Goal: Task Accomplishment & Management: Manage account settings

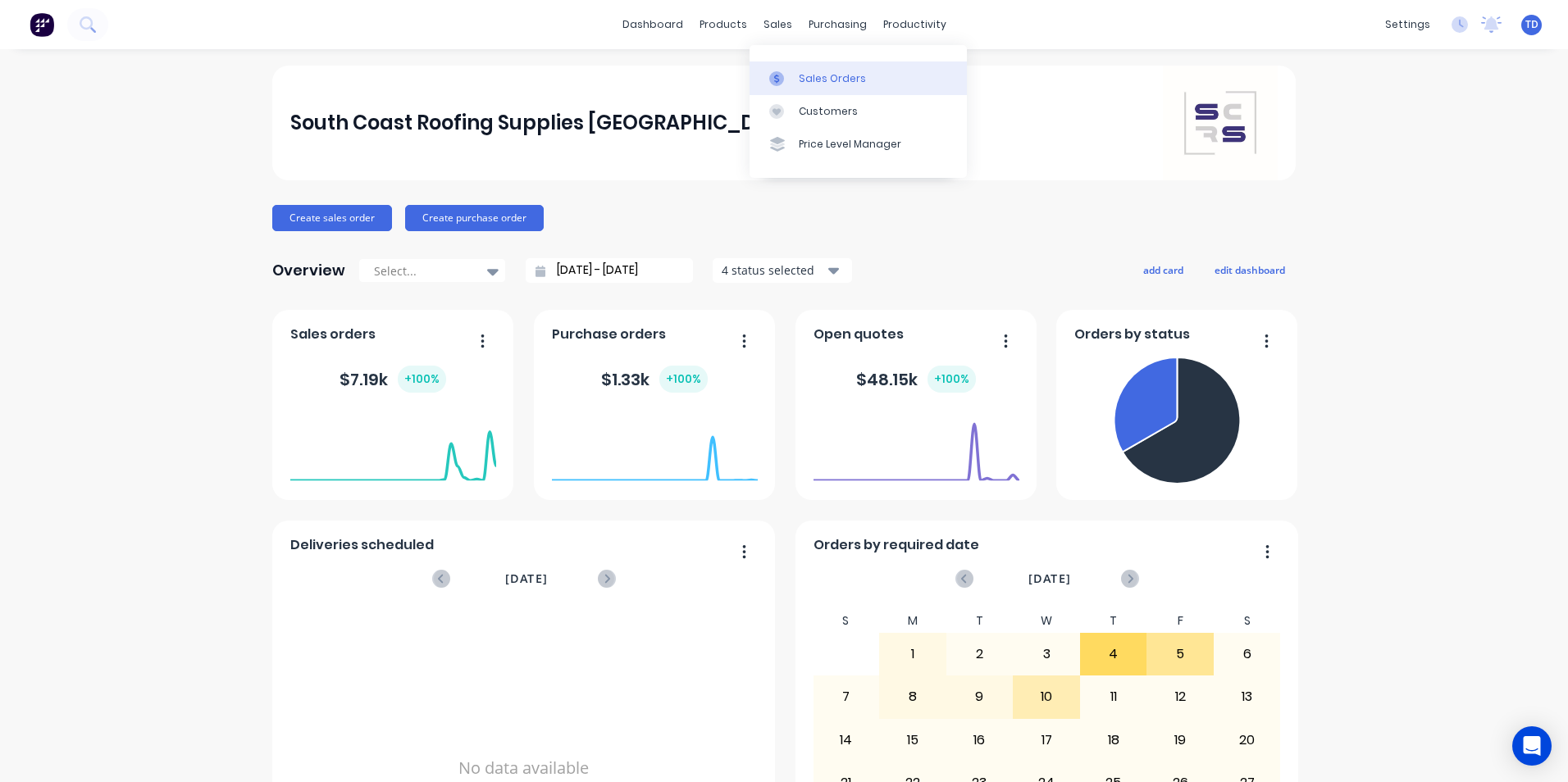
click at [790, 79] on div at bounding box center [781, 79] width 24 height 15
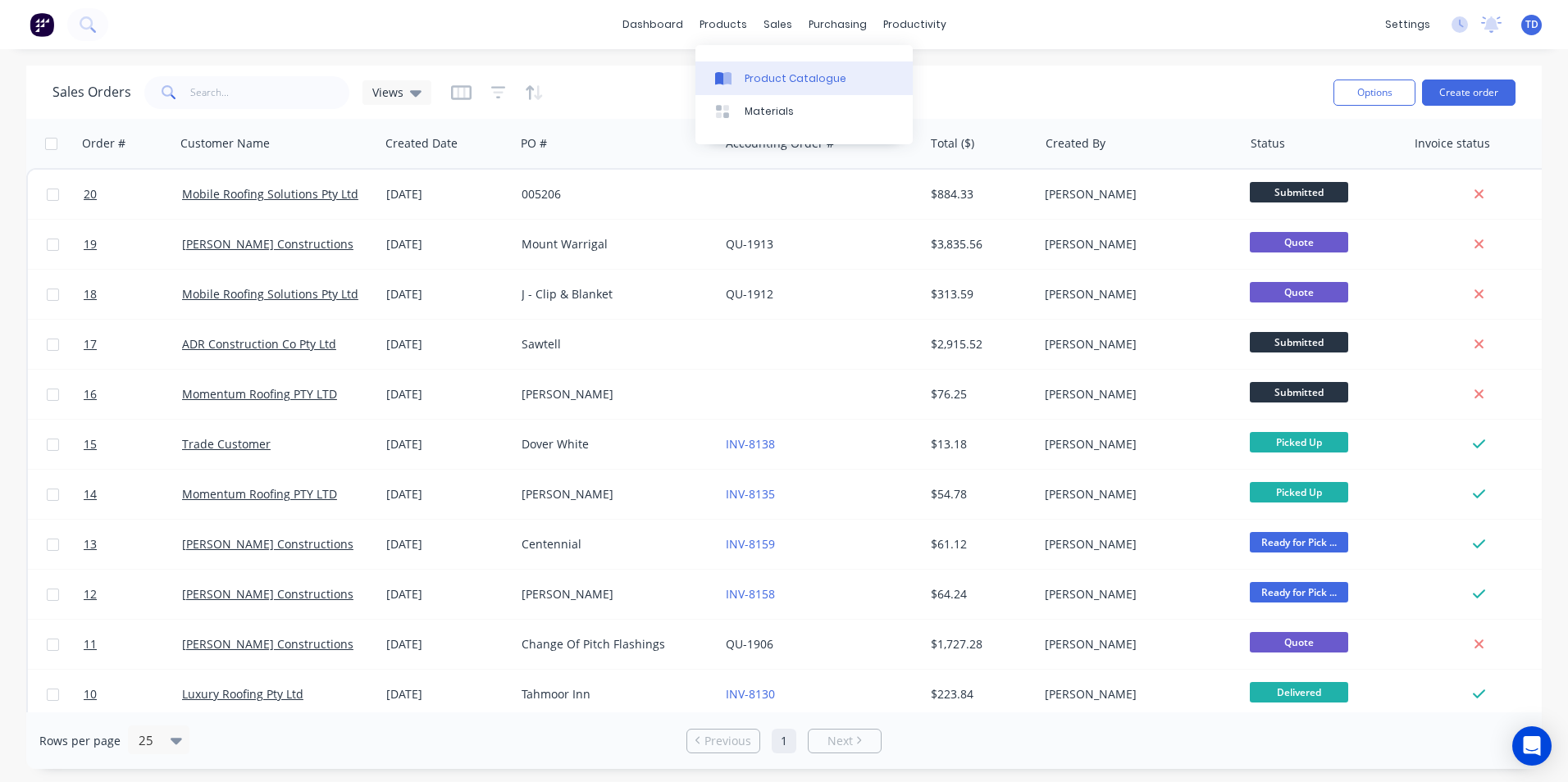
click at [741, 83] on link "Product Catalogue" at bounding box center [804, 78] width 218 height 33
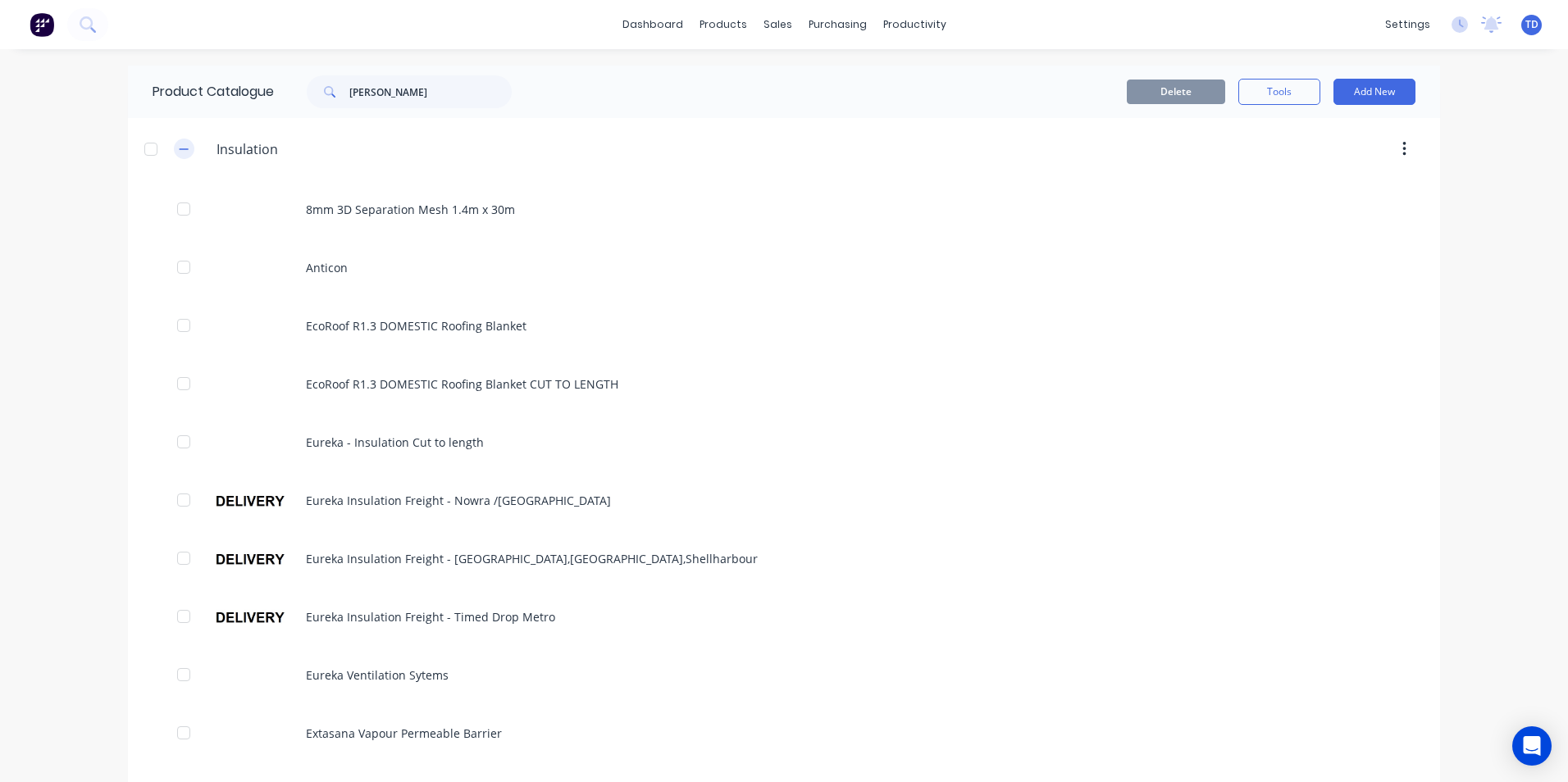
click at [179, 145] on icon "button" at bounding box center [183, 148] width 9 height 11
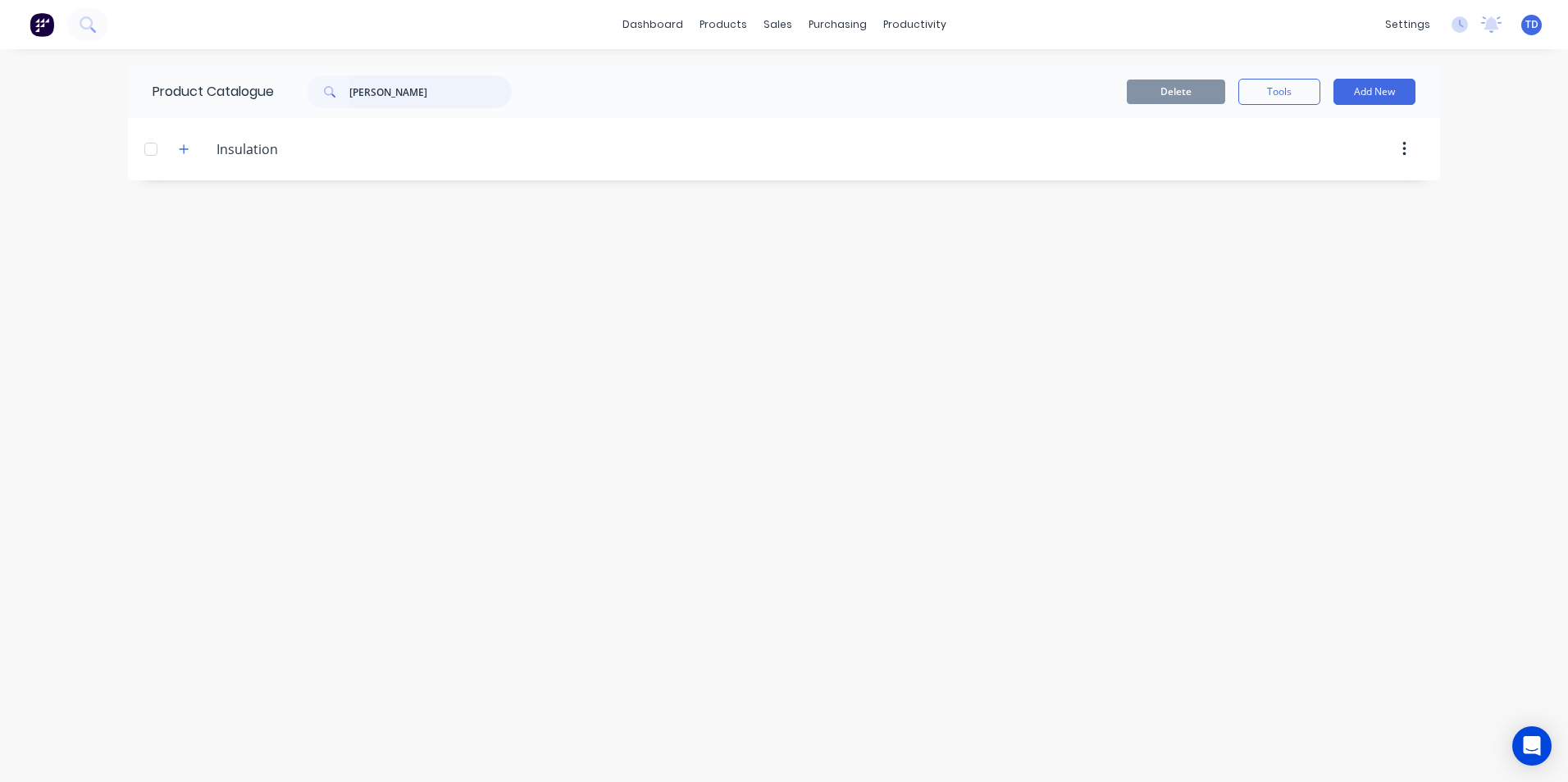
click at [393, 104] on input "[PERSON_NAME]" at bounding box center [431, 91] width 162 height 33
type input "b"
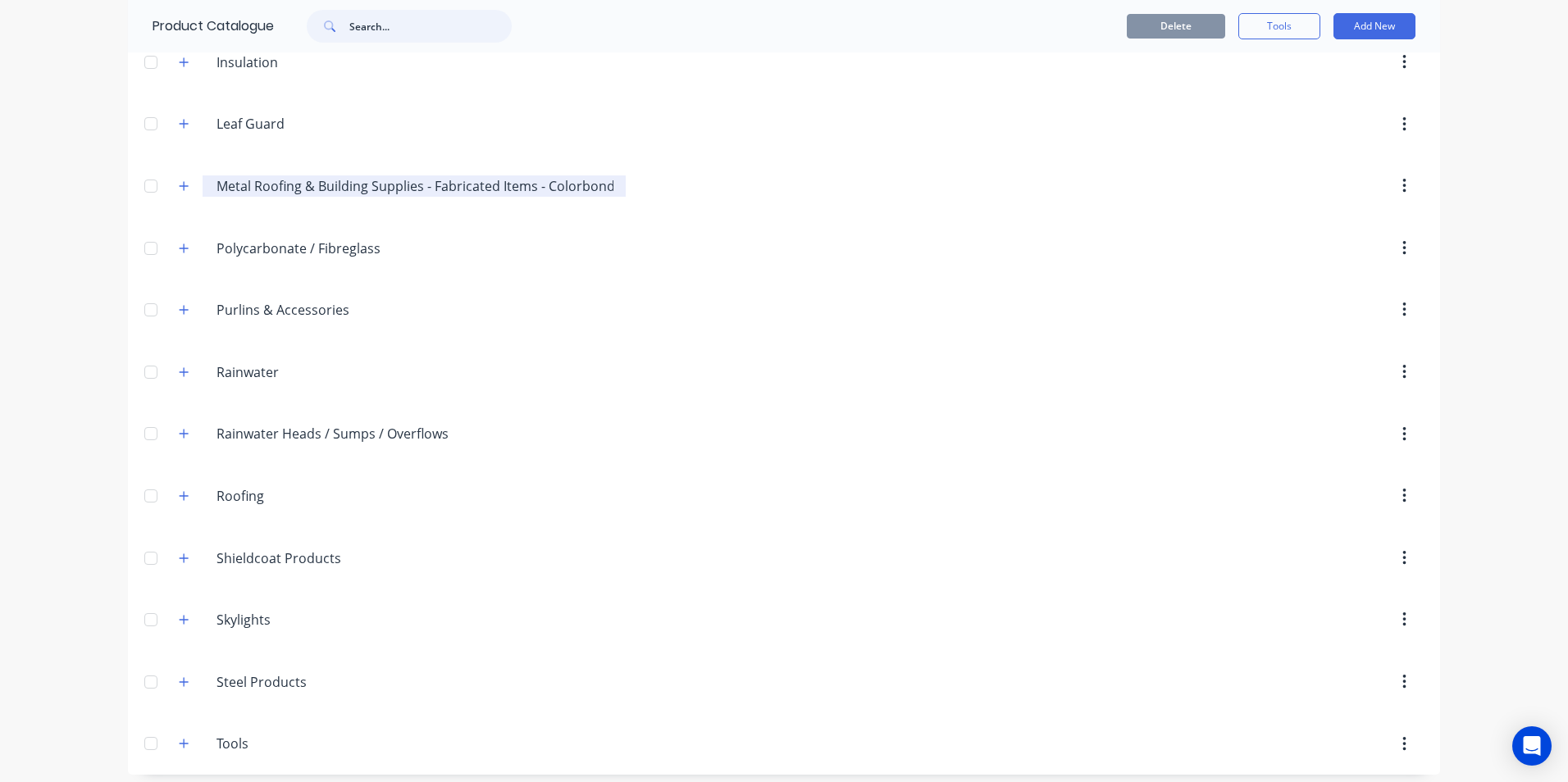
scroll to position [512, 0]
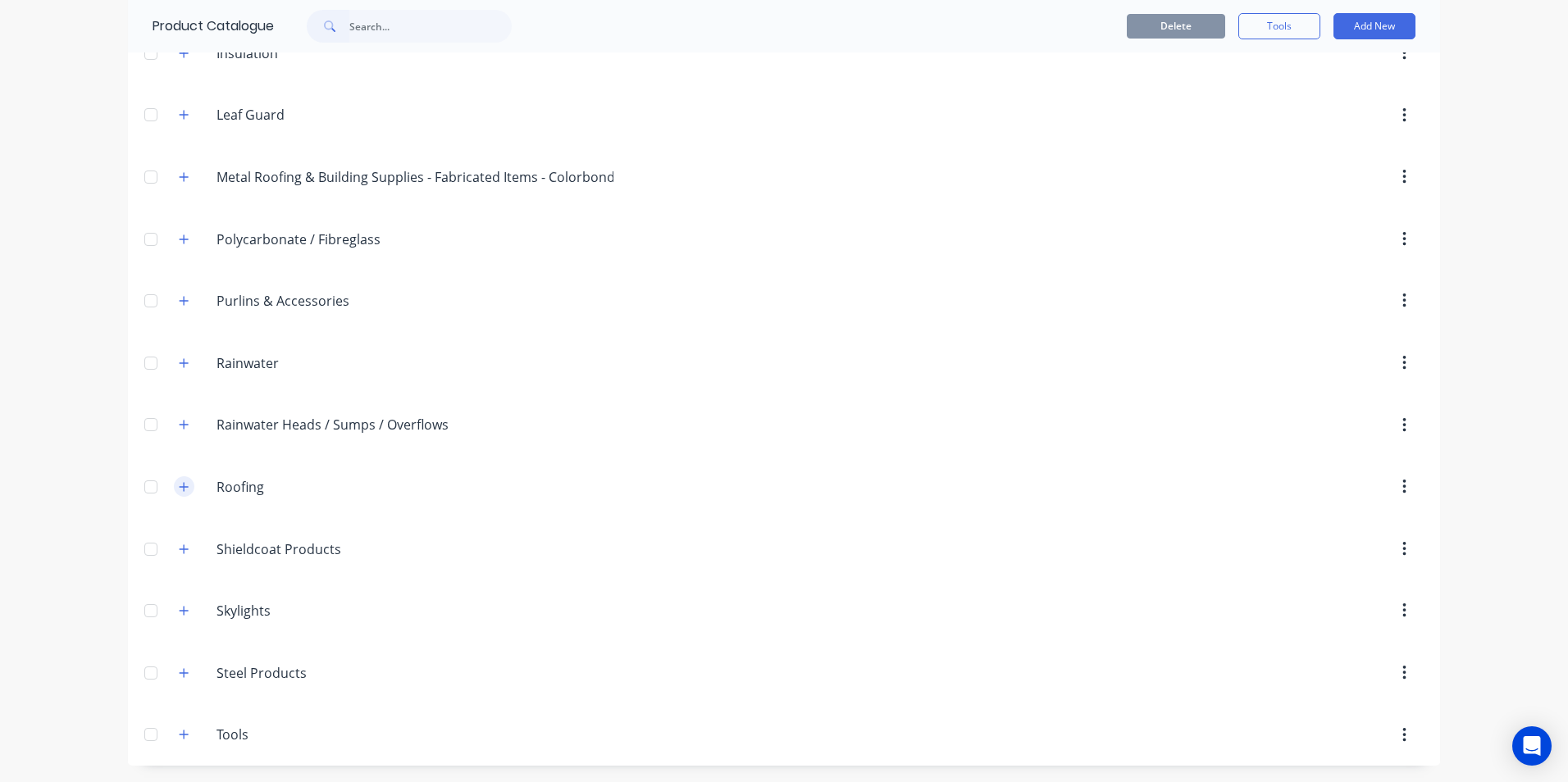
click at [183, 487] on icon "button" at bounding box center [183, 486] width 9 height 11
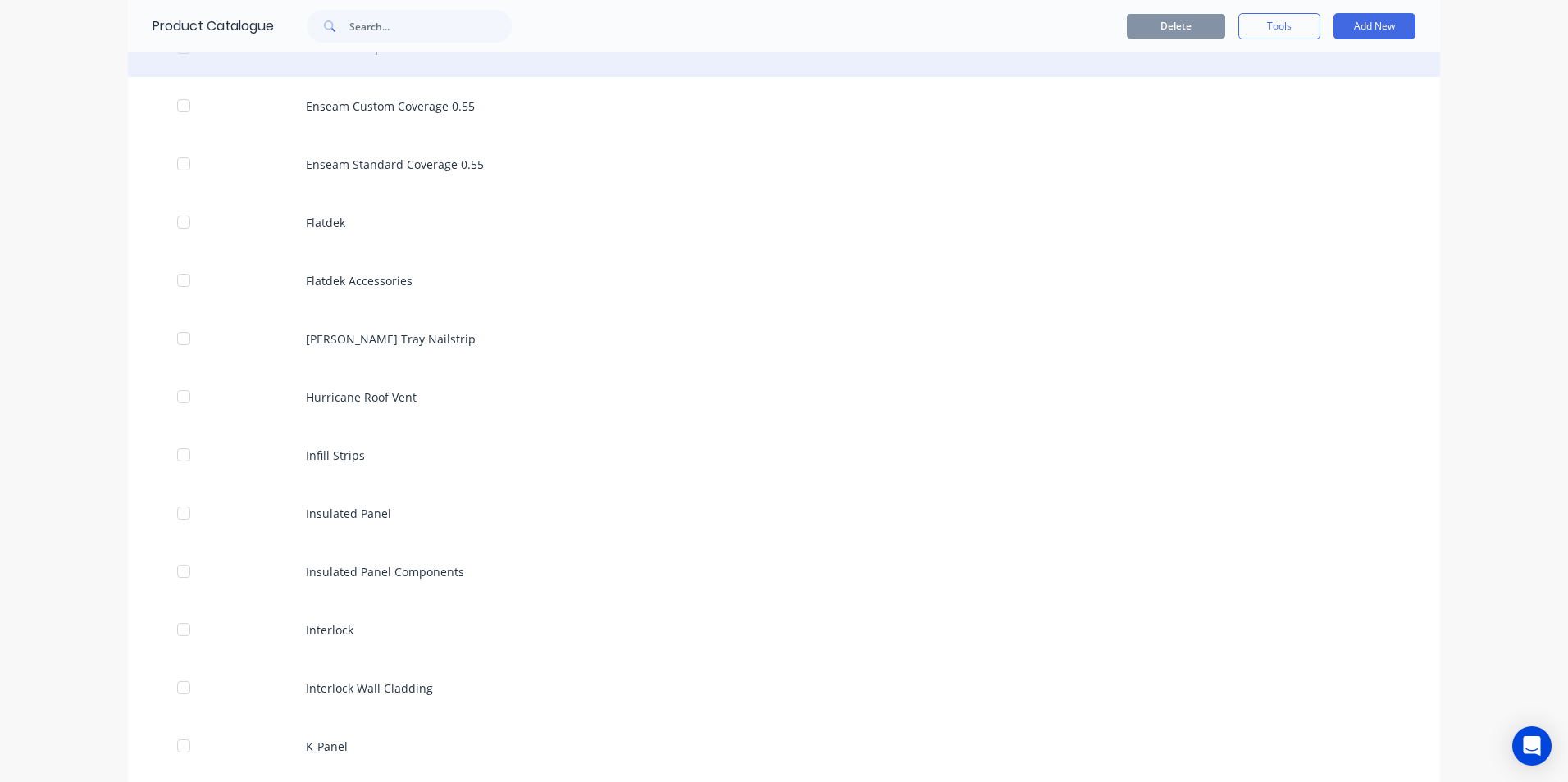
scroll to position [2070, 0]
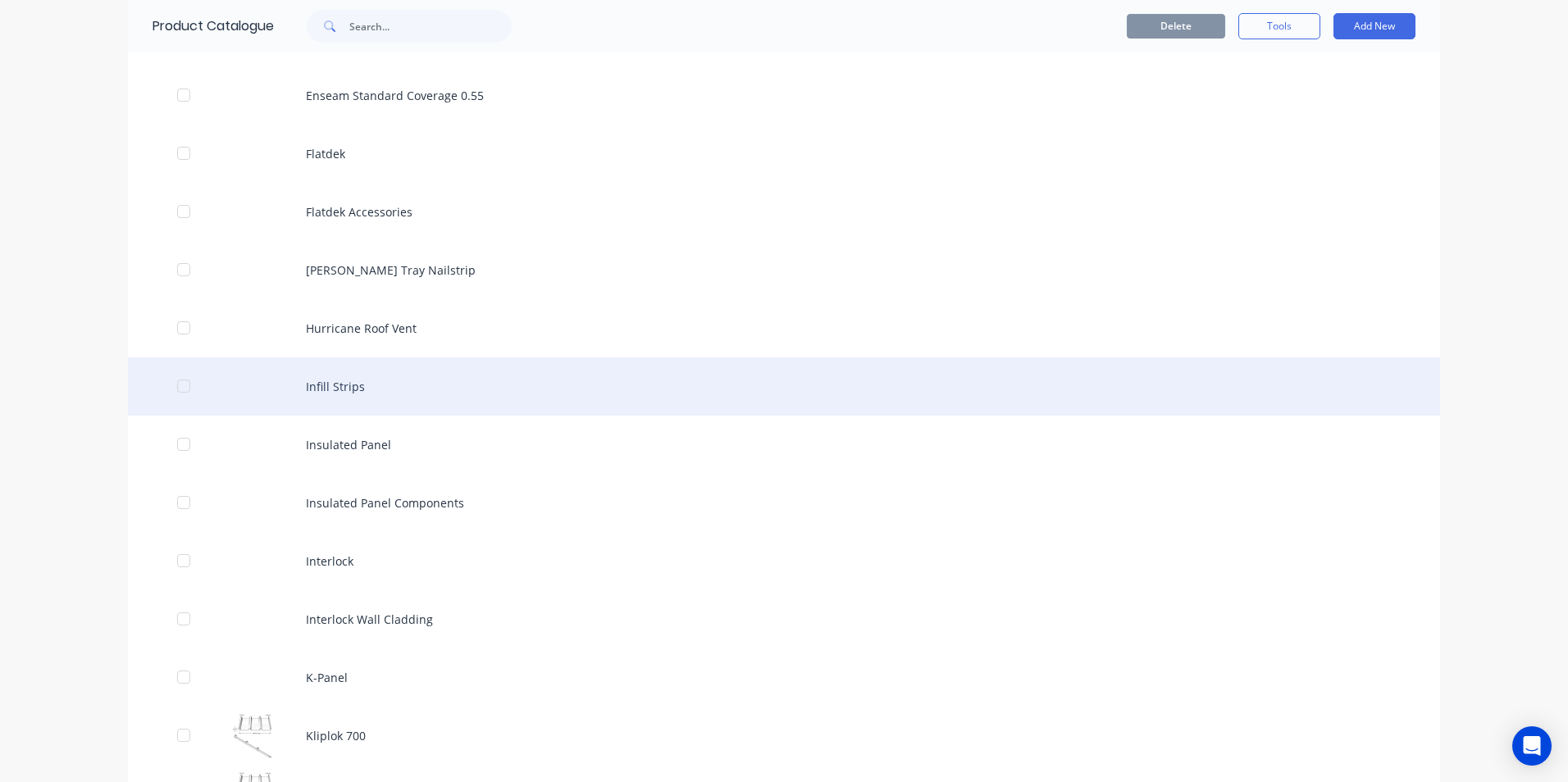
click at [330, 391] on div "Infill Strips" at bounding box center [783, 386] width 1312 height 58
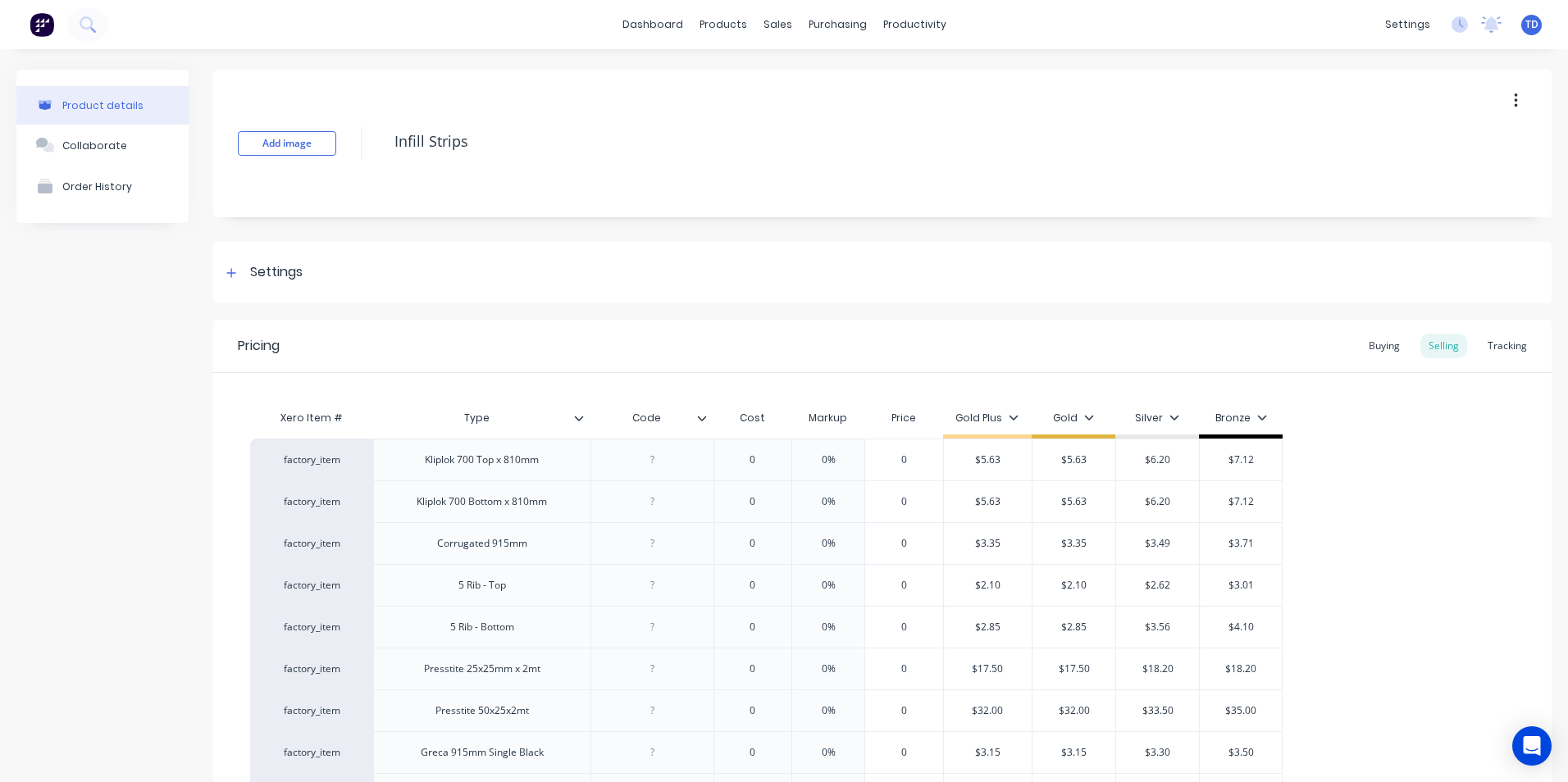
type textarea "x"
click at [230, 275] on icon at bounding box center [231, 273] width 9 height 11
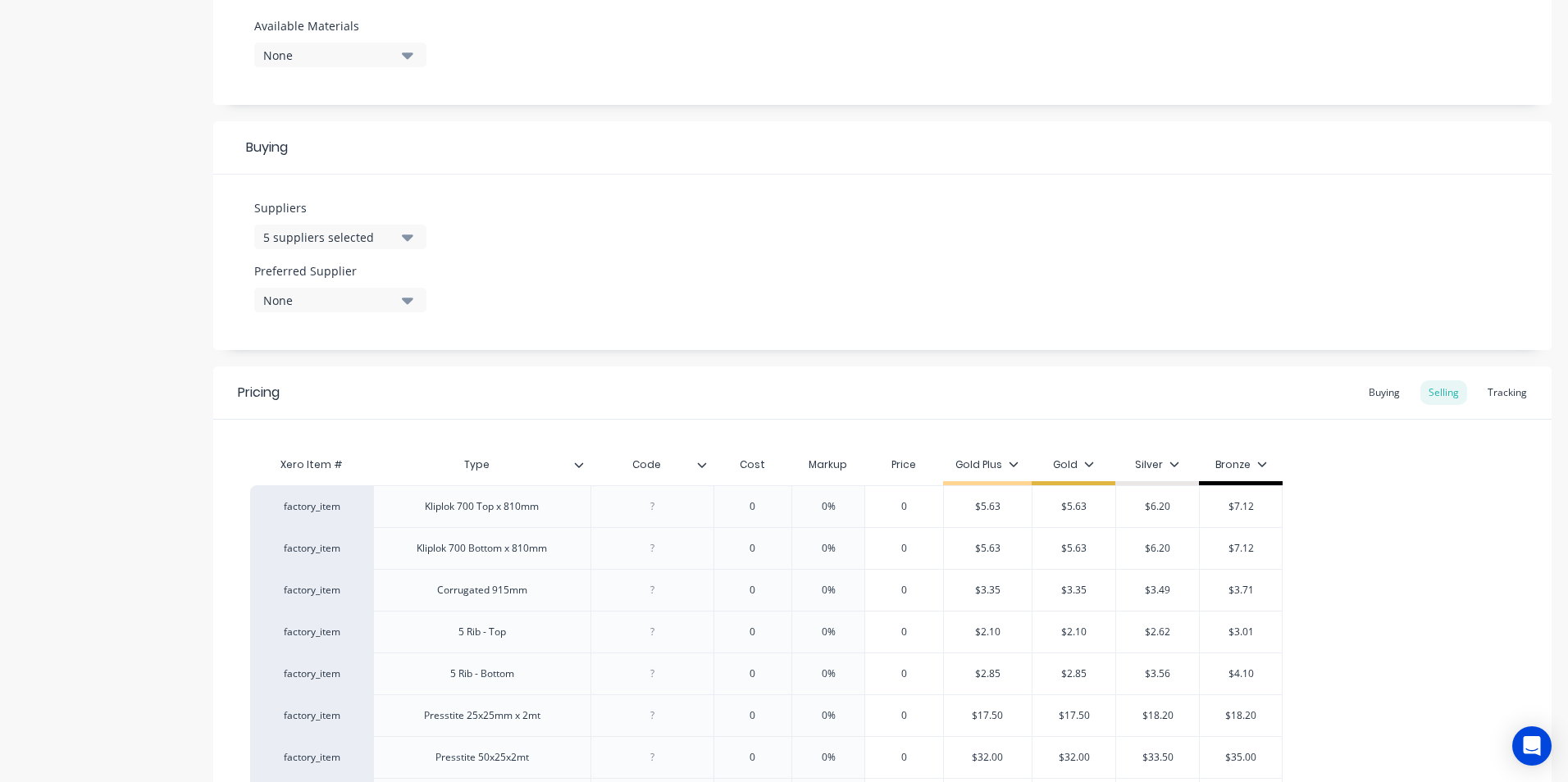
scroll to position [656, 0]
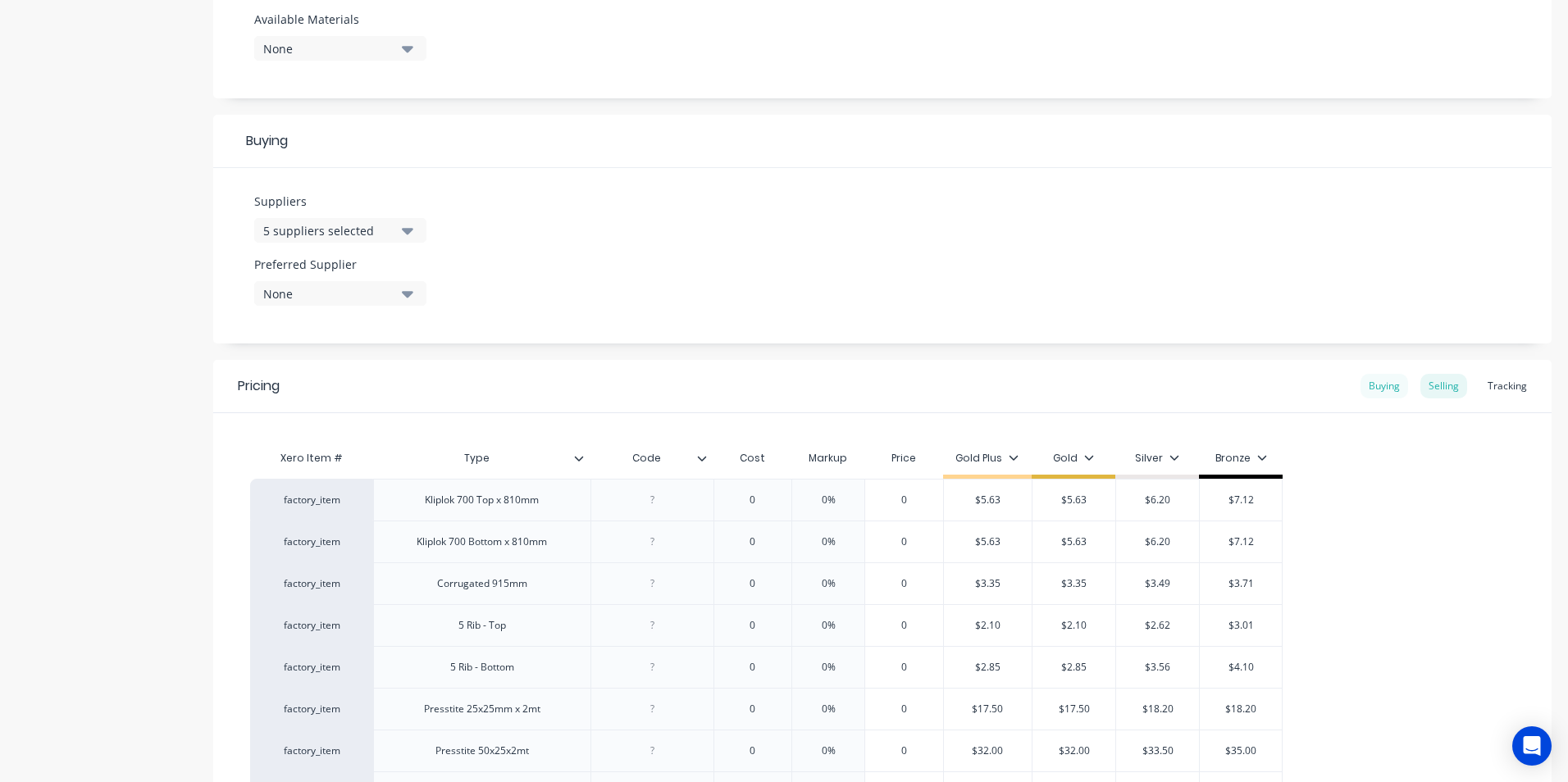
click at [1373, 387] on div "Buying" at bounding box center [1383, 386] width 47 height 24
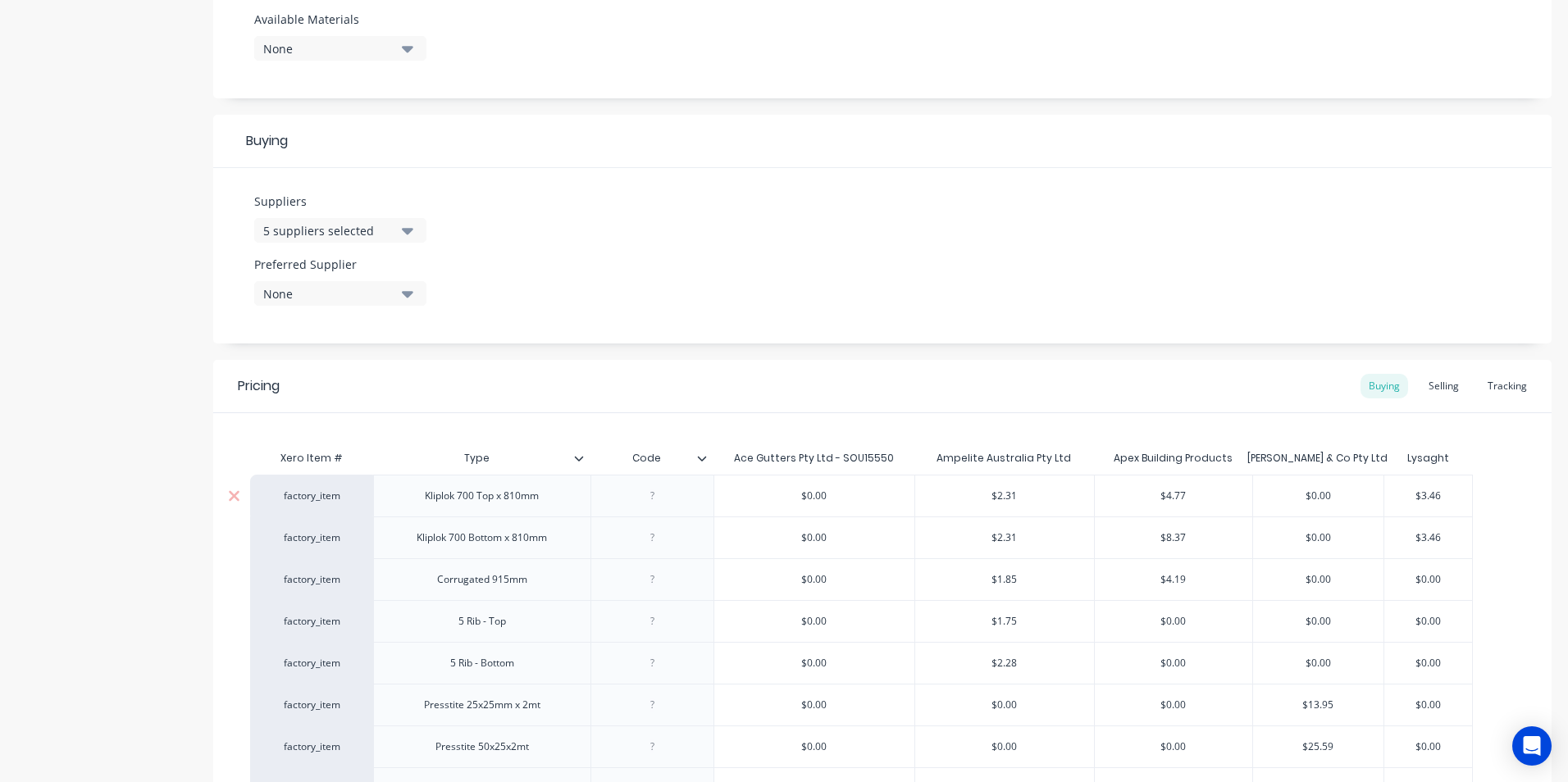
click at [1048, 485] on div "$2.31" at bounding box center [1004, 495] width 179 height 41
type input "$2.31"
type input "$0.00"
type textarea "x"
type input "2"
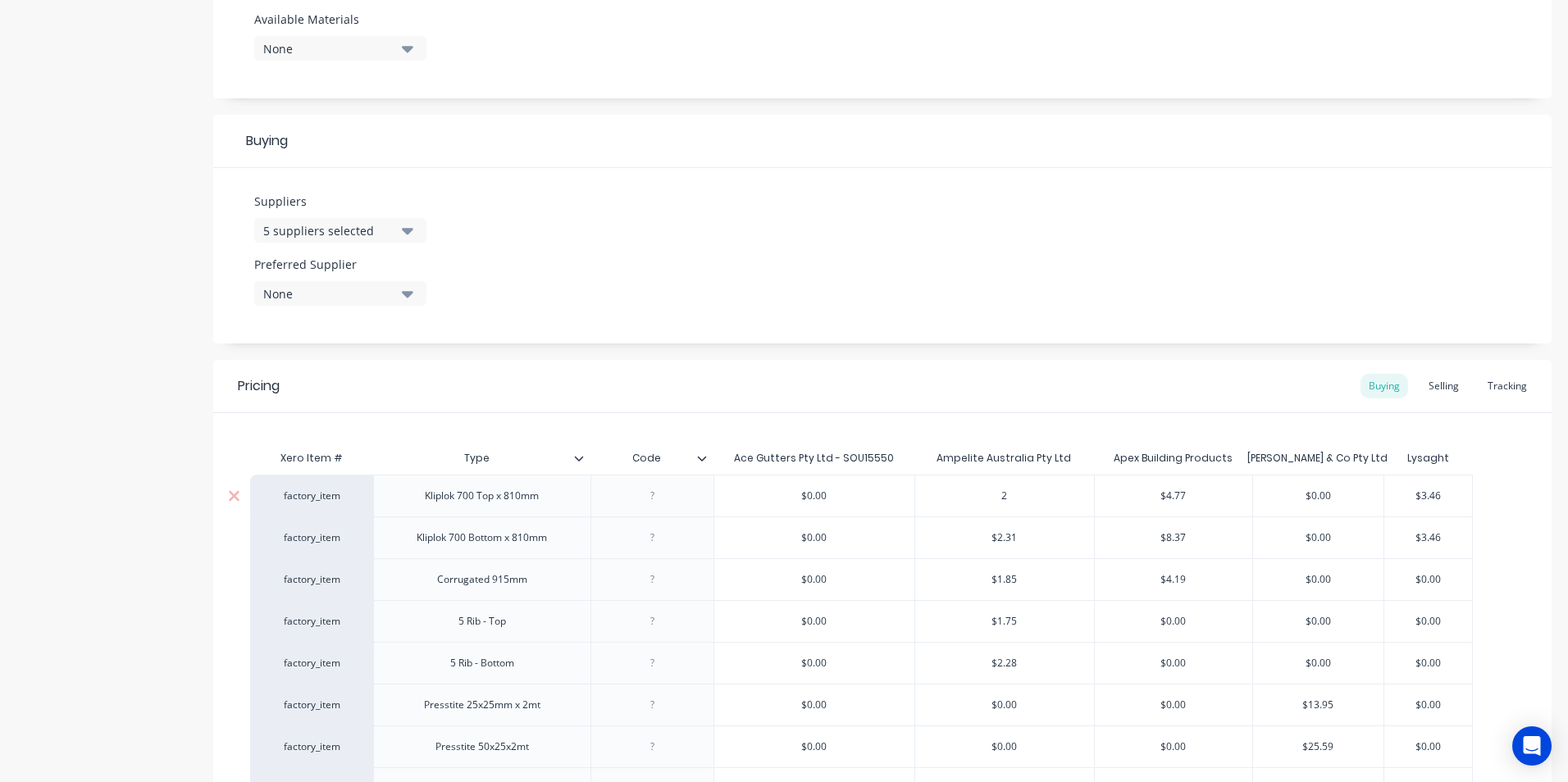
type textarea "x"
type input "2."
type textarea "x"
type input "2.4"
type textarea "x"
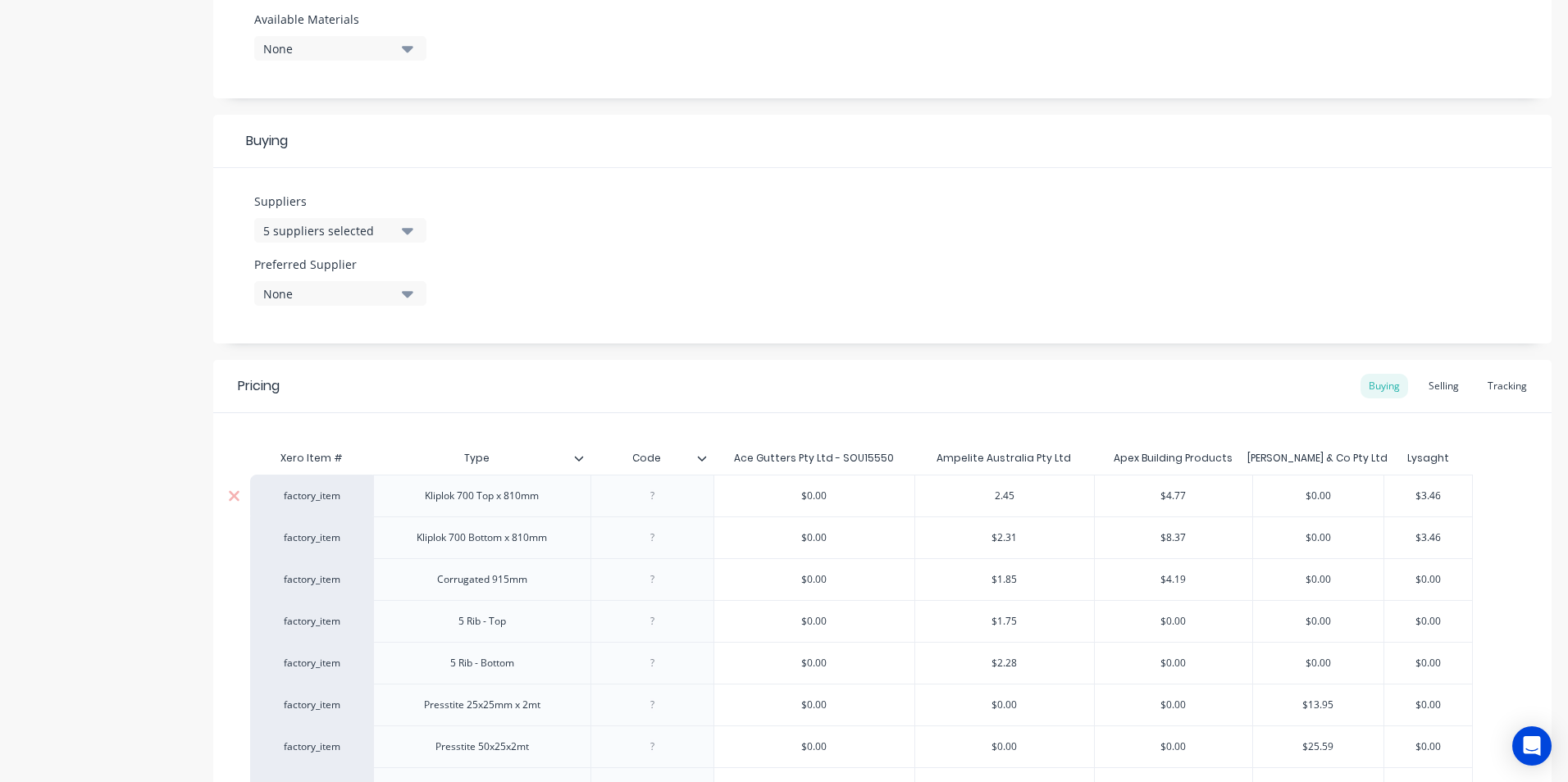
type input "2.45"
type input "$4.77"
type input "$0.00"
type input "$3.46"
type textarea "x"
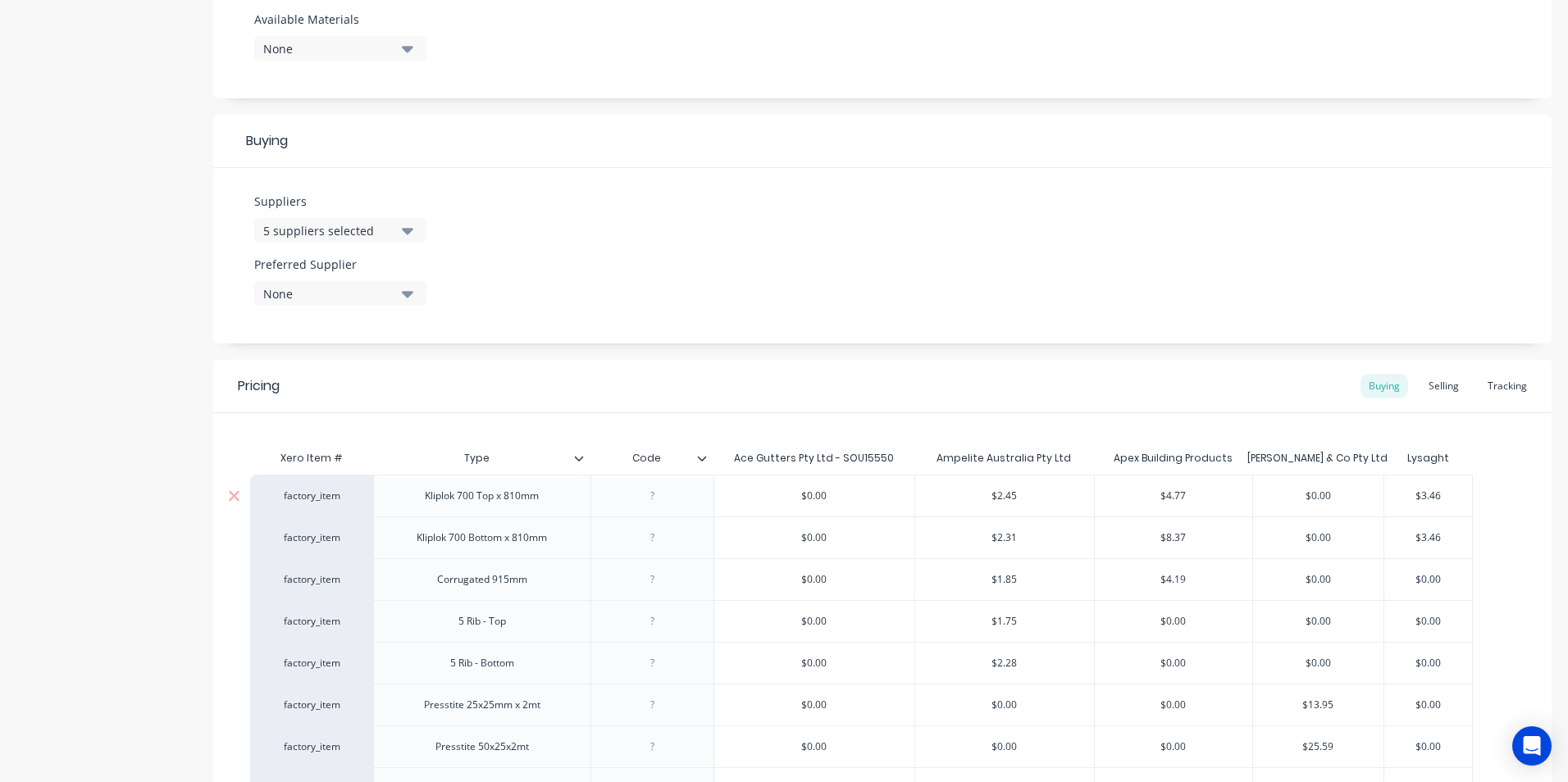
type input "$0.00"
type input "$2.31"
type textarea "x"
type input "2"
type textarea "x"
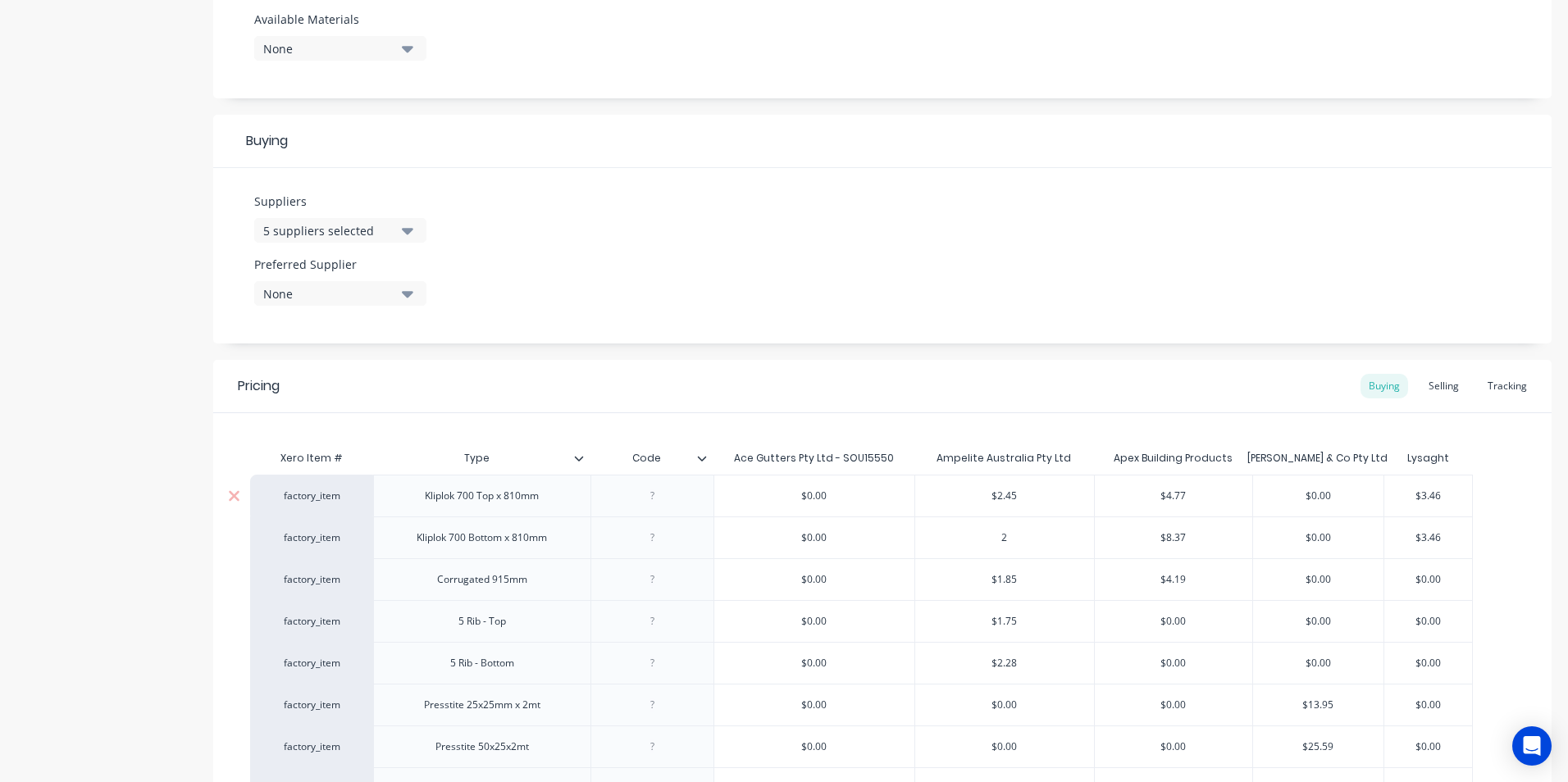
type input "2."
type textarea "x"
type input "2.4"
type textarea "x"
type input "2.45"
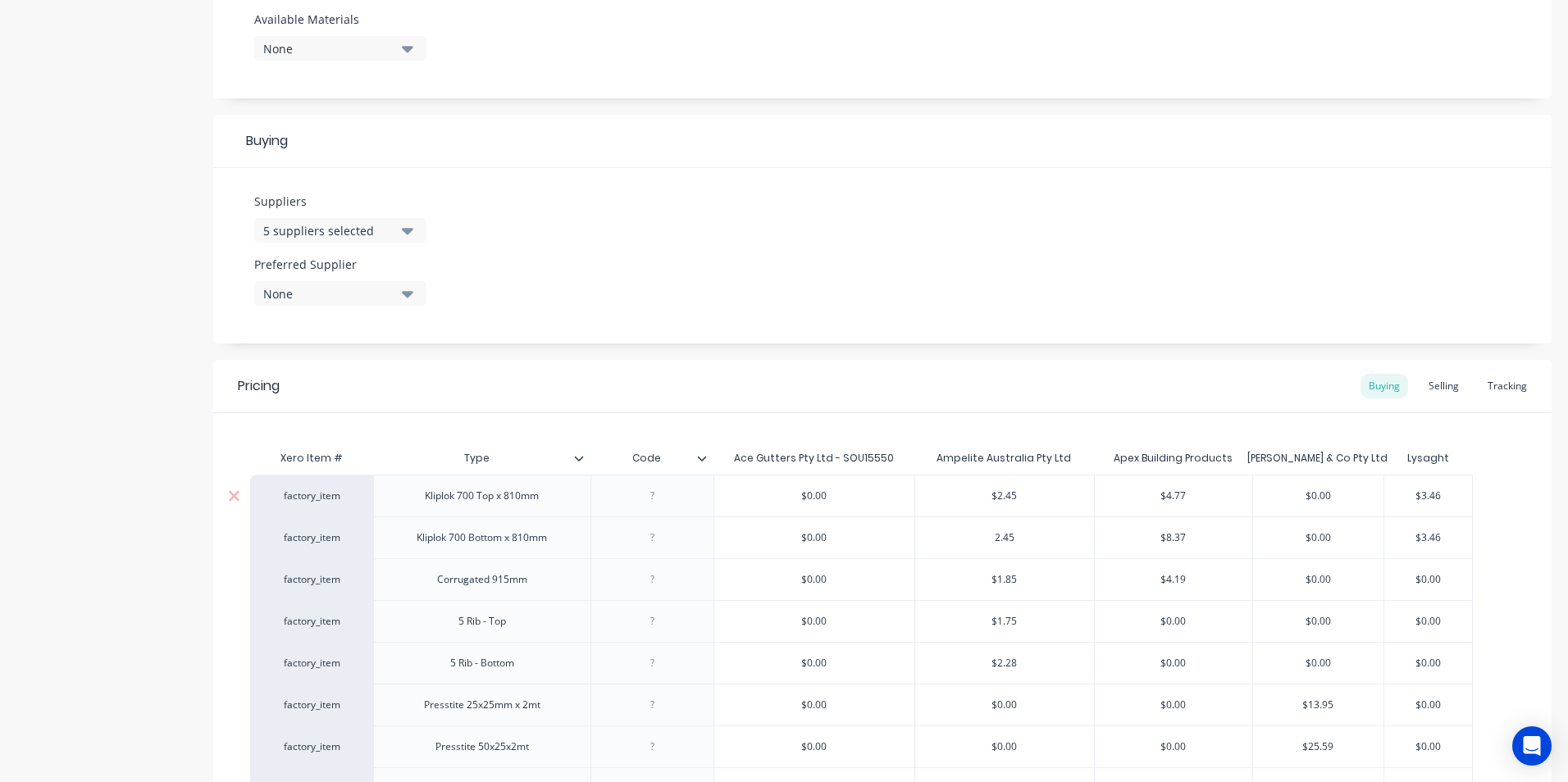
type input "$8.37"
type input "$0.00"
type input "$3.46"
type textarea "x"
type input "$0.00"
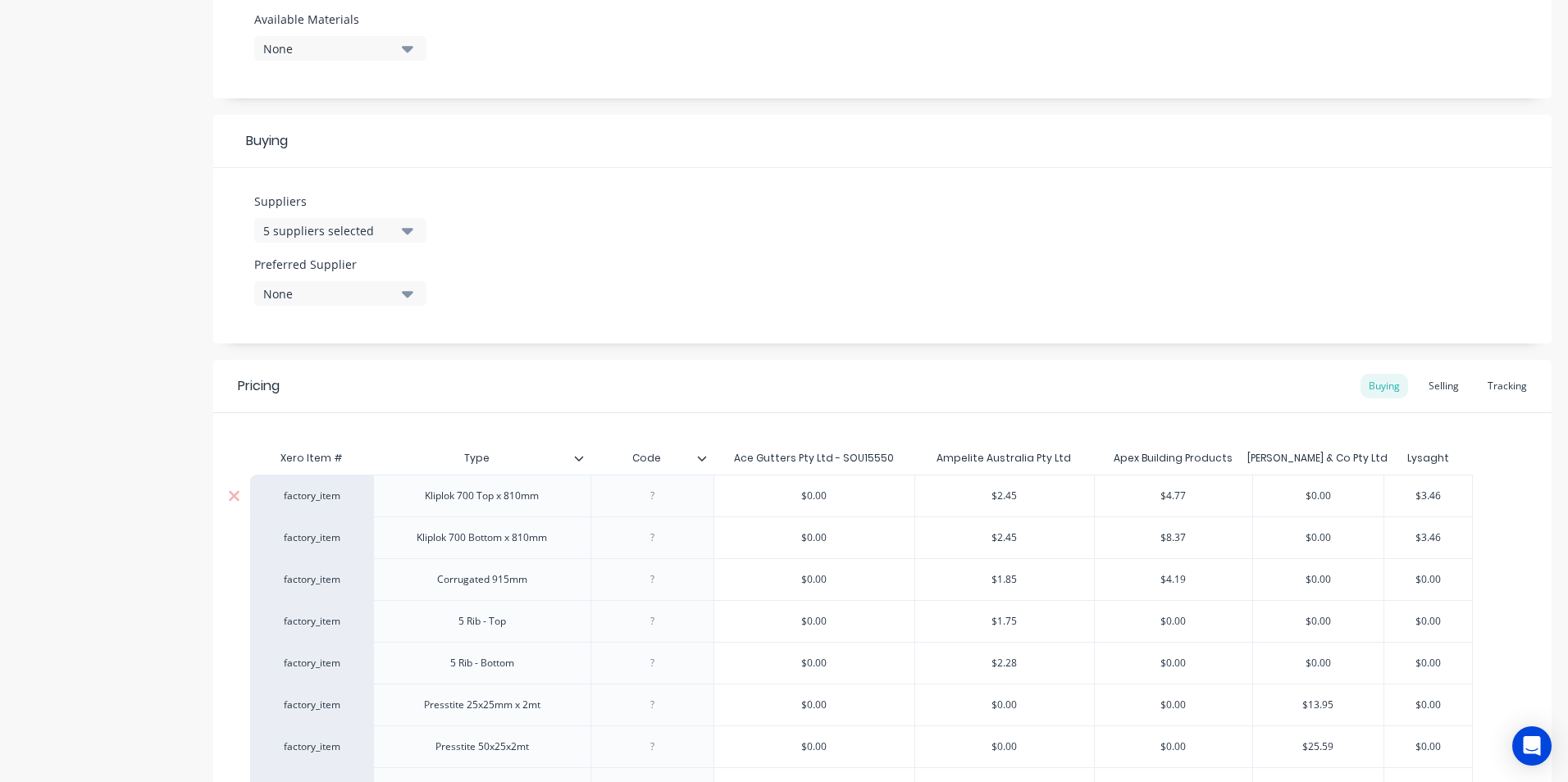
type input "$1.85"
type textarea "x"
type input "1"
type textarea "x"
type input "1."
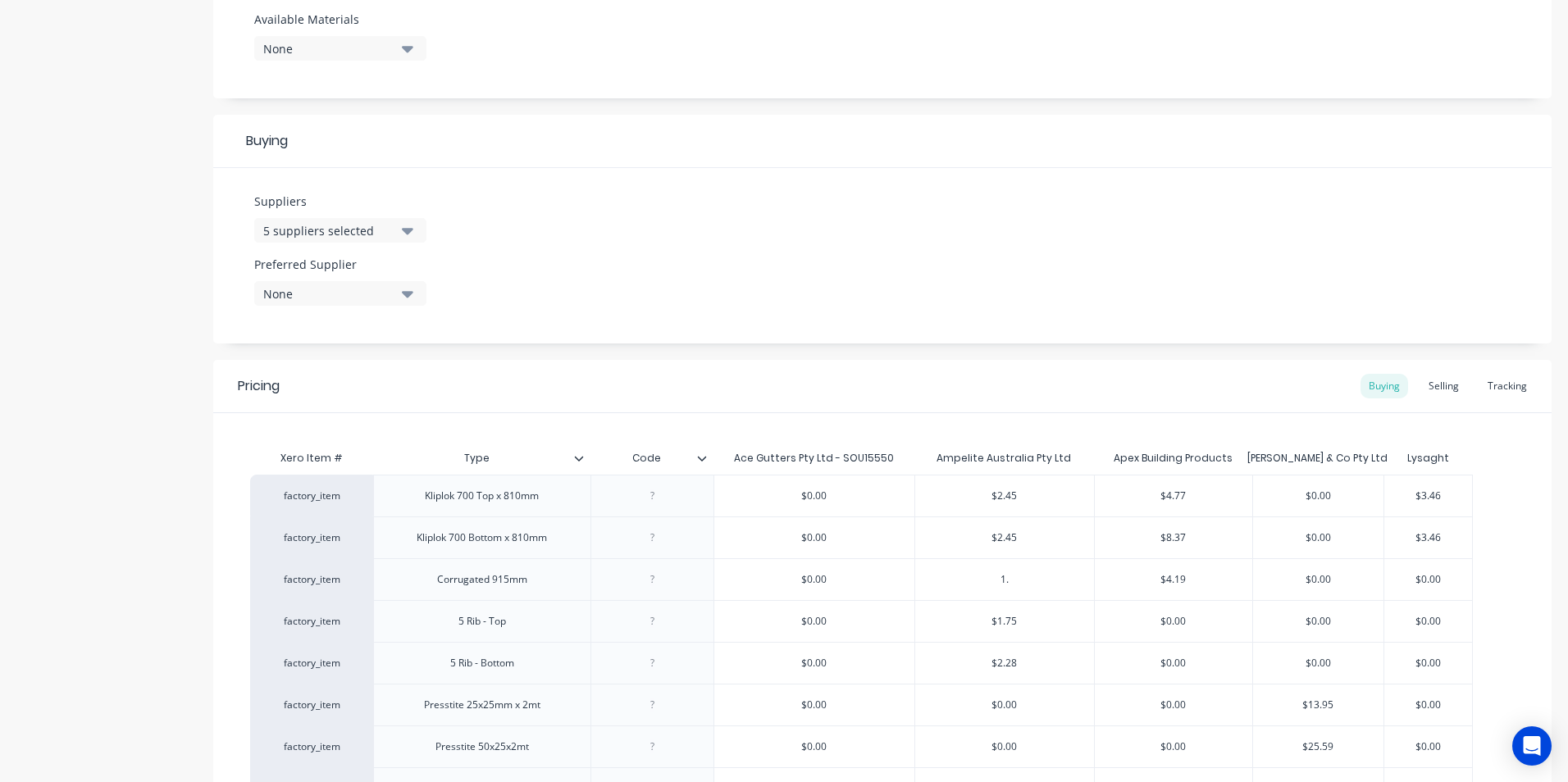
type textarea "x"
type input "1.9"
type textarea "x"
type input "1.98"
type input "$4.19"
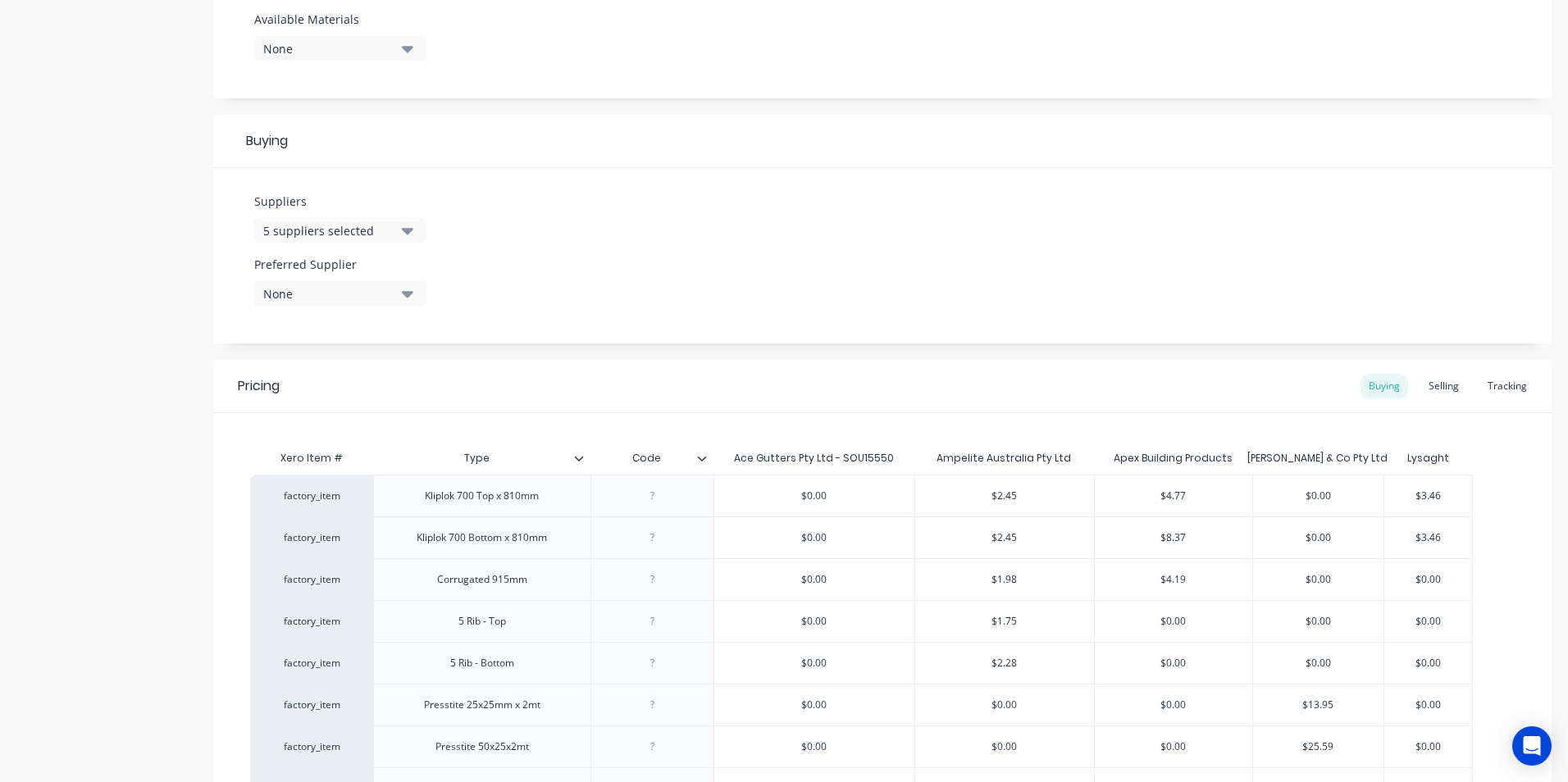
type input "$0.00"
type textarea "x"
type input "$0.00"
type input "$1.75"
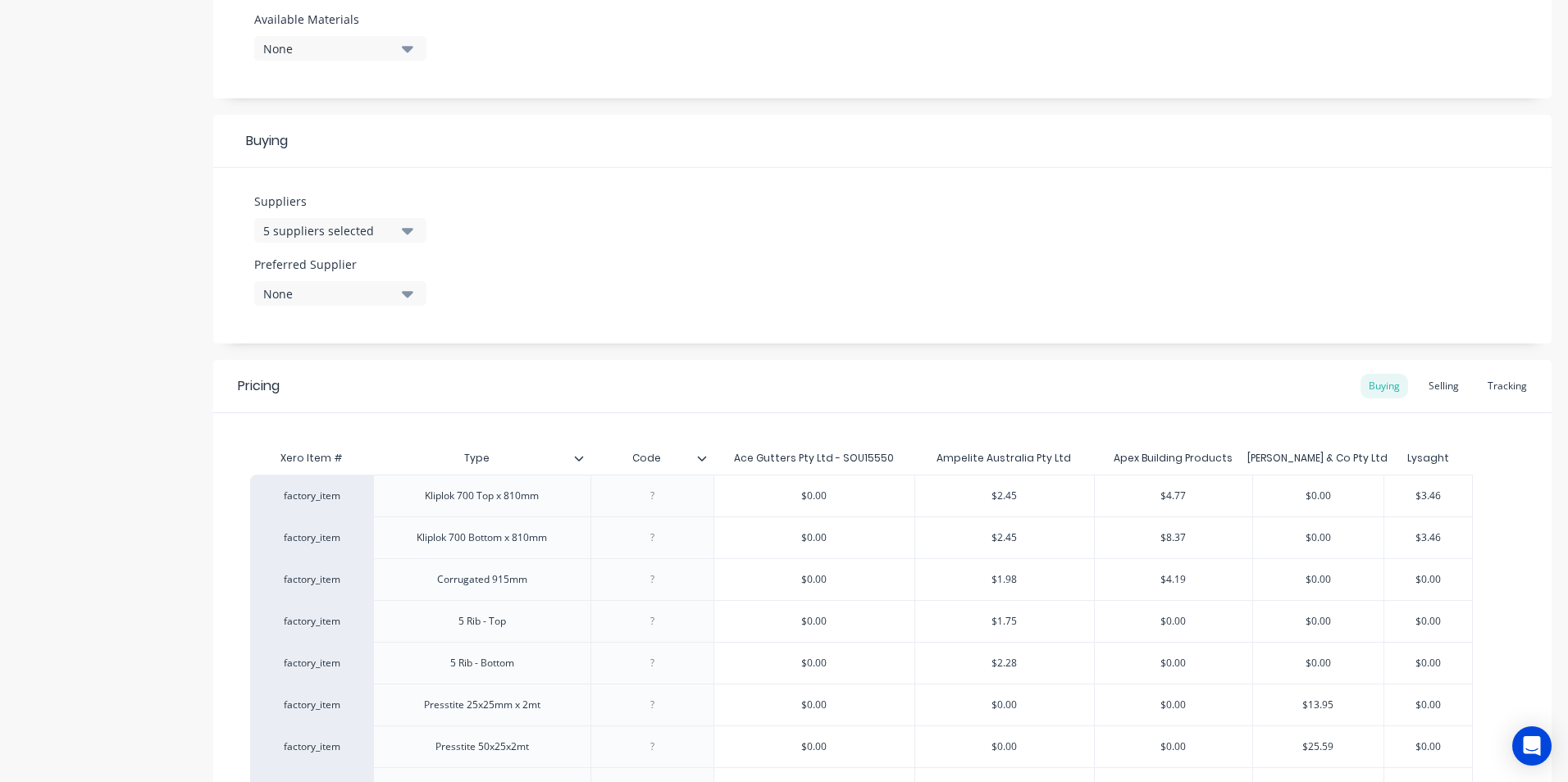
type textarea "x"
type input "1"
type textarea "x"
type input "1."
type textarea "x"
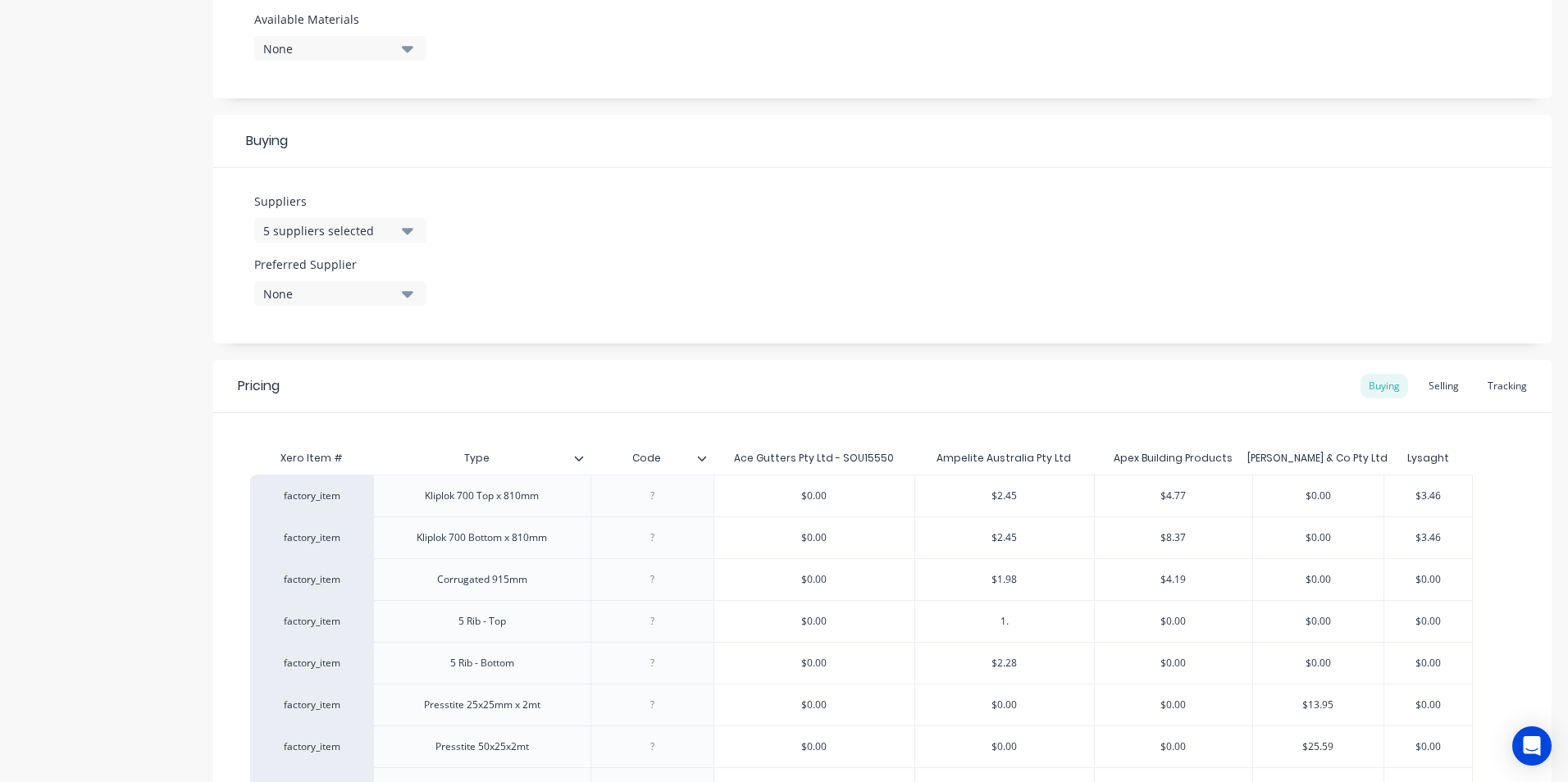
type input "1.9"
type textarea "x"
type input "1.98"
type input "$0.00"
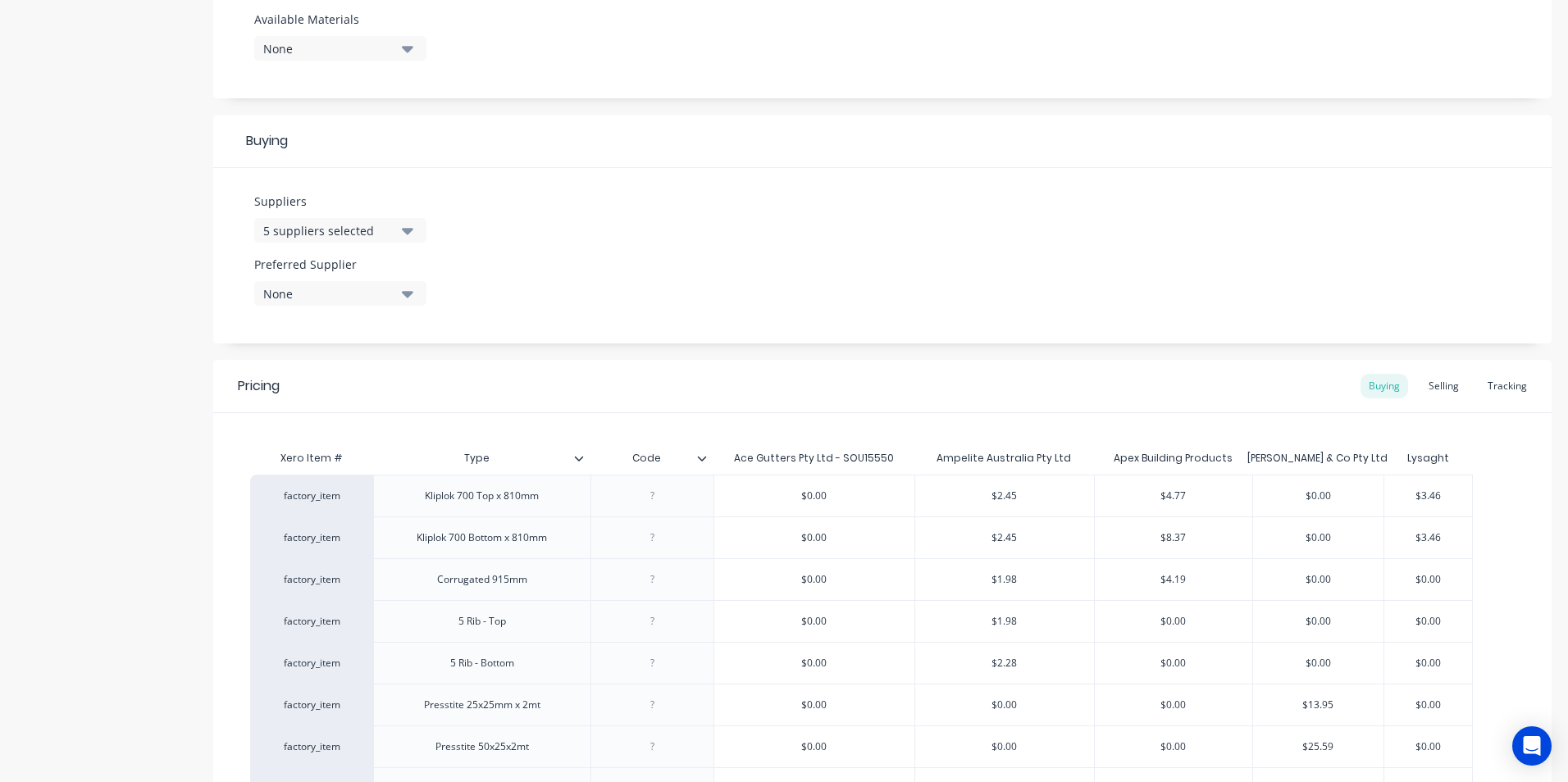
type input "$0.00"
type textarea "x"
type input "$0.00"
type input "$2.28"
type textarea "x"
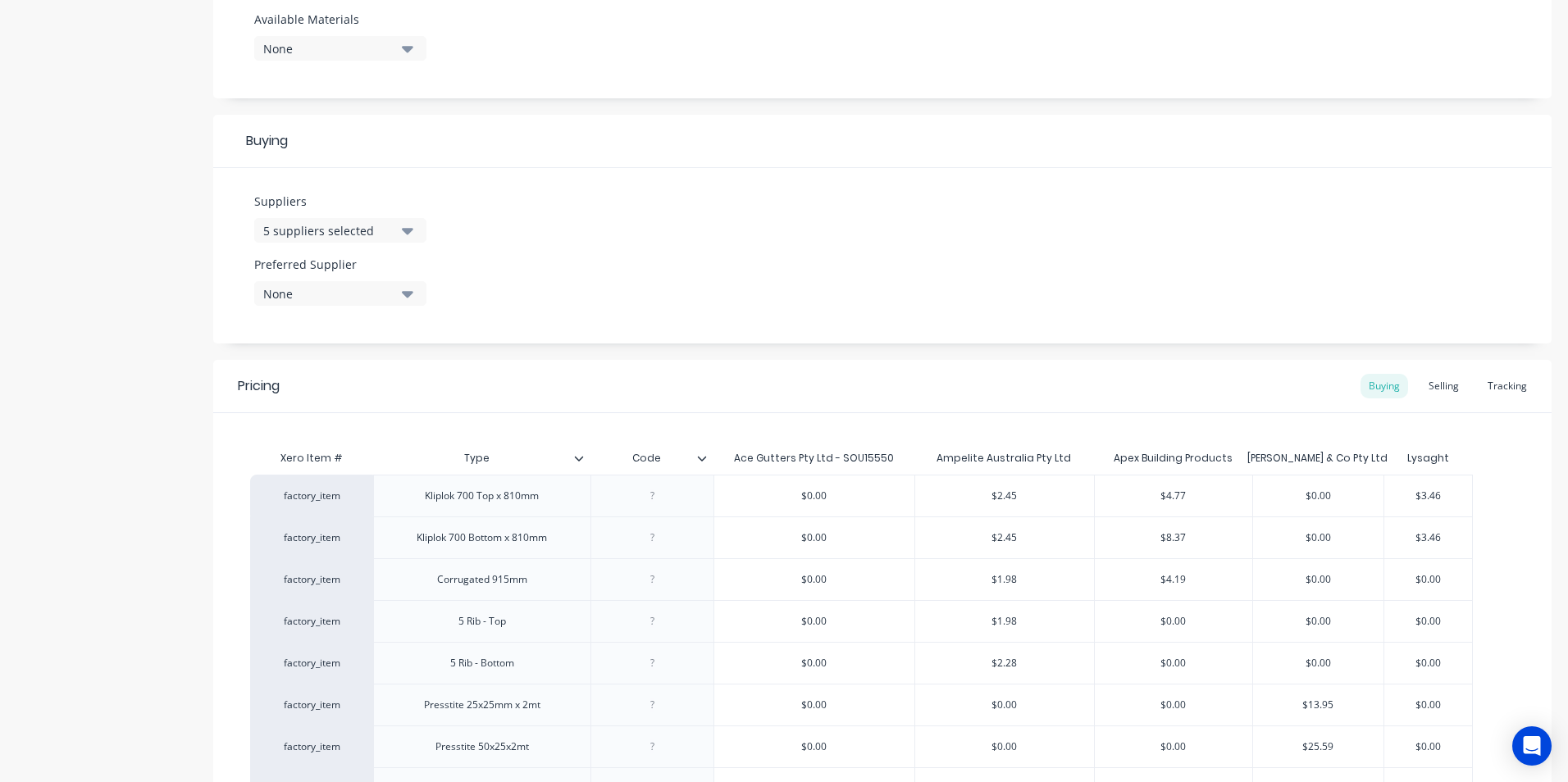
type input "2"
type textarea "x"
type input "2."
type textarea "x"
type input "2.5"
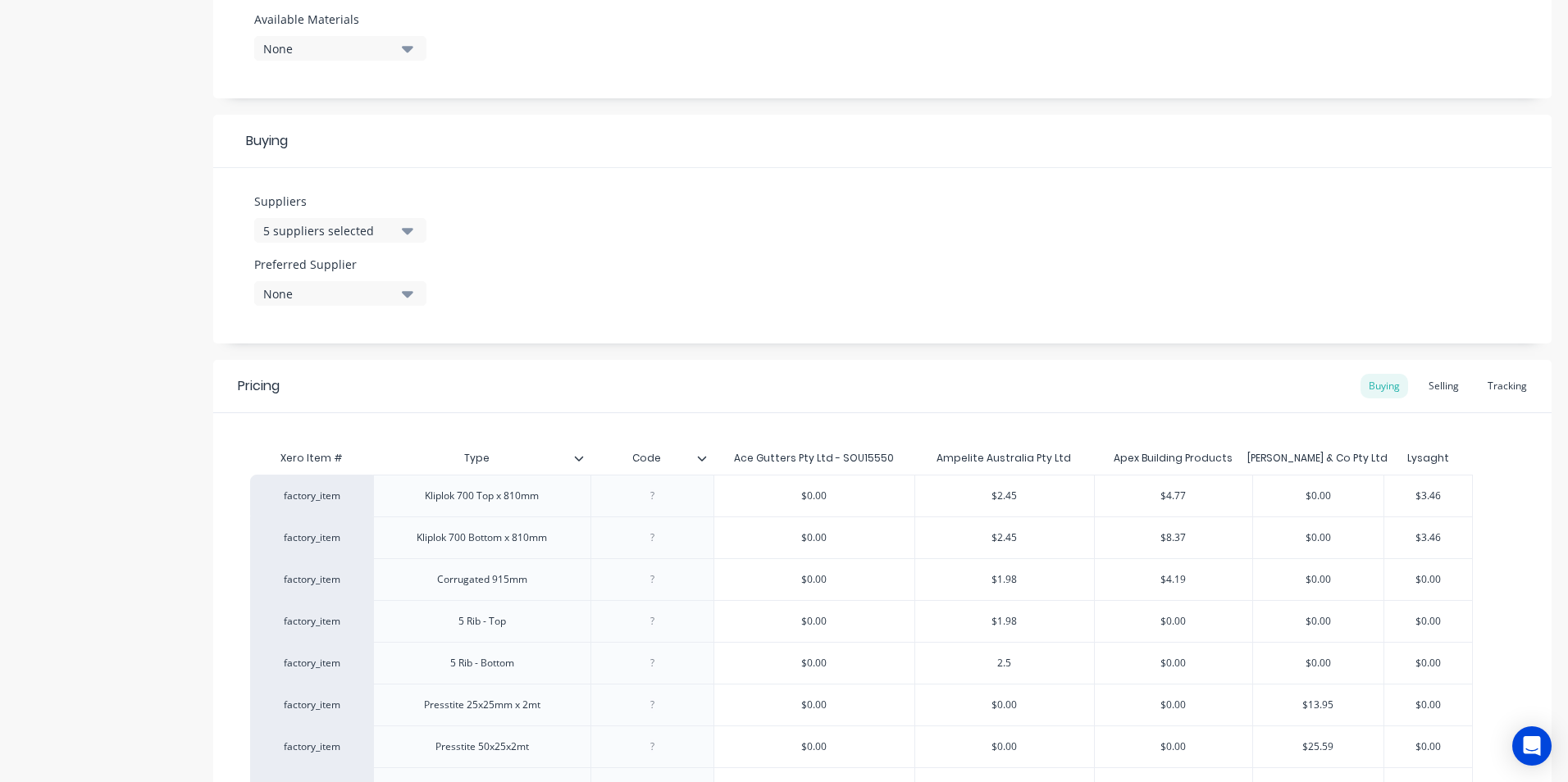
type textarea "x"
type input "2.58"
type input "$0.00"
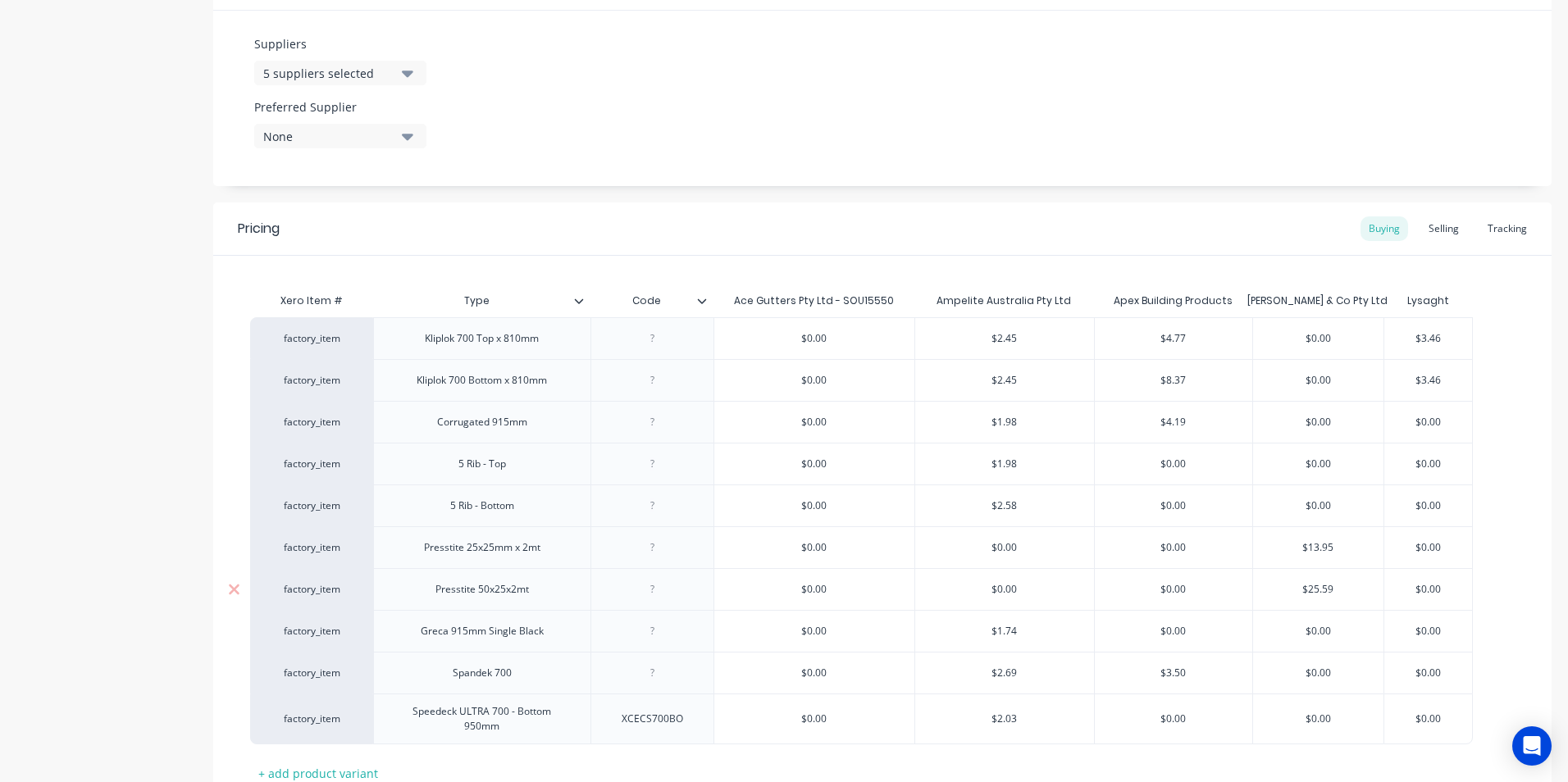
scroll to position [820, 0]
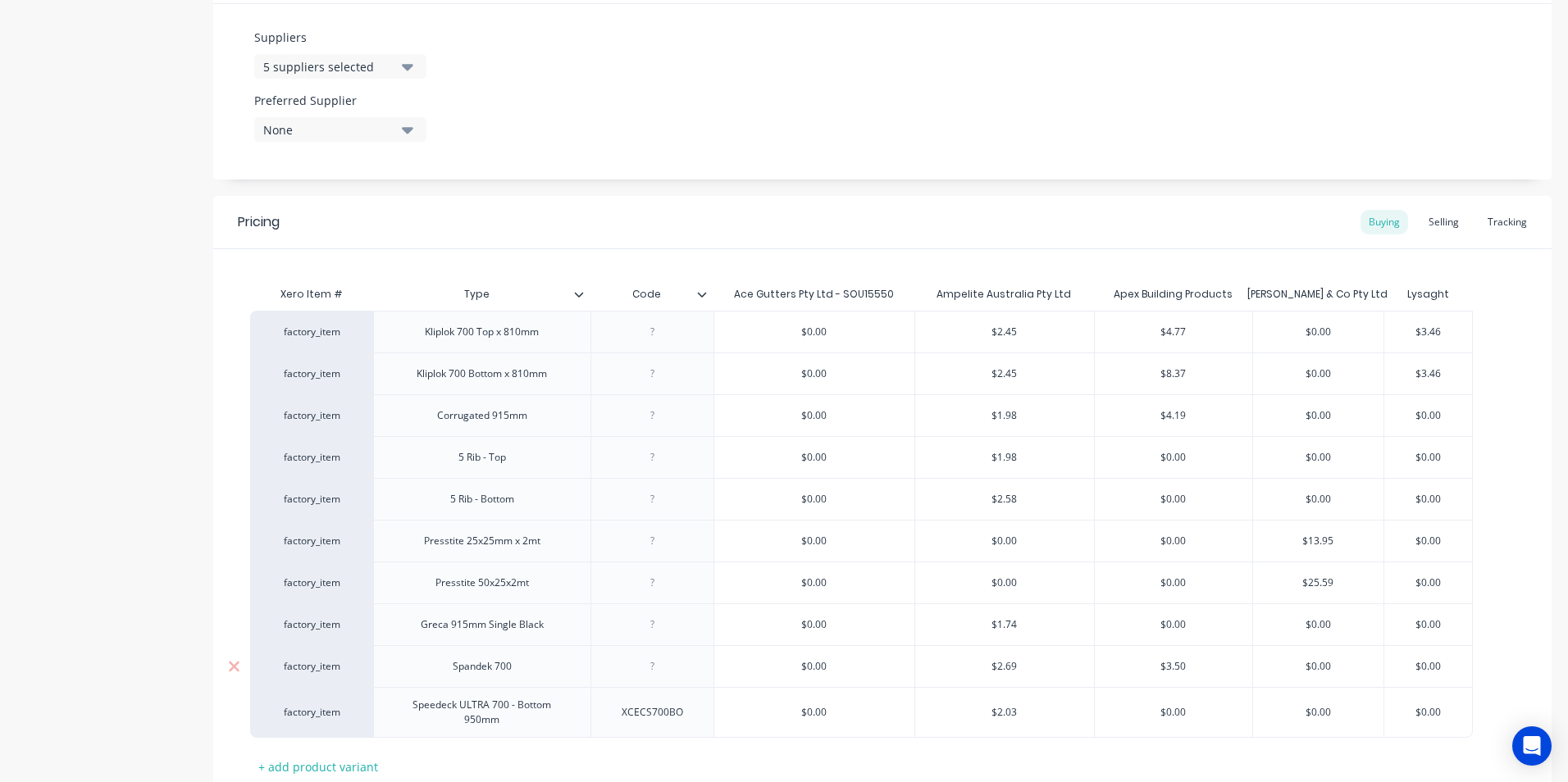
type textarea "x"
type input "$2.69"
click at [1032, 662] on input "$2.69" at bounding box center [1004, 665] width 179 height 15
type input "$0.00"
type textarea "x"
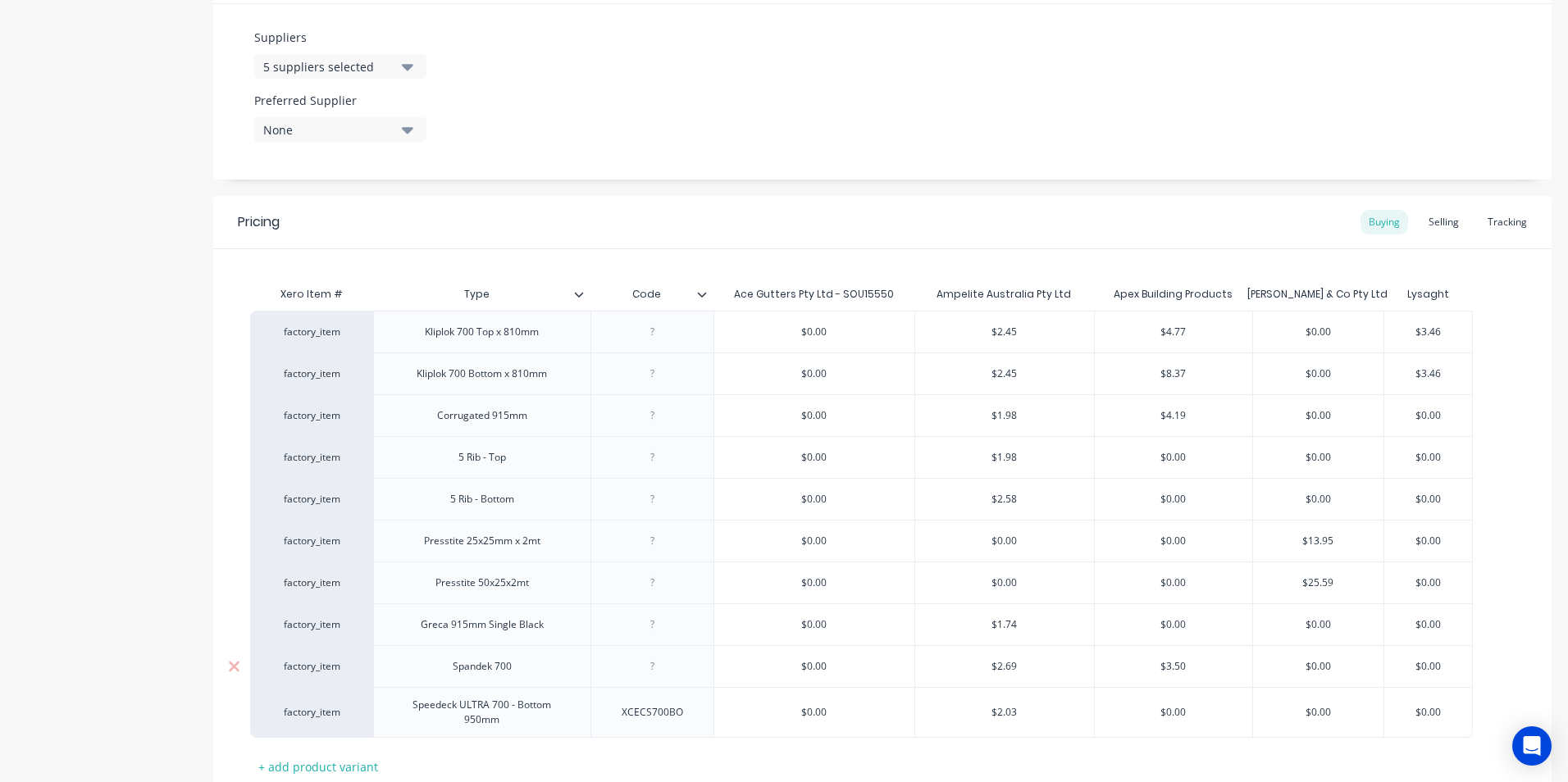
type input "2"
type textarea "x"
type input "2."
type textarea "x"
type input "2.0"
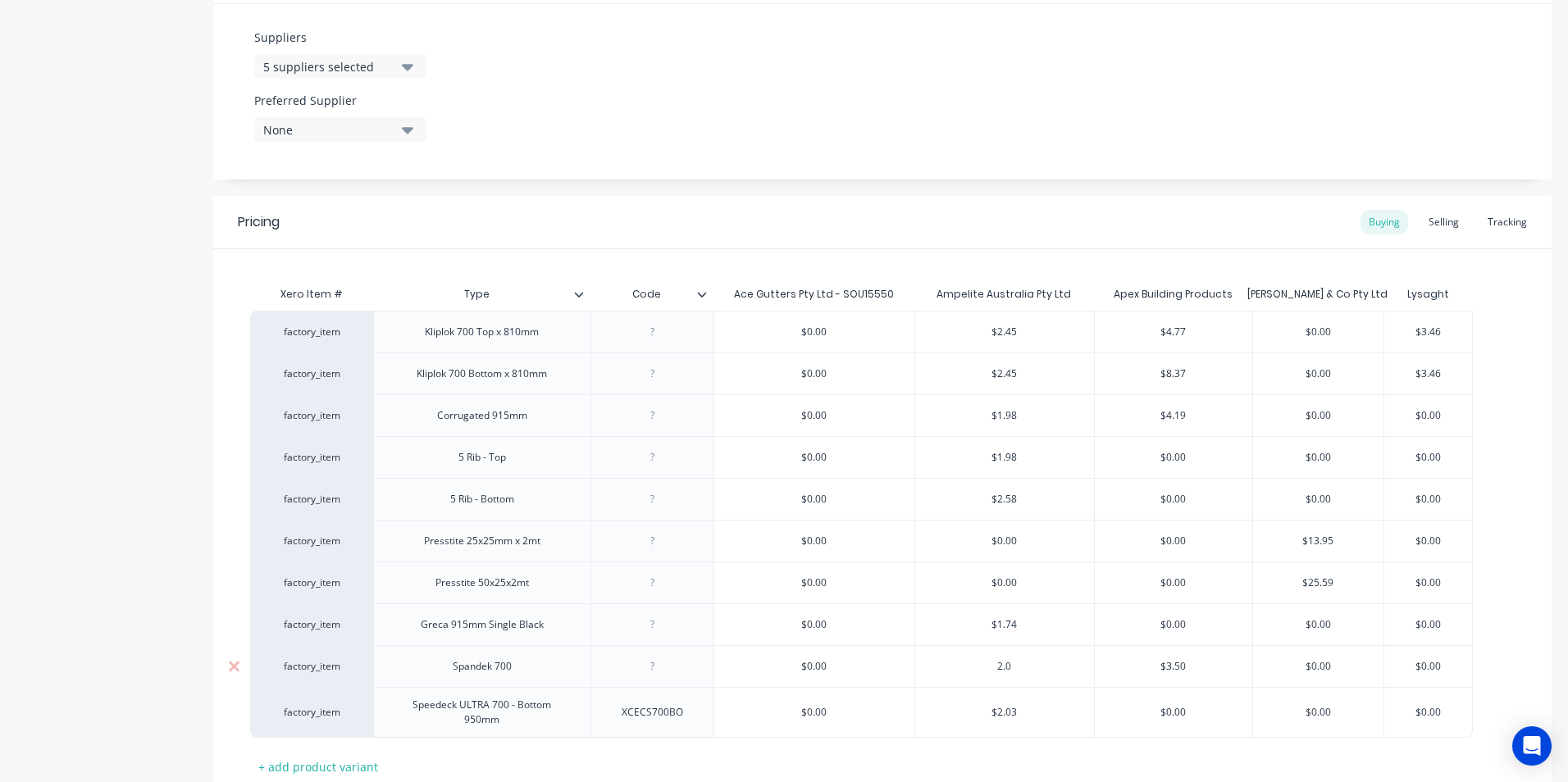
type textarea "x"
type input "2.03"
type input "$3.50"
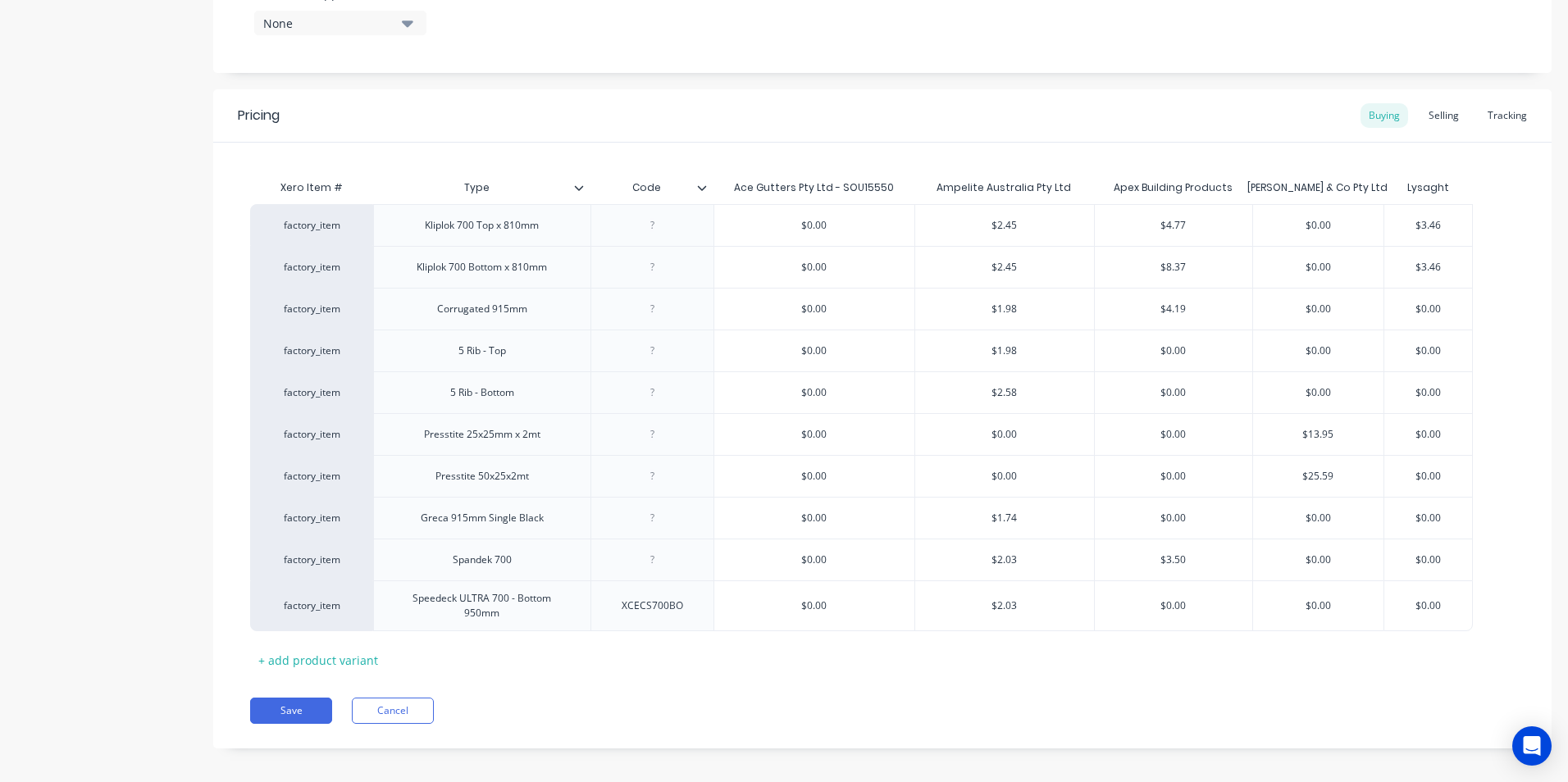
scroll to position [937, 0]
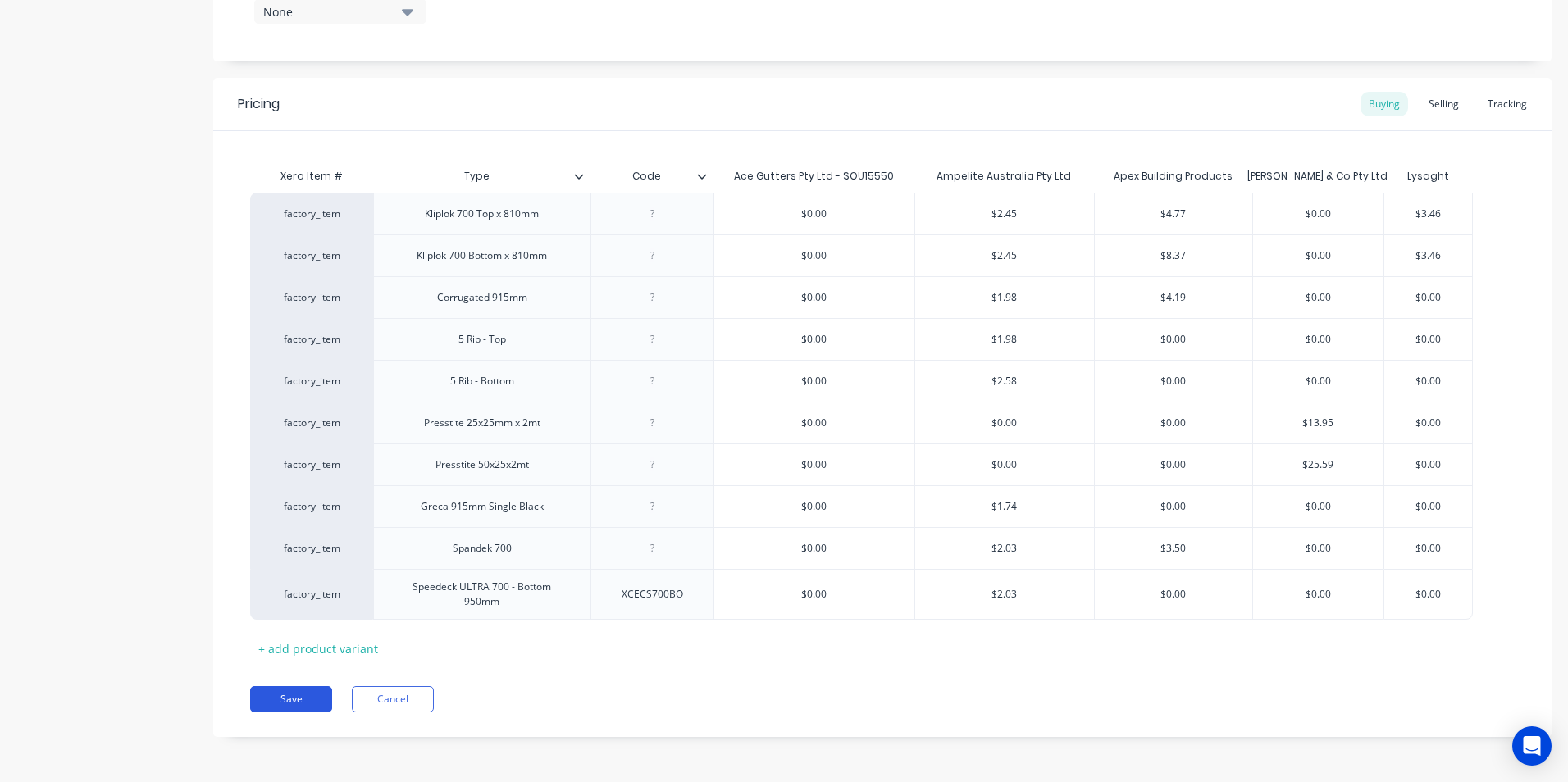
click at [294, 691] on button "Save" at bounding box center [291, 699] width 82 height 26
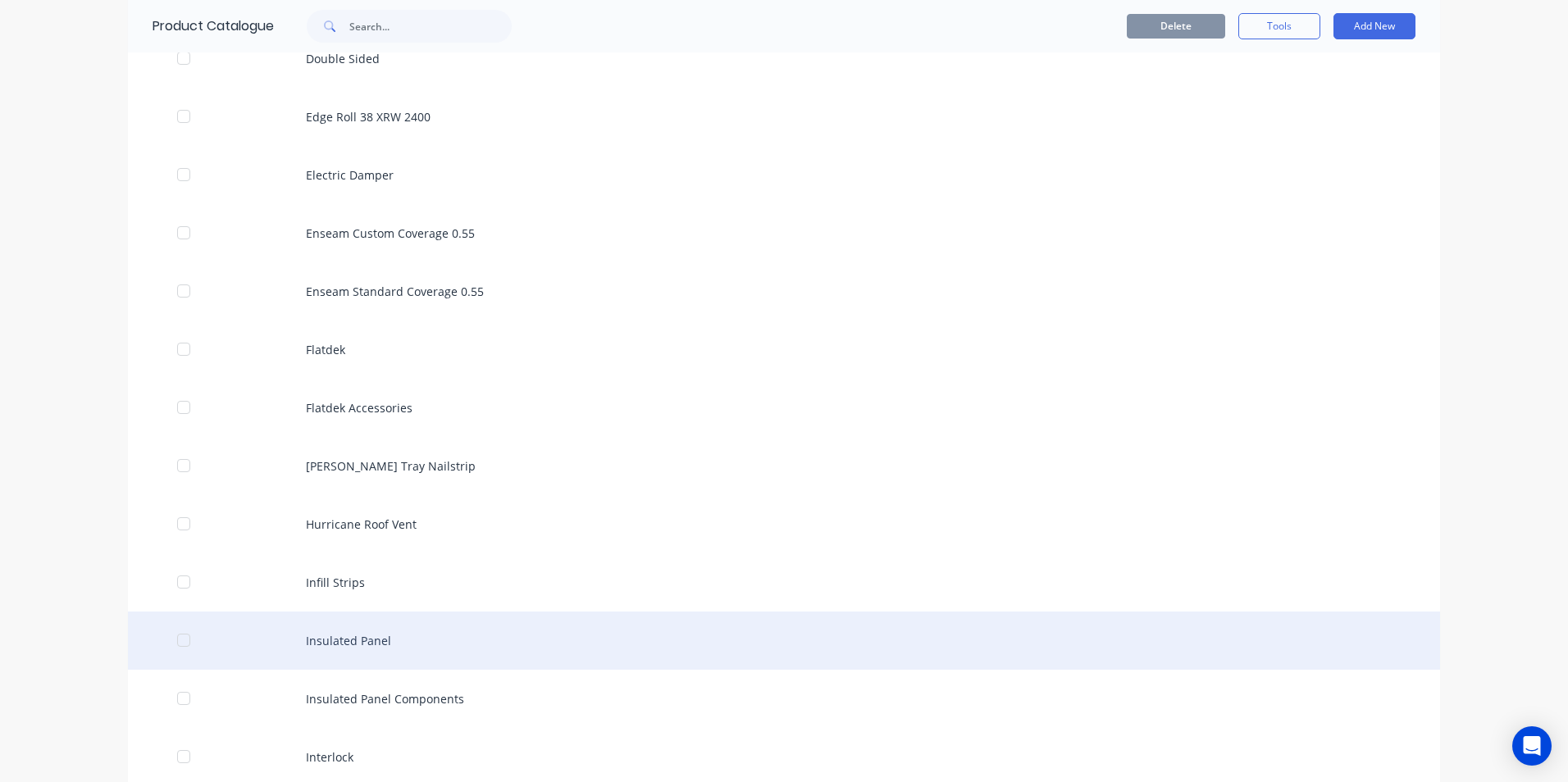
scroll to position [1967, 0]
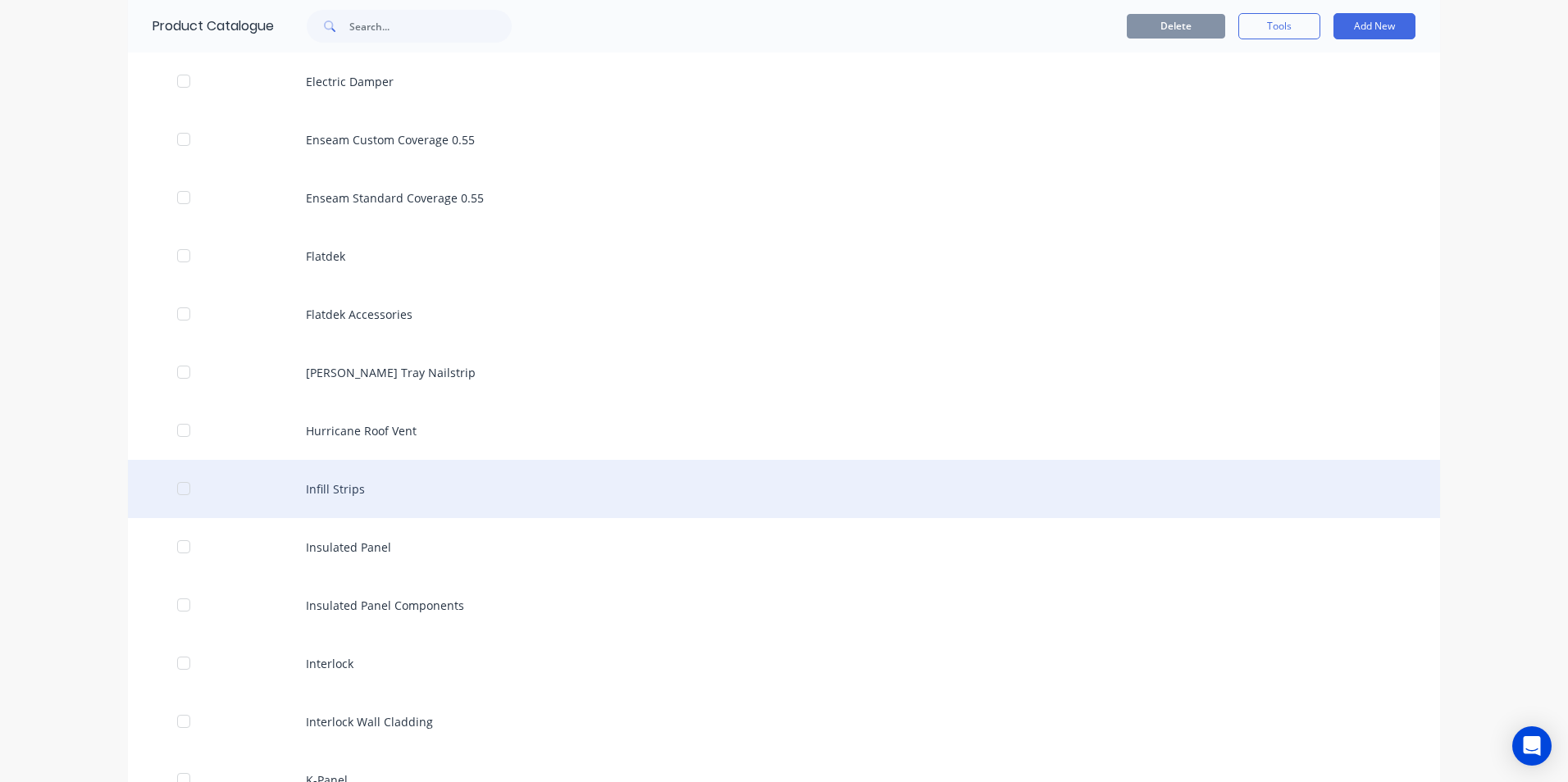
click at [357, 495] on div "Infill Strips" at bounding box center [783, 489] width 1312 height 58
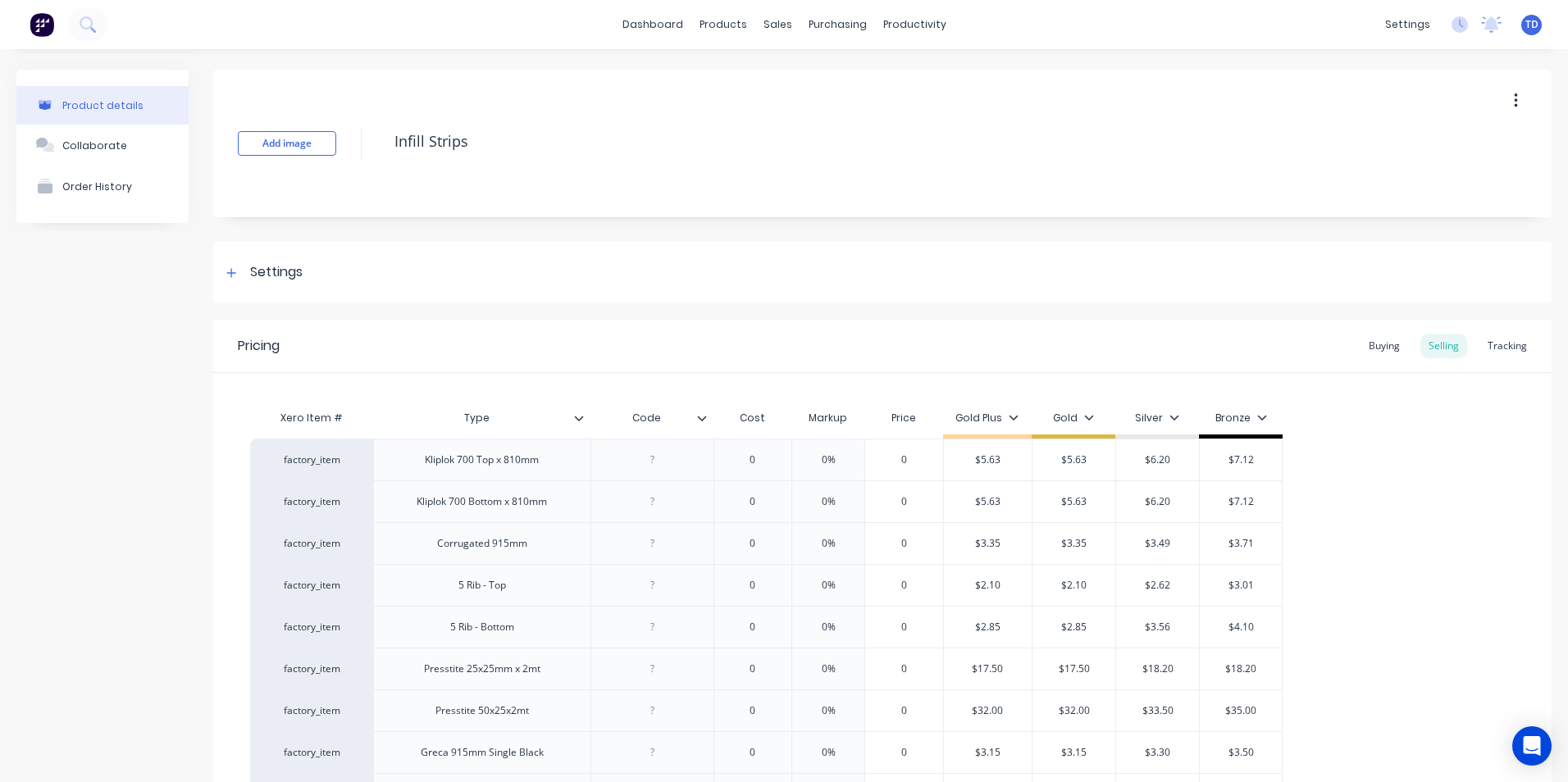
type textarea "x"
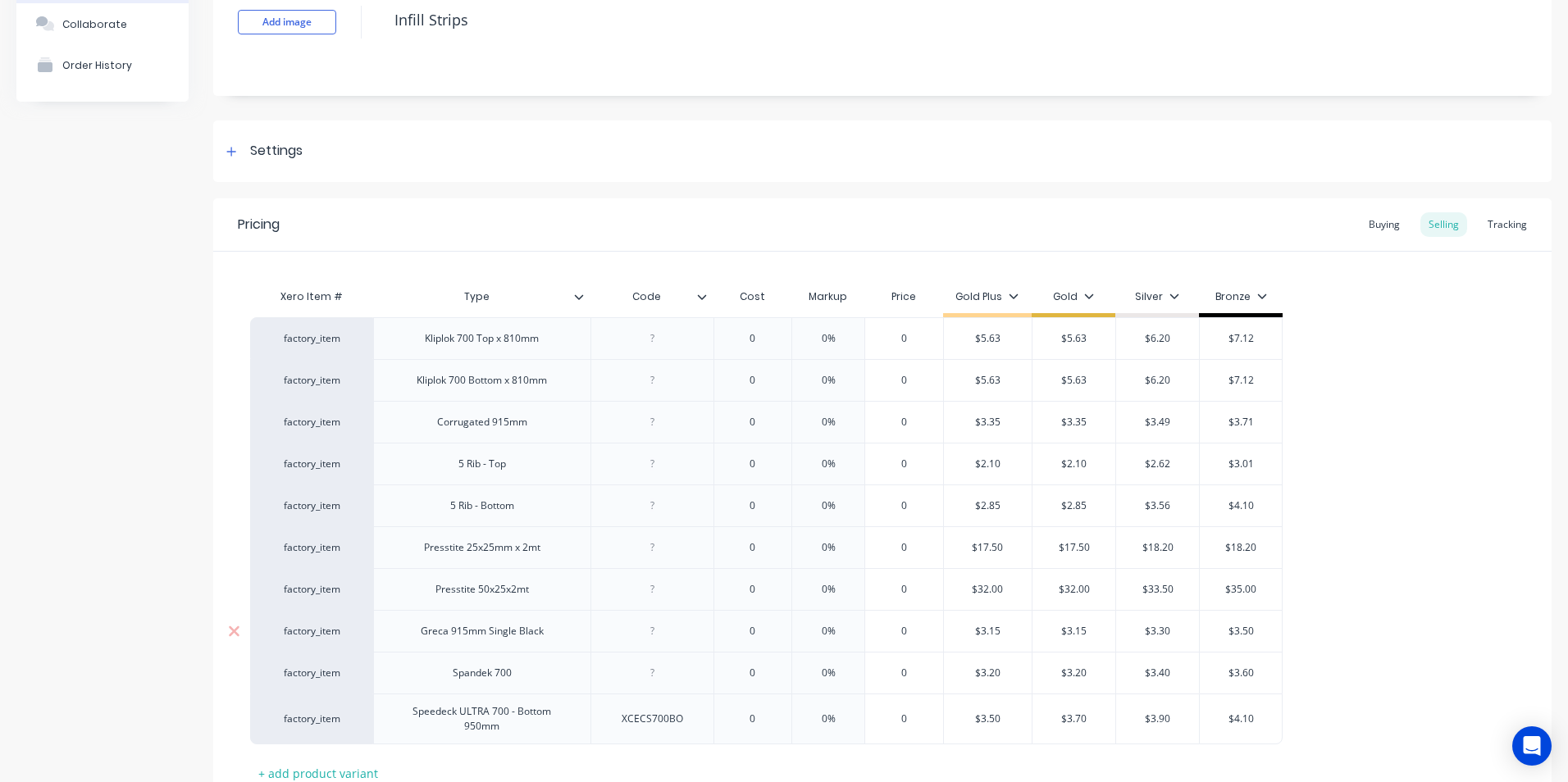
scroll to position [246, 0]
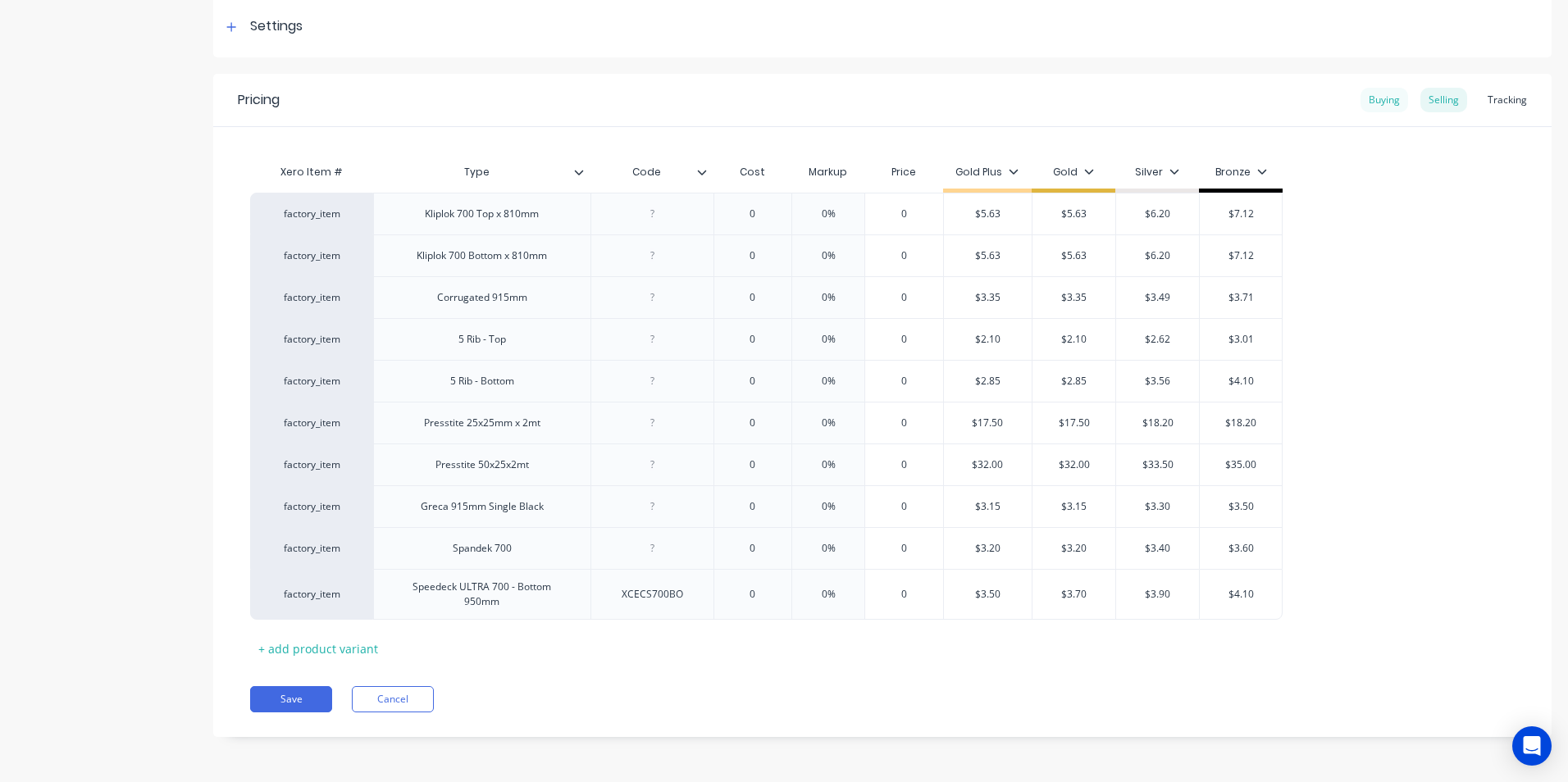
drag, startPoint x: 1383, startPoint y: 100, endPoint x: 1368, endPoint y: 106, distance: 16.2
click at [1383, 102] on div "Buying" at bounding box center [1383, 100] width 47 height 24
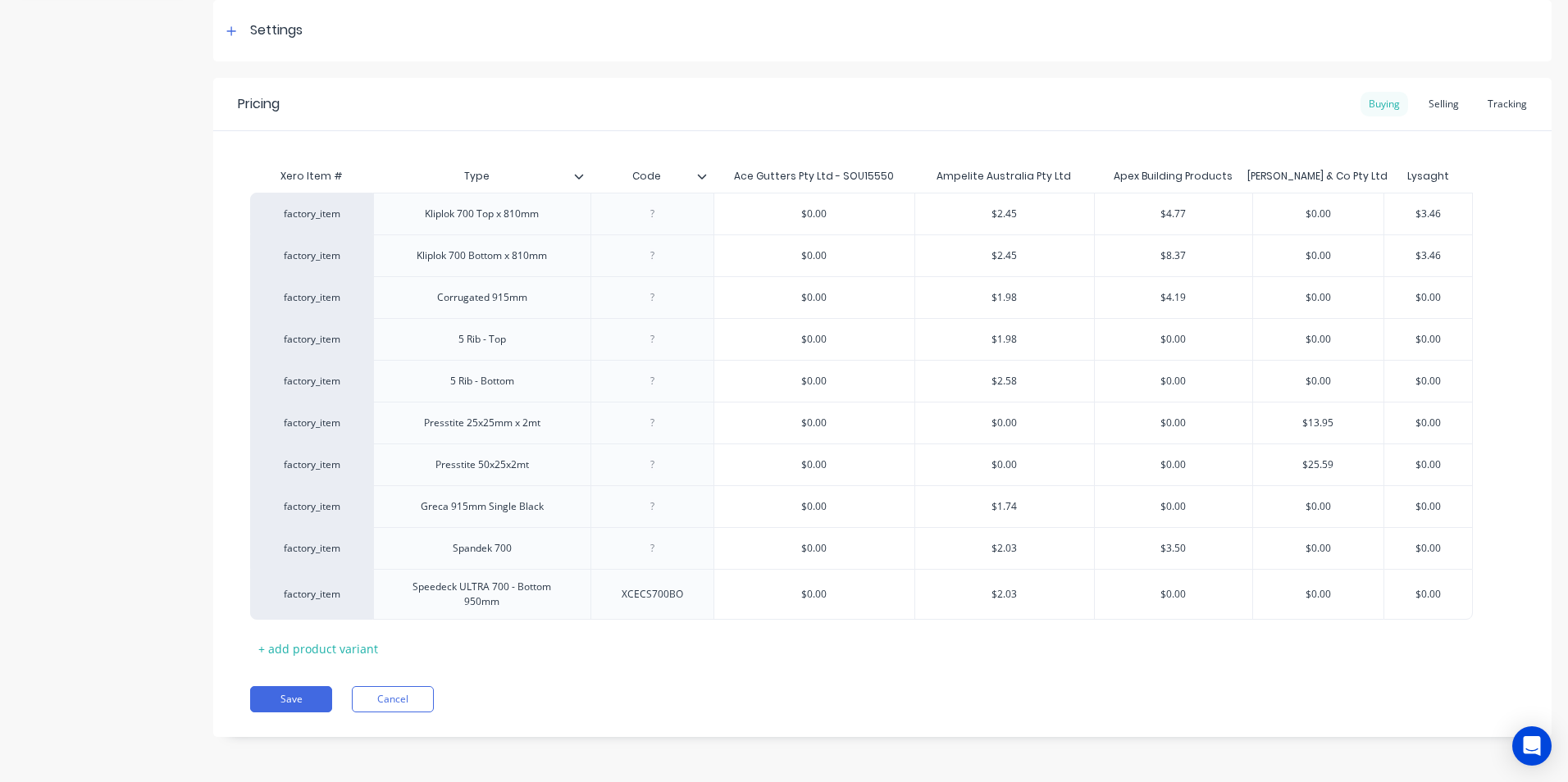
scroll to position [242, 0]
type input "$1.74"
click at [1032, 506] on input "$1.74" at bounding box center [1004, 506] width 179 height 15
type input "$0.00"
type textarea "x"
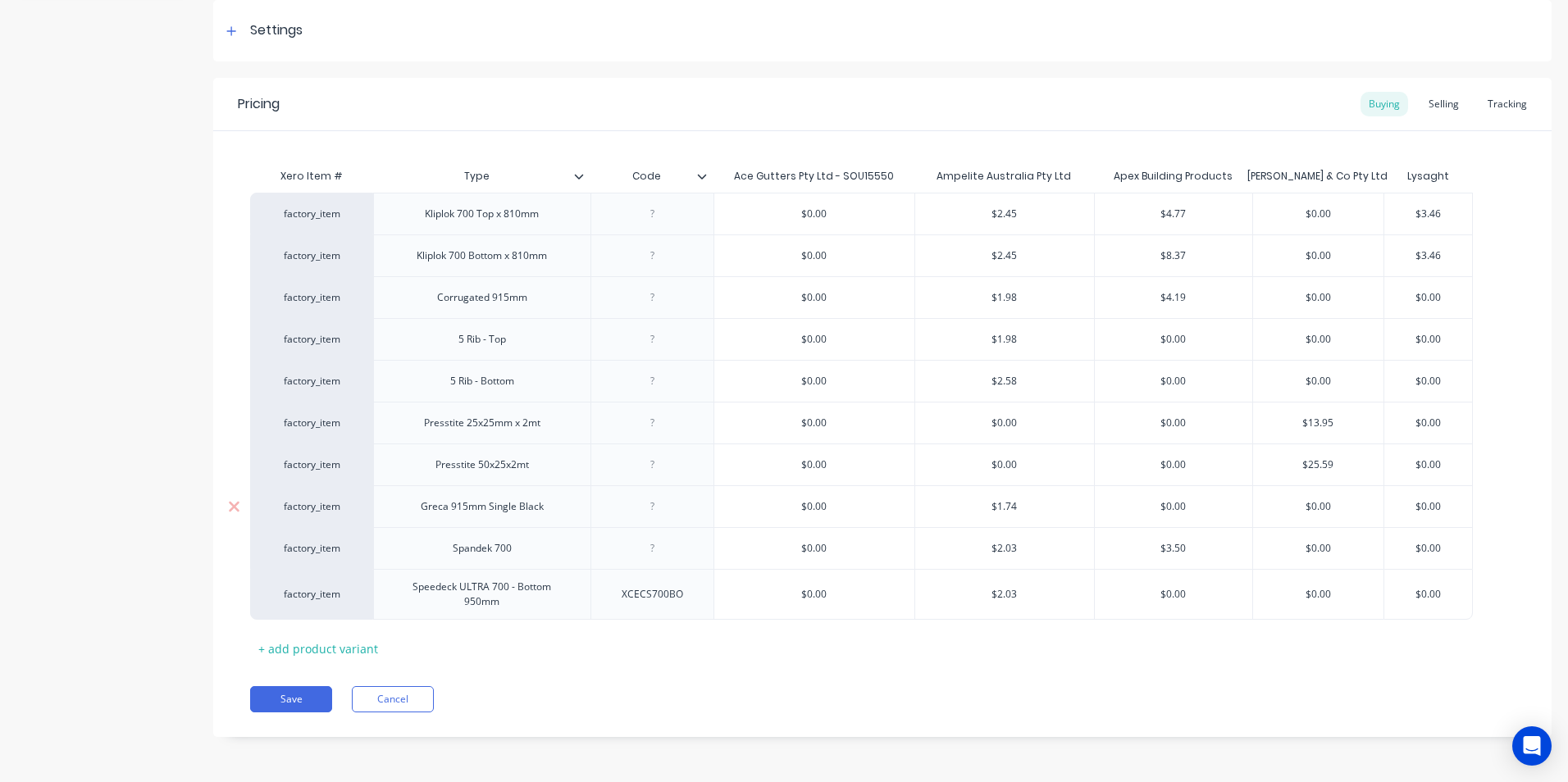
type input "1"
type textarea "x"
type input "1."
type textarea "x"
type input "1.8"
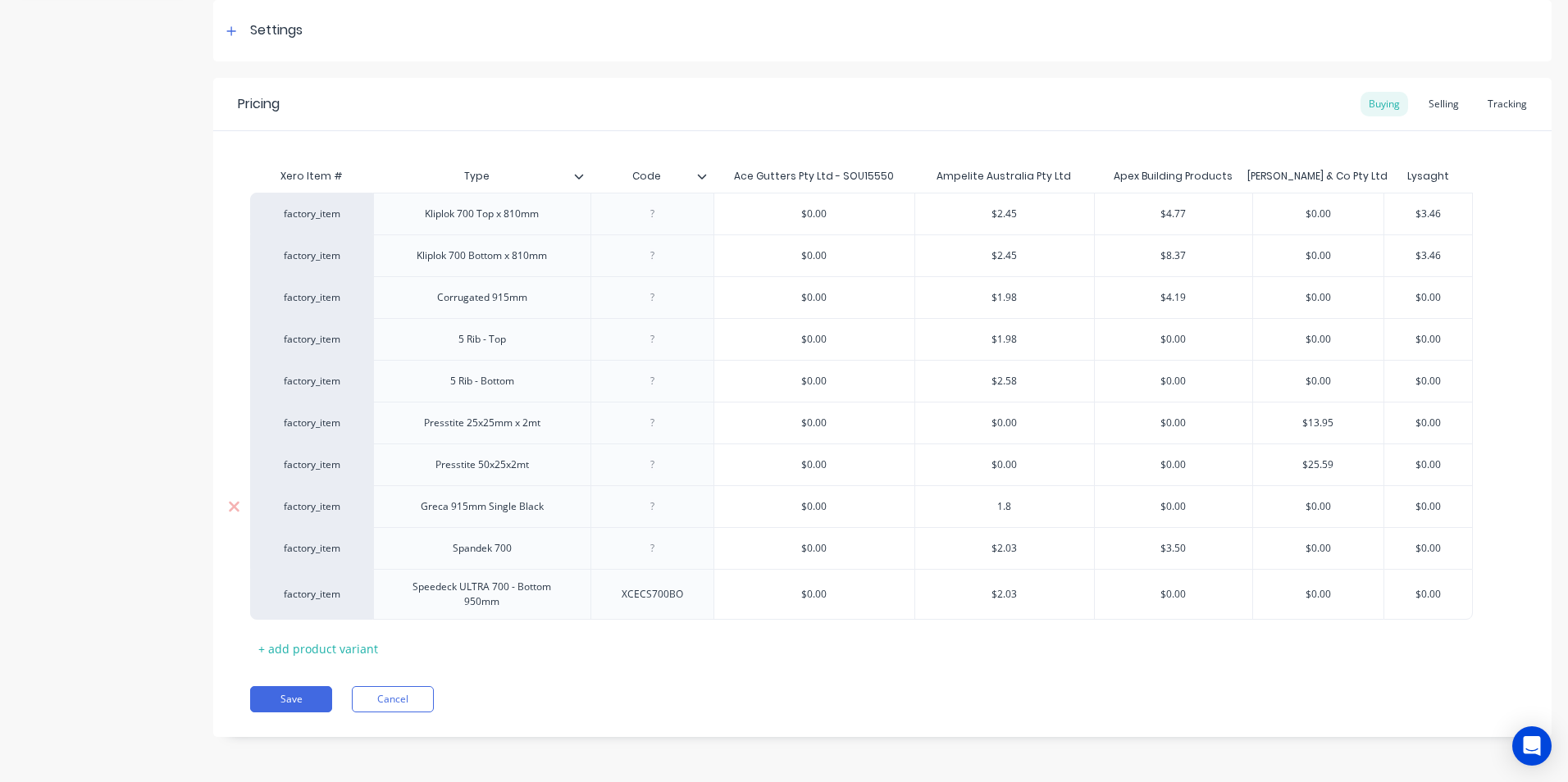
type textarea "x"
type input "1.84"
type input "$0.00"
click at [293, 700] on button "Save" at bounding box center [291, 699] width 82 height 26
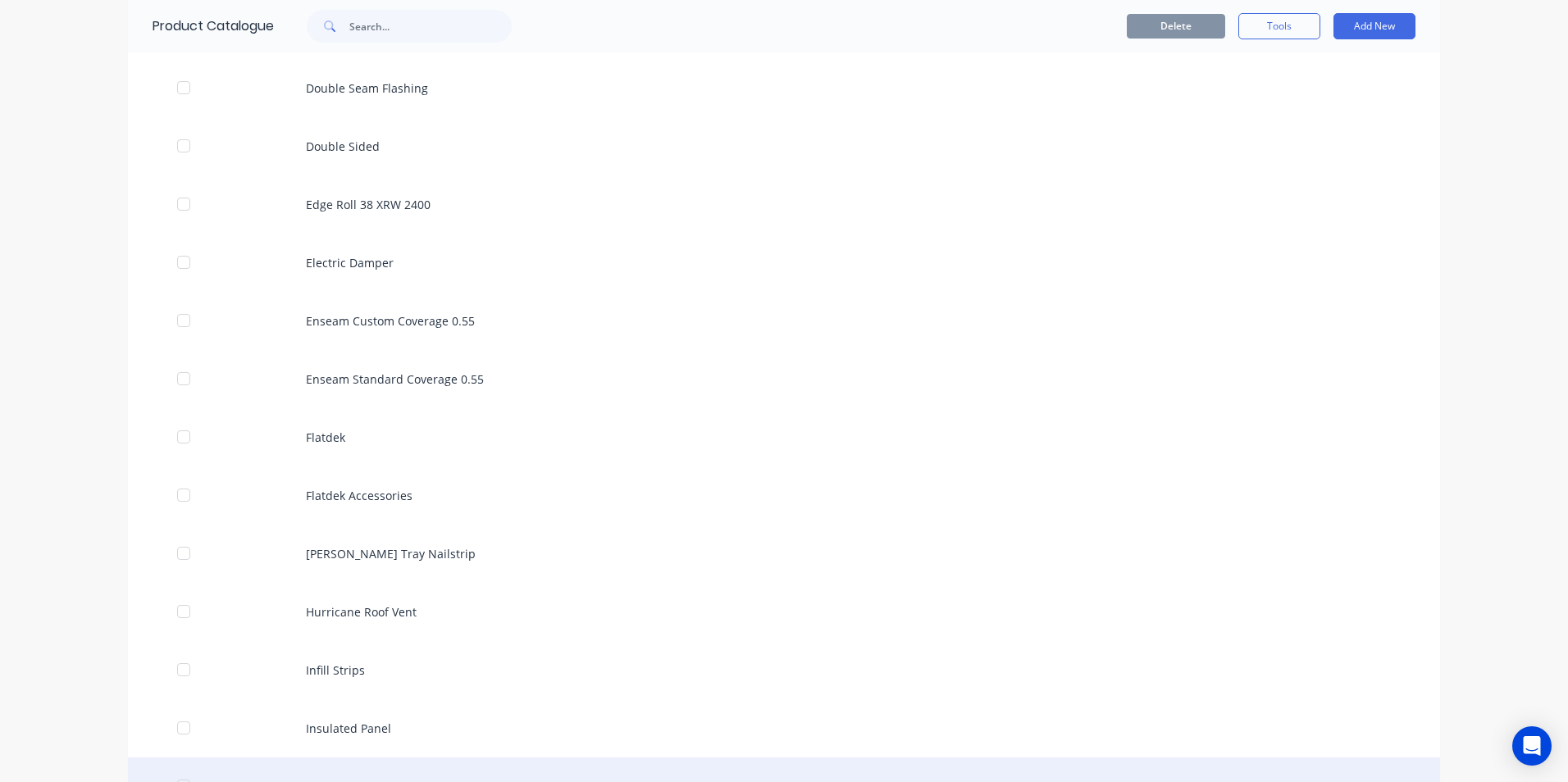
scroll to position [1967, 0]
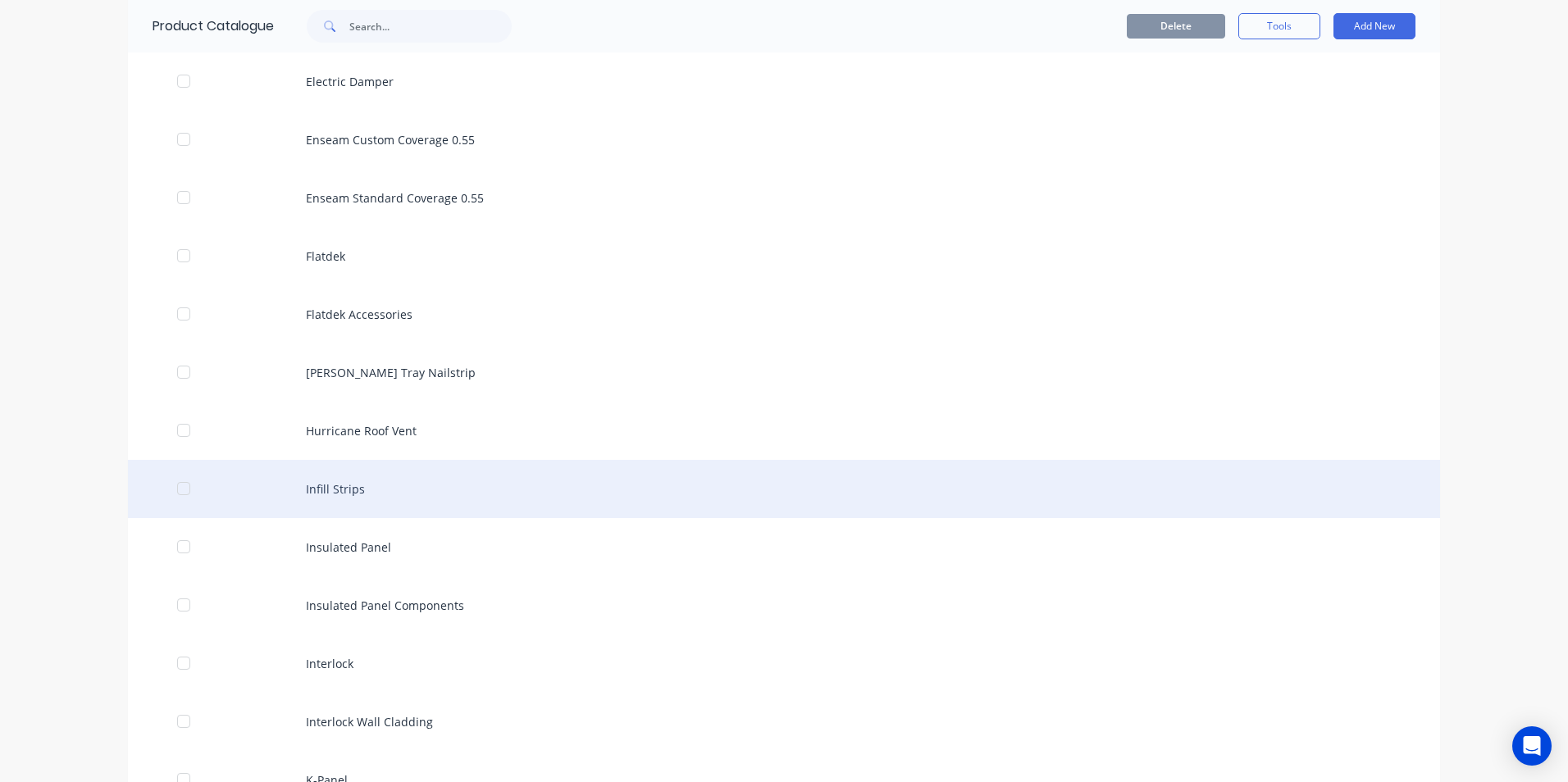
click at [320, 500] on div "Infill Strips" at bounding box center [783, 489] width 1312 height 58
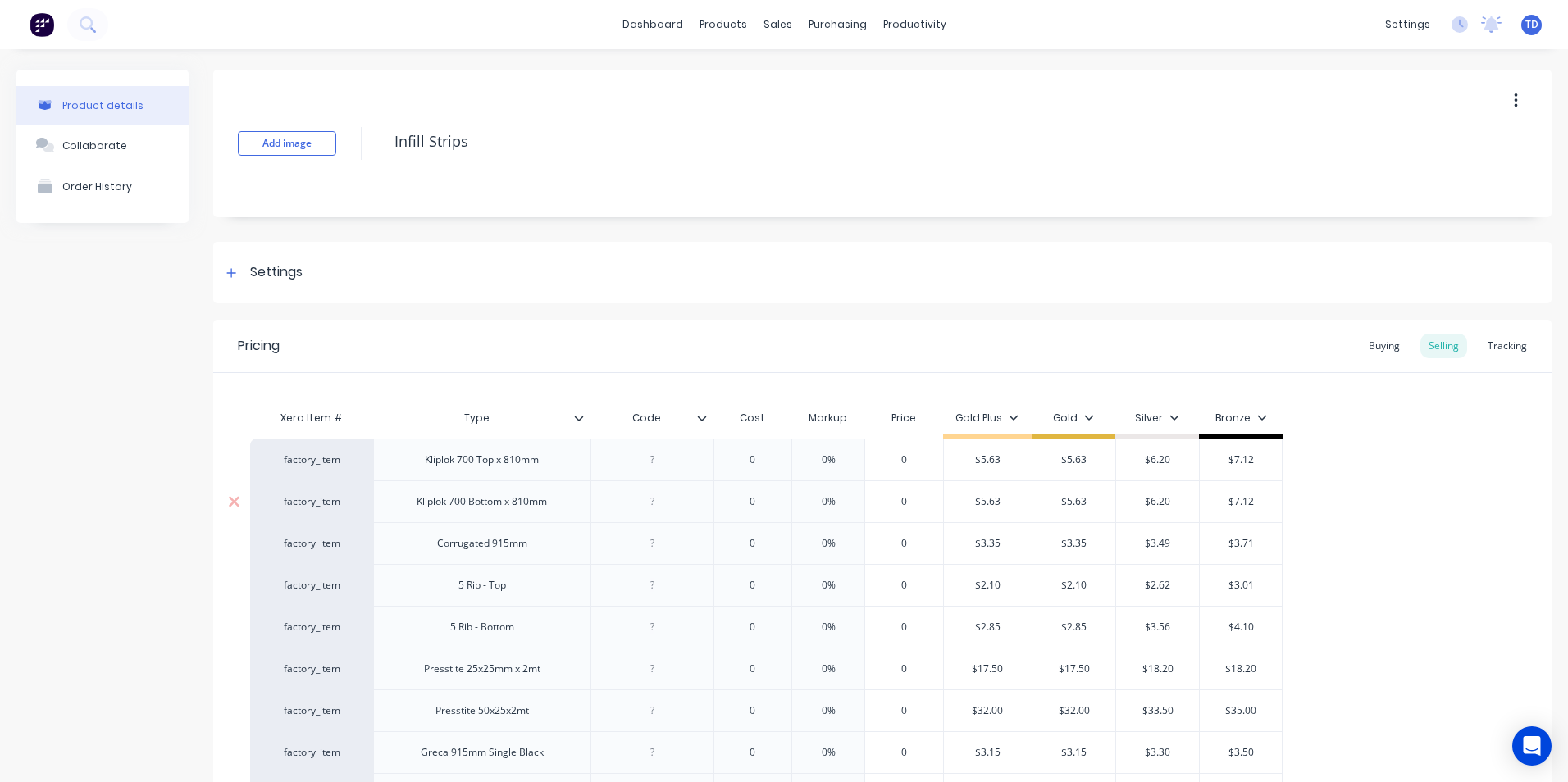
type textarea "x"
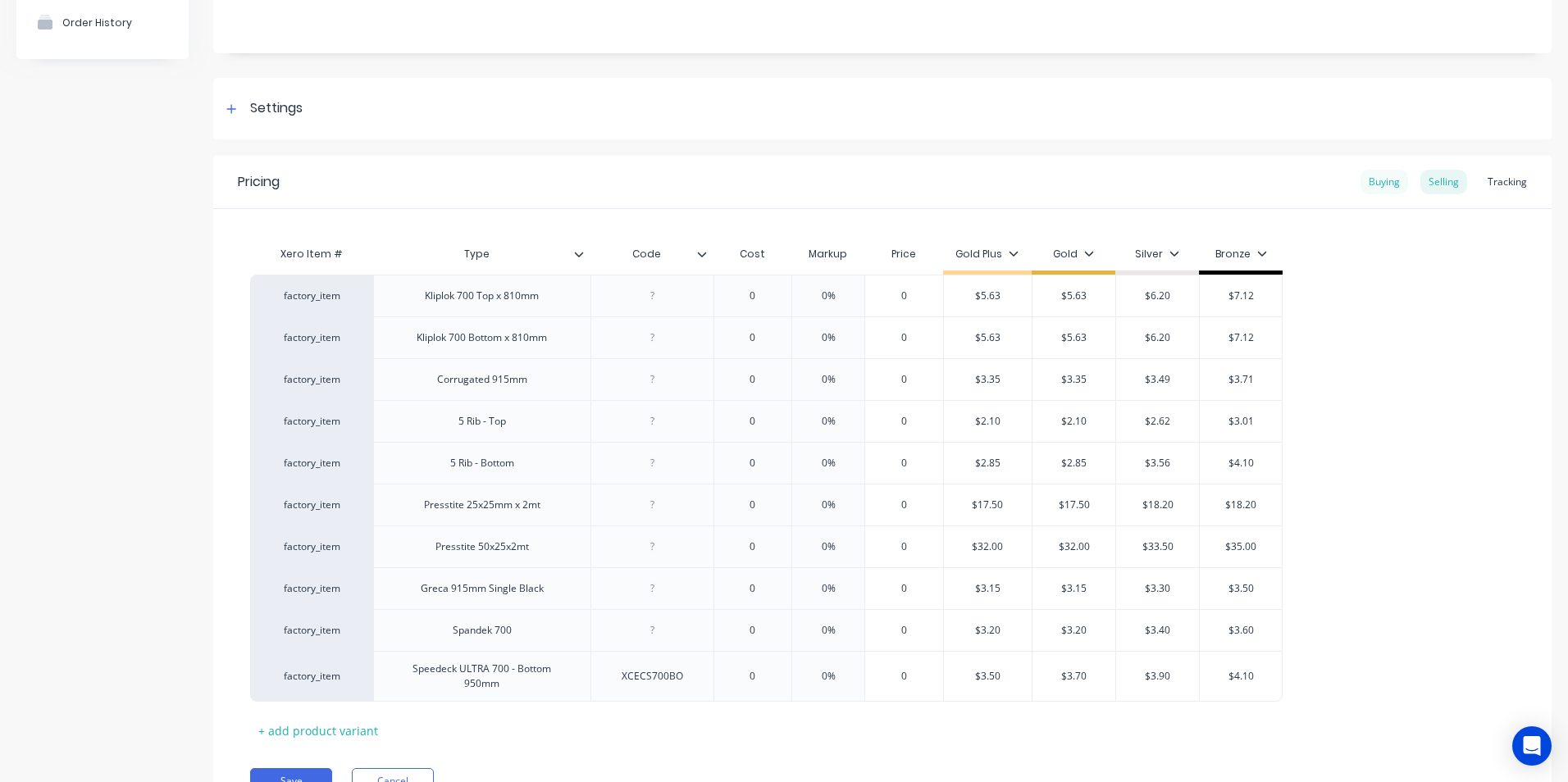
click at [1370, 179] on div "Buying" at bounding box center [1383, 182] width 47 height 24
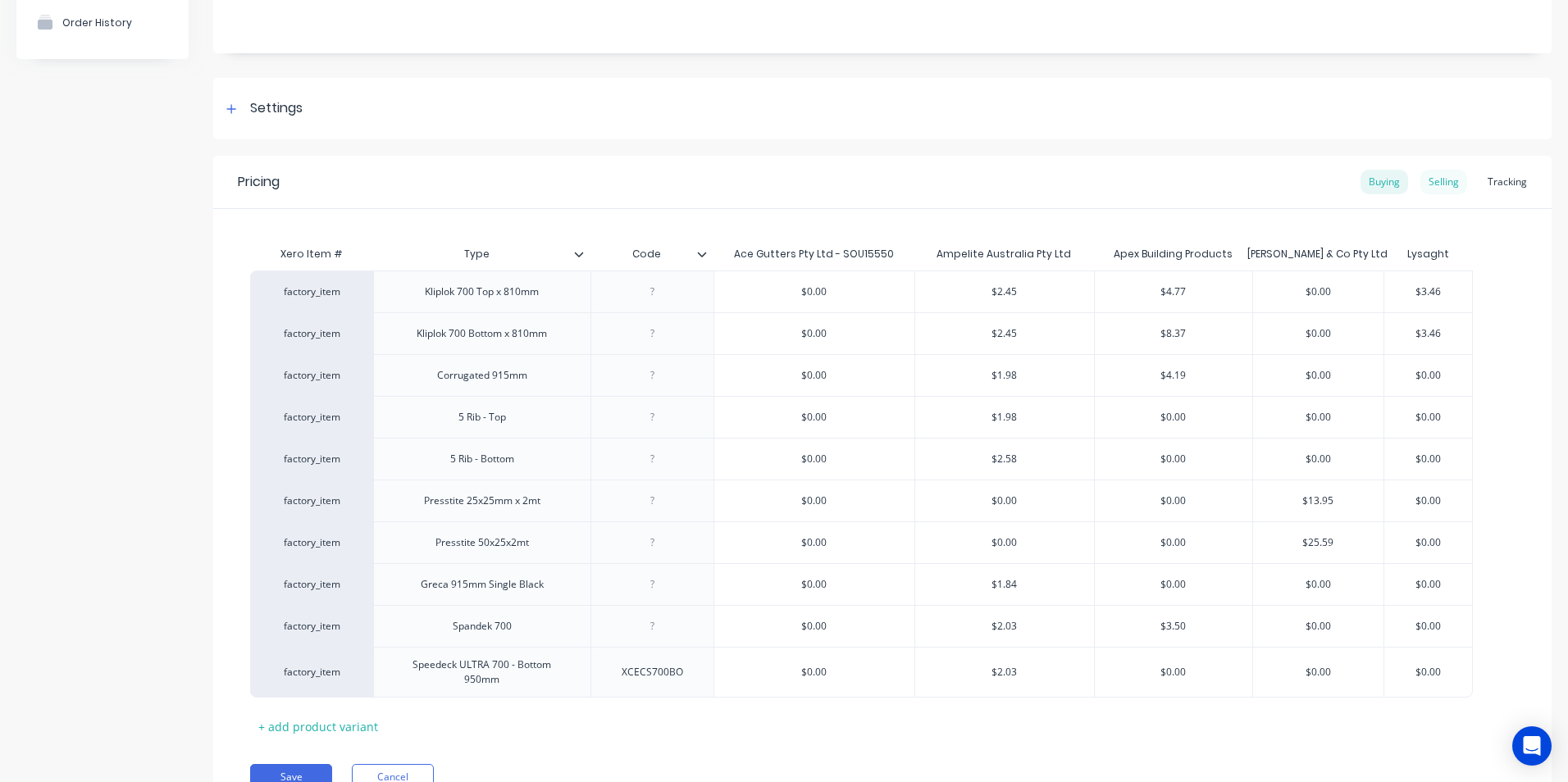
click at [1427, 181] on div "Selling" at bounding box center [1444, 182] width 47 height 24
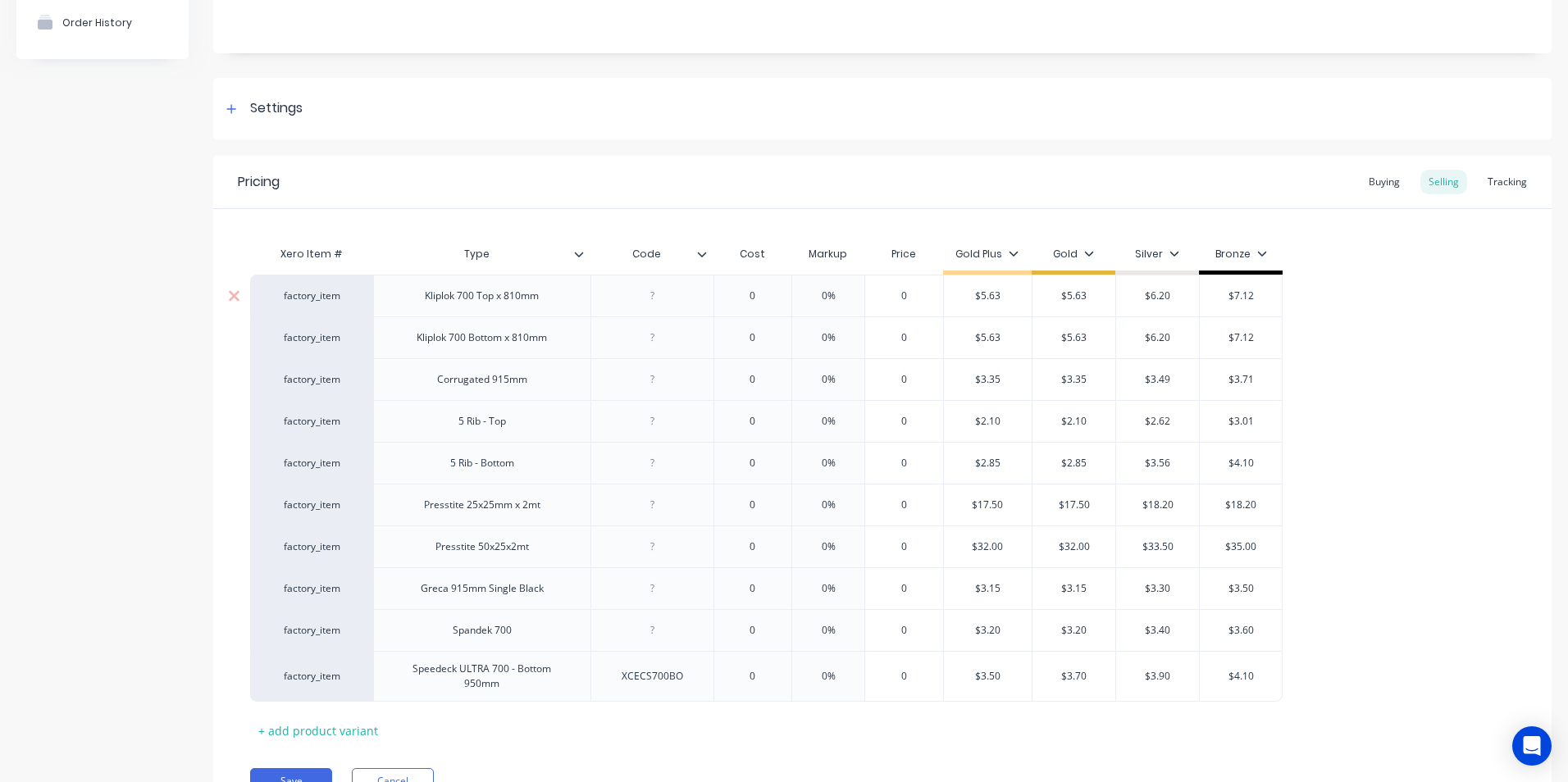
type input "0"
click at [772, 293] on input "0" at bounding box center [752, 295] width 82 height 15
type textarea "x"
type input "02."
type textarea "x"
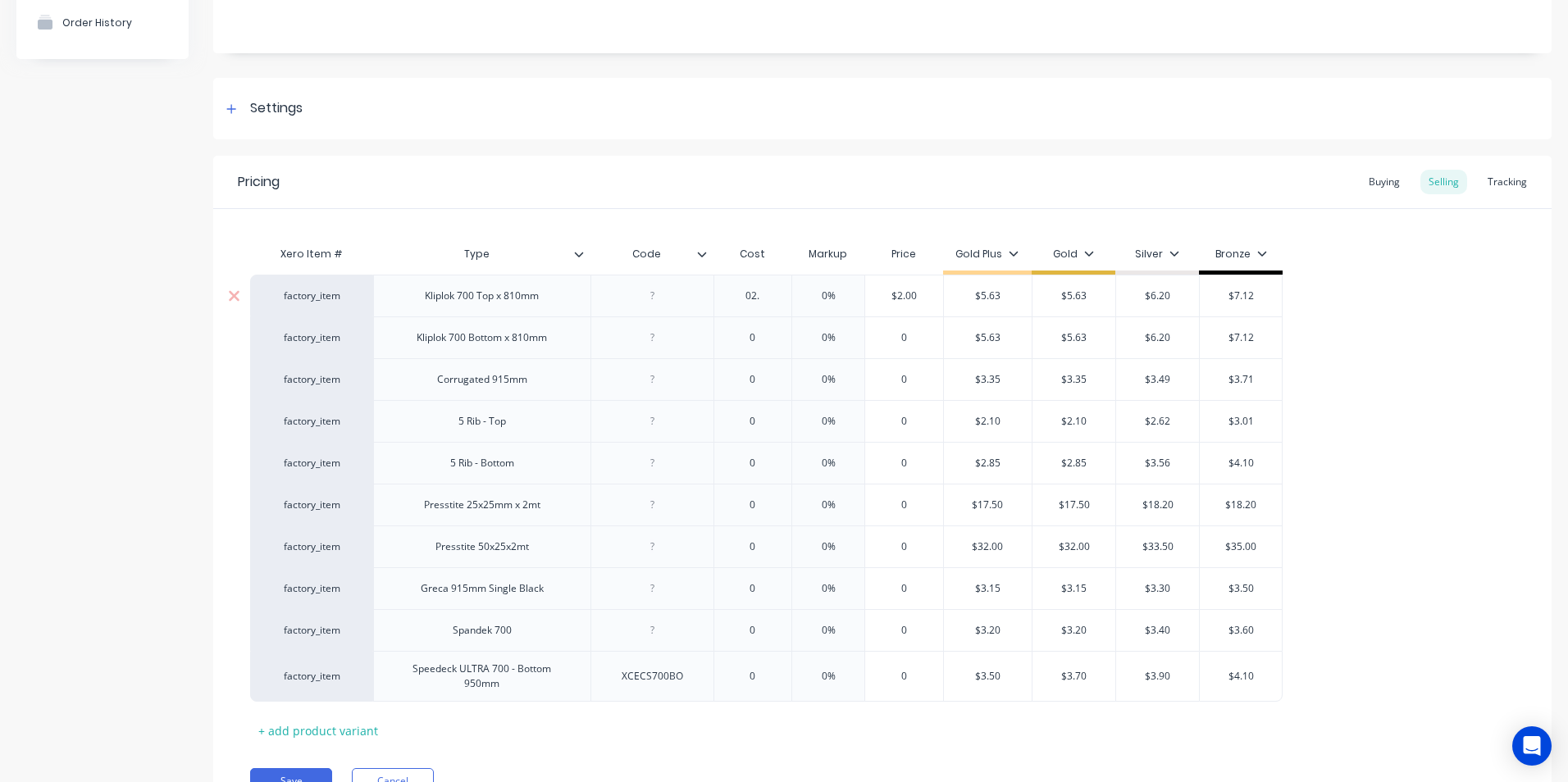
type input "02.4"
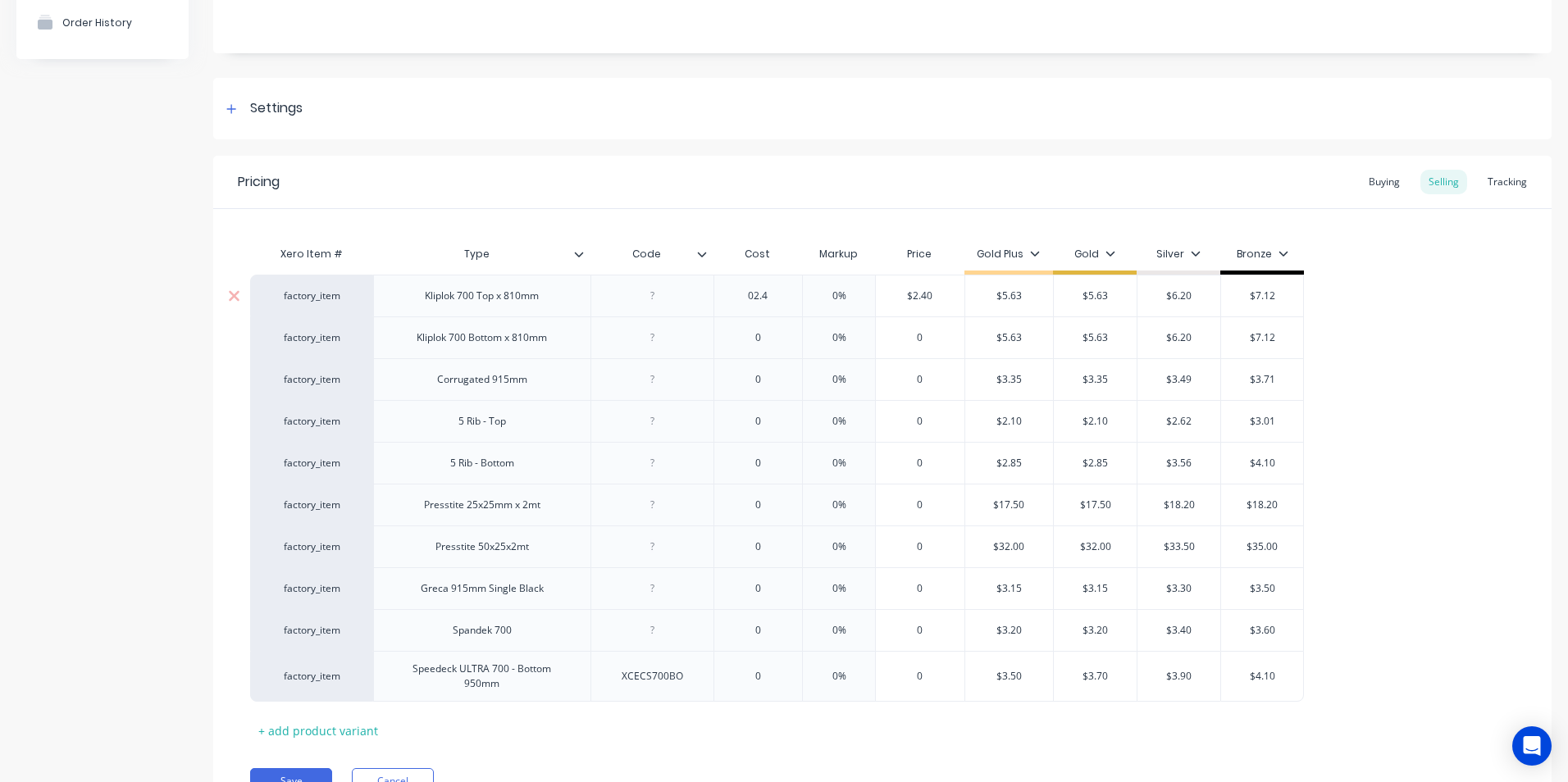
type textarea "x"
type input "02.45"
type input "0%"
type input "$2.45"
type textarea "x"
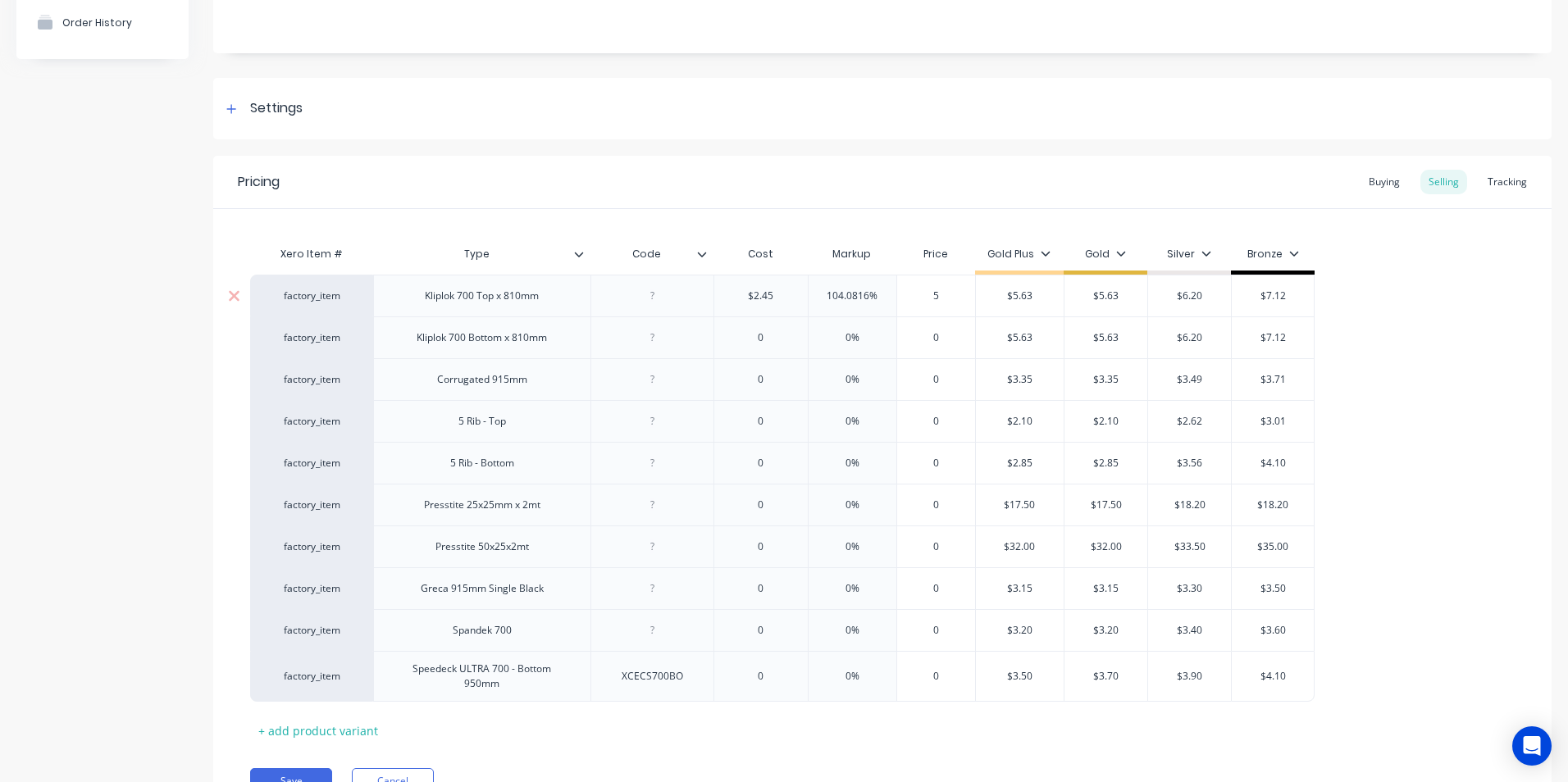
type input "5."
type textarea "x"
type input "5.6"
type textarea "x"
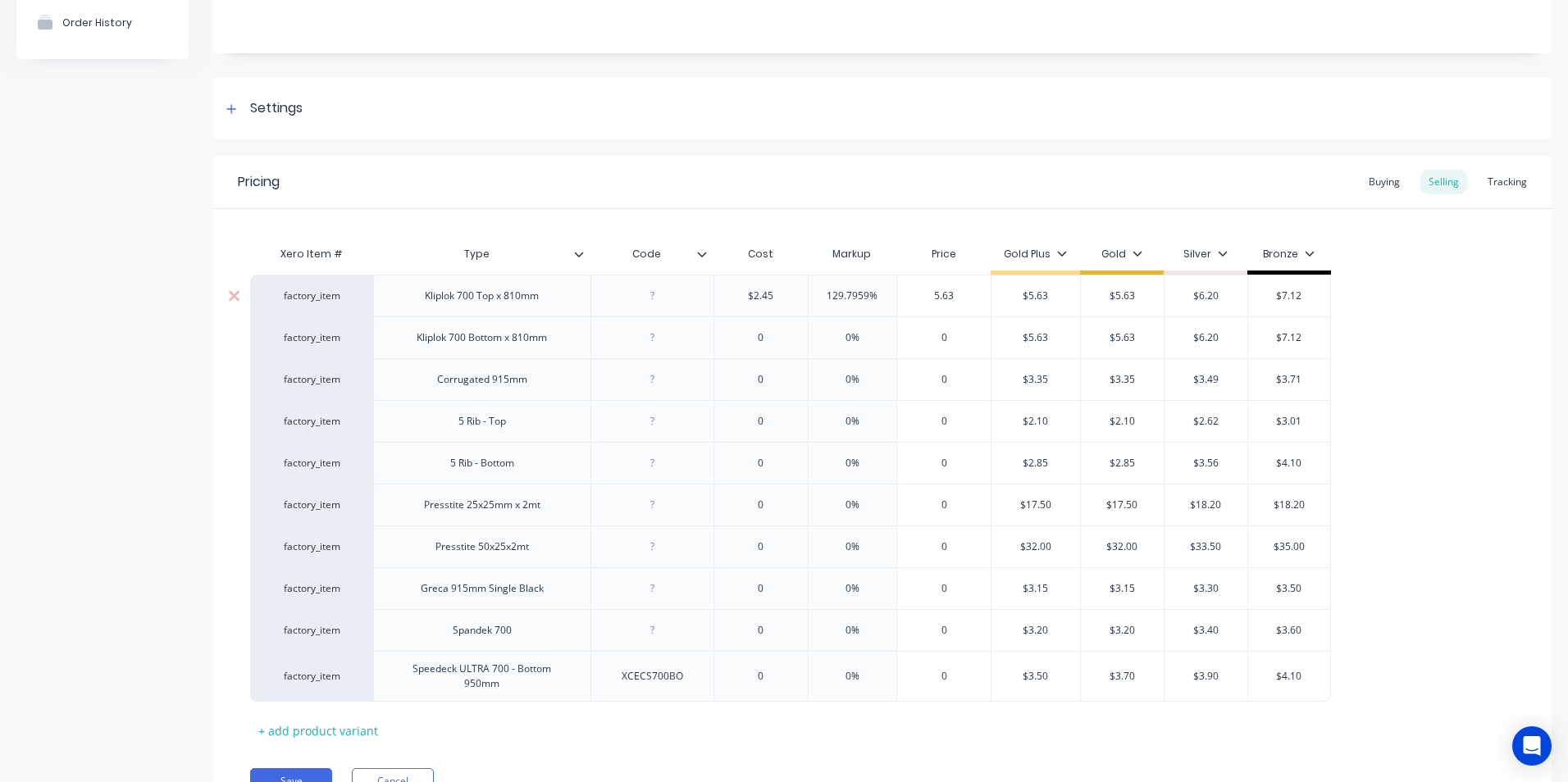
type input "5.63"
type input "$5.63"
type input "$6.20"
type input "$7.12"
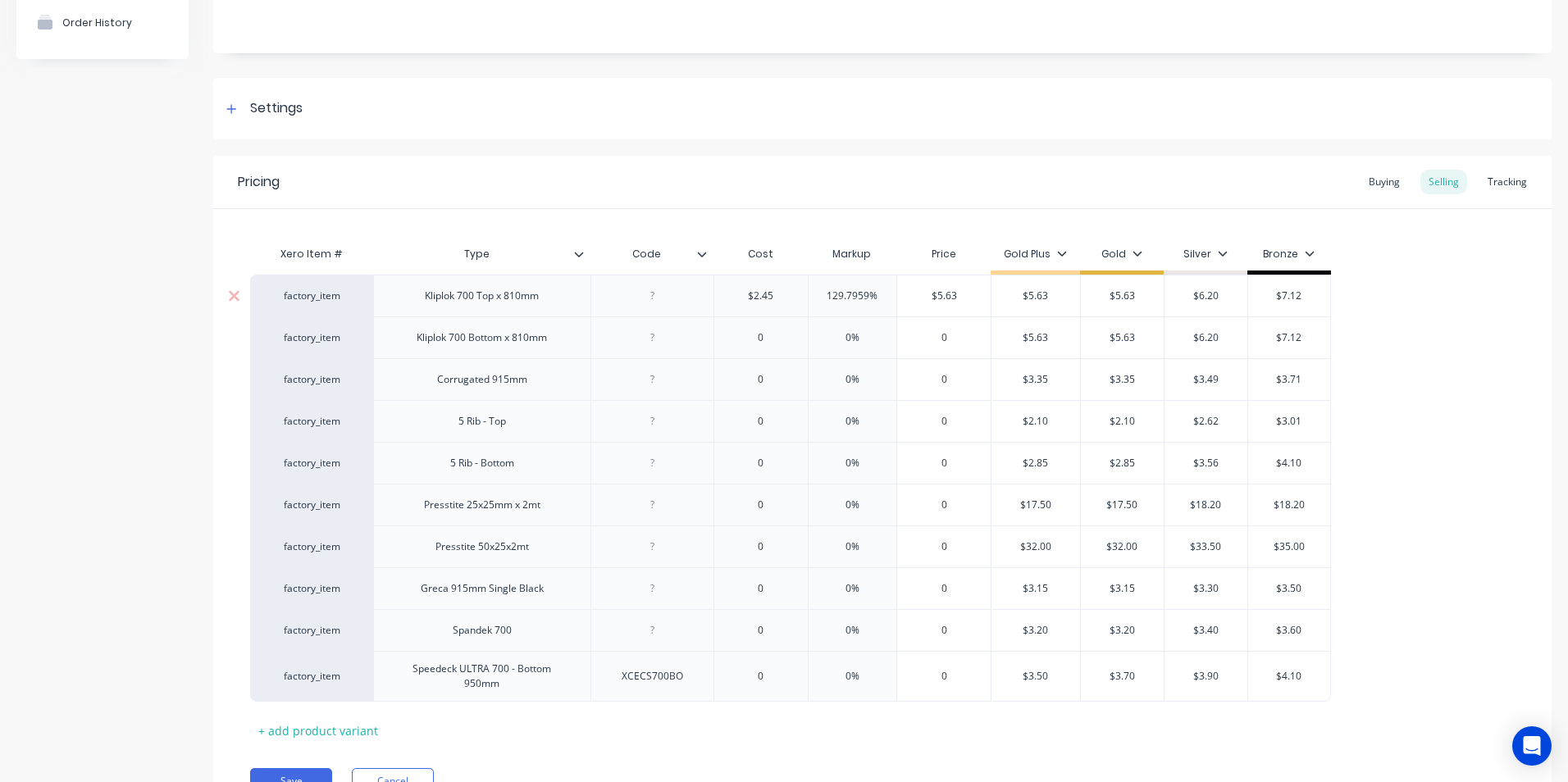
type textarea "x"
type input "0"
type textarea "x"
type input "2."
type textarea "x"
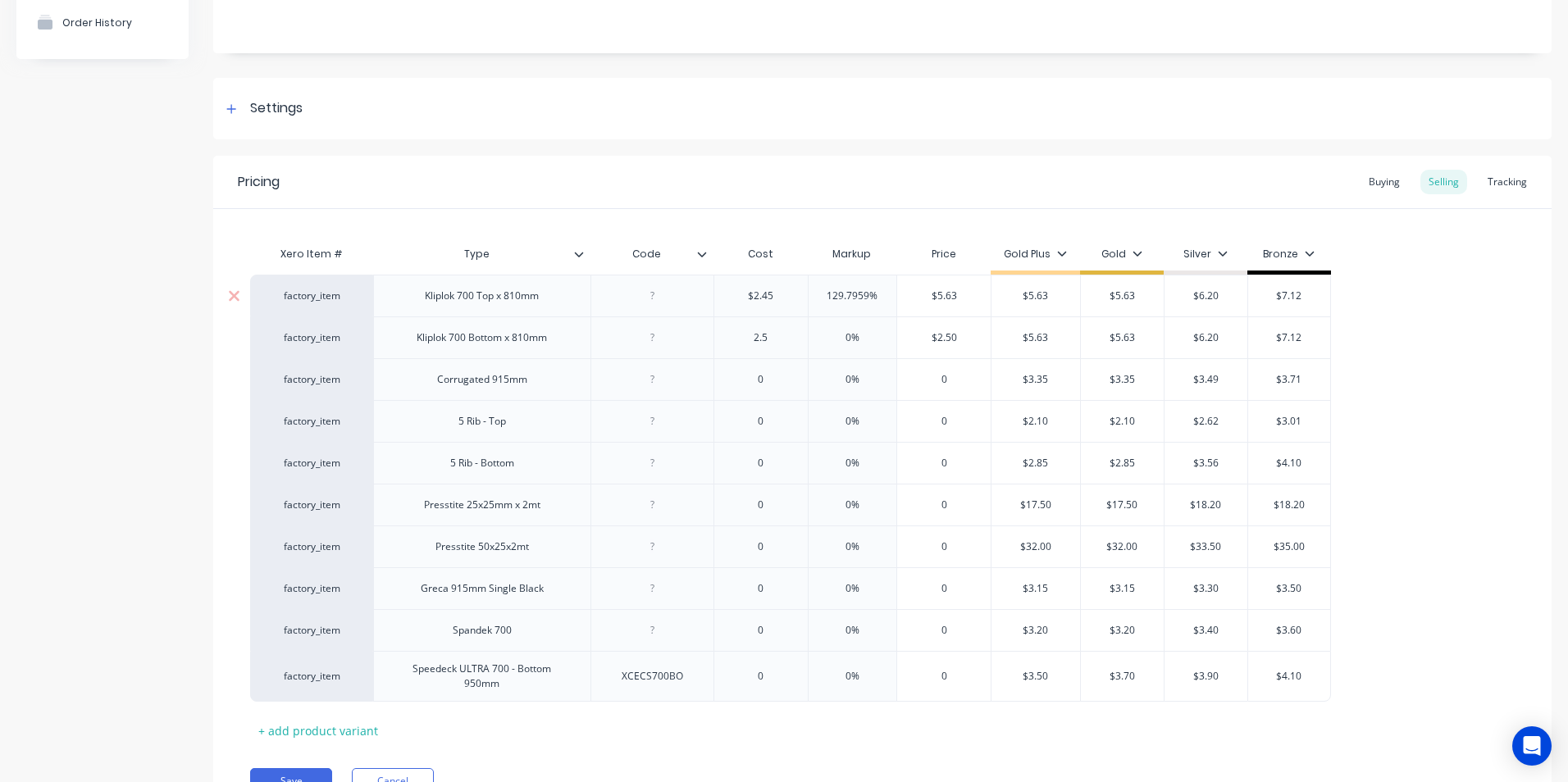
type input "2.5"
type input "0%"
type input "$2.50"
type input "$5.63"
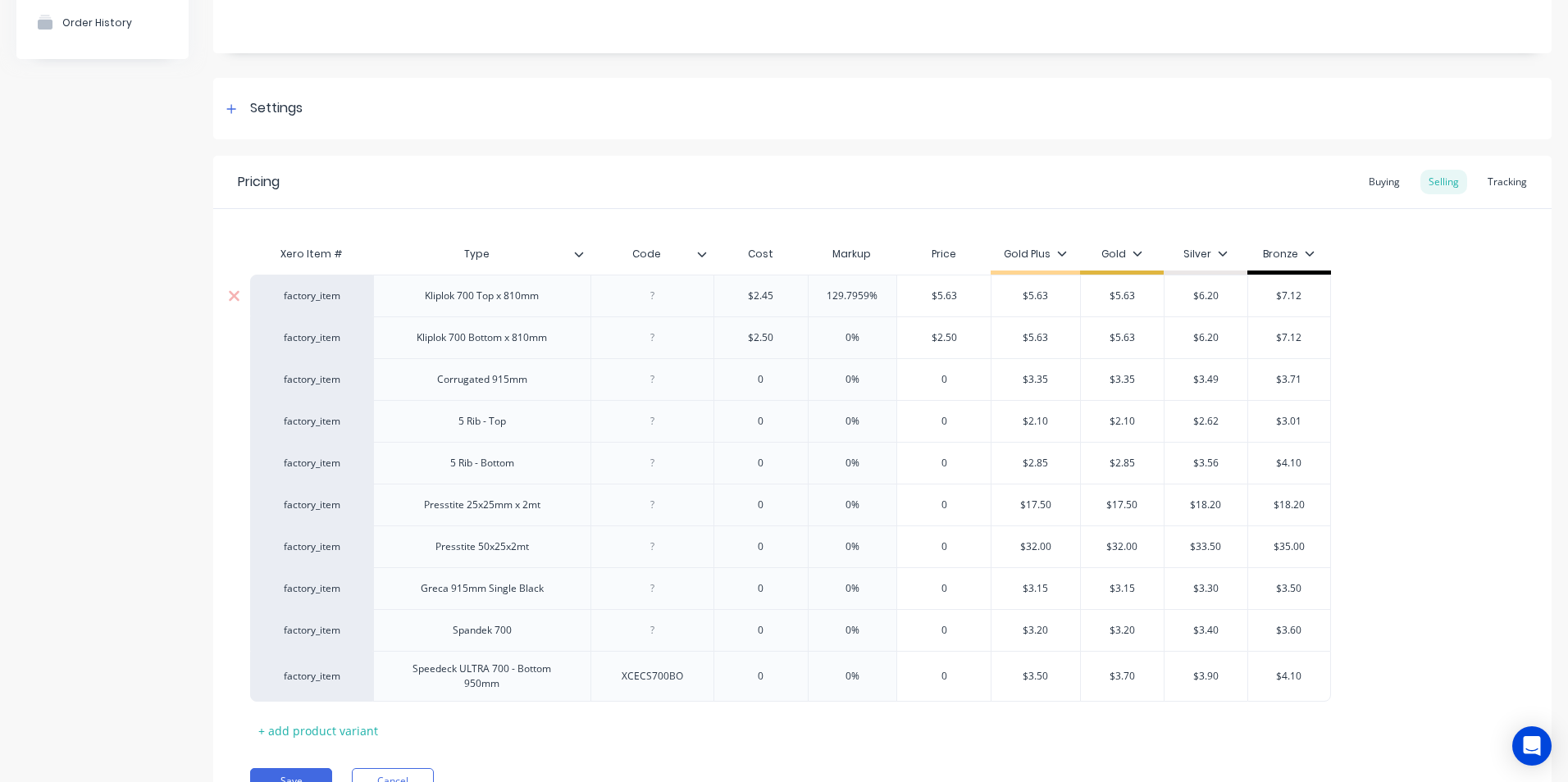
type input "$6.20"
type input "$7.12"
type input "0"
type textarea "x"
type input "0%"
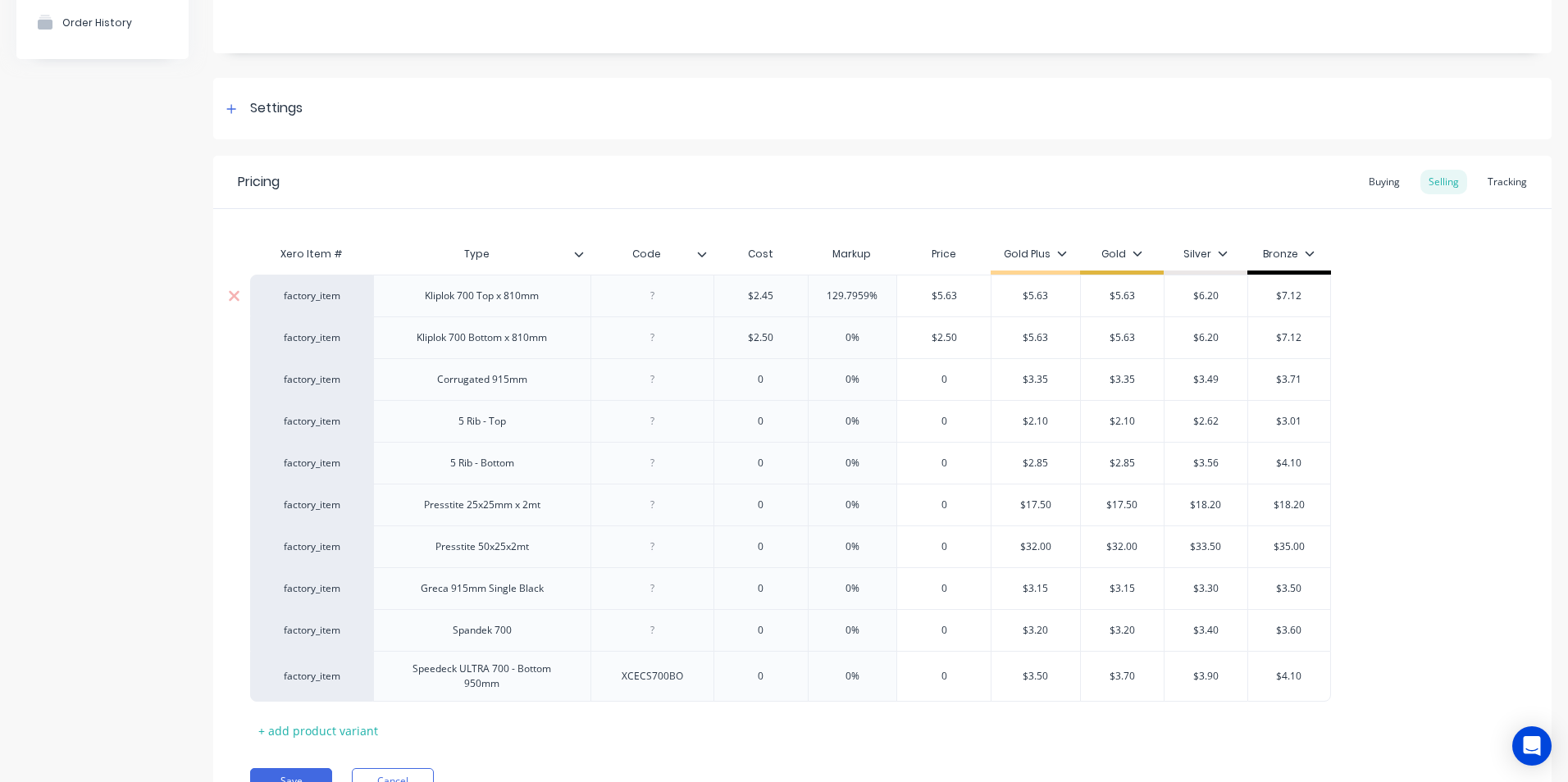
type textarea "x"
type input "5."
type textarea "x"
type input "5.6"
type textarea "x"
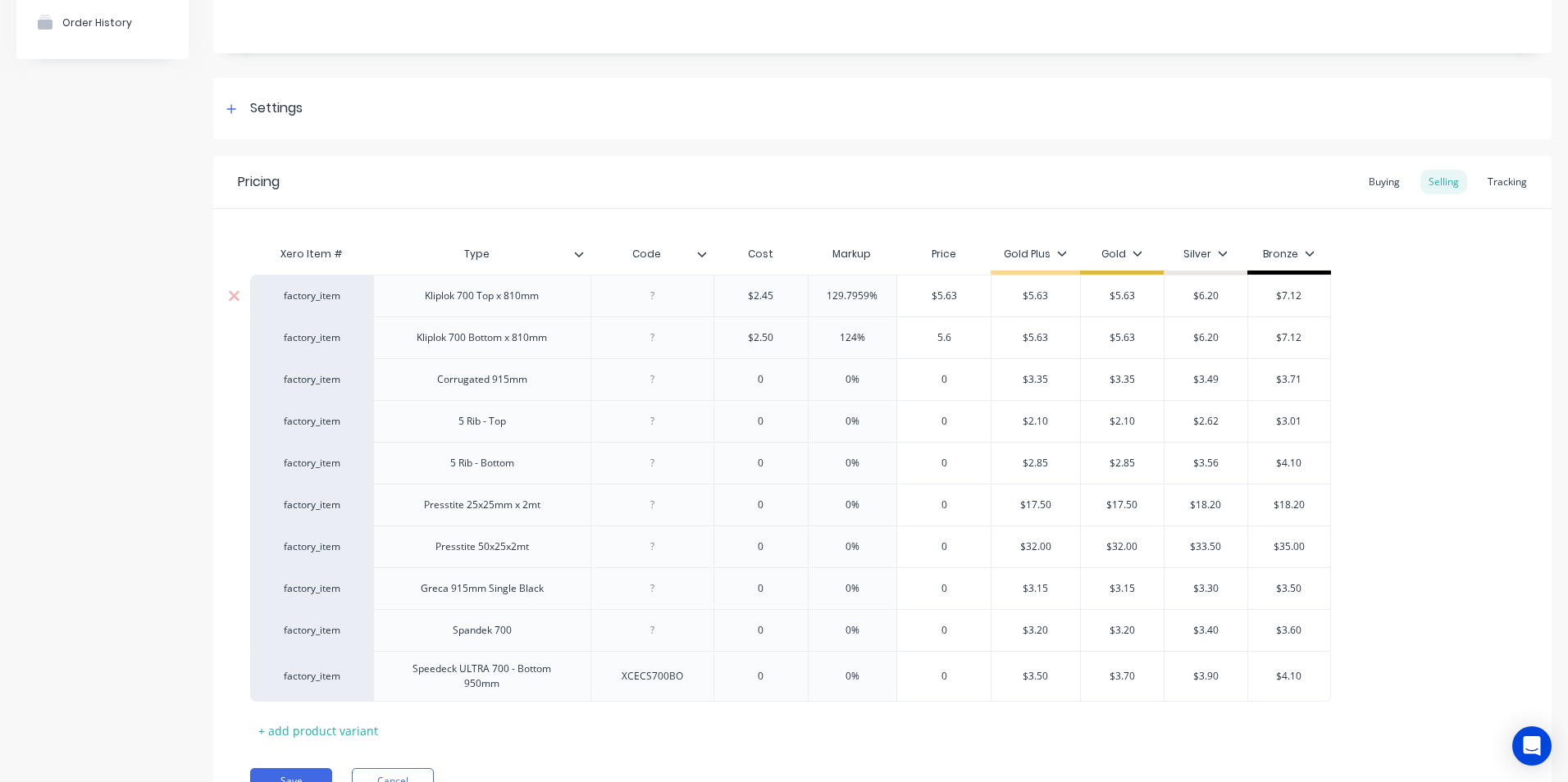
type input "5.63"
type textarea "x"
type input "5.633"
type textarea "x"
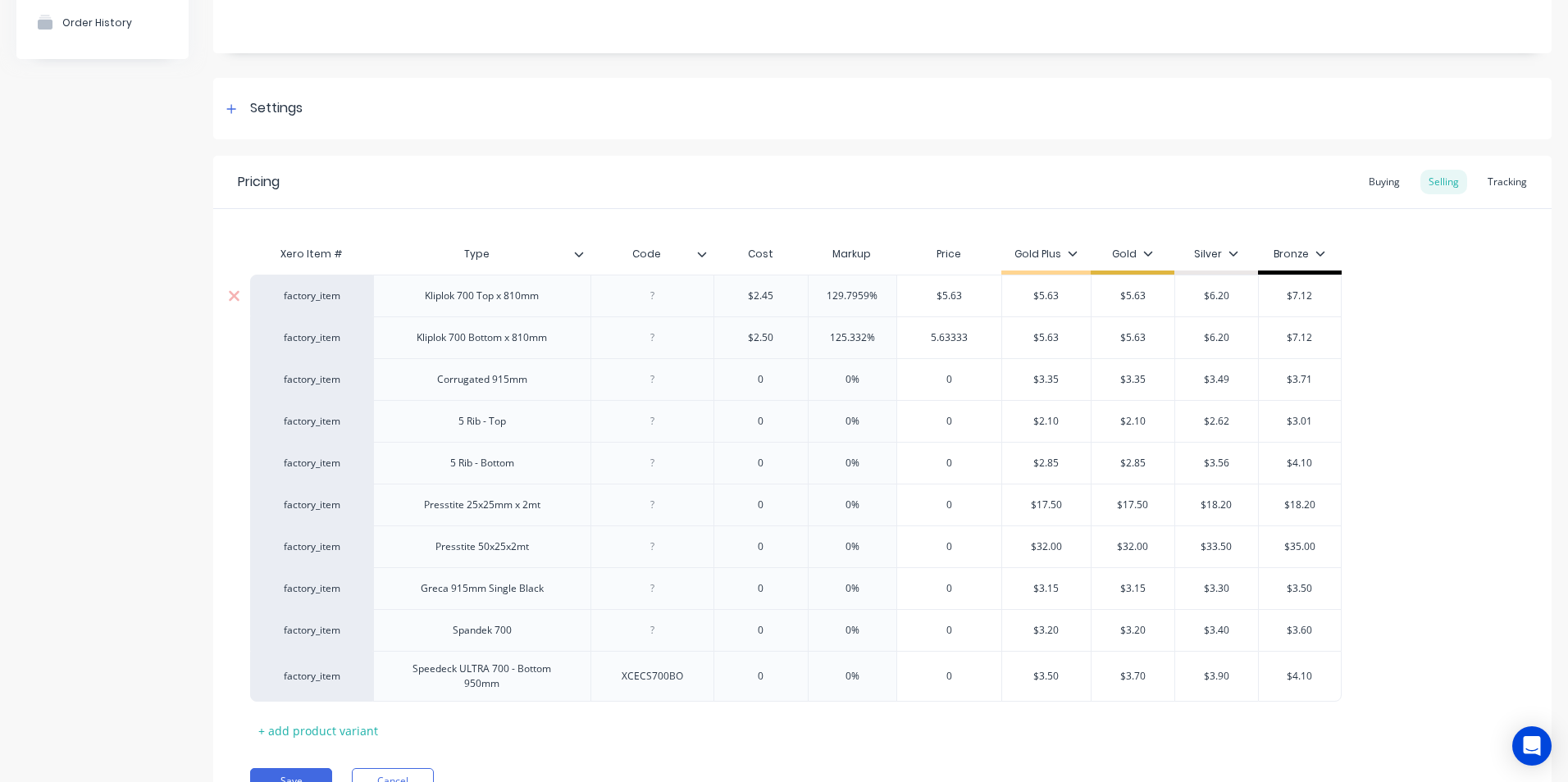
type input "5.6333"
type textarea "x"
type input "5."
type textarea "x"
type input "5"
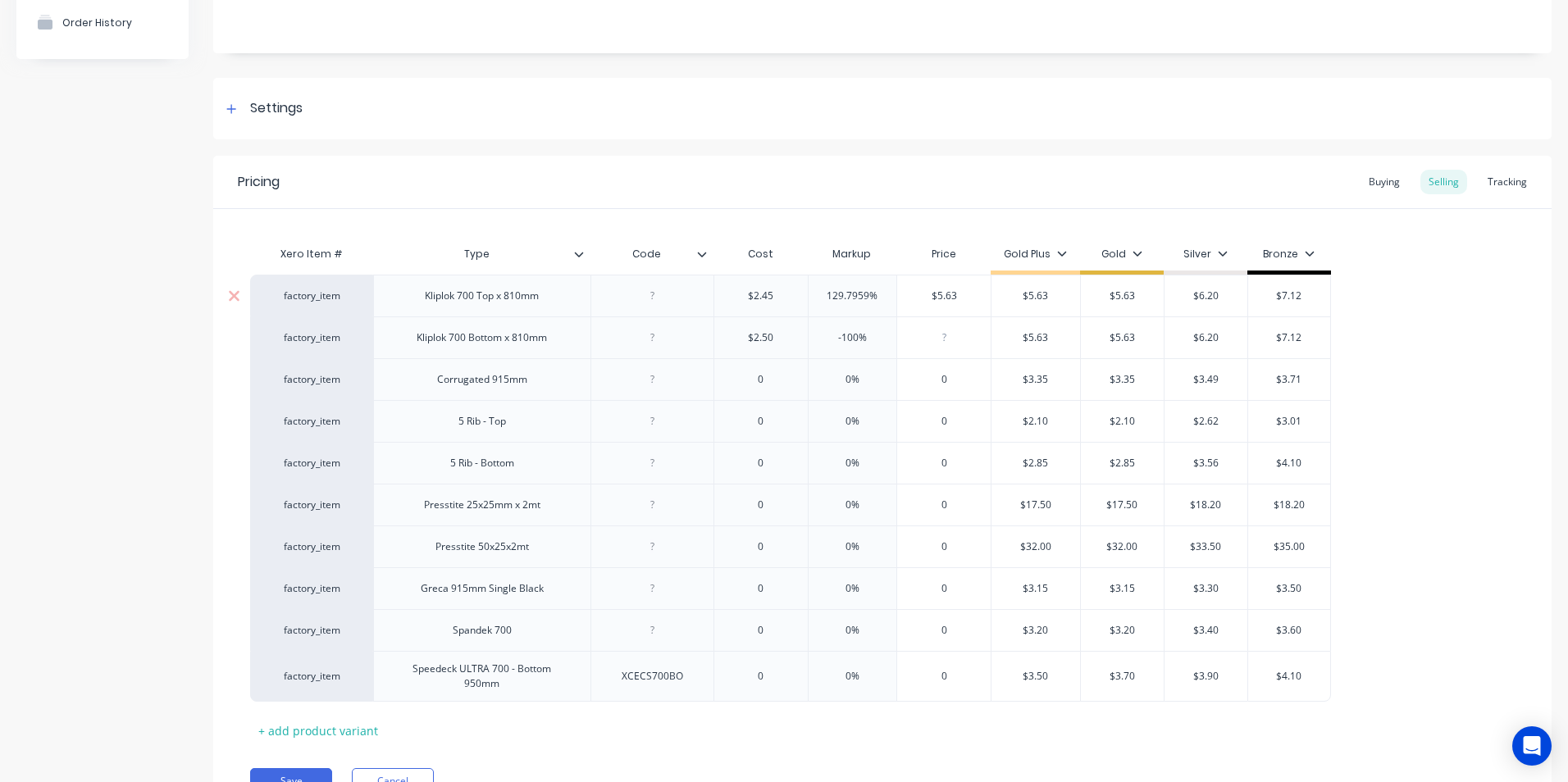
type textarea "x"
type input "5."
type textarea "x"
type input "5.6"
type textarea "x"
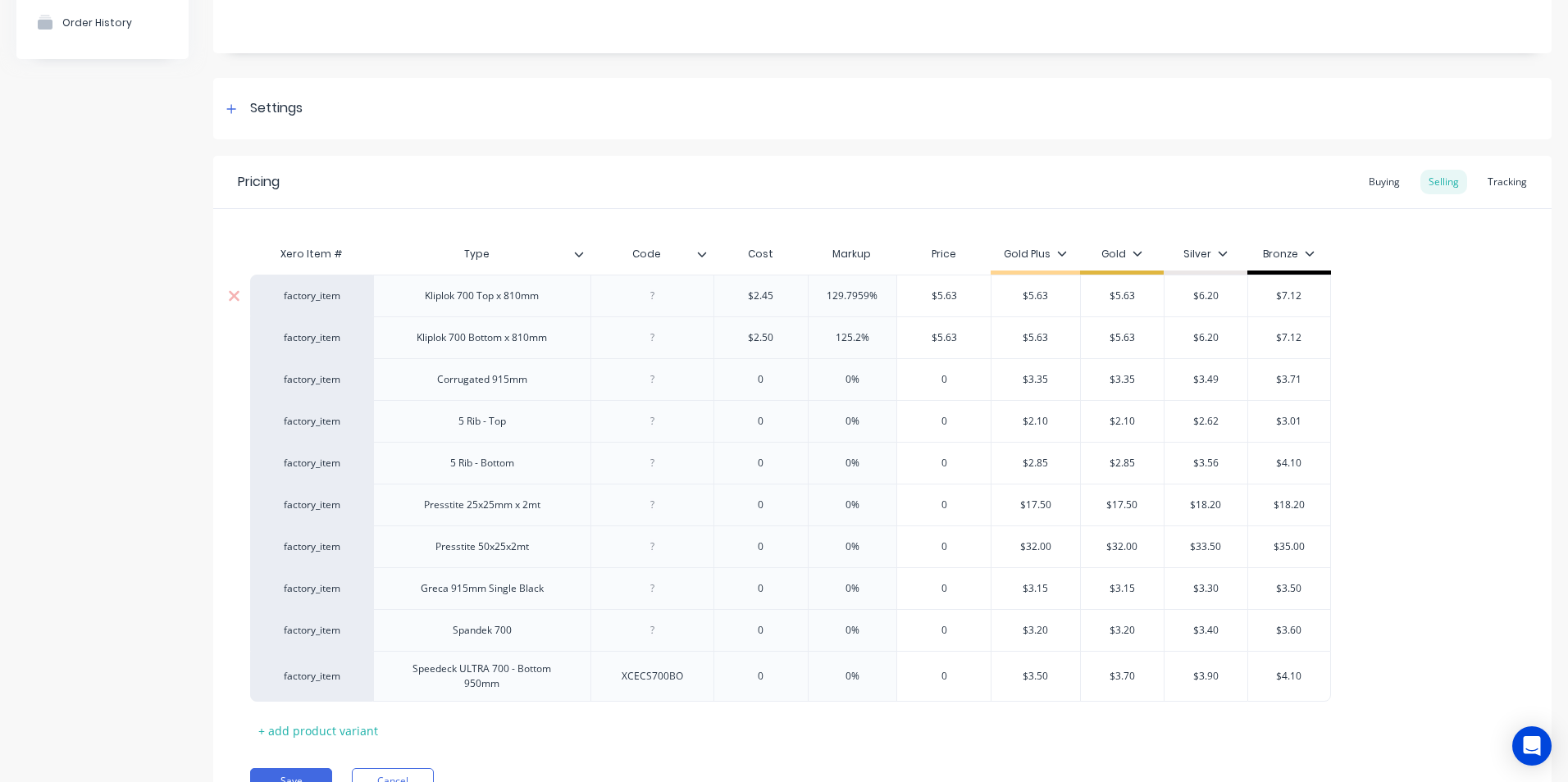
type input "$5.63"
type input "125.2%"
type input "$2.50"
type textarea "x"
type input "2."
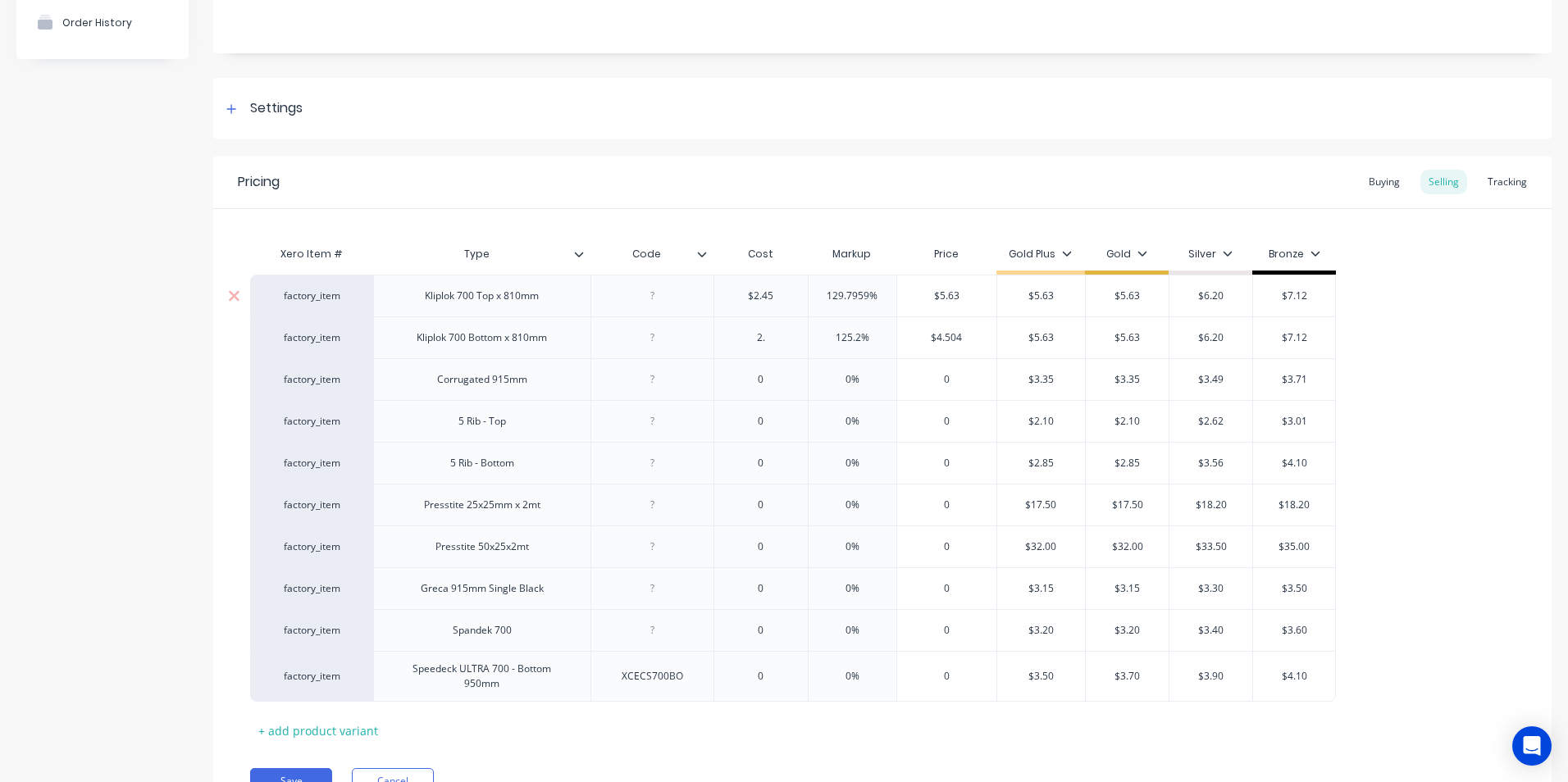
type textarea "x"
type input "2.4"
type textarea "x"
type input "2.45"
type input "$5.5174"
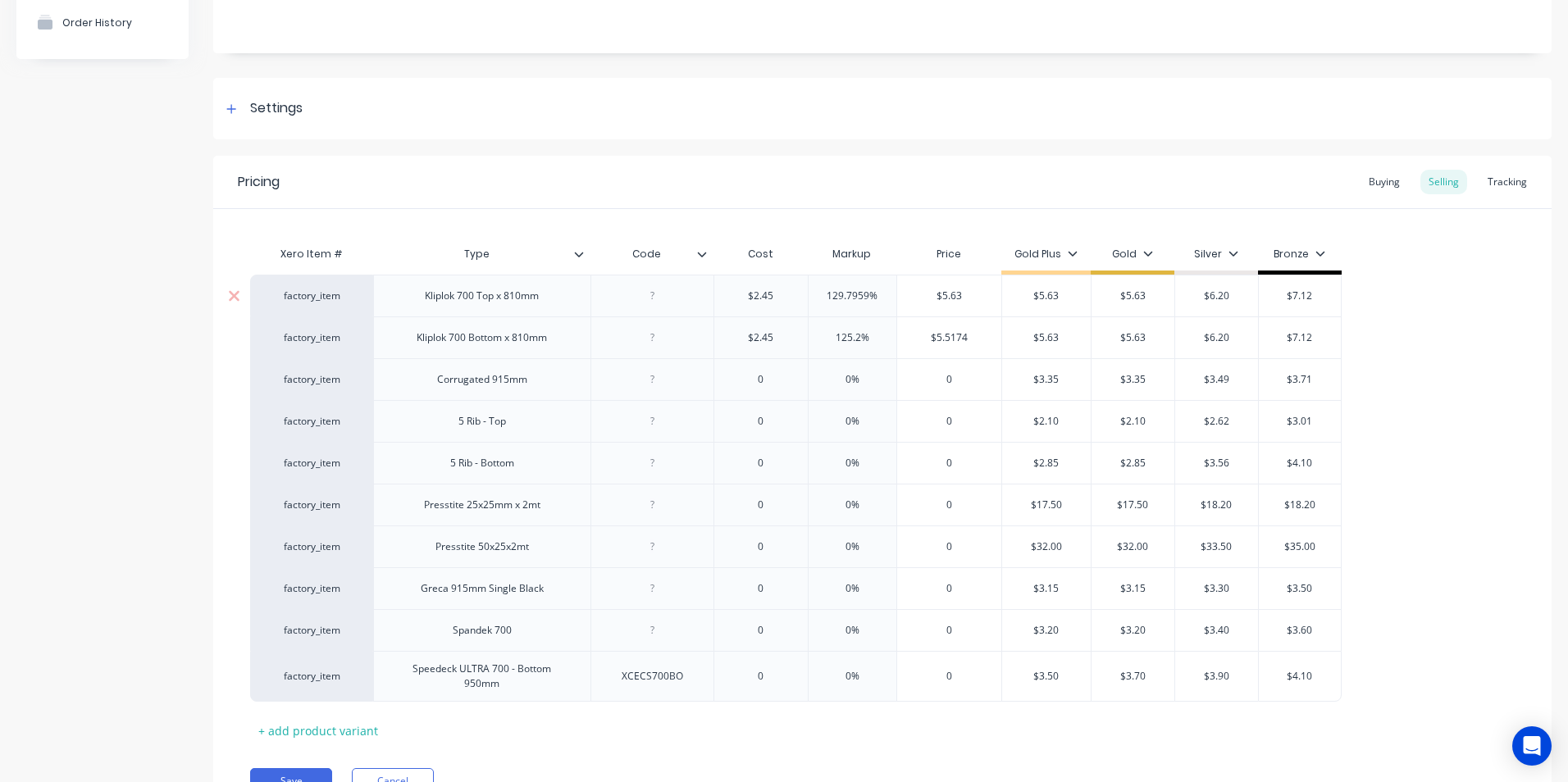
type textarea "x"
type input "5."
type textarea "x"
type input "5.6"
type textarea "x"
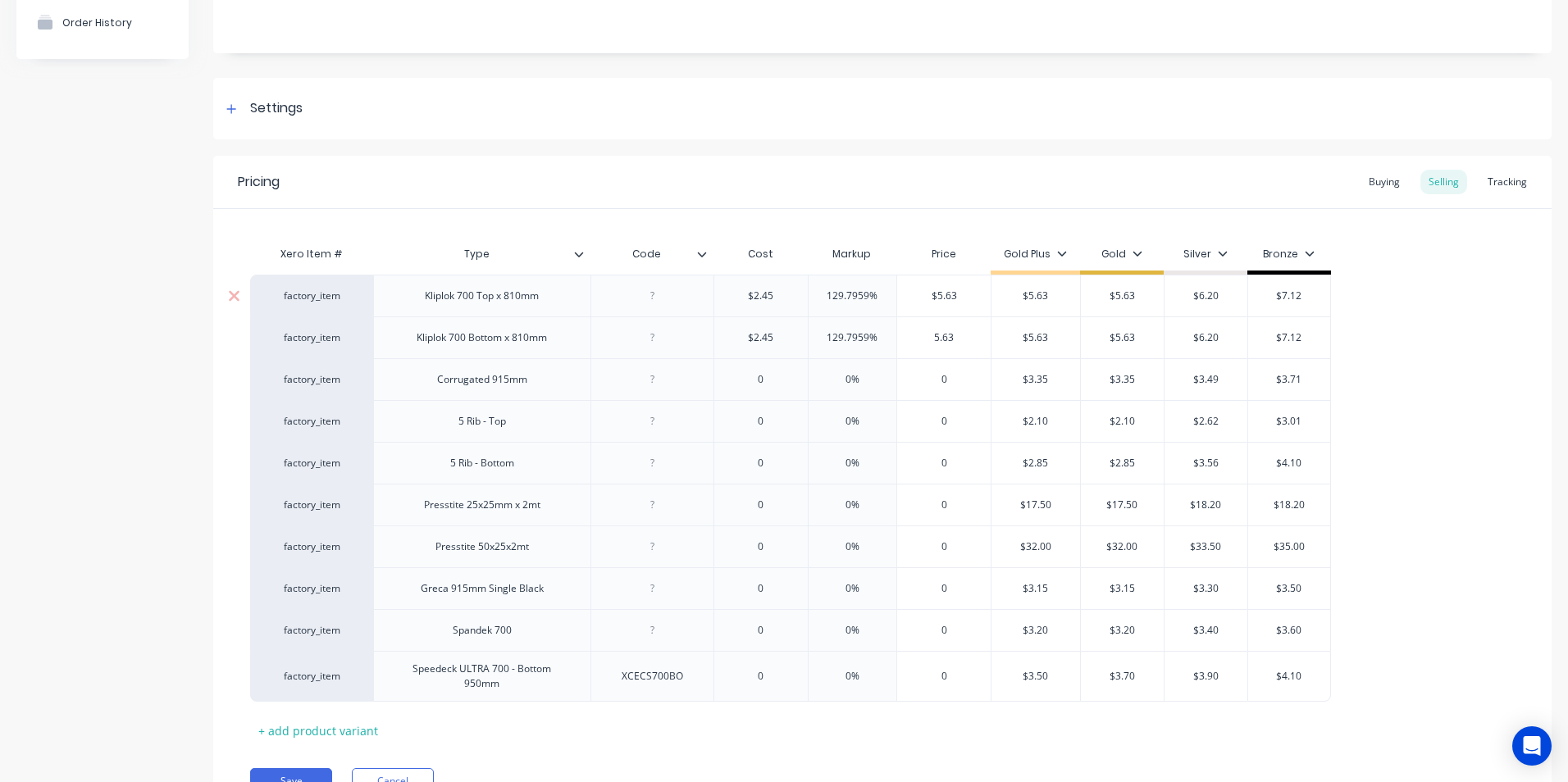
type input "5.63"
type textarea "x"
type input "1."
type textarea "x"
type input "1.9"
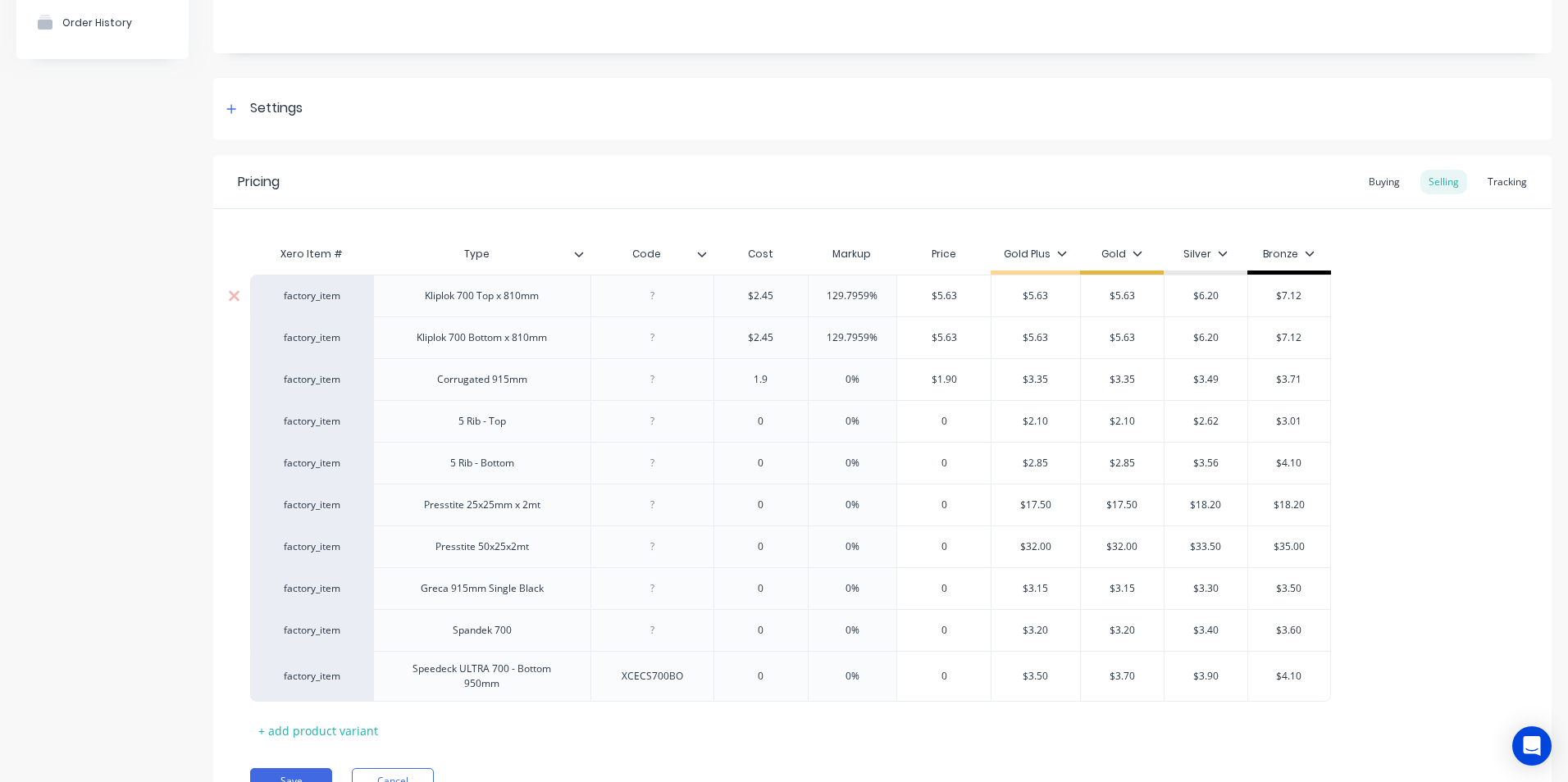
type textarea "x"
type input "1.98"
type input "$1.98"
type textarea "x"
type input "3."
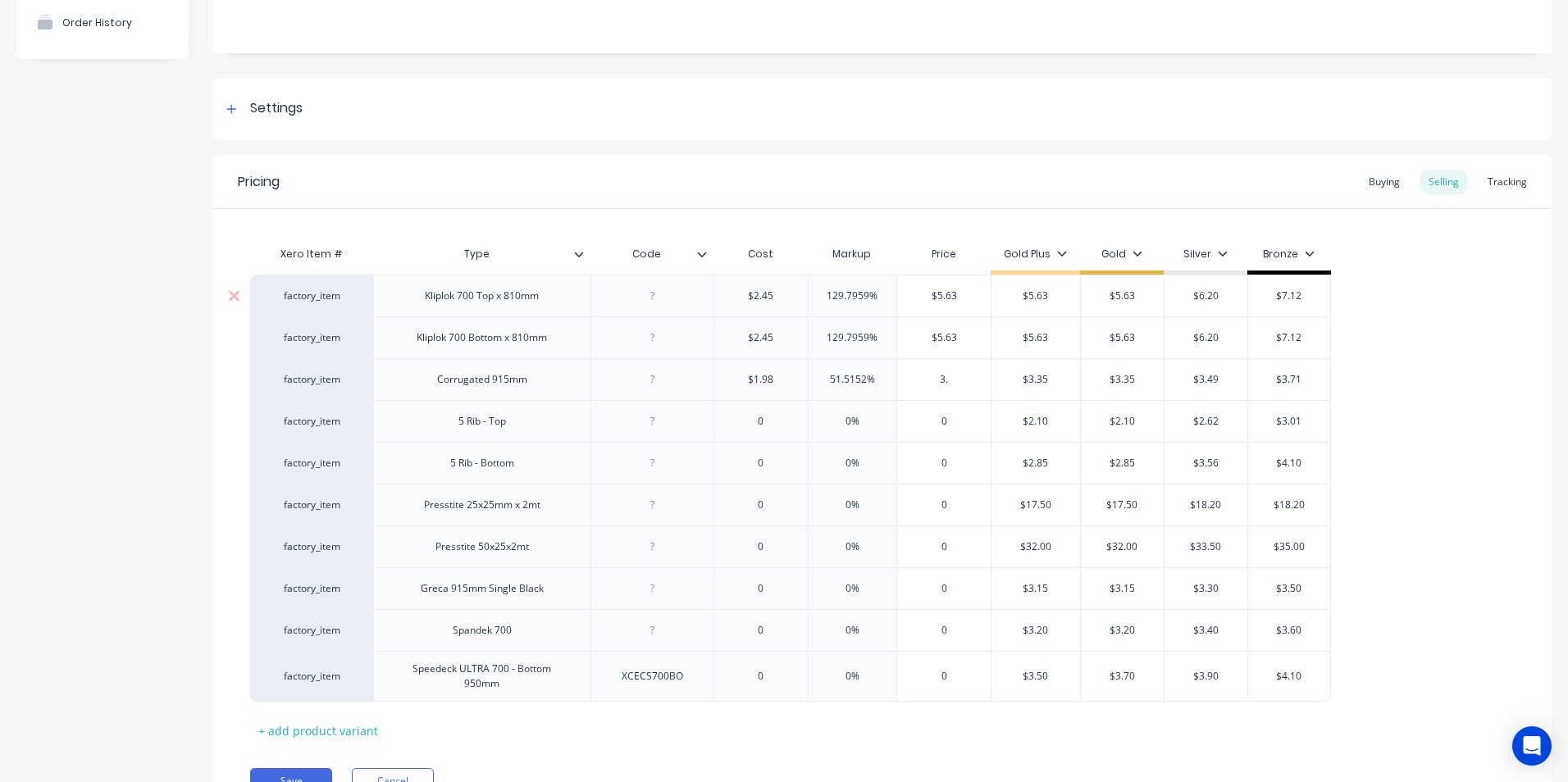
type textarea "x"
type input "3.60"
type input "$3.35"
type input "$3.60"
type textarea "x"
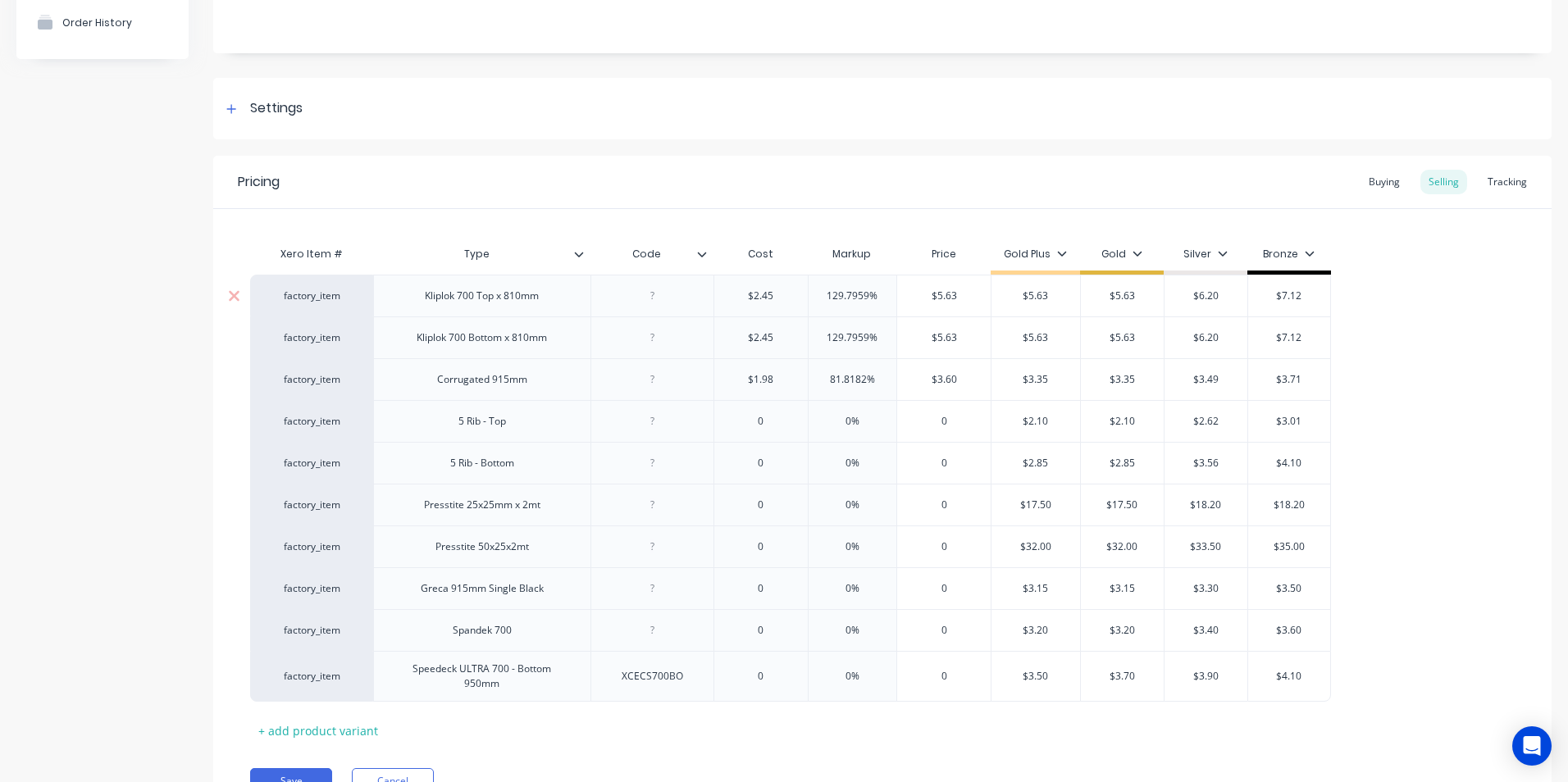
type input "3"
type textarea "x"
type input "3."
type textarea "x"
type input "3.6"
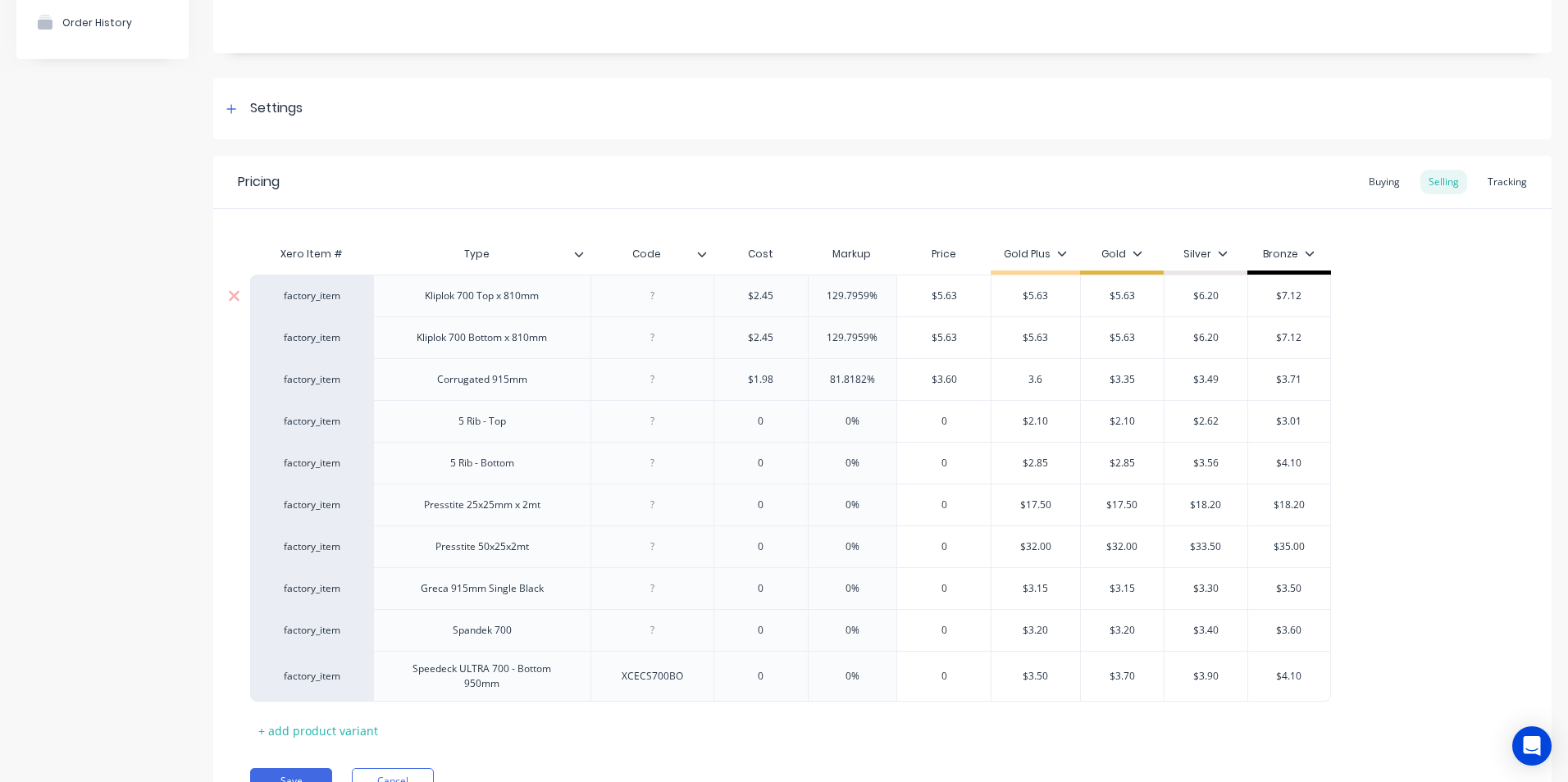
type textarea "x"
type input "3.60"
type input "$3.35"
type input "$3.60"
type textarea "x"
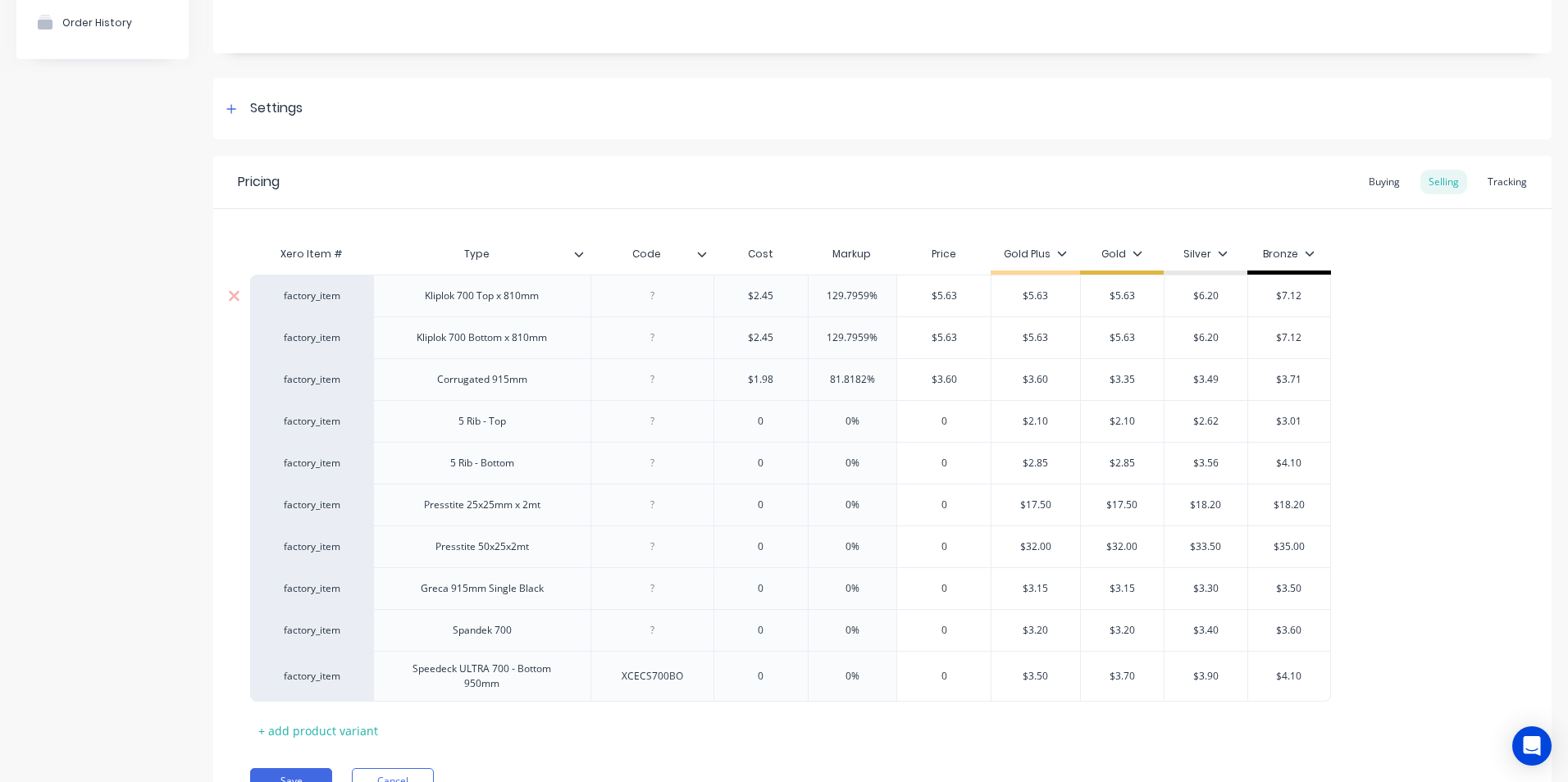
type input "3"
type textarea "x"
type input "3."
type textarea "x"
type input "3.6"
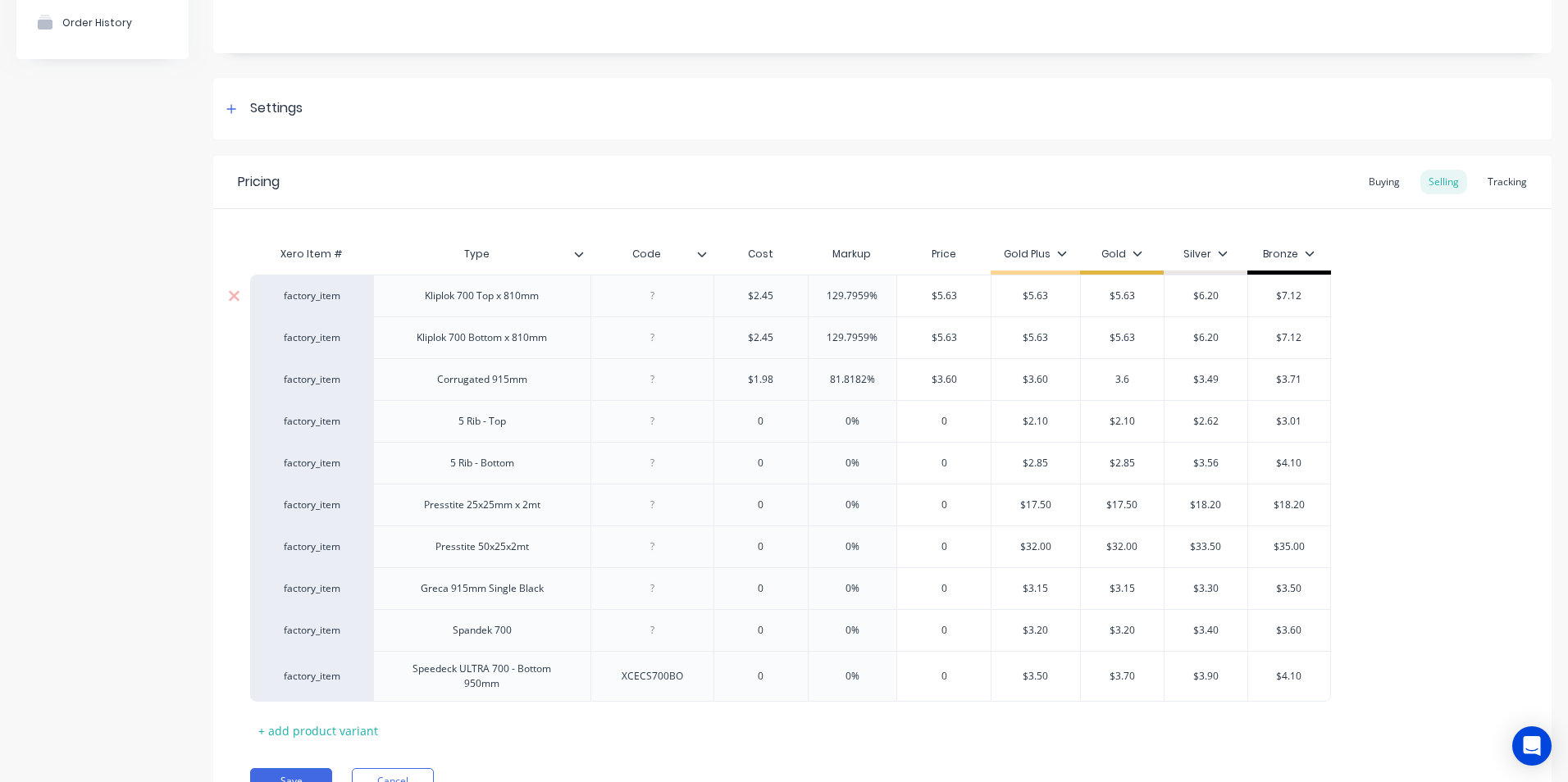
type textarea "x"
type input "3.60"
type input "$3.49"
type input "$3.60"
click at [768, 413] on div "0" at bounding box center [761, 420] width 93 height 41
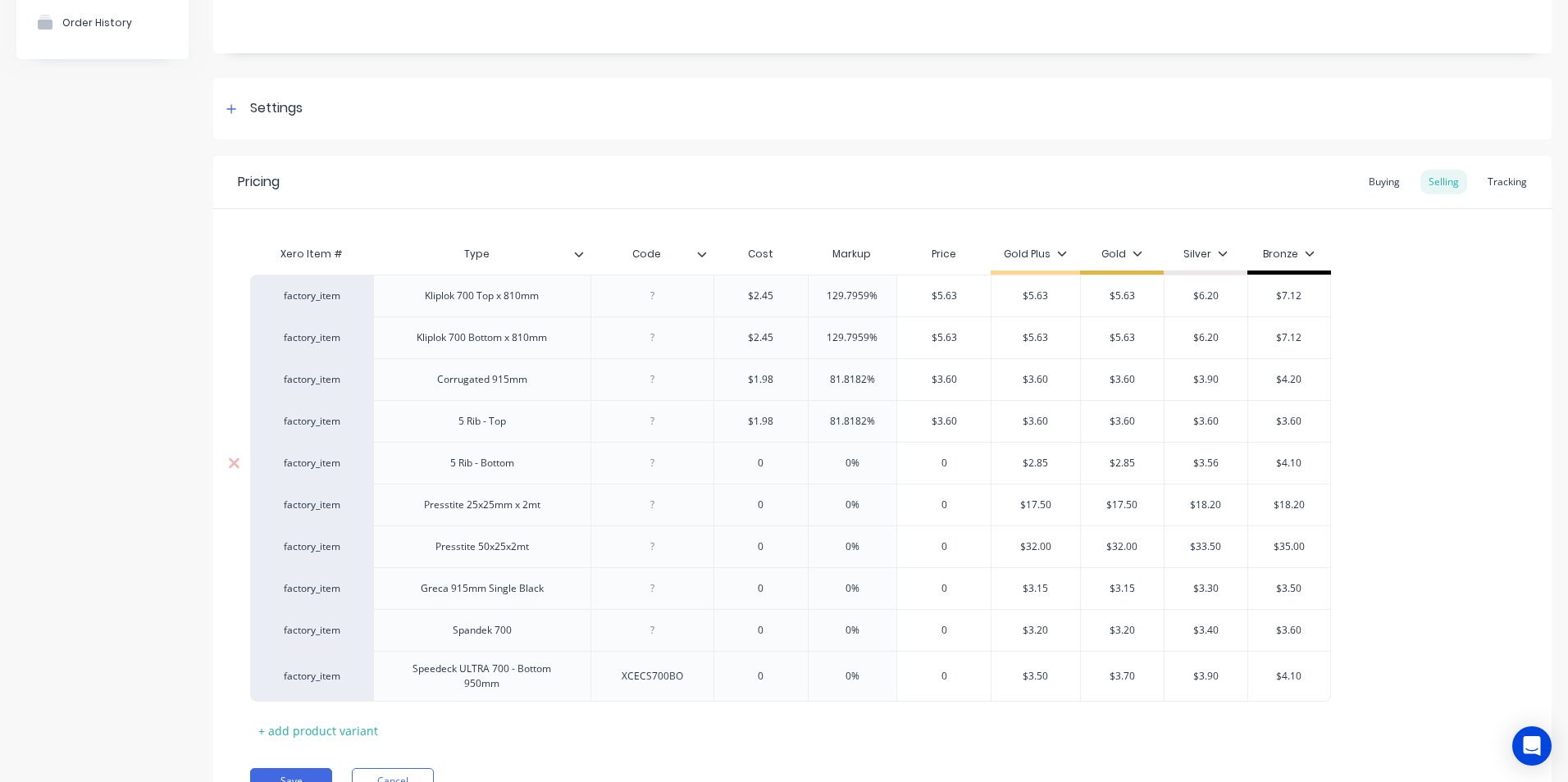
click at [876, 461] on input "0%" at bounding box center [852, 463] width 89 height 15
click at [767, 470] on div "0" at bounding box center [761, 463] width 93 height 41
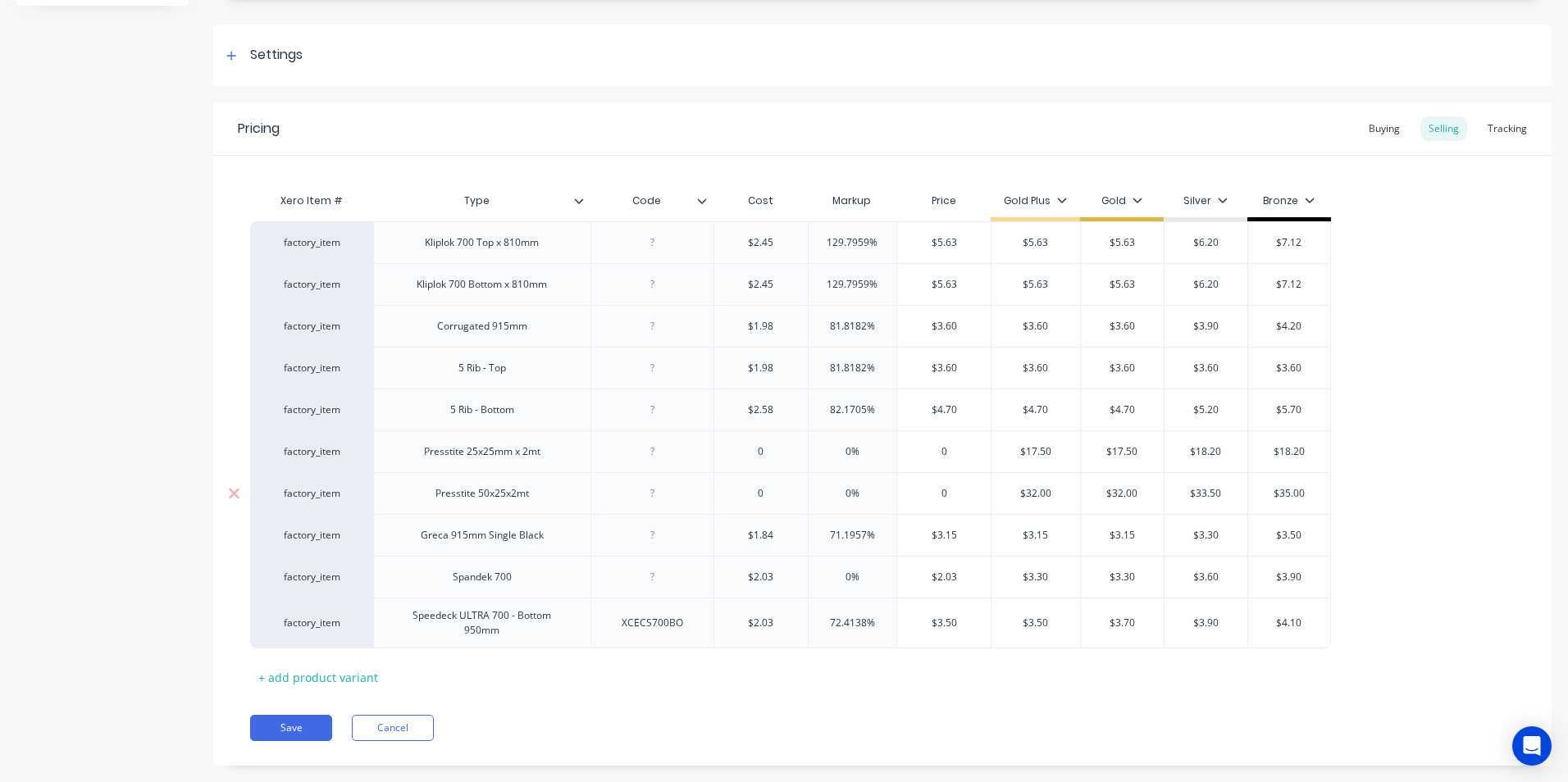
scroll to position [246, 0]
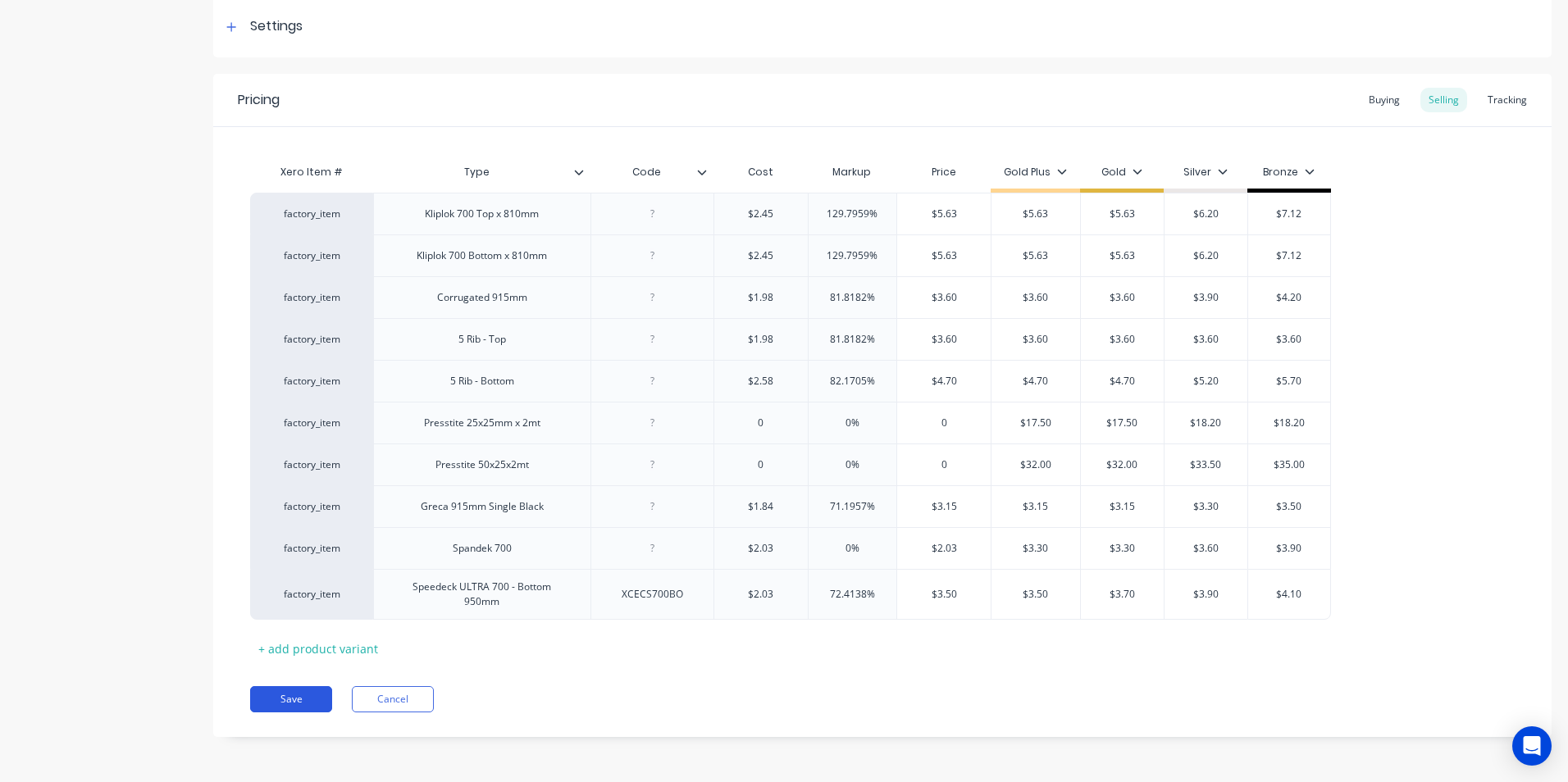
click at [295, 699] on button "Save" at bounding box center [291, 699] width 82 height 26
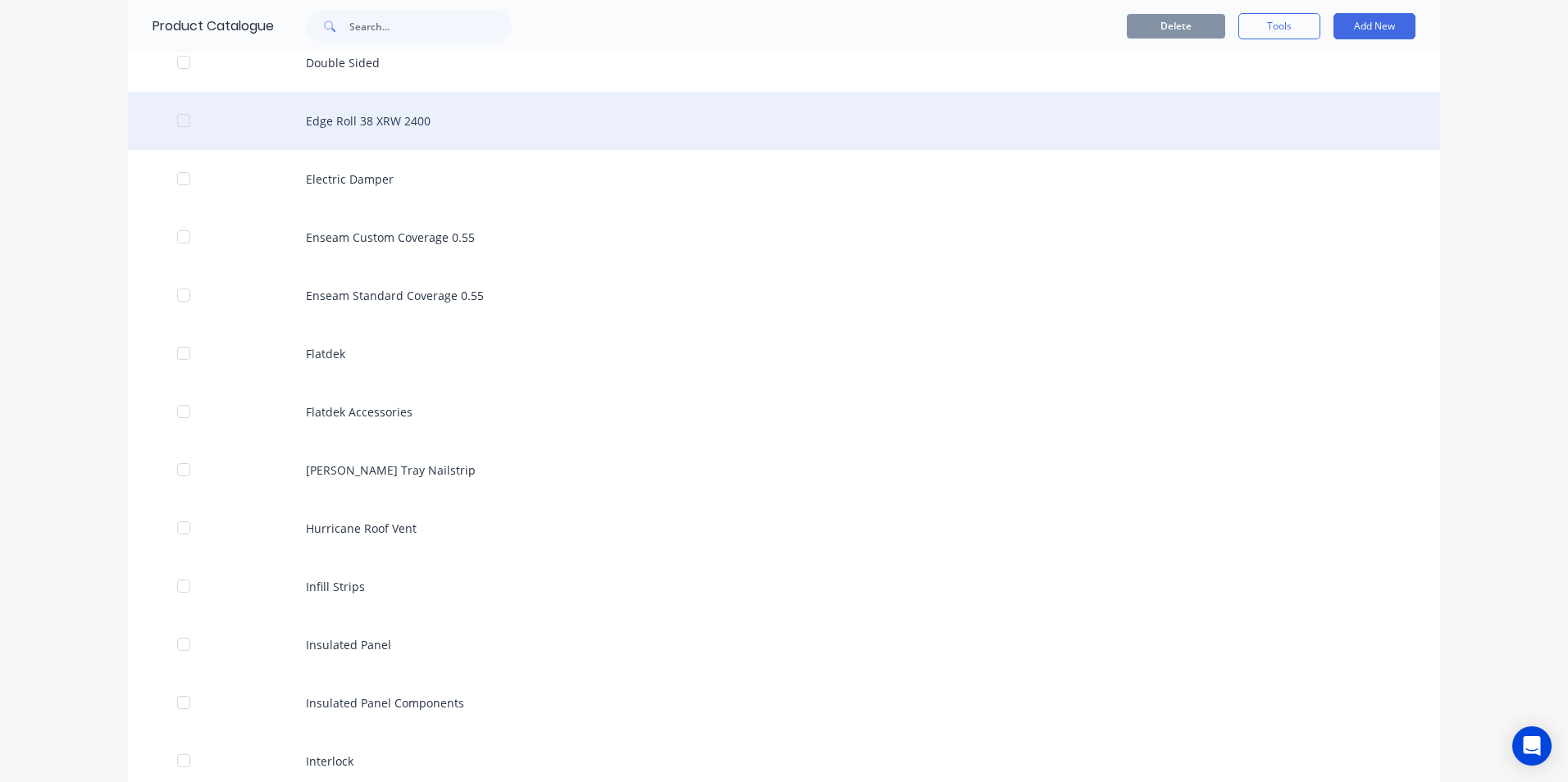
scroll to position [1885, 0]
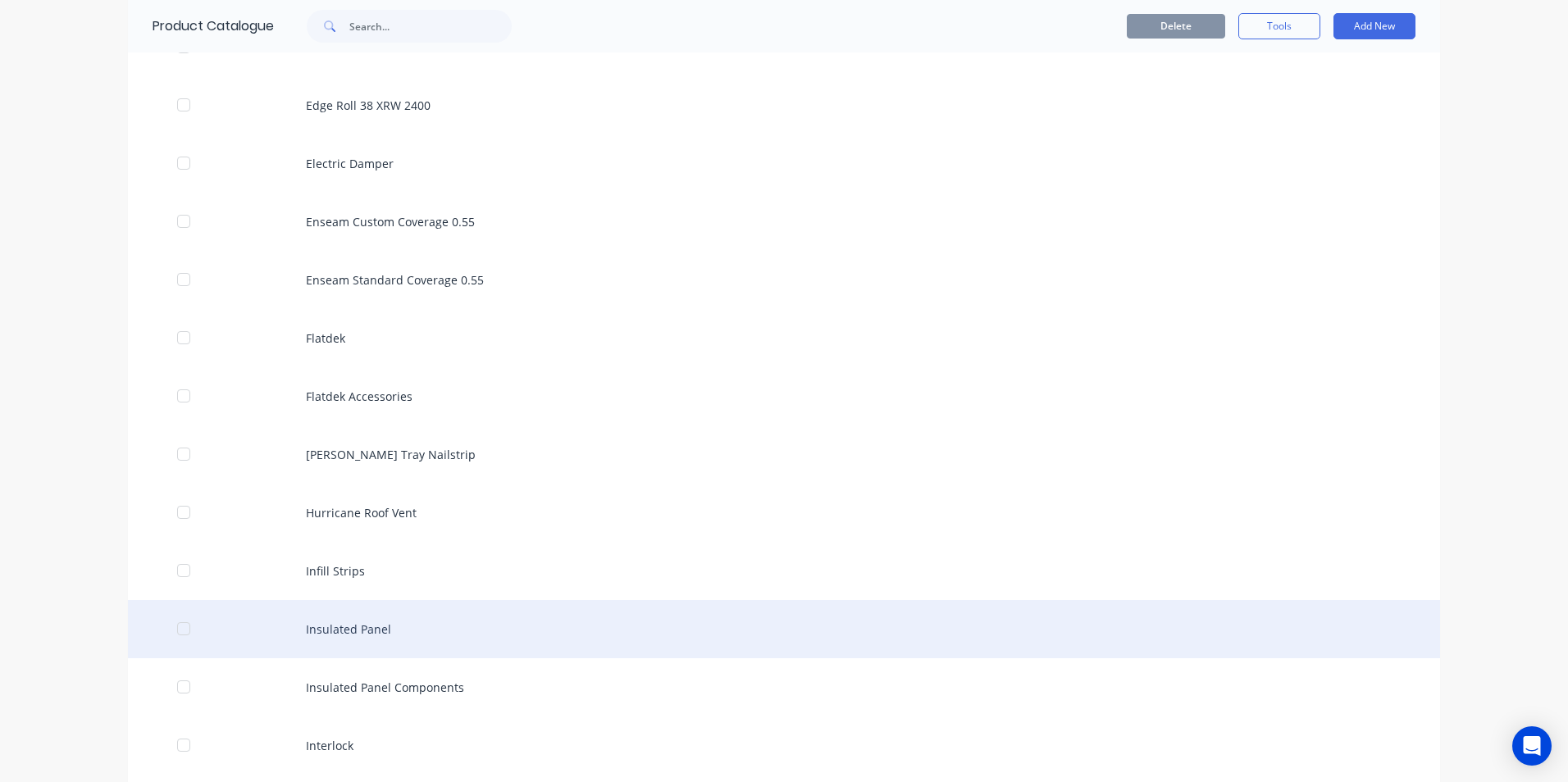
click at [341, 632] on div "Insulated Panel" at bounding box center [783, 628] width 1312 height 58
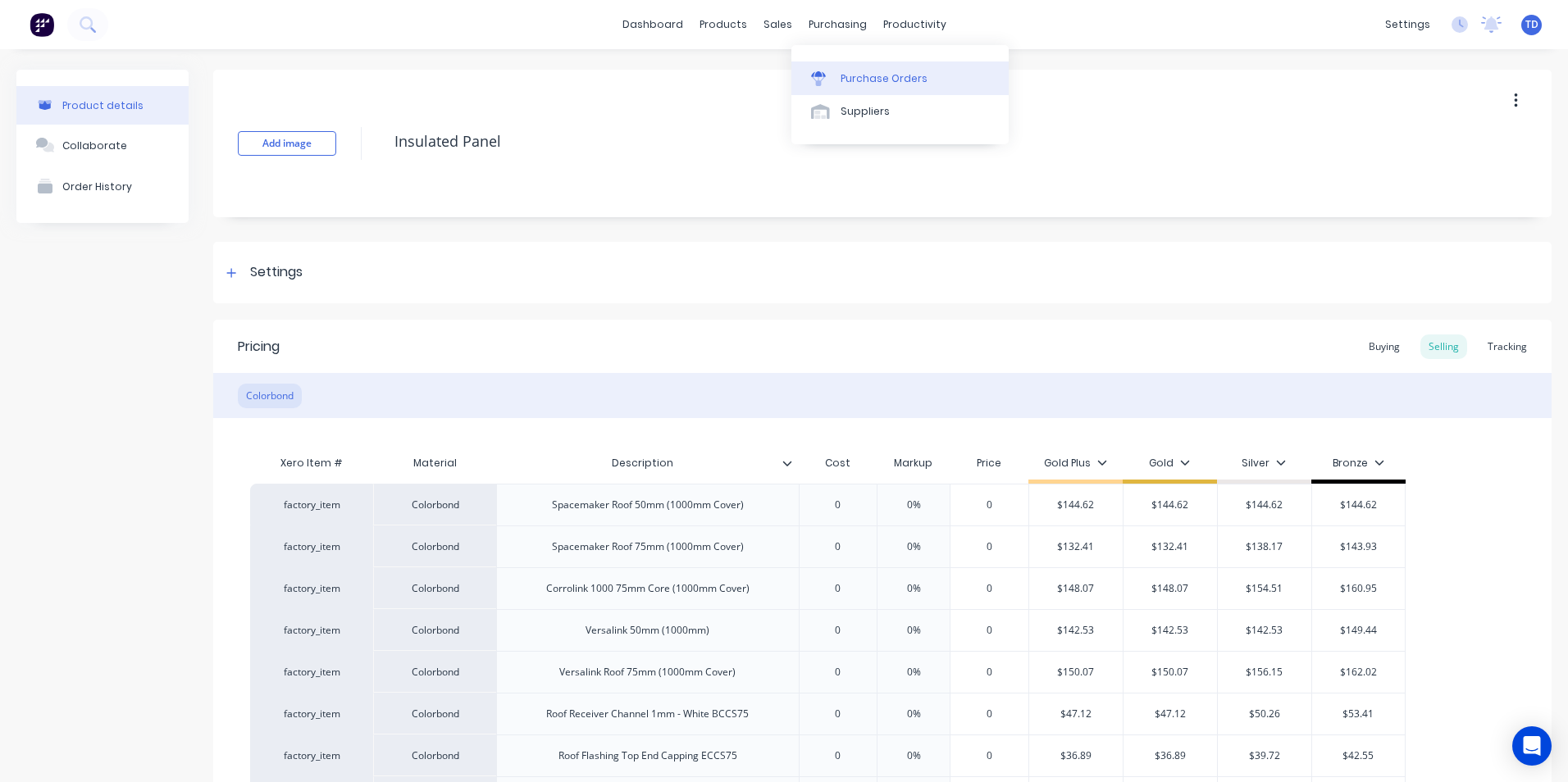
click at [863, 79] on div "Purchase Orders" at bounding box center [883, 79] width 87 height 15
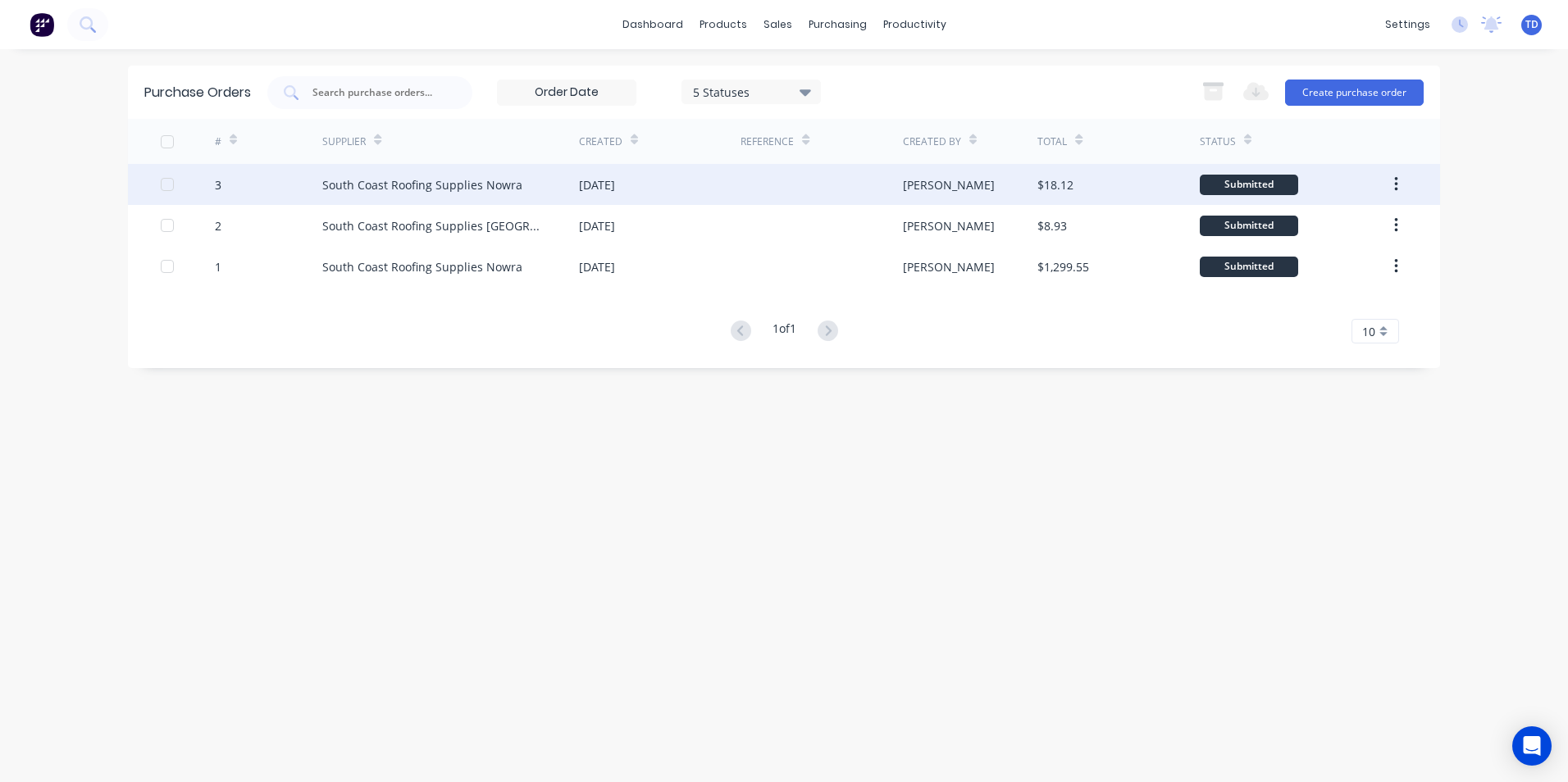
click at [427, 180] on div "South Coast Roofing Supplies Nowra" at bounding box center [422, 185] width 200 height 17
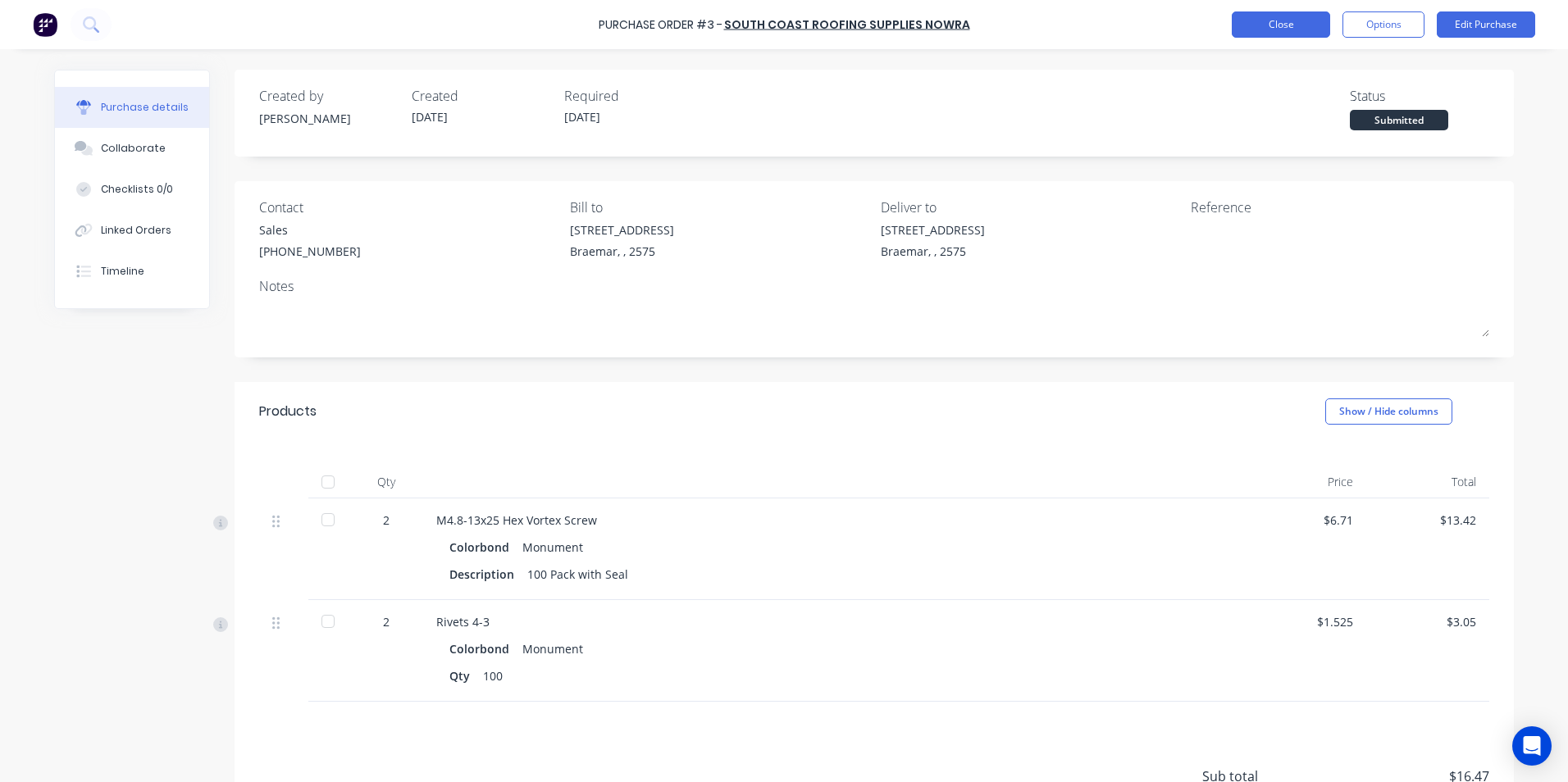
click at [1289, 31] on button "Close" at bounding box center [1280, 24] width 98 height 26
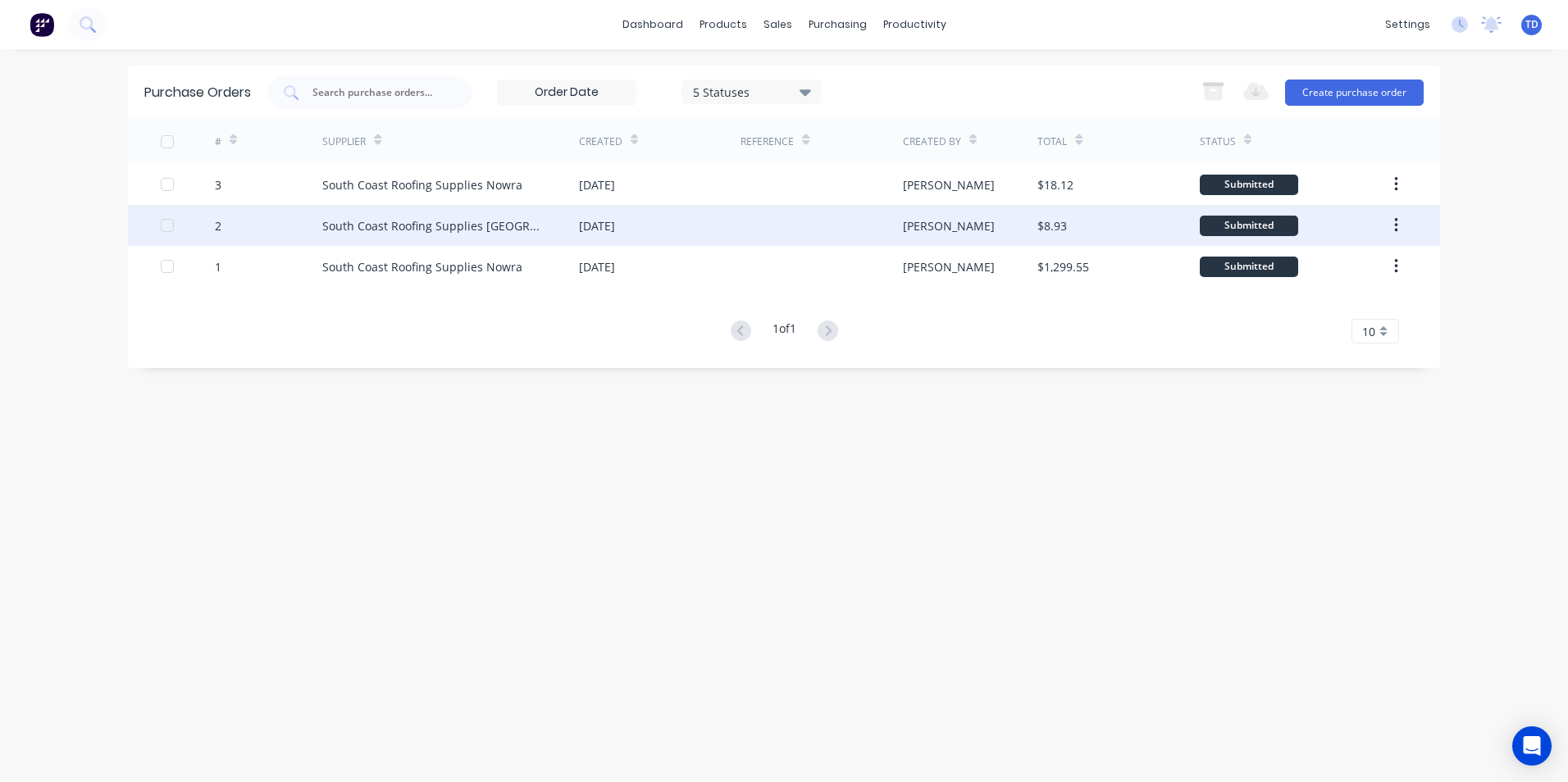
click at [496, 219] on div "South Coast Roofing Supplies [GEOGRAPHIC_DATA]" at bounding box center [433, 226] width 224 height 17
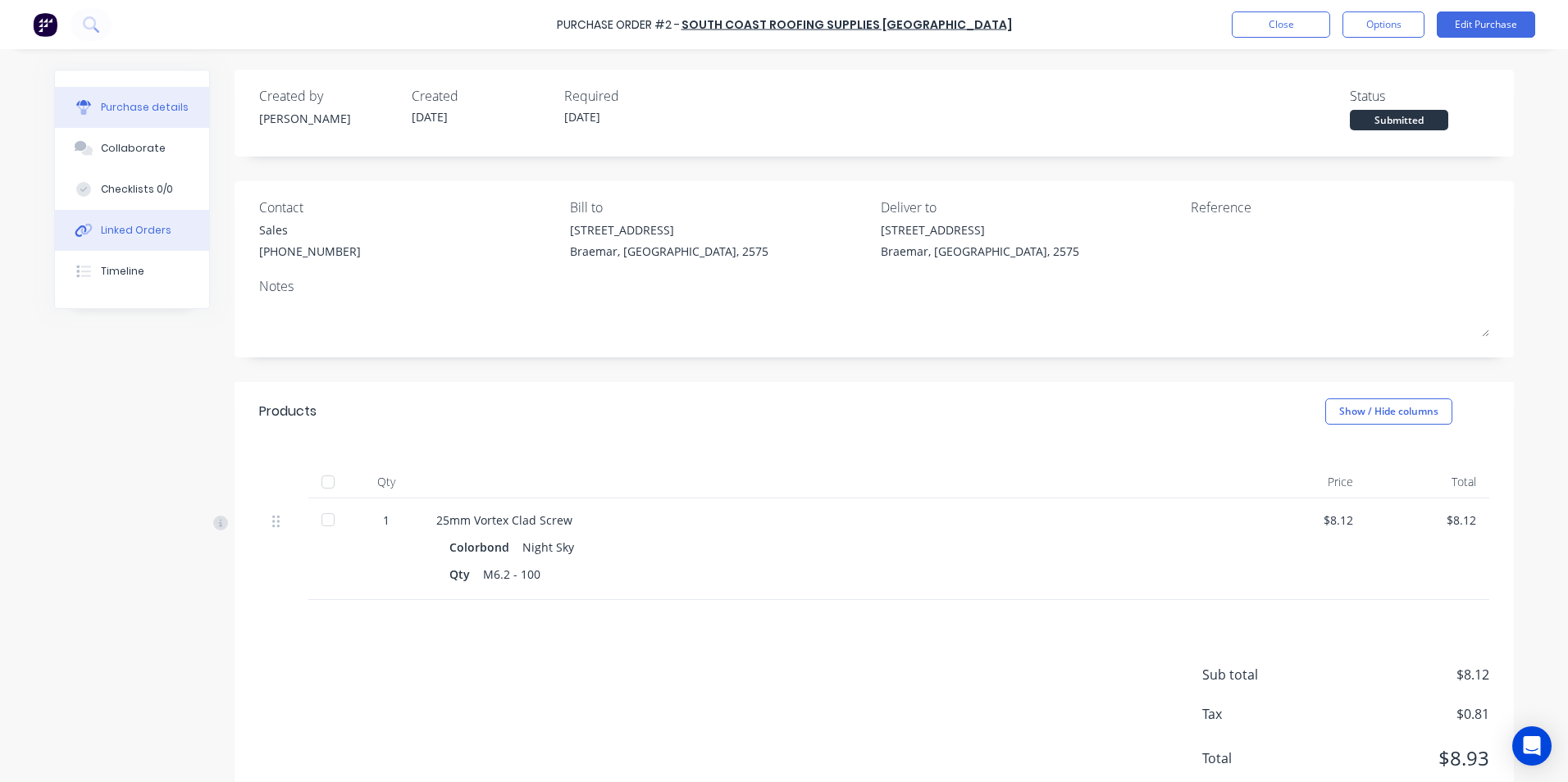
click at [126, 226] on div "Linked Orders" at bounding box center [136, 230] width 71 height 15
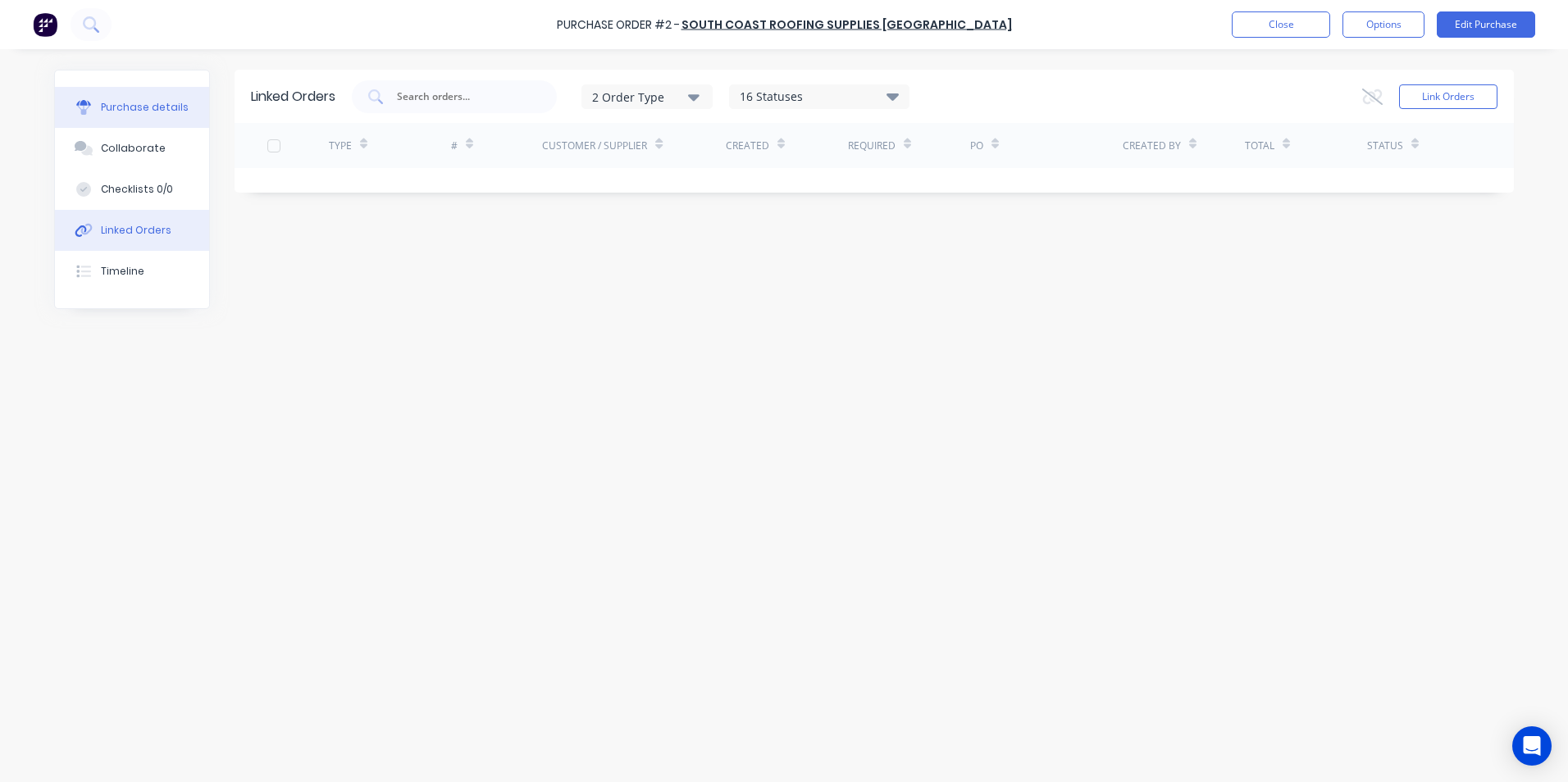
click at [144, 106] on div "Purchase details" at bounding box center [145, 107] width 88 height 15
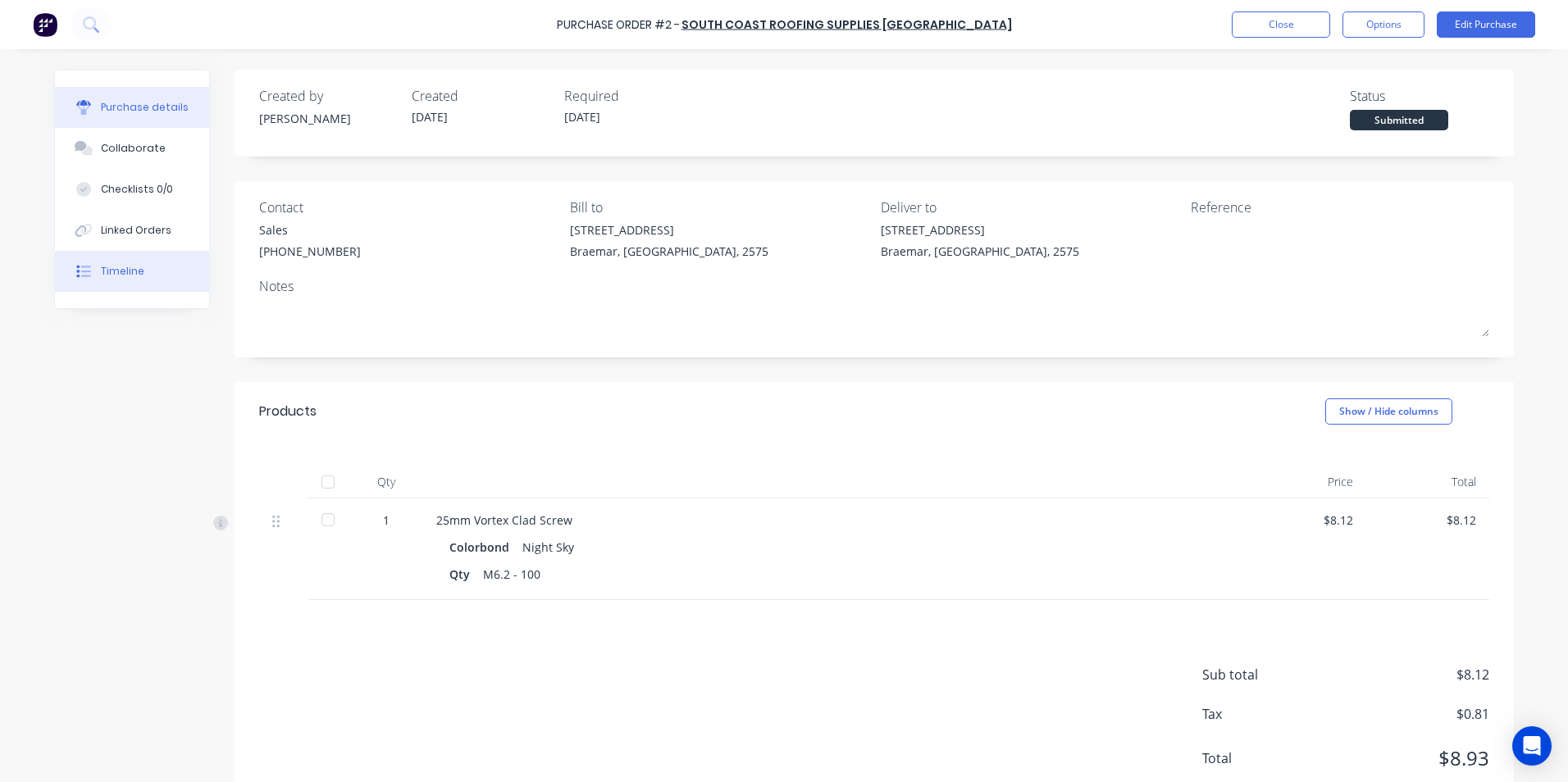
click at [93, 265] on button "Timeline" at bounding box center [132, 271] width 155 height 41
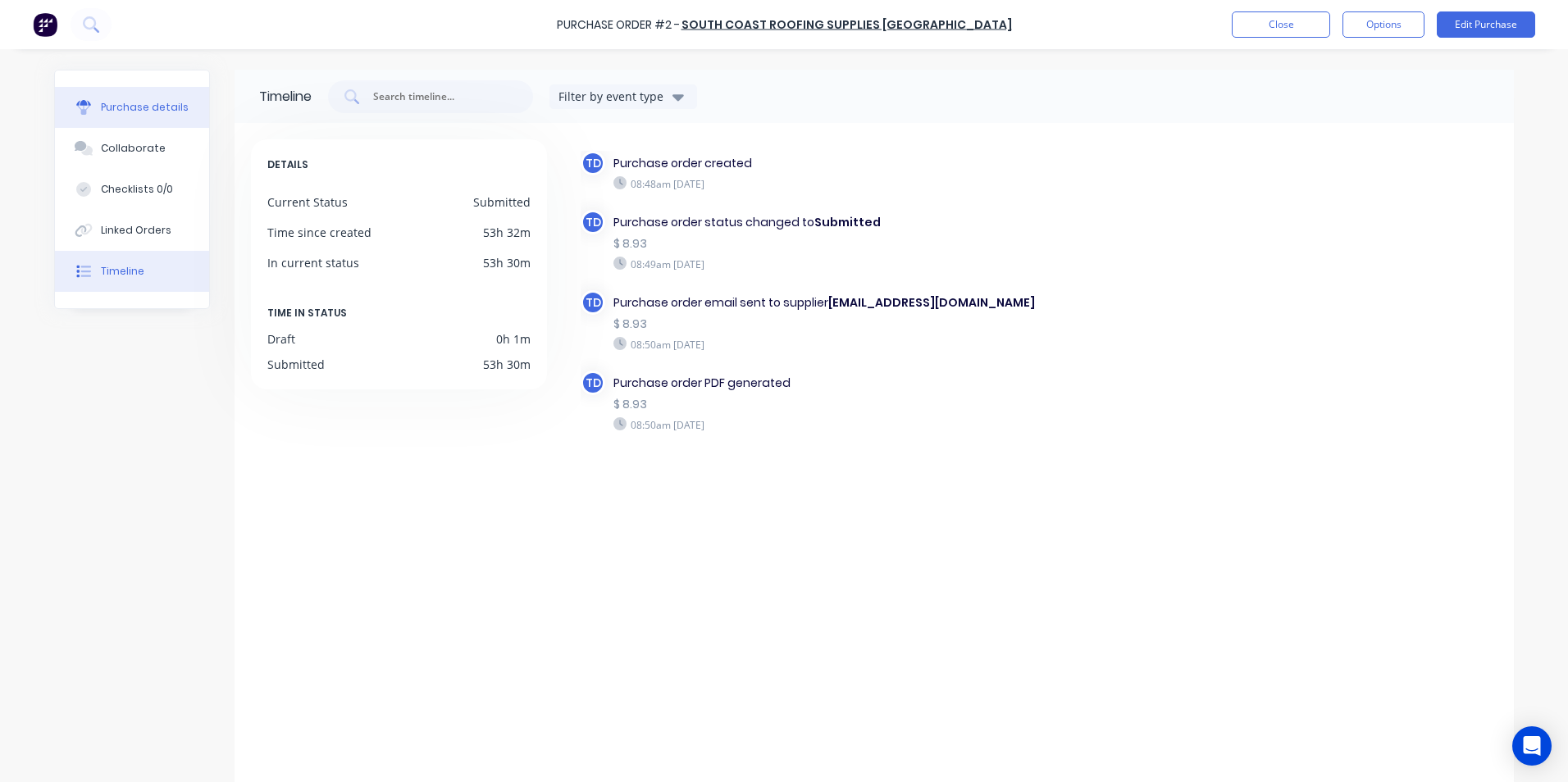
click at [120, 106] on div "Purchase details" at bounding box center [145, 107] width 88 height 15
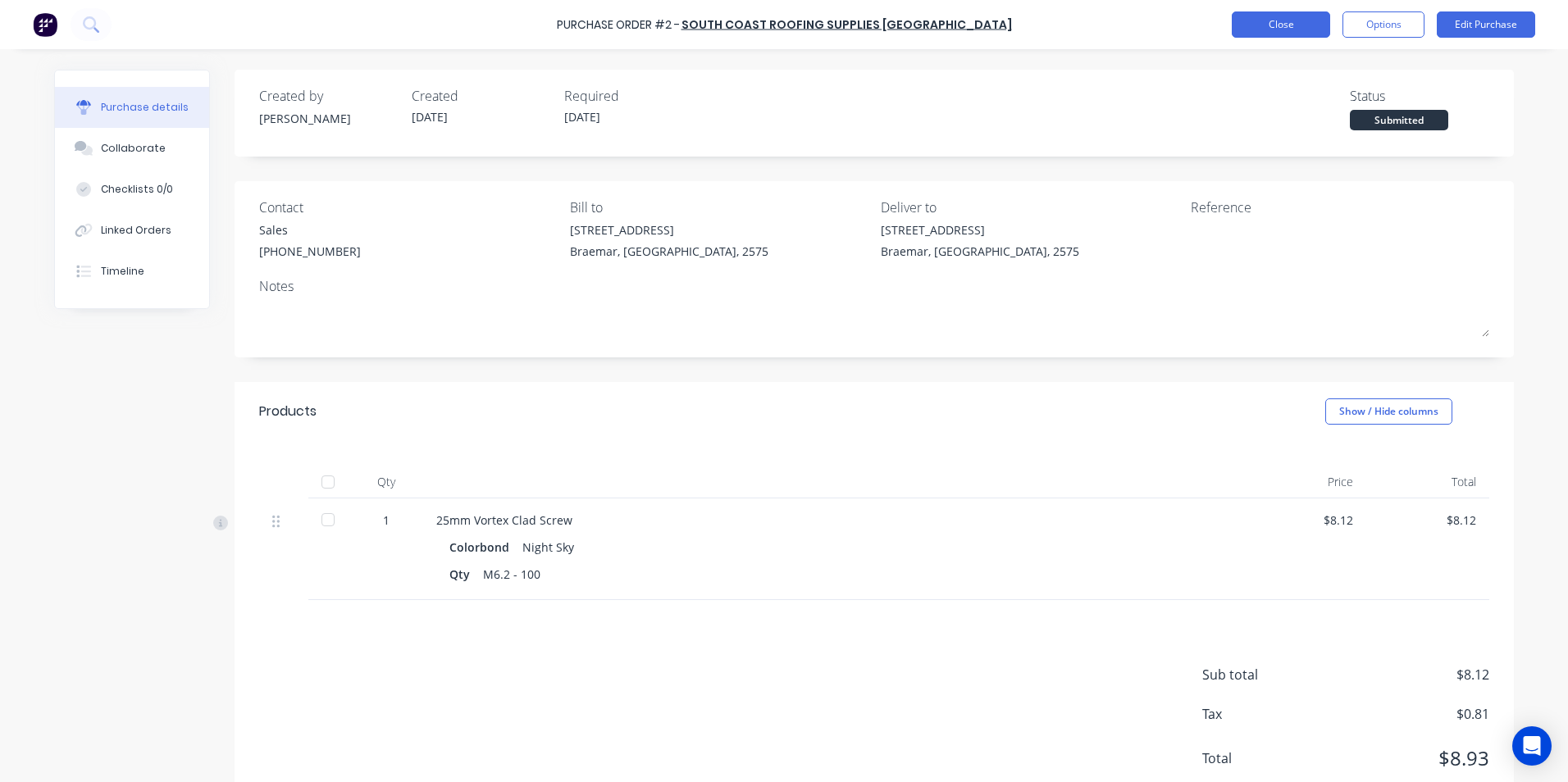
click at [1259, 27] on button "Close" at bounding box center [1280, 24] width 98 height 26
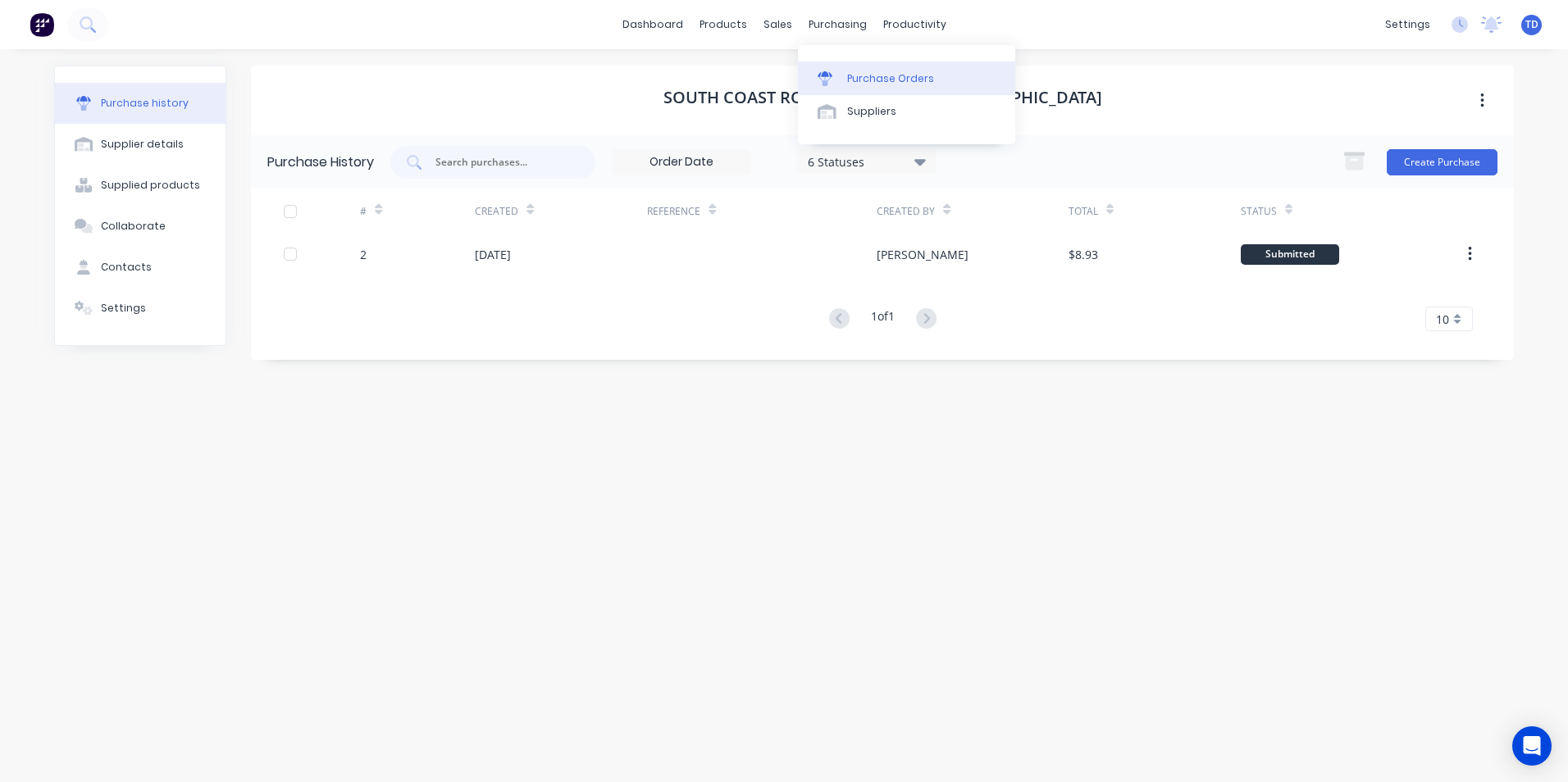
click at [850, 73] on div "Purchase Orders" at bounding box center [890, 79] width 87 height 15
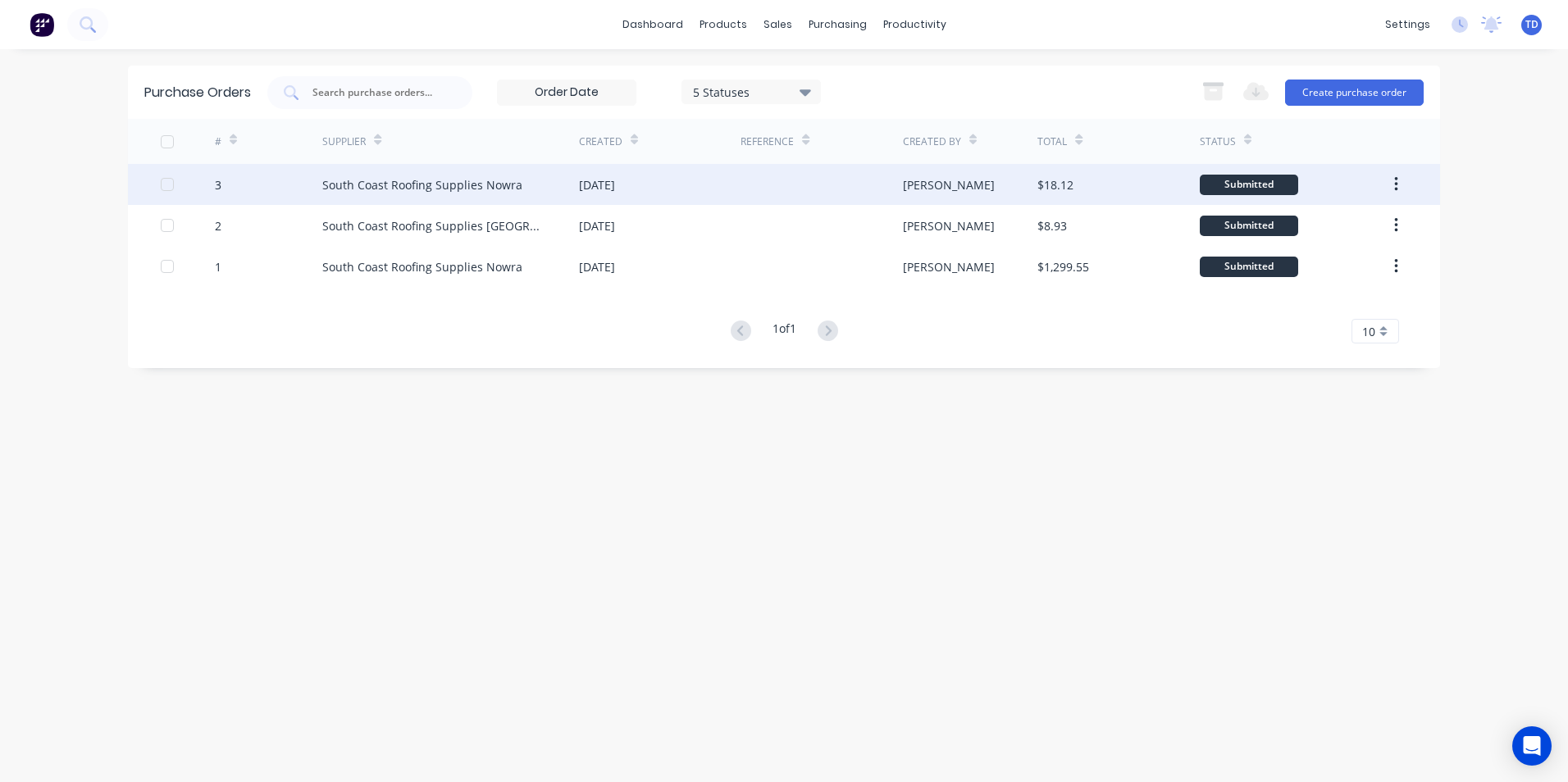
click at [446, 180] on div "South Coast Roofing Supplies Nowra" at bounding box center [422, 185] width 200 height 17
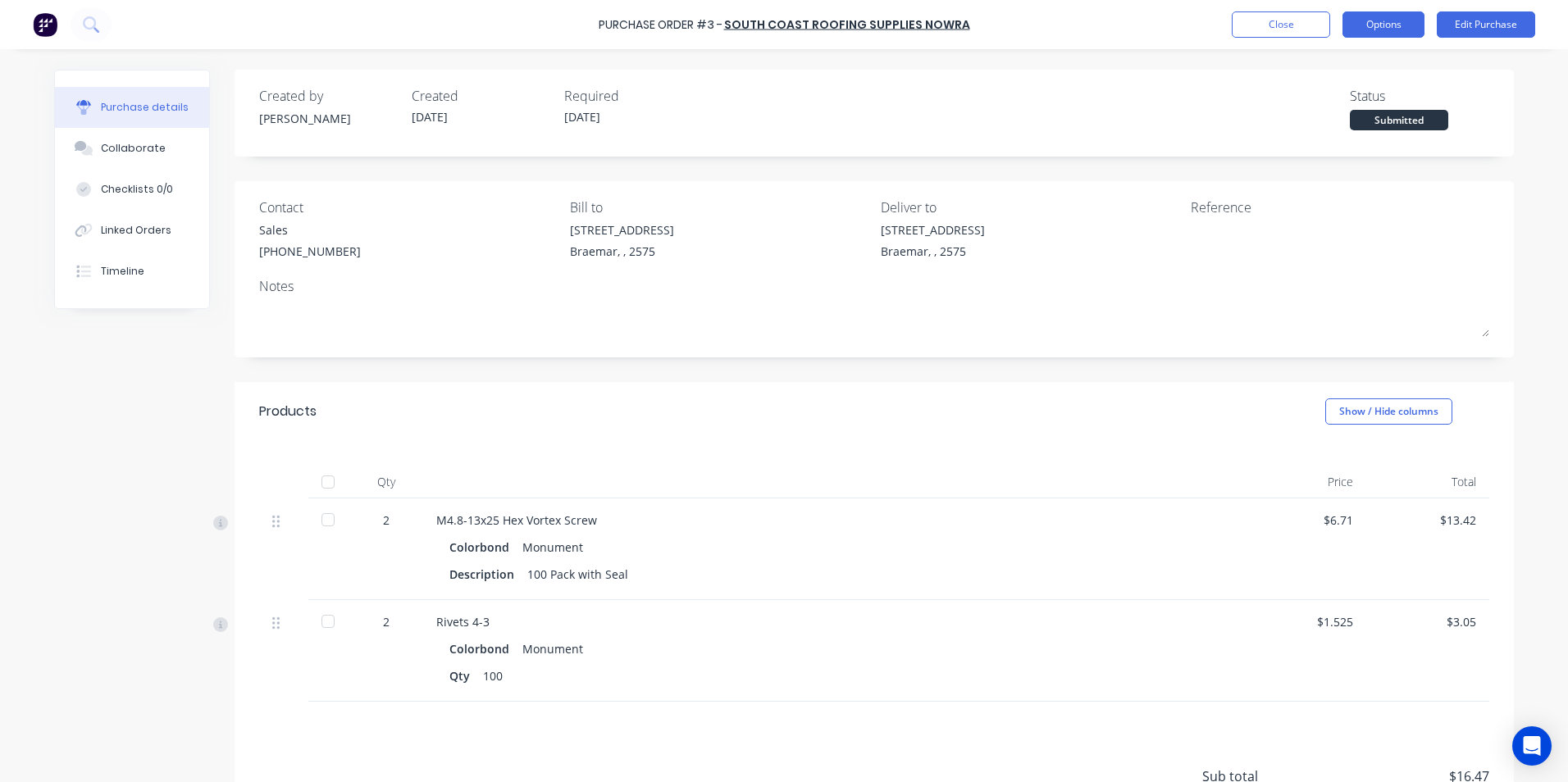
click at [1356, 23] on button "Options" at bounding box center [1382, 24] width 82 height 26
click at [1520, 206] on div "Purchase details Collaborate Checklists 0/0 Linked Orders Timeline Created by […" at bounding box center [784, 366] width 1492 height 700
click at [120, 267] on div "Timeline" at bounding box center [123, 271] width 43 height 15
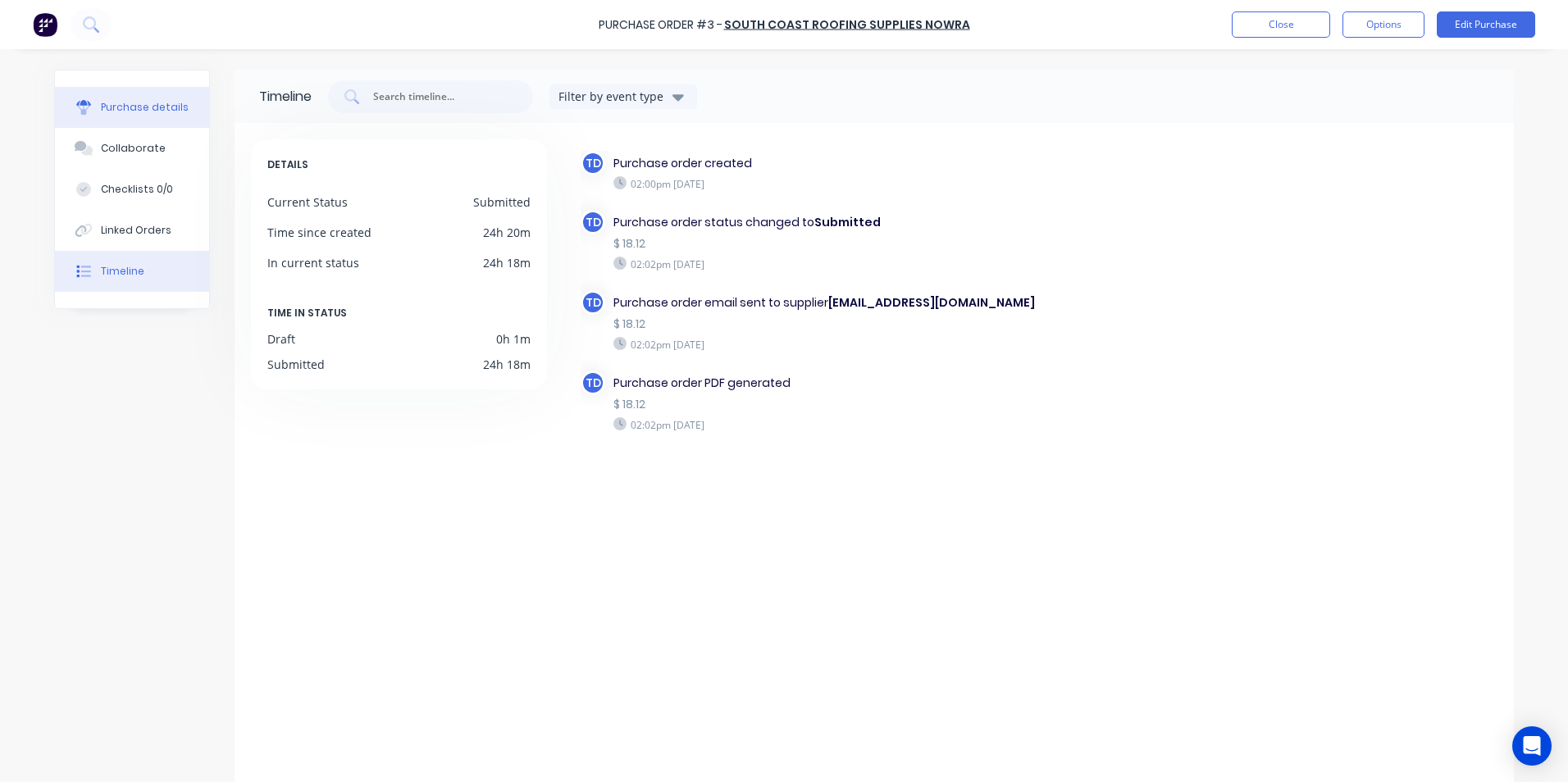
click at [110, 111] on div "Purchase details" at bounding box center [145, 107] width 88 height 15
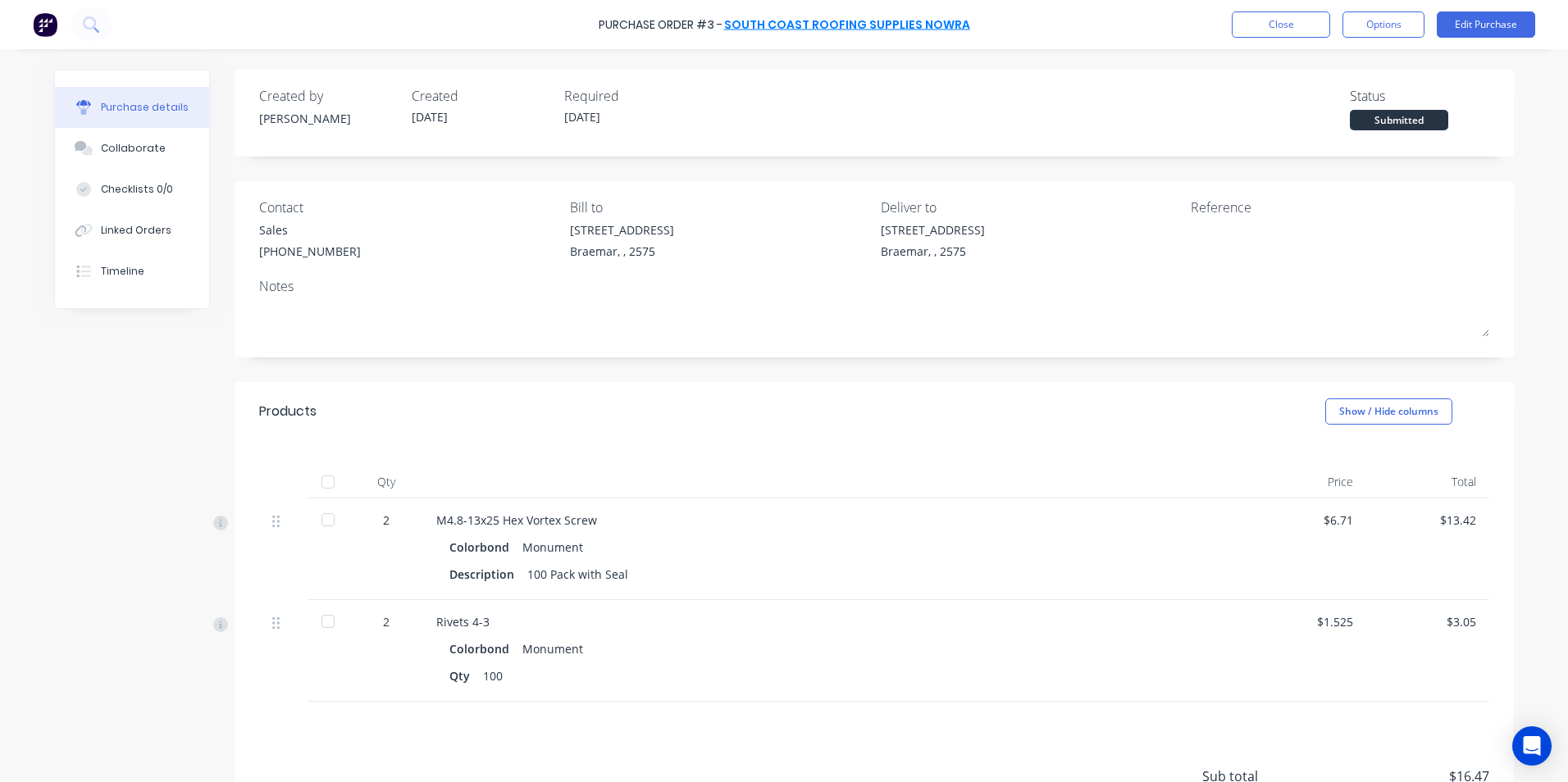
click at [873, 22] on link "South Coast Roofing Supplies Nowra" at bounding box center [846, 24] width 246 height 16
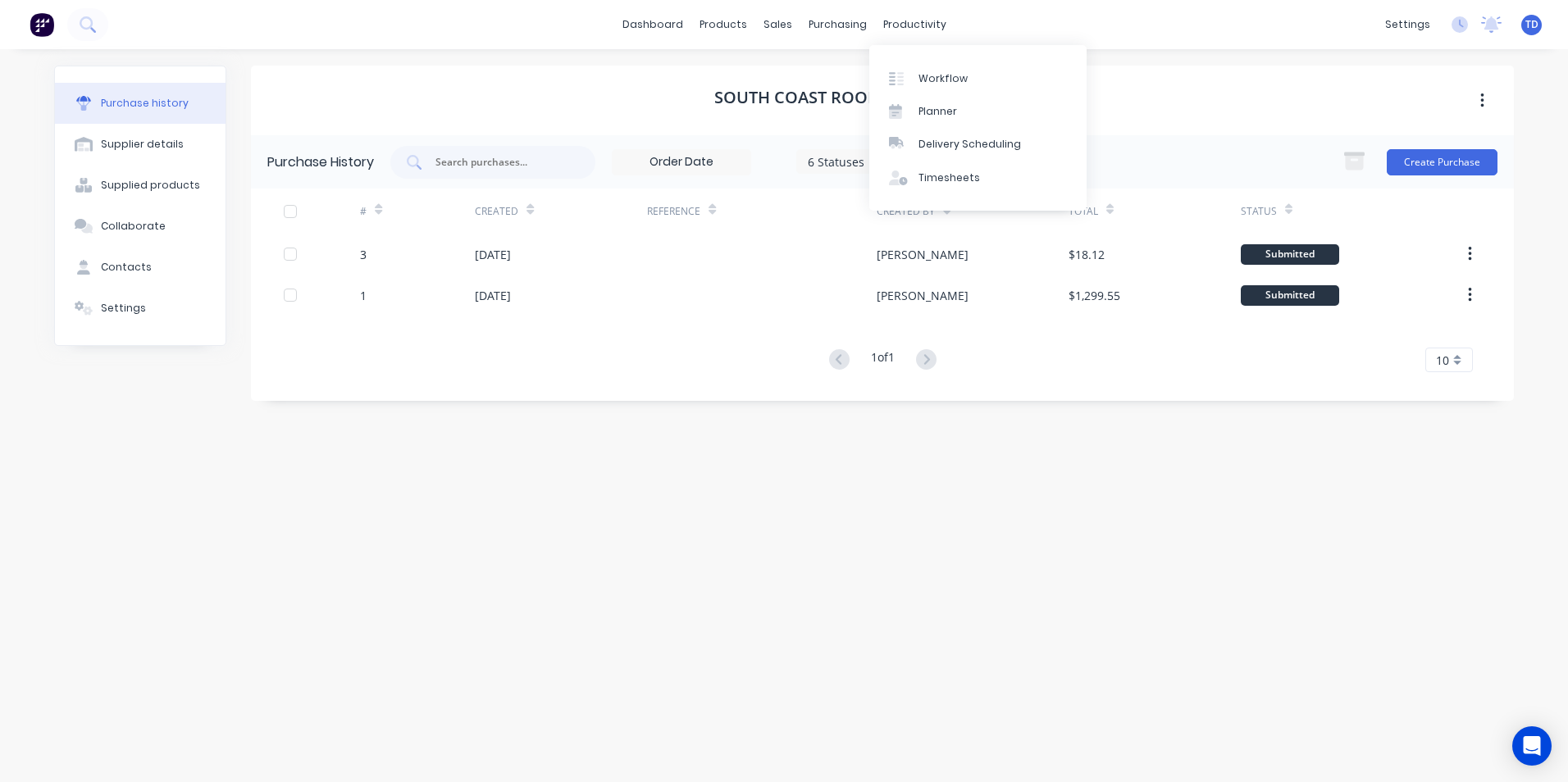
click at [1183, 91] on div "South Coast Roofing Supplies Nowra" at bounding box center [882, 100] width 1262 height 70
click at [848, 75] on div "Purchase Orders" at bounding box center [890, 79] width 87 height 15
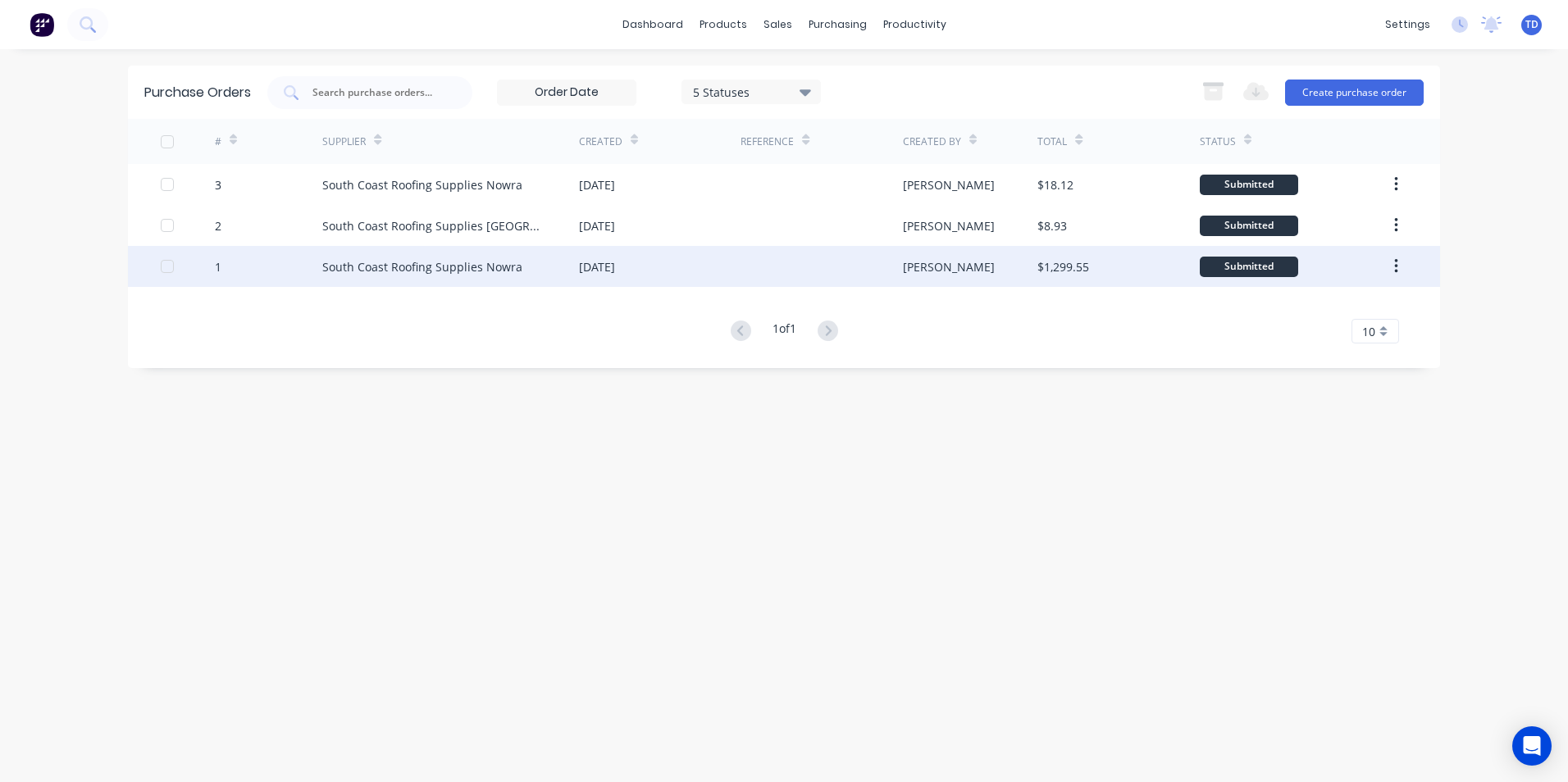
click at [446, 262] on div "South Coast Roofing Supplies Nowra" at bounding box center [422, 267] width 200 height 17
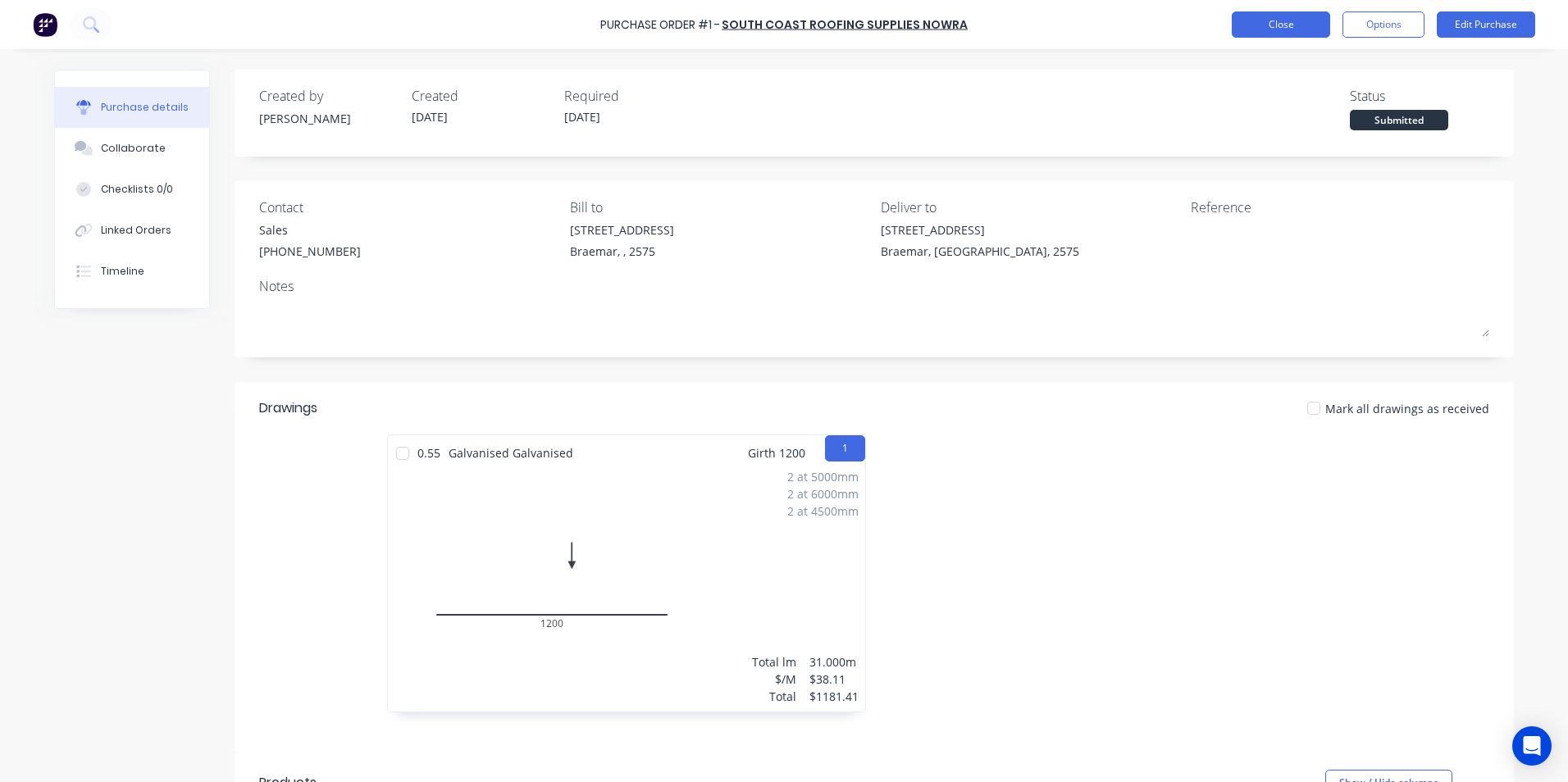
click at [1288, 30] on button "Close" at bounding box center [1280, 24] width 98 height 26
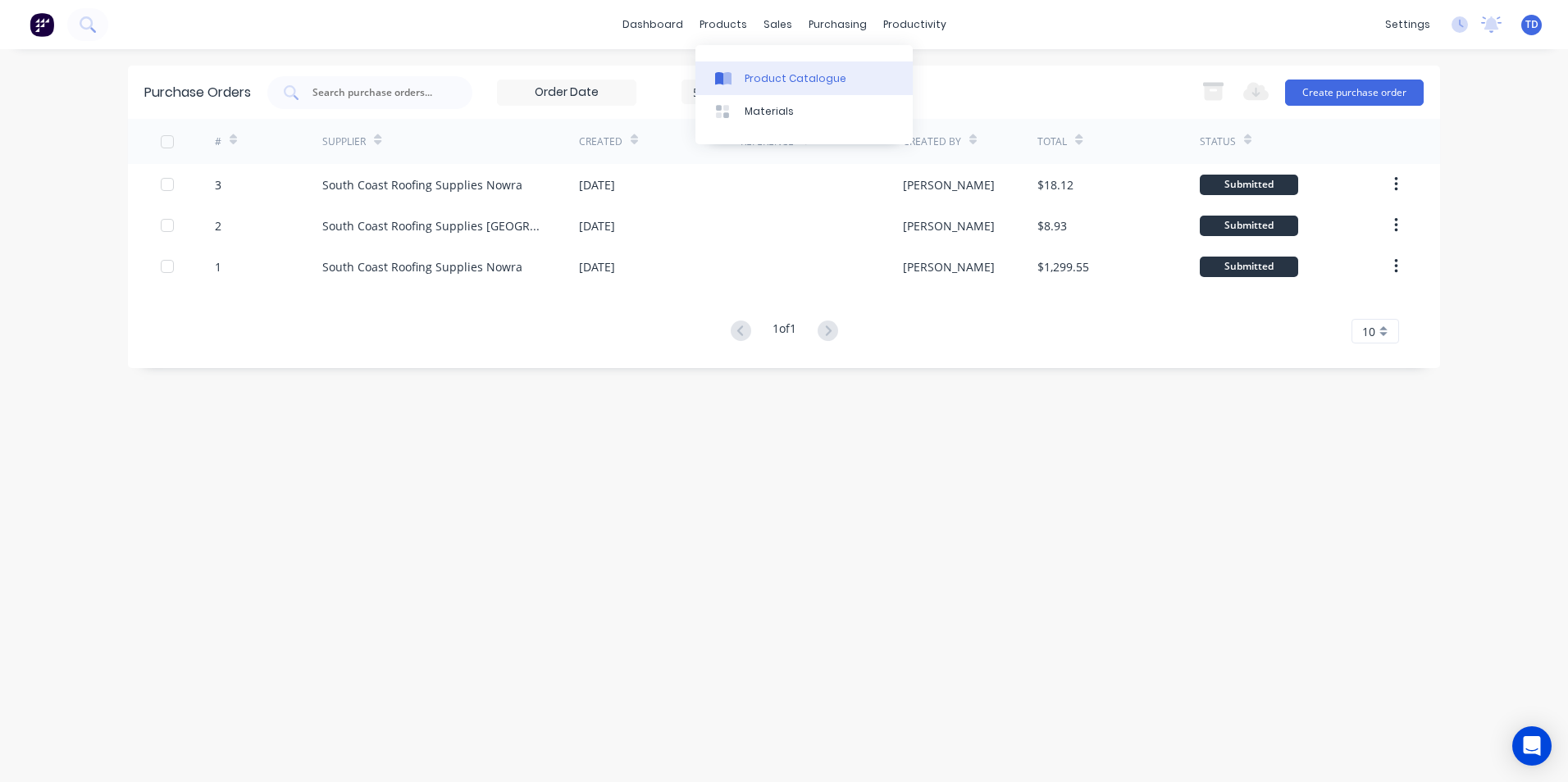
click at [737, 75] on div at bounding box center [727, 79] width 24 height 15
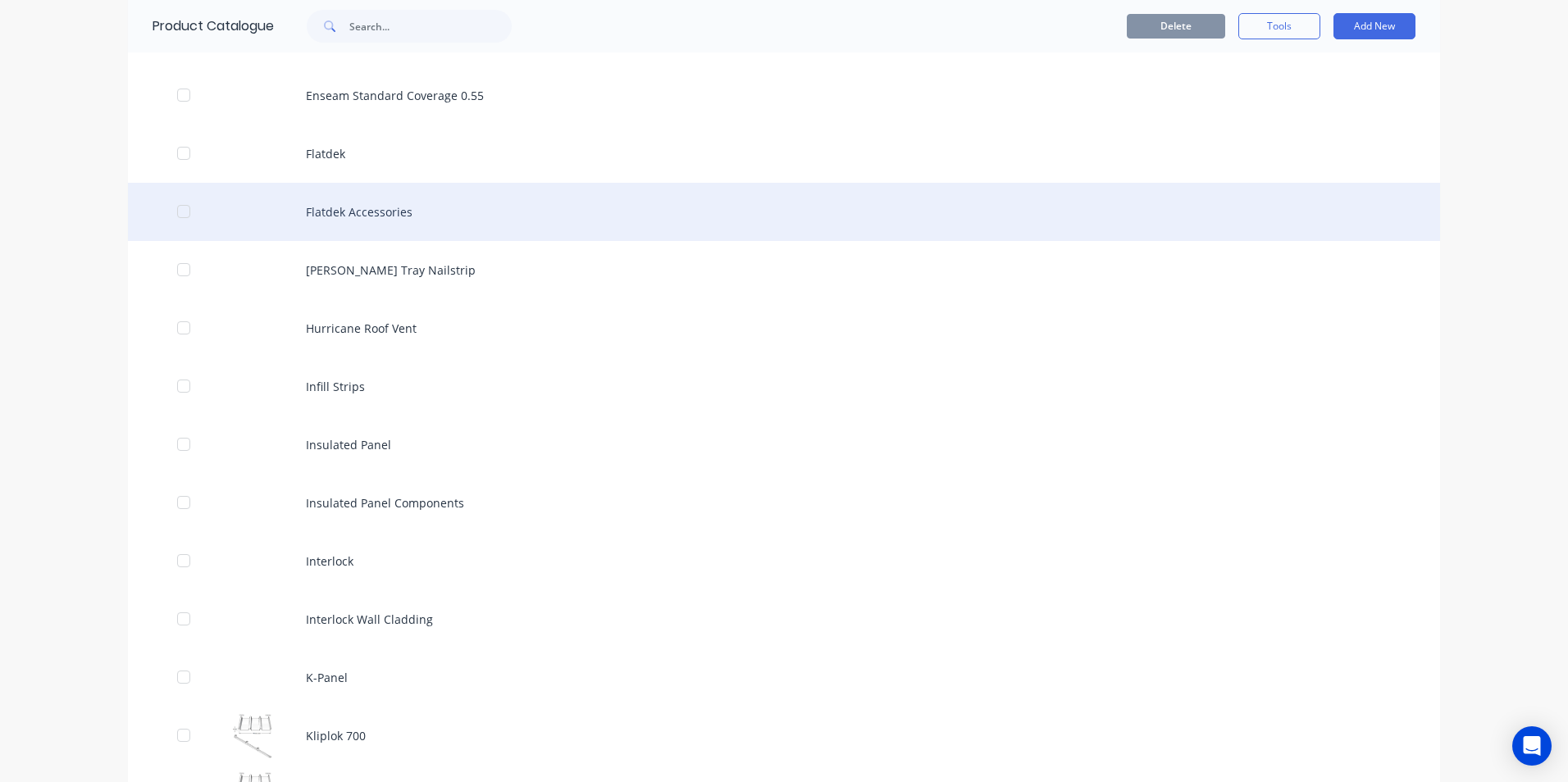
scroll to position [2131, 0]
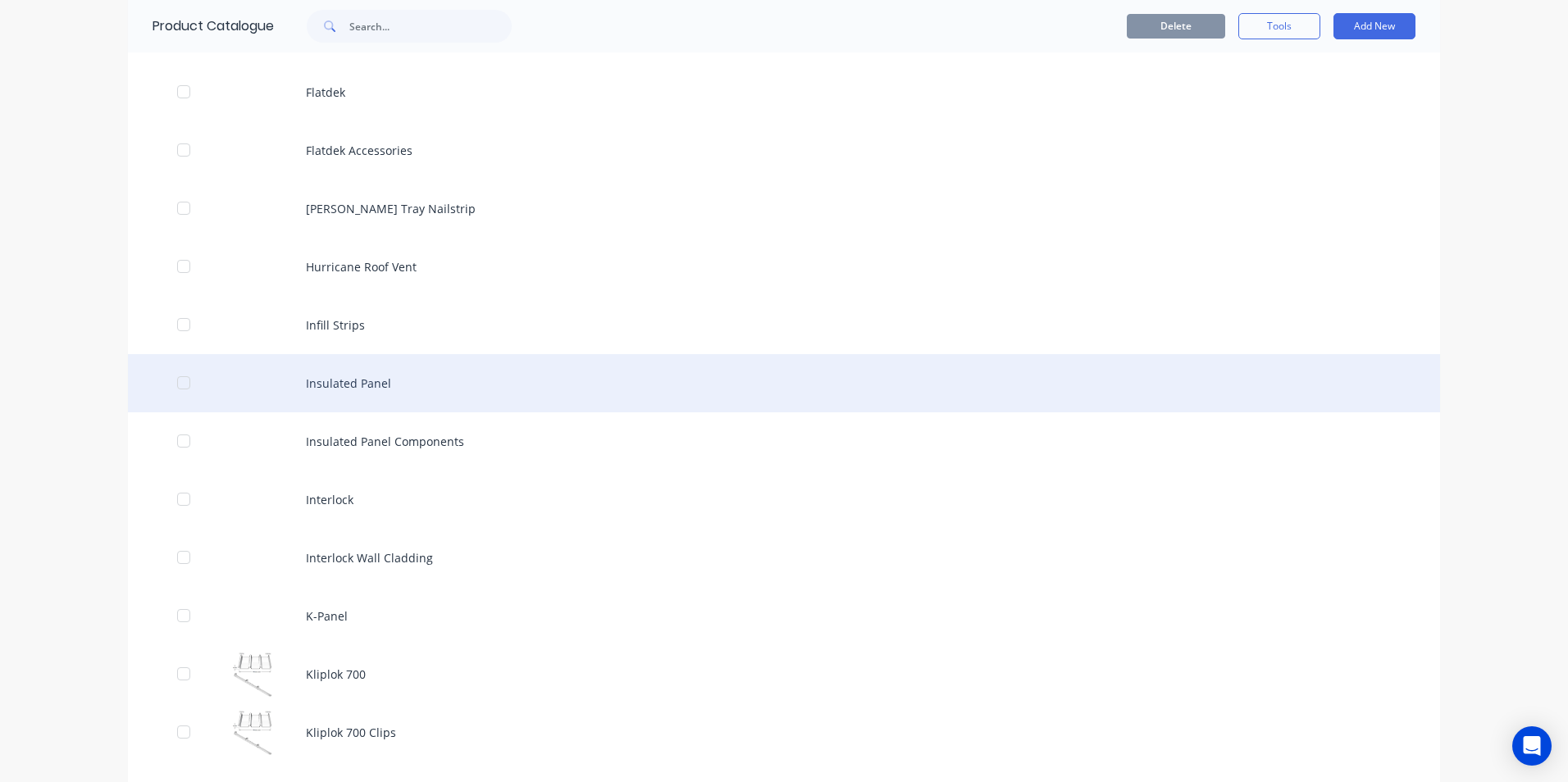
click at [359, 390] on div "Insulated Panel" at bounding box center [783, 382] width 1312 height 58
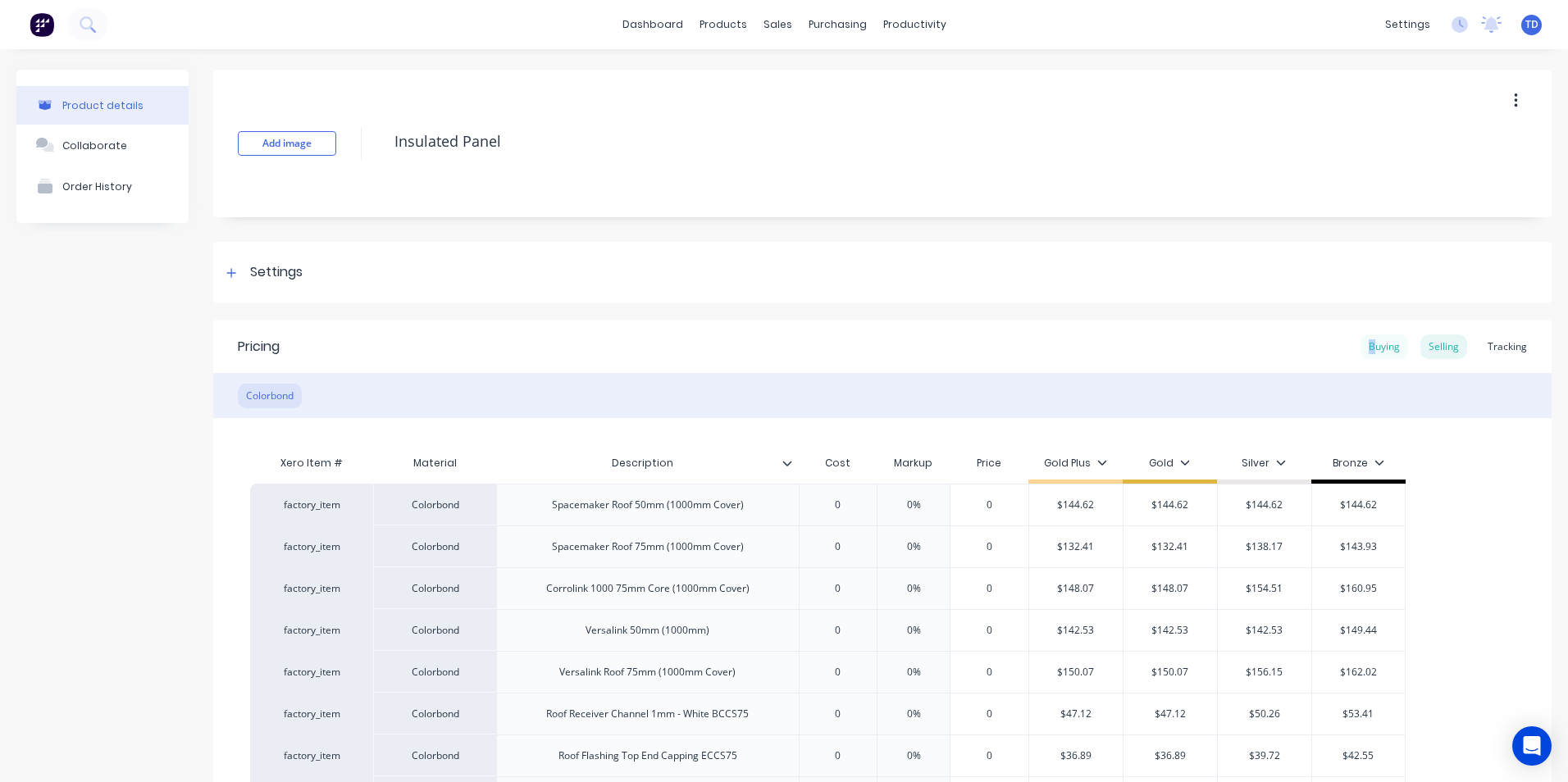
click at [1361, 349] on div "Buying" at bounding box center [1383, 346] width 47 height 24
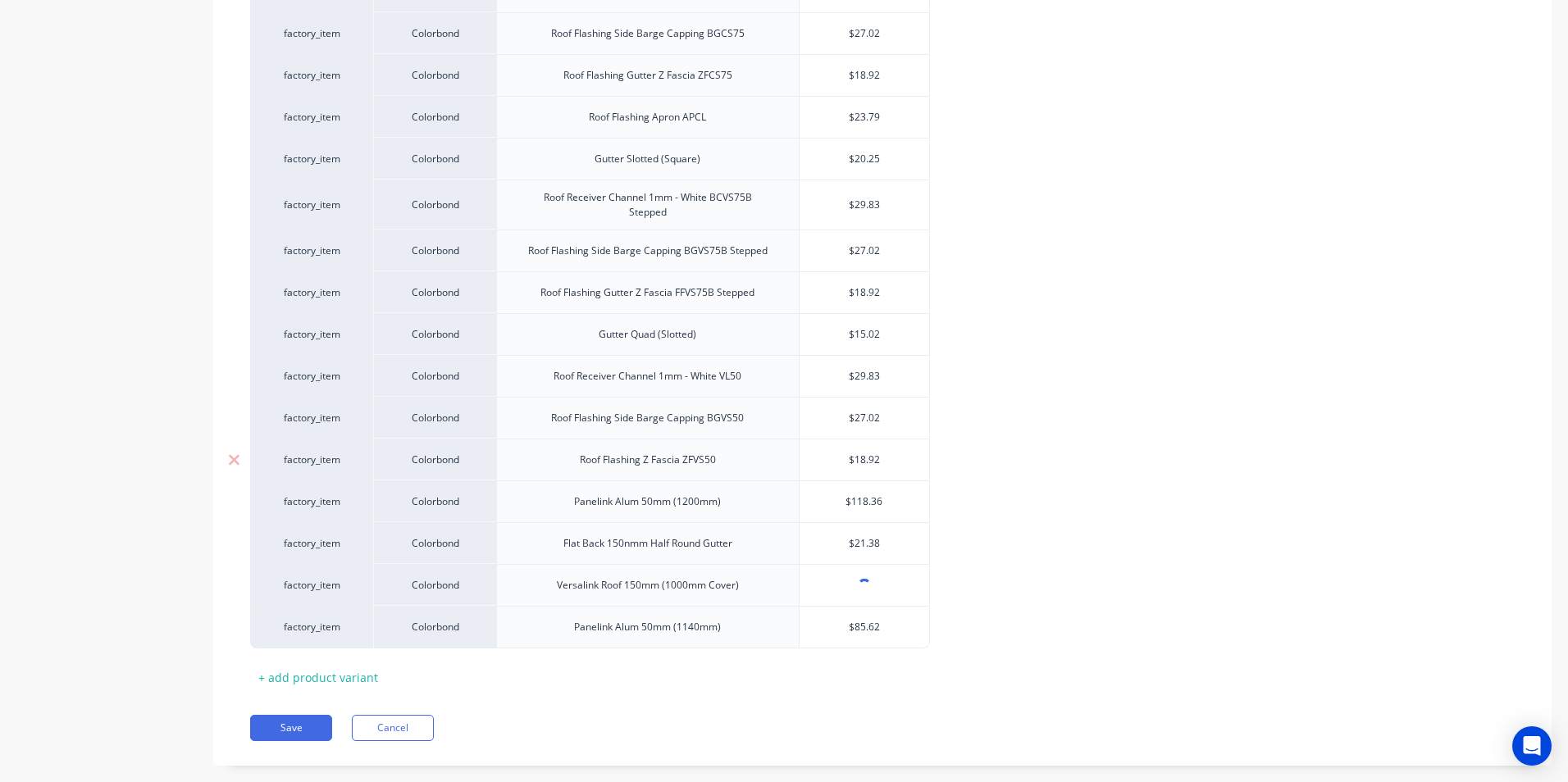
scroll to position [788, 0]
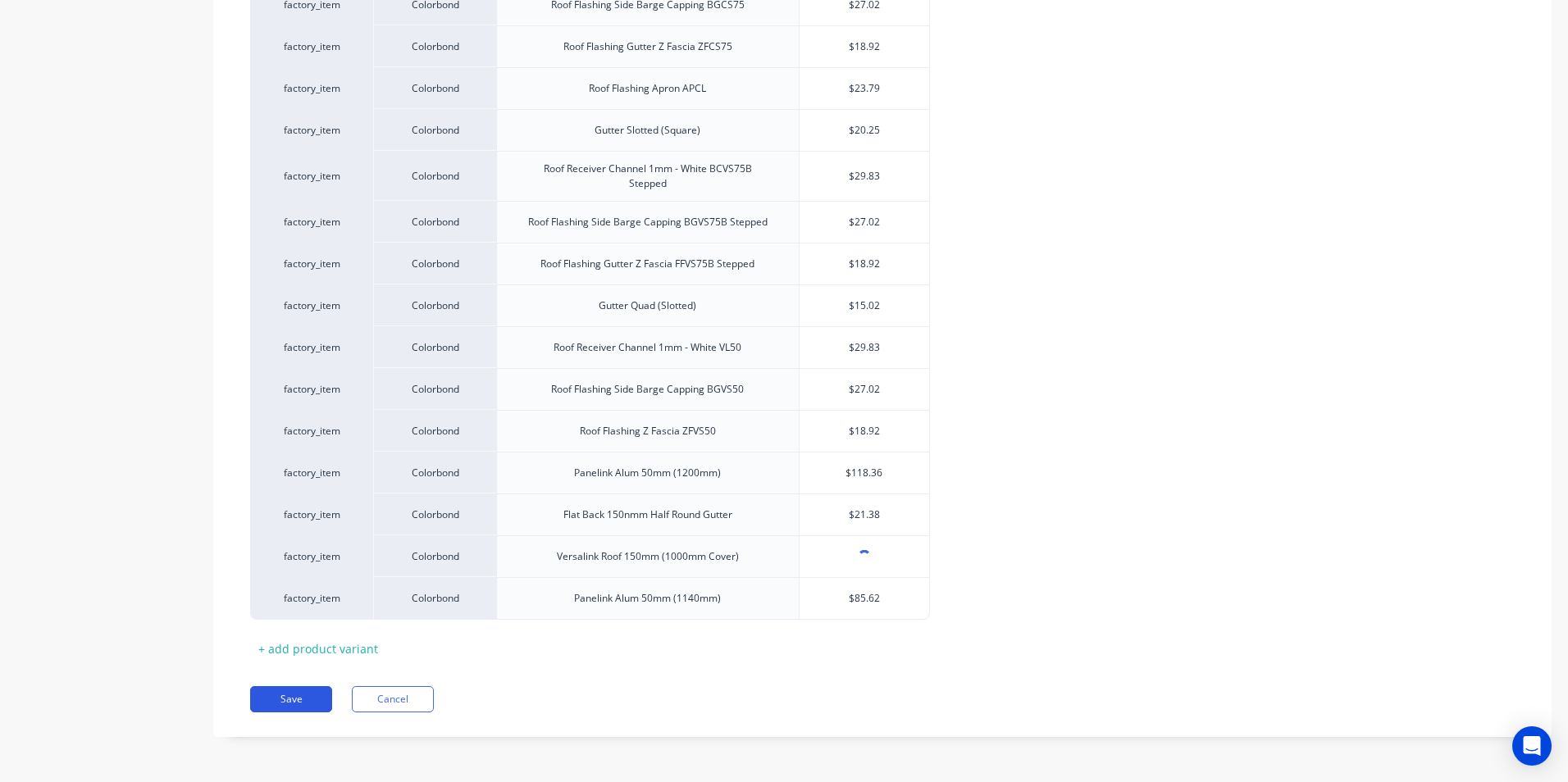
click at [284, 695] on button "Save" at bounding box center [291, 699] width 82 height 26
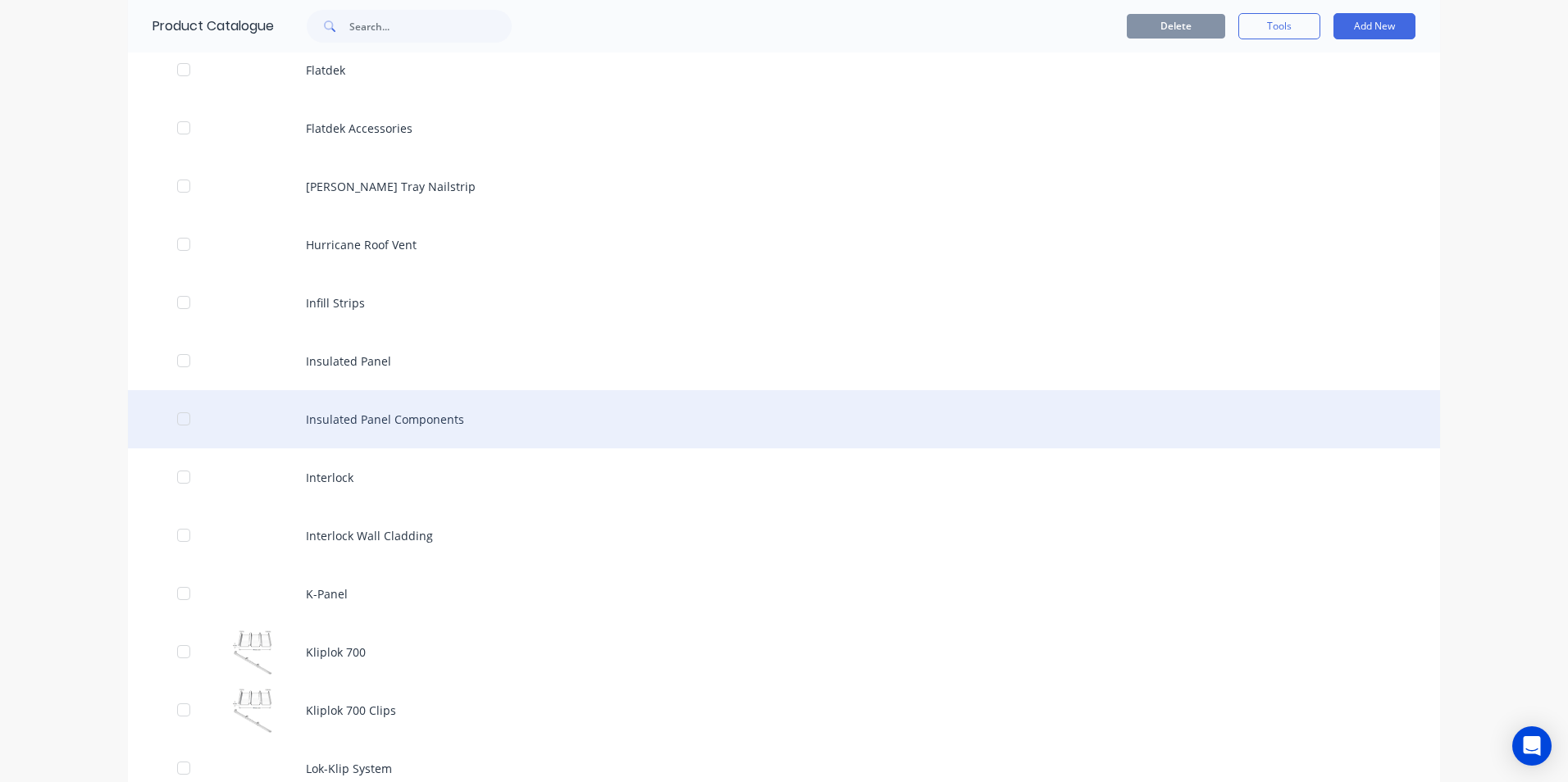
scroll to position [2049, 0]
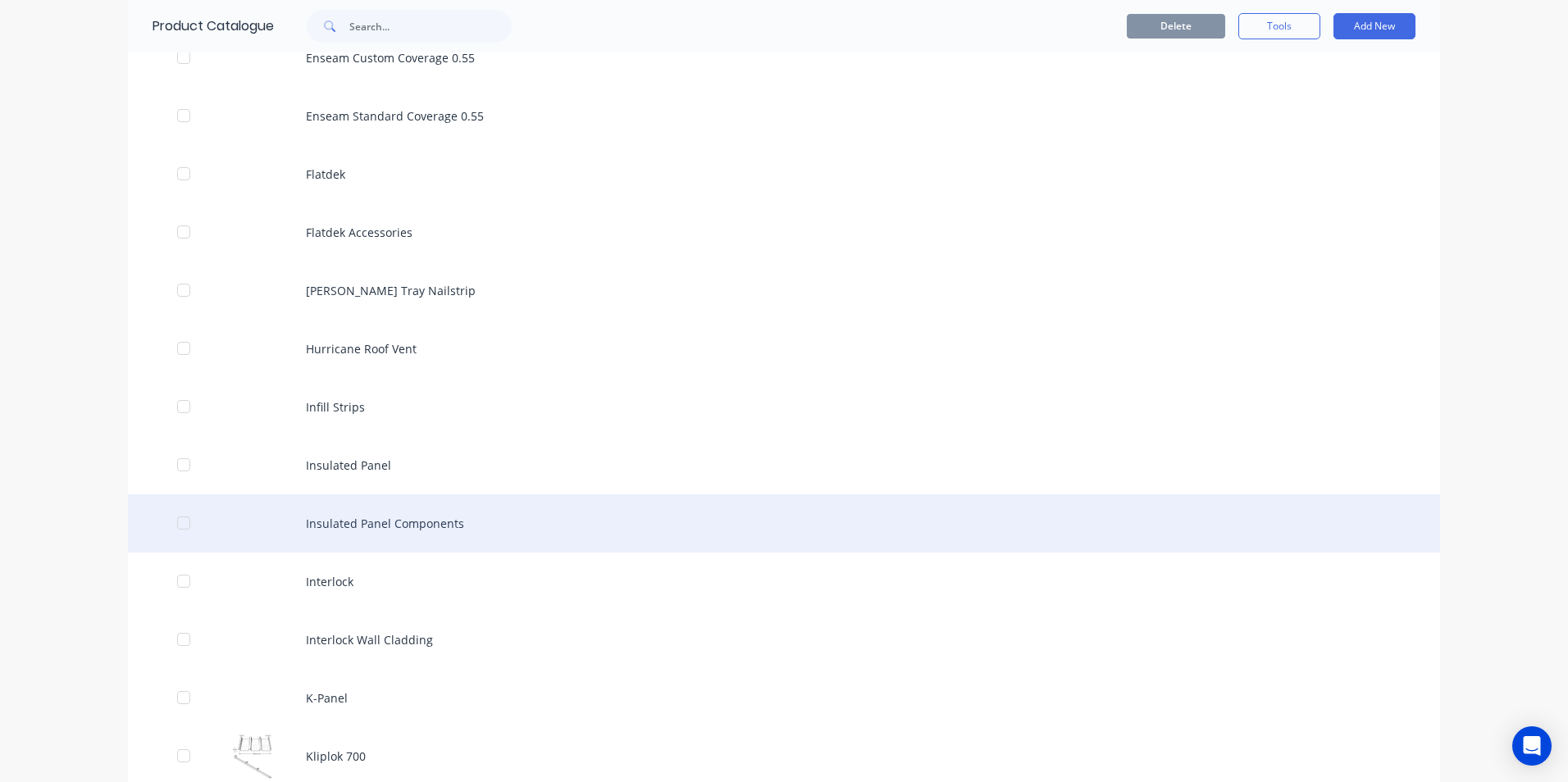
click at [383, 543] on div "Insulated Panel Components" at bounding box center [783, 523] width 1312 height 58
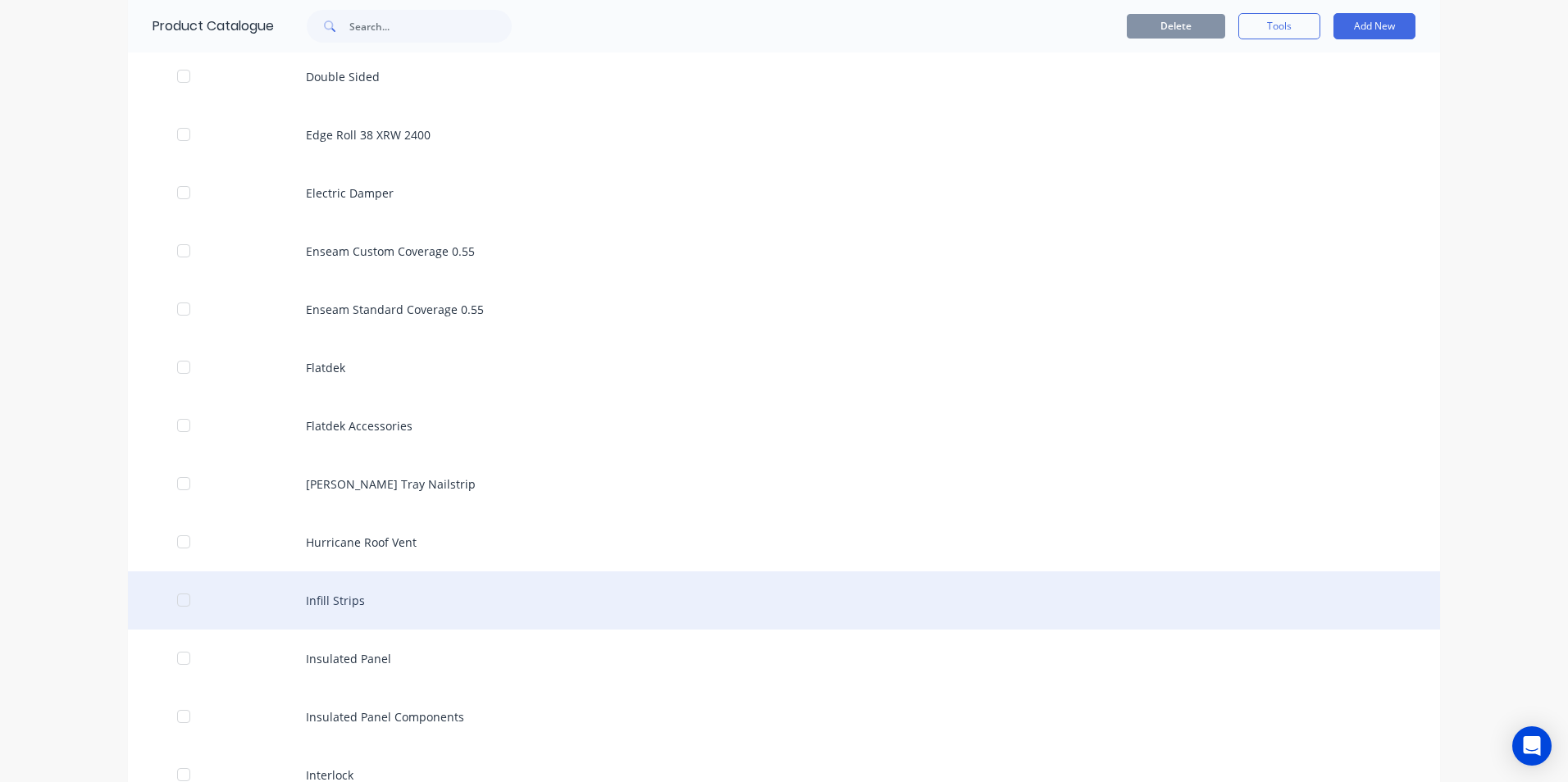
scroll to position [1885, 0]
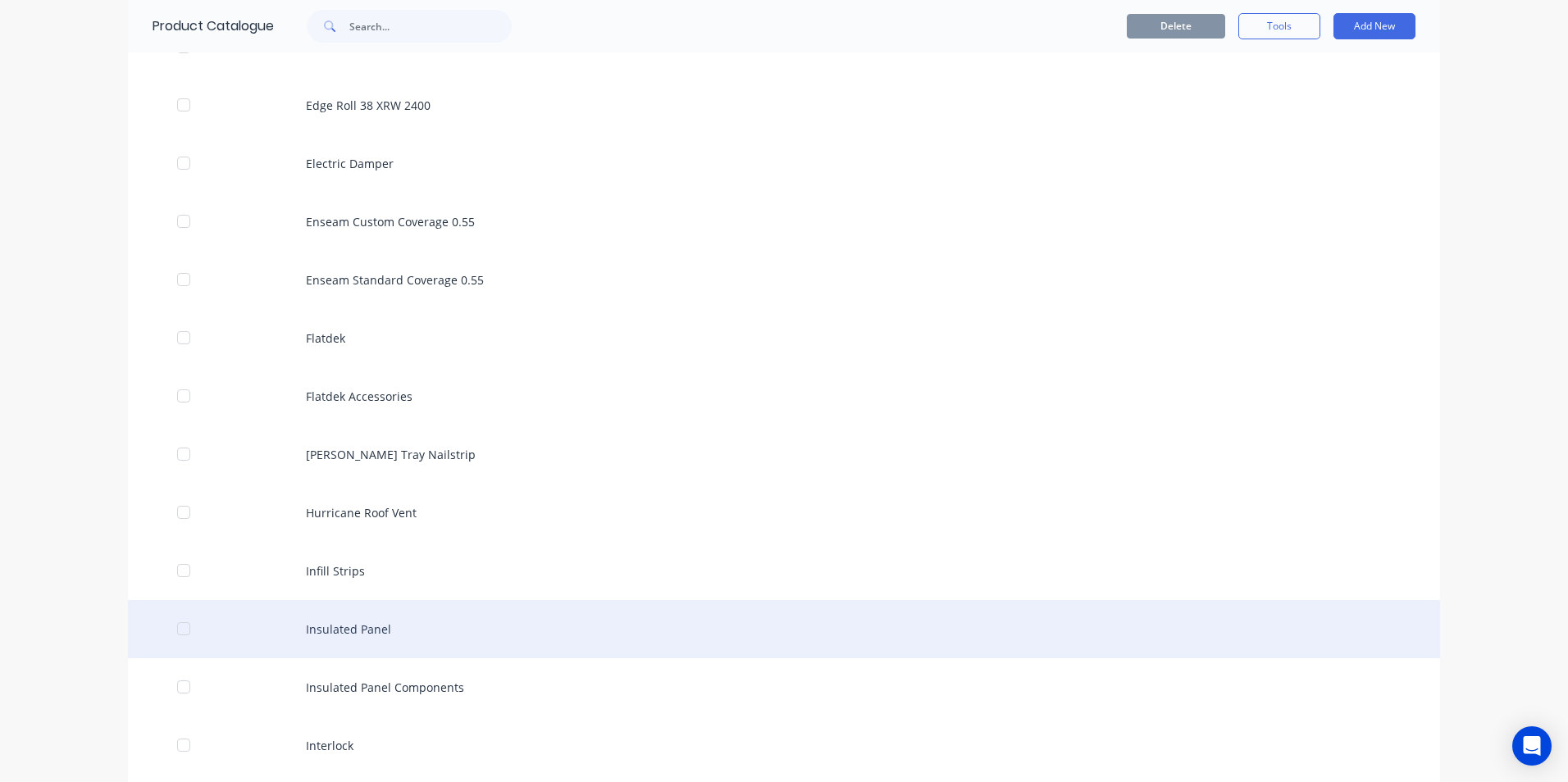
click at [391, 626] on div "Insulated Panel" at bounding box center [783, 628] width 1312 height 58
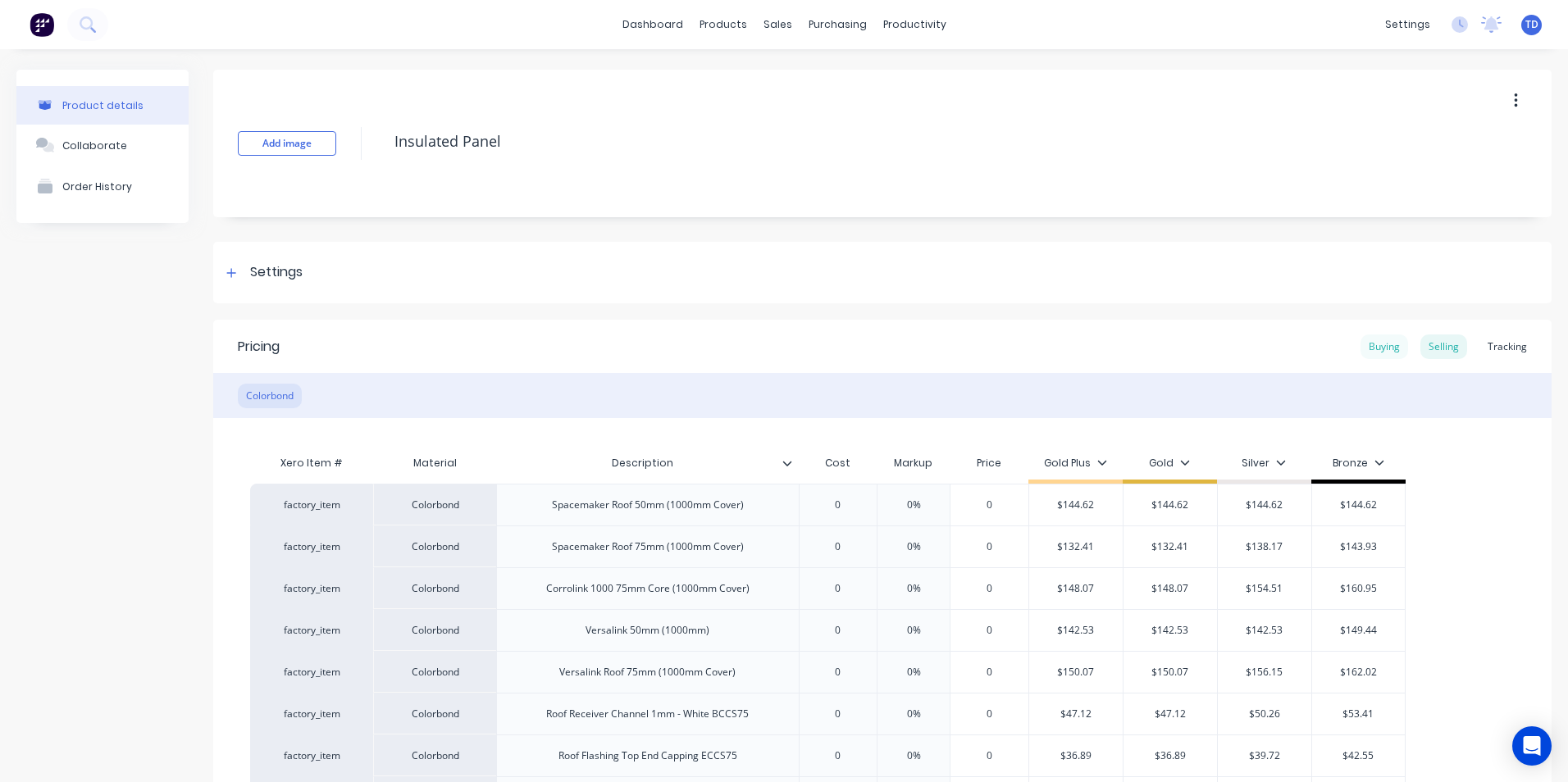
click at [1360, 350] on div "Buying" at bounding box center [1383, 346] width 47 height 24
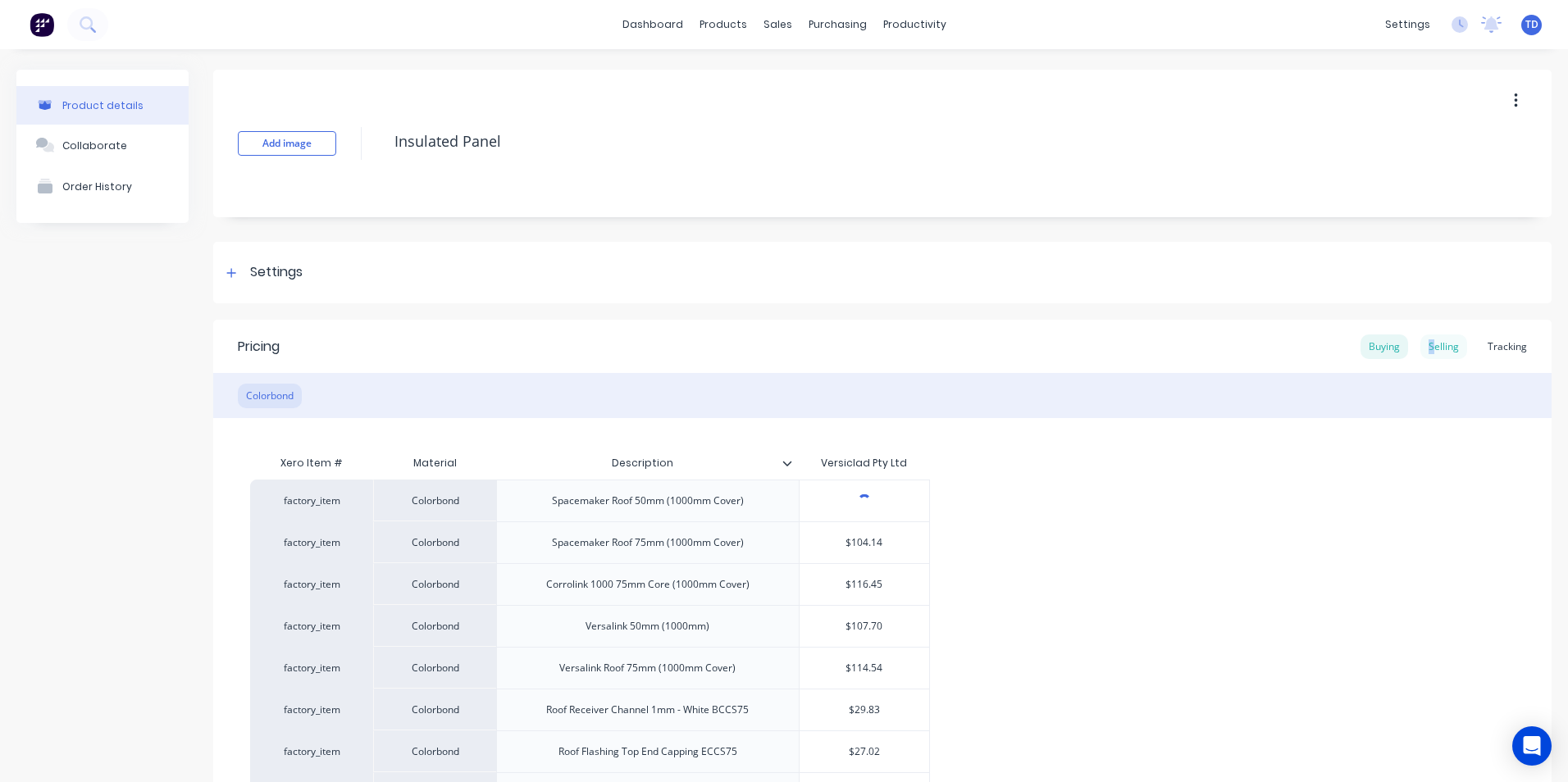
click at [1422, 342] on div "Selling" at bounding box center [1444, 346] width 47 height 24
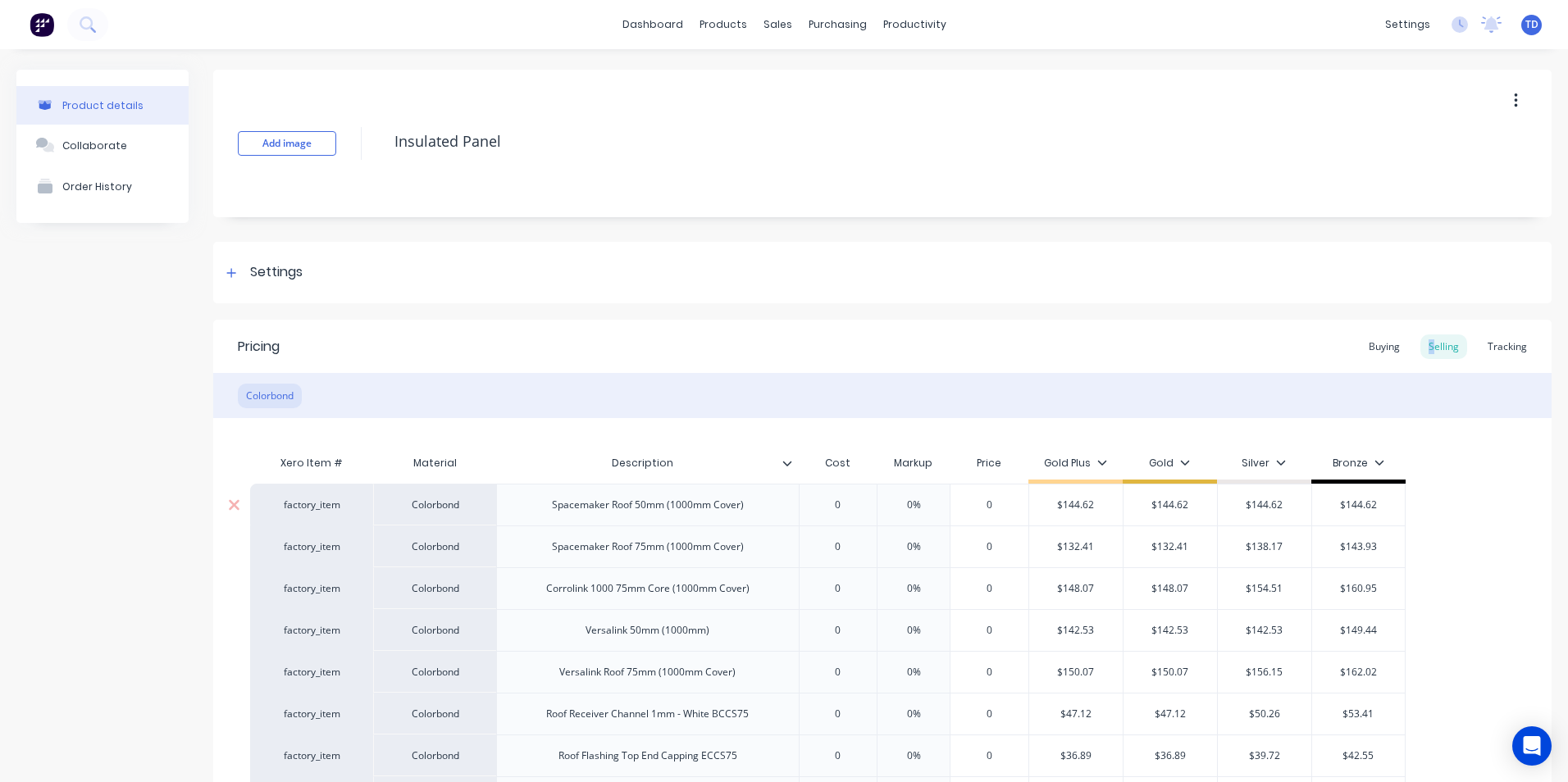
click at [839, 496] on div "0" at bounding box center [838, 504] width 82 height 41
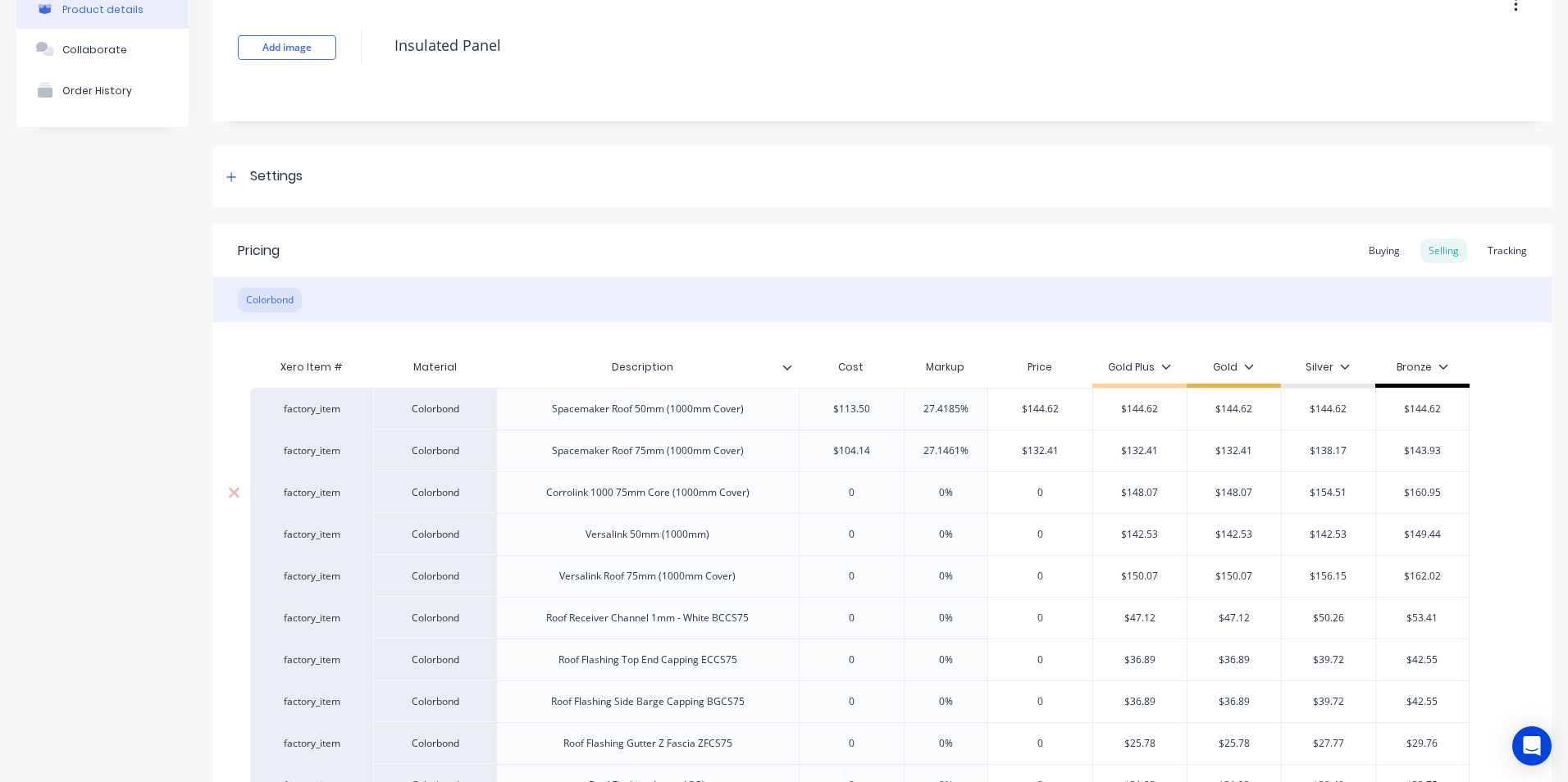
scroll to position [246, 0]
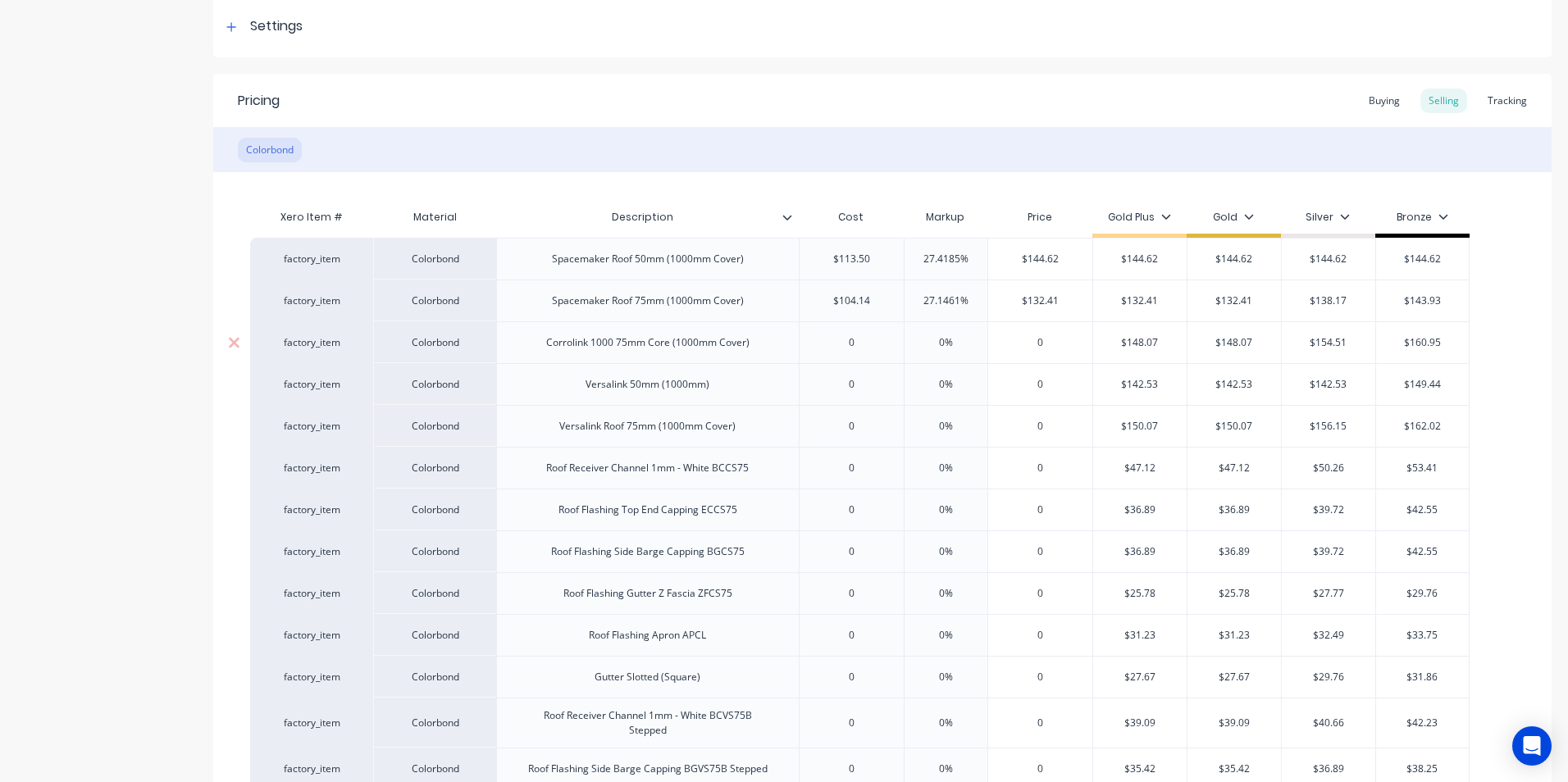
click at [885, 344] on input "0" at bounding box center [851, 342] width 104 height 15
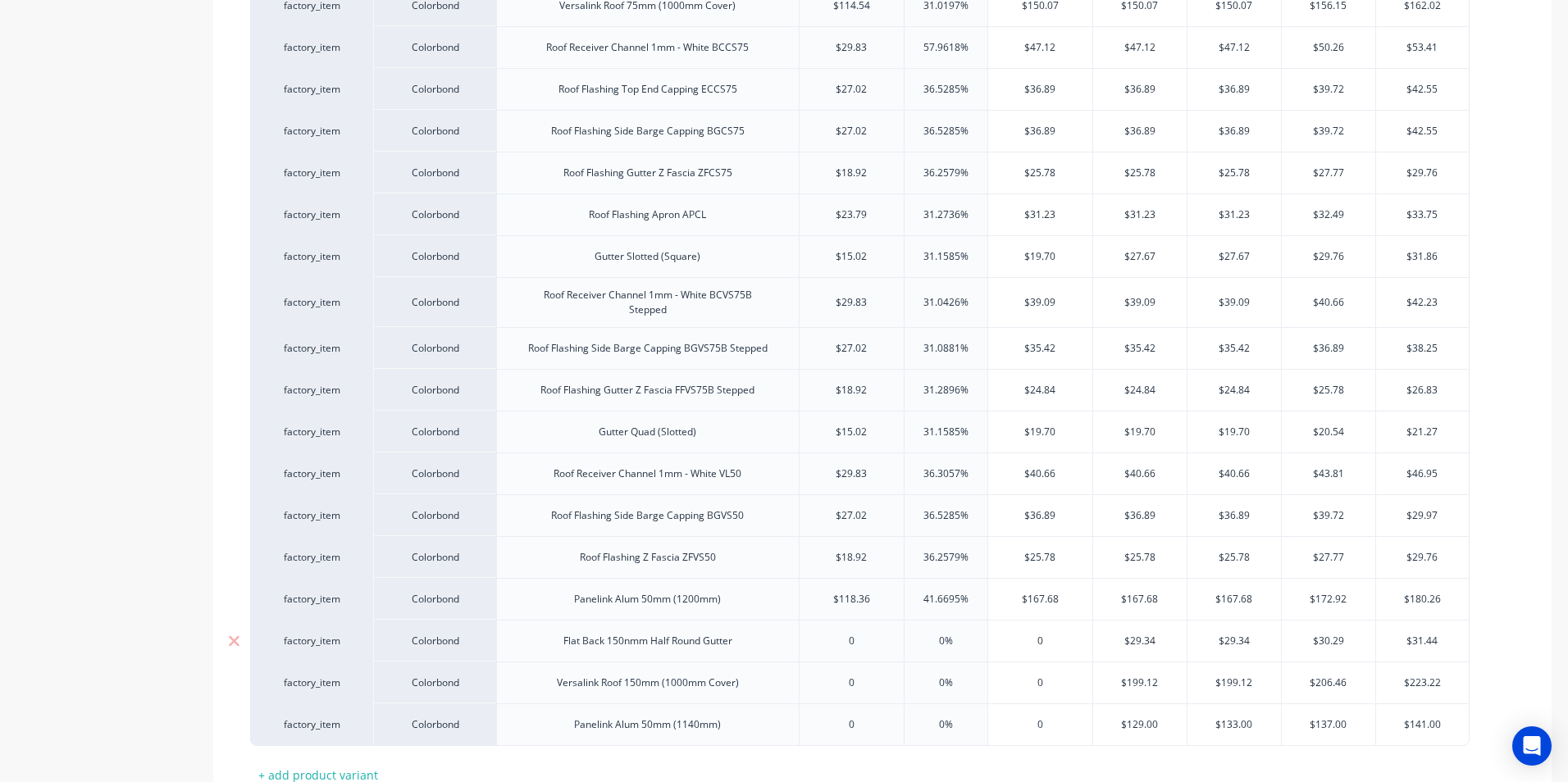
click at [867, 657] on div "0" at bounding box center [851, 640] width 104 height 41
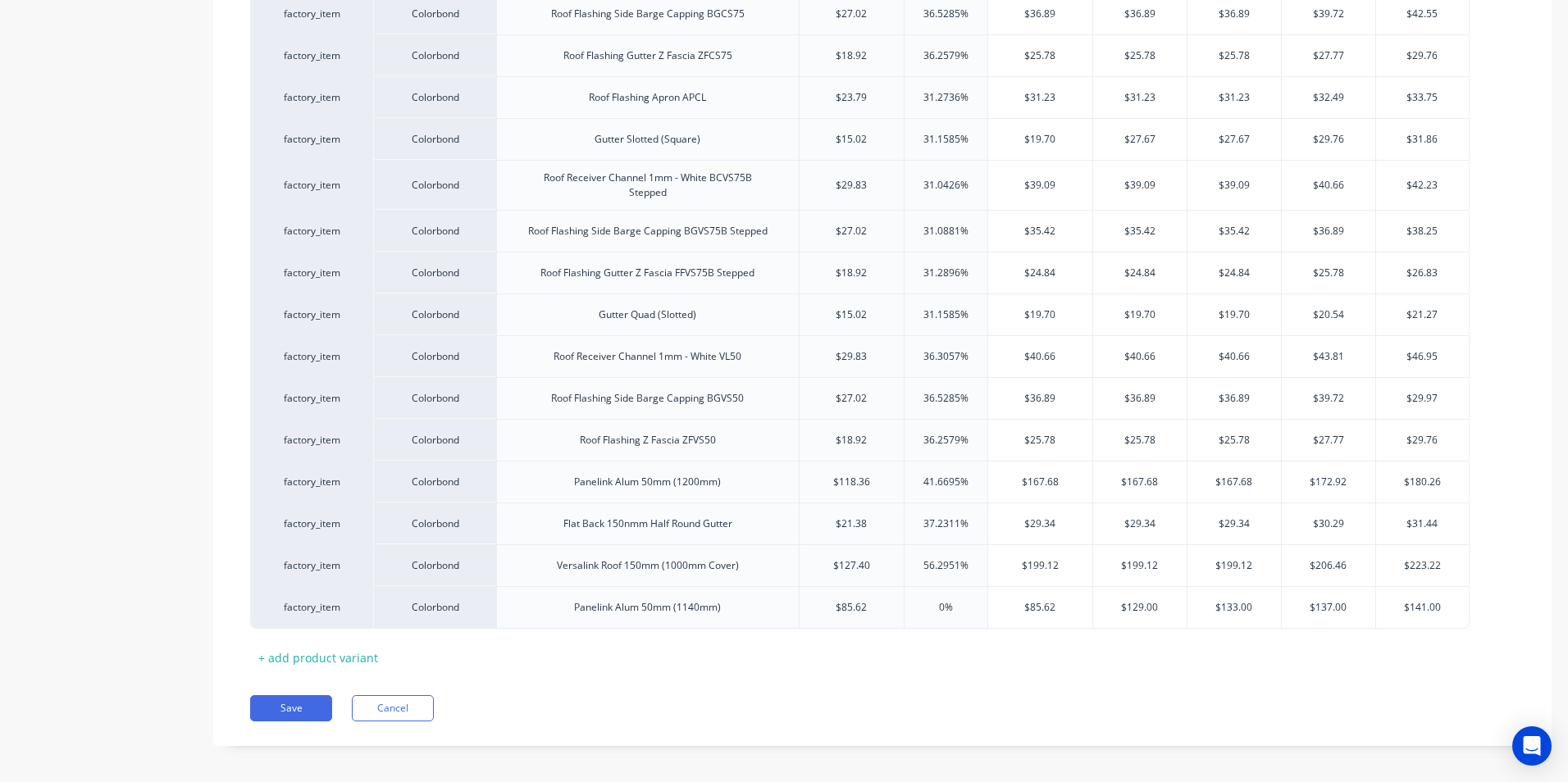
scroll to position [792, 0]
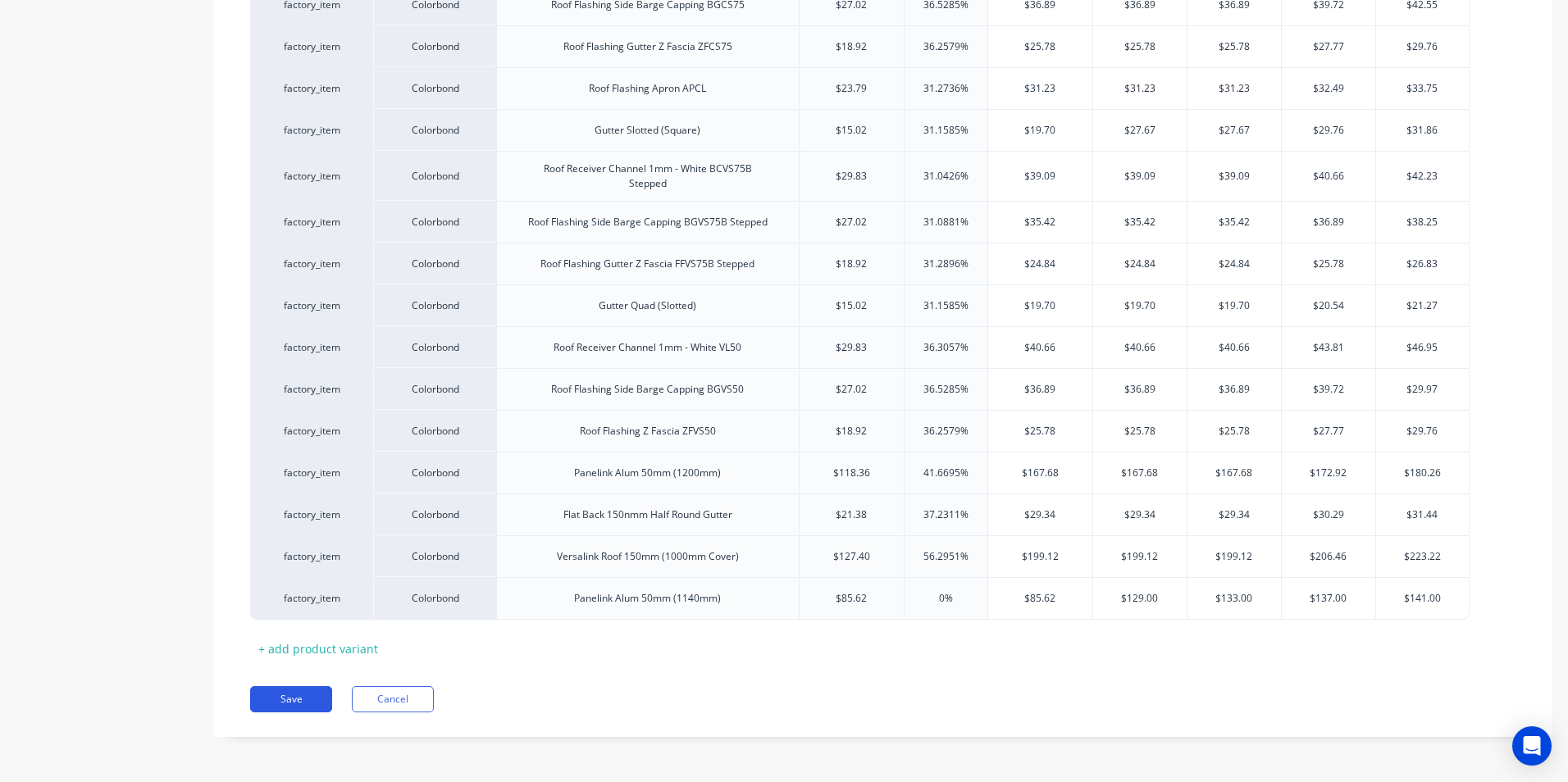
click at [300, 699] on button "Save" at bounding box center [291, 699] width 82 height 26
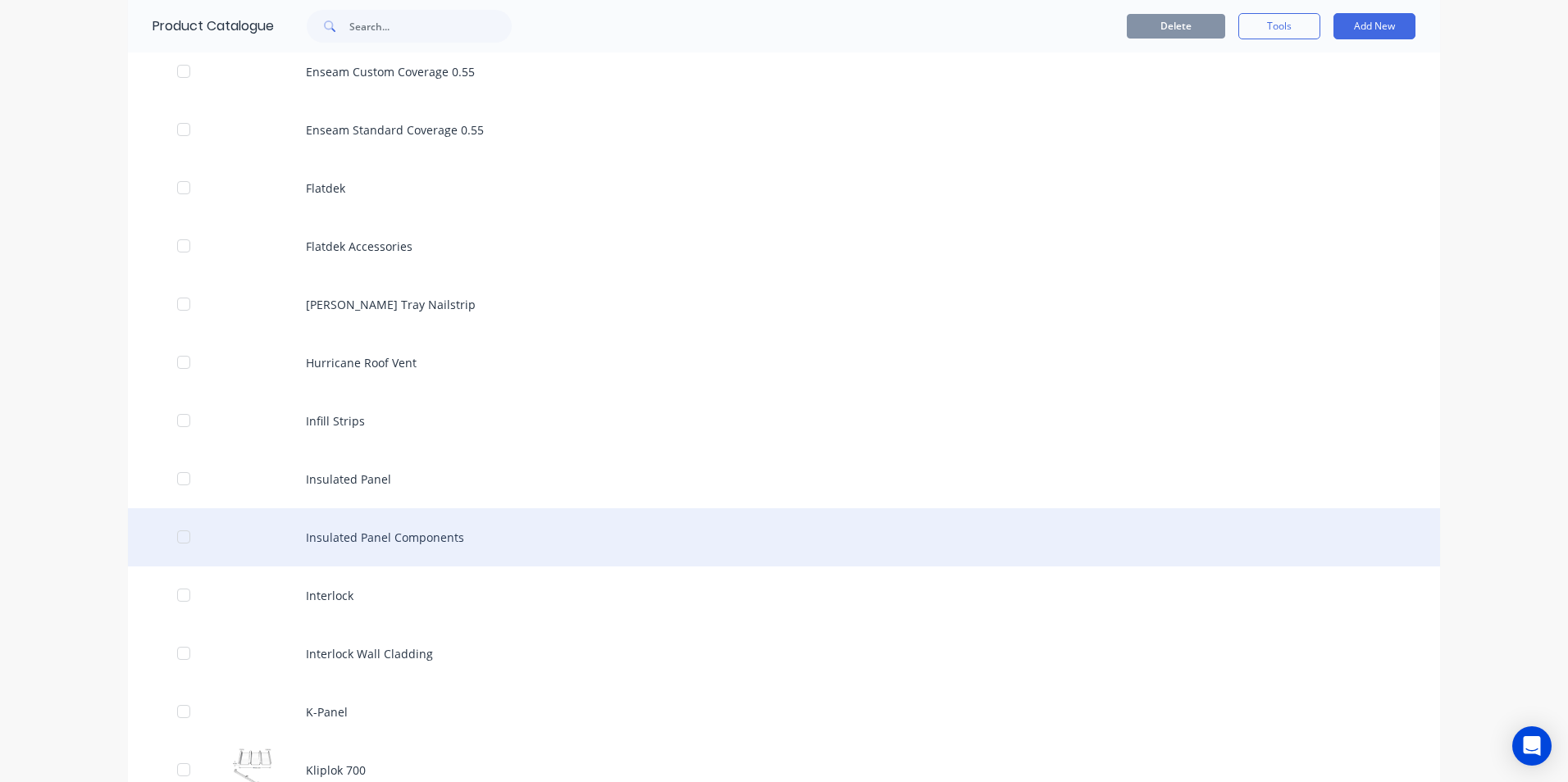
scroll to position [2049, 0]
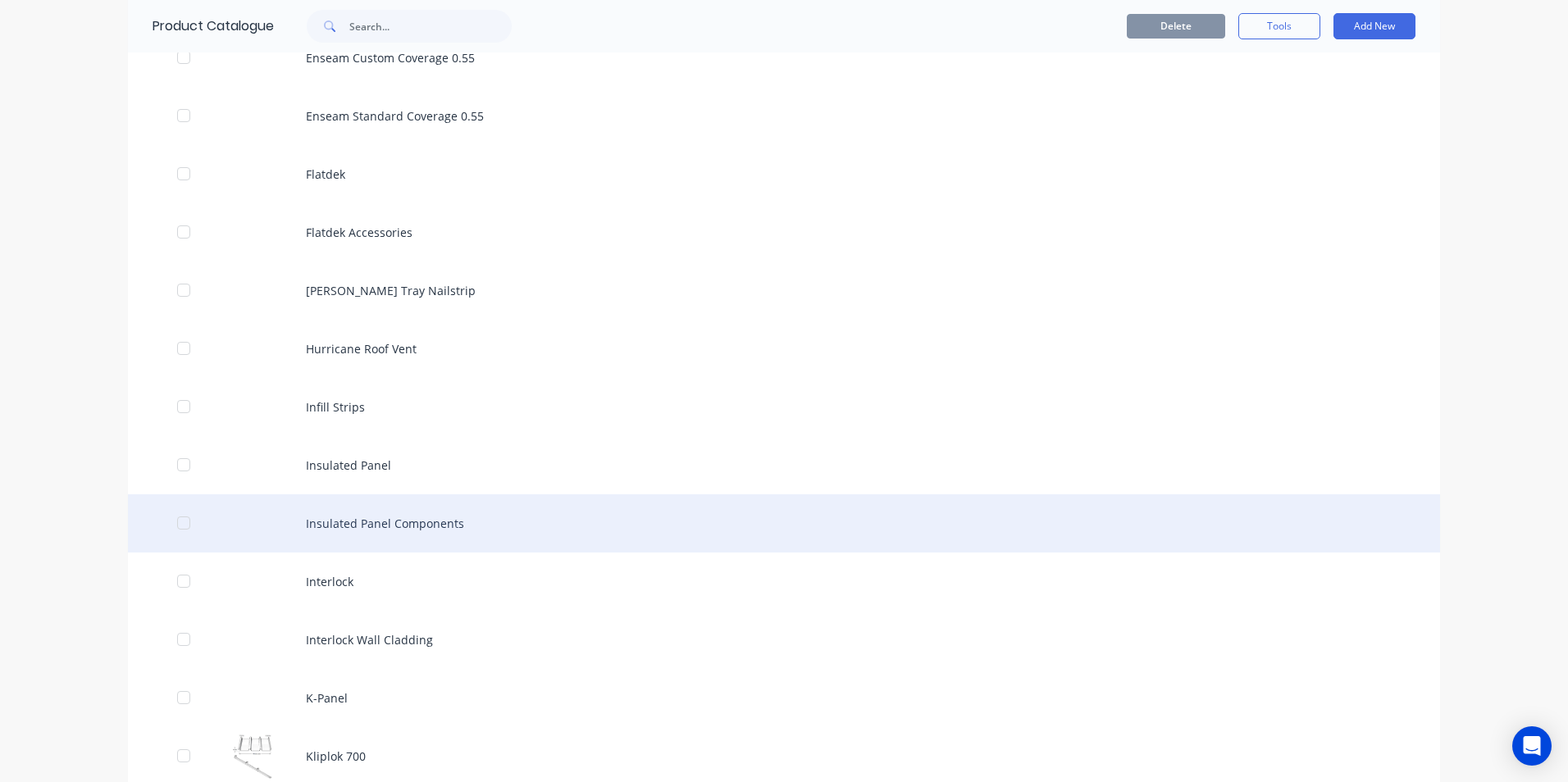
click at [375, 528] on div "Insulated Panel Components" at bounding box center [783, 523] width 1312 height 58
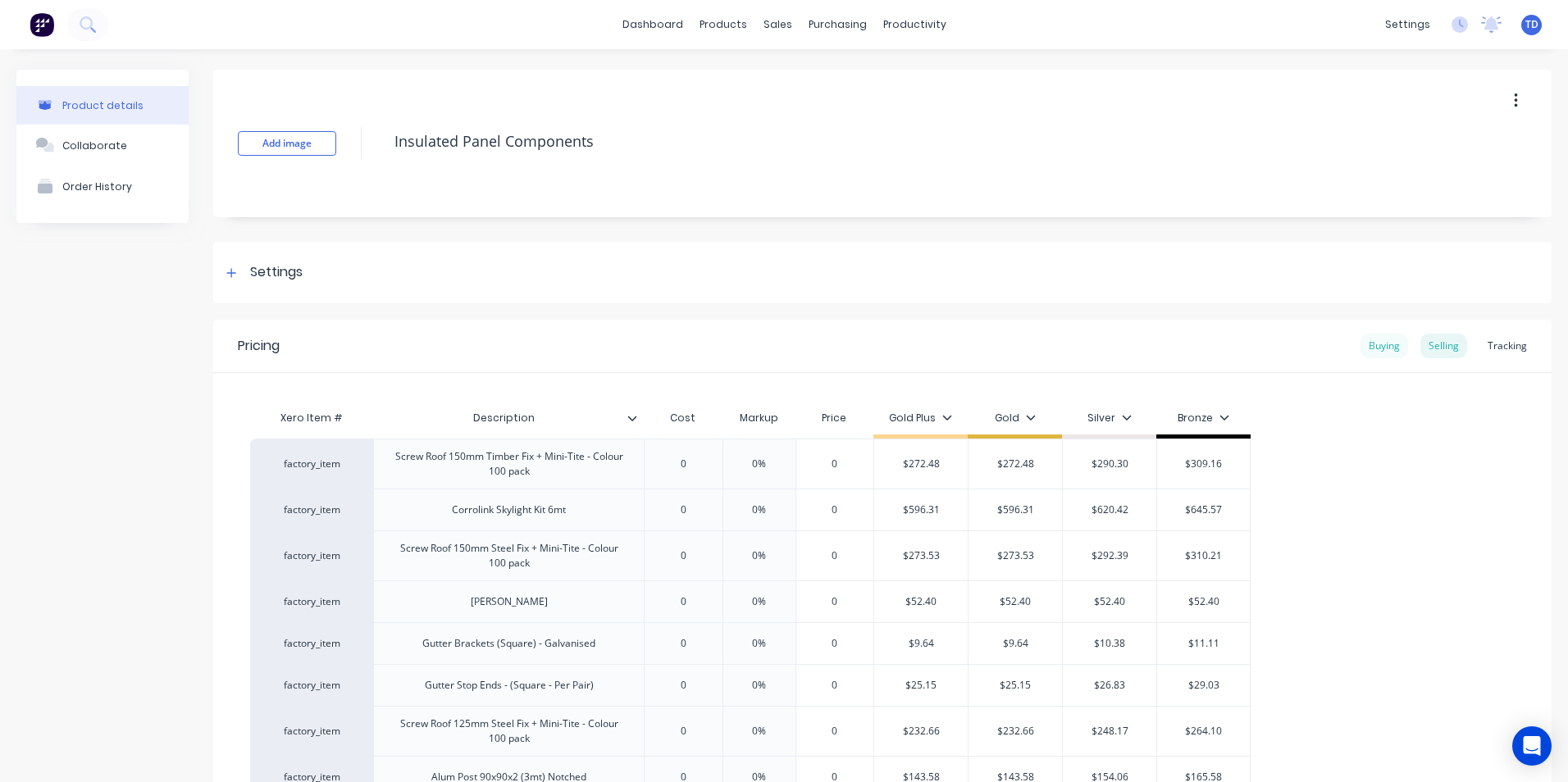
click at [1373, 337] on div "Buying" at bounding box center [1383, 345] width 47 height 24
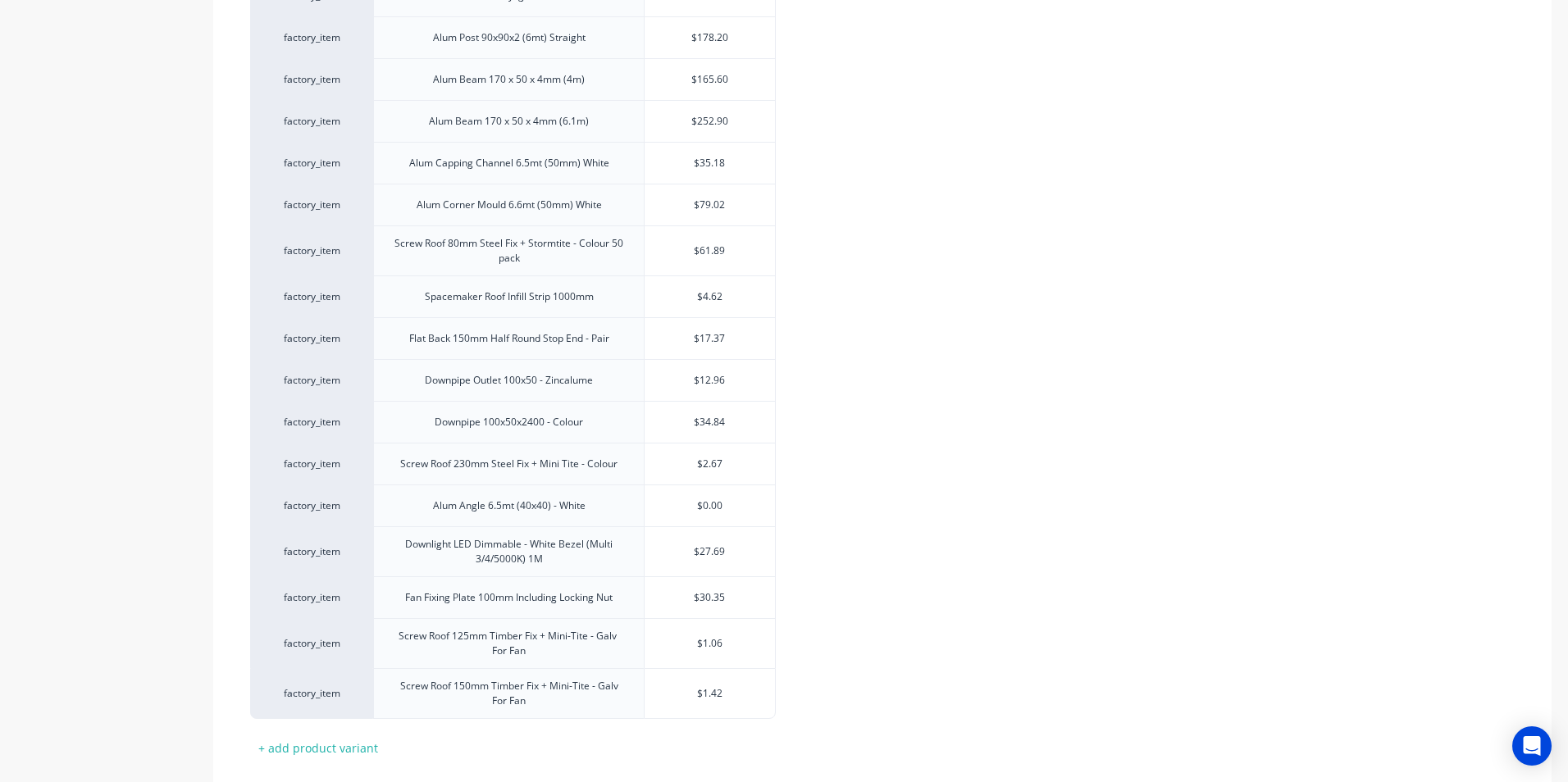
scroll to position [1914, 0]
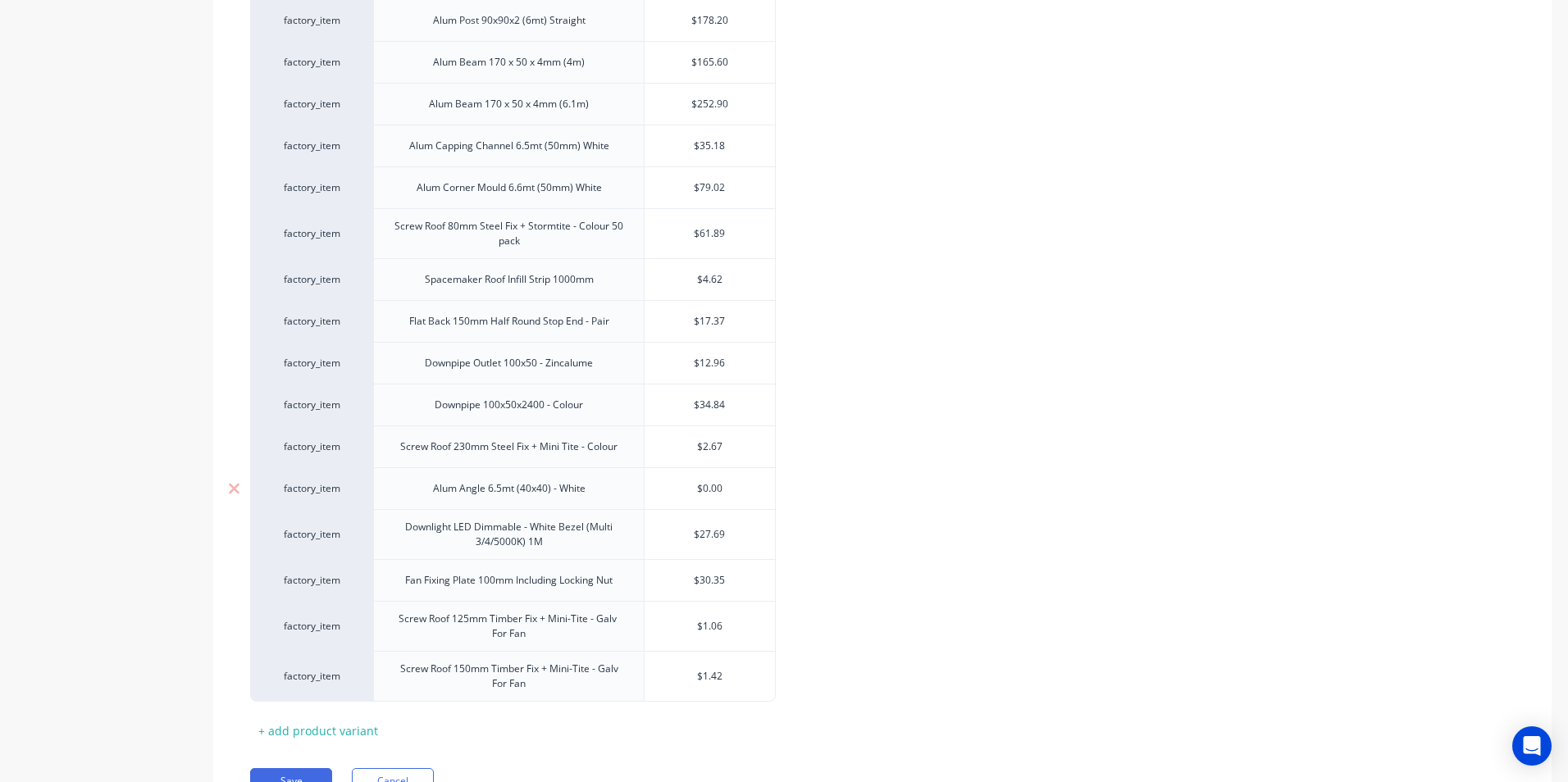
click at [725, 482] on input "$0.00" at bounding box center [709, 488] width 130 height 15
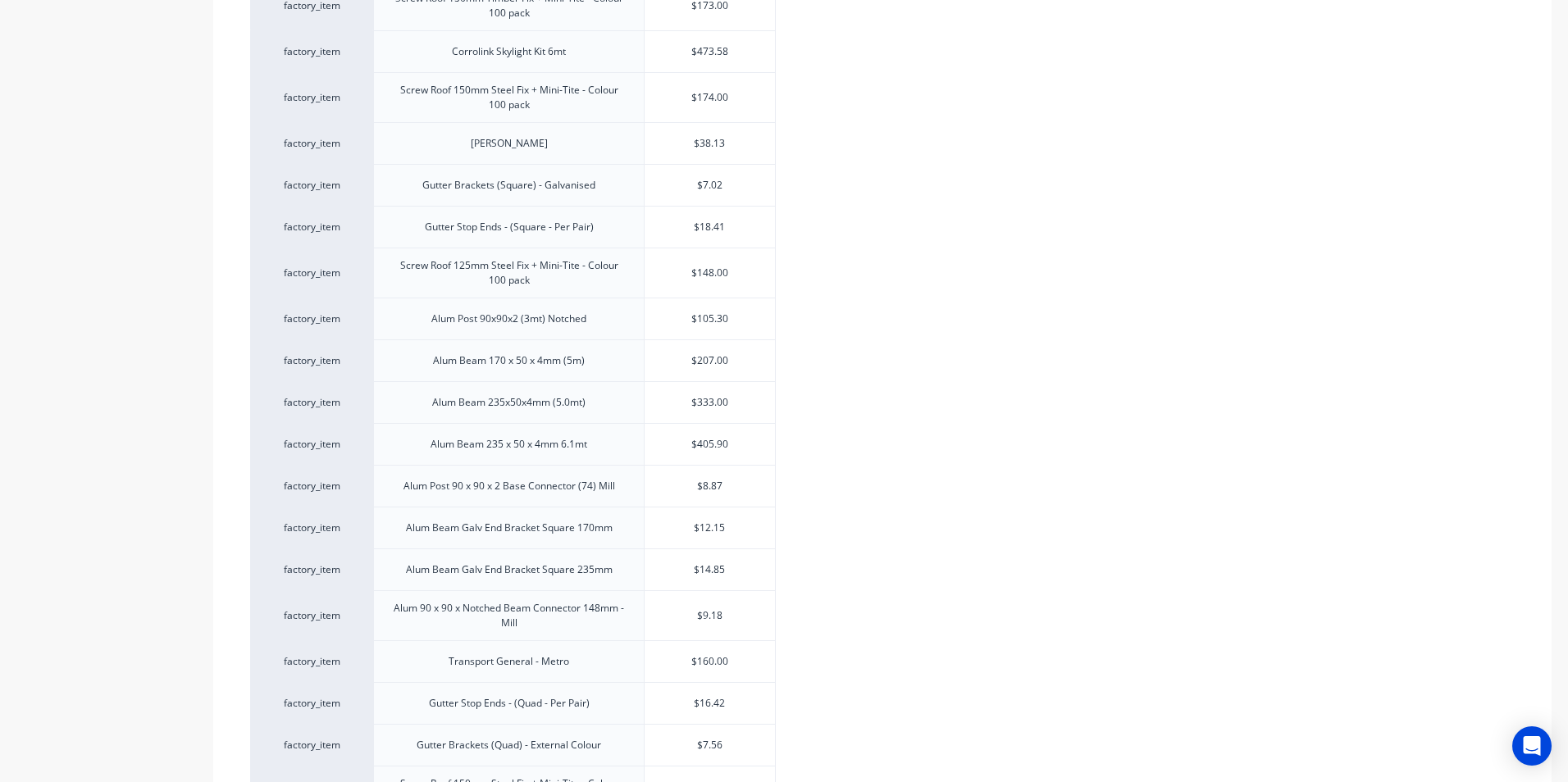
scroll to position [110, 0]
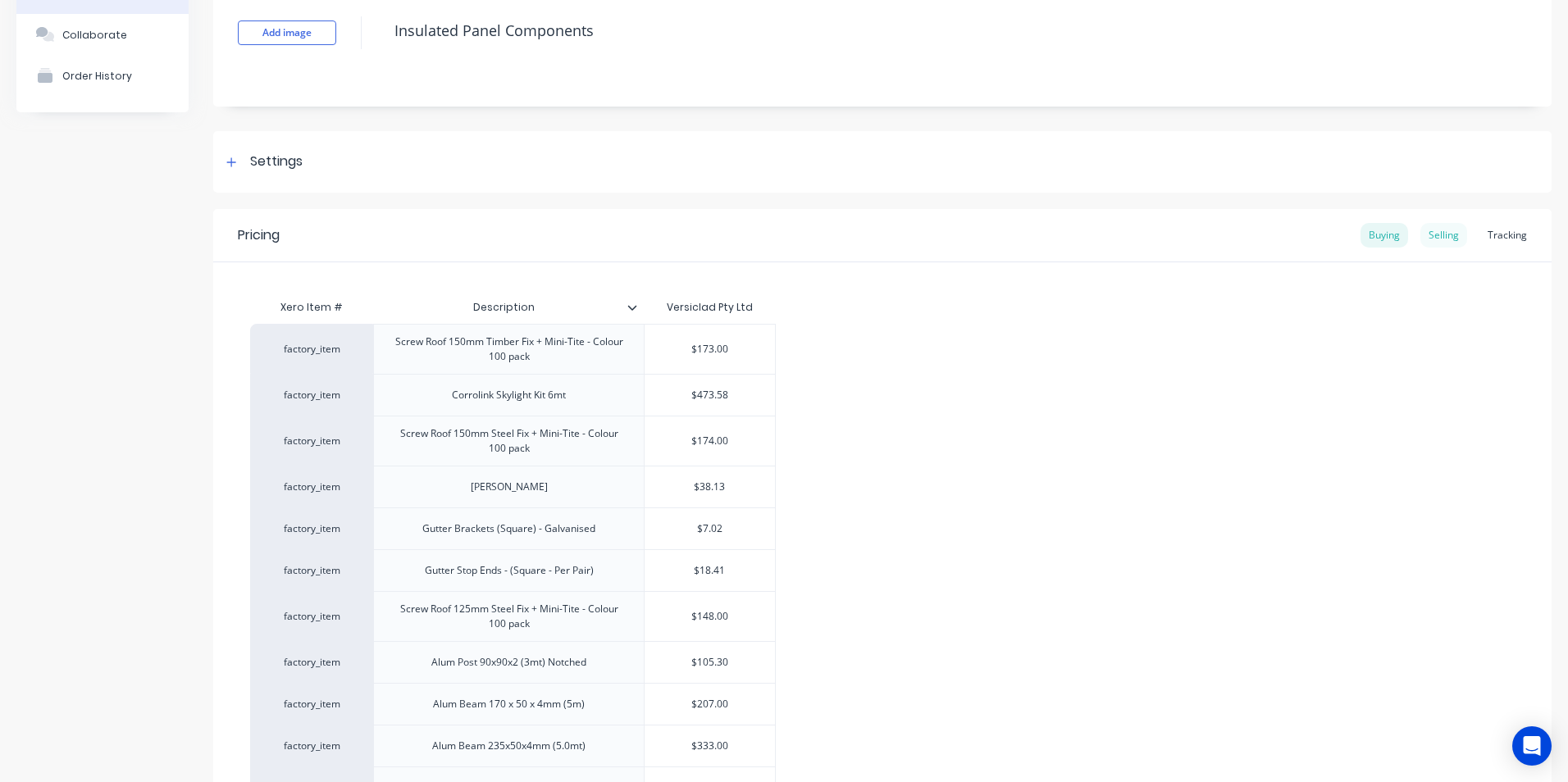
click at [1432, 229] on div "Selling" at bounding box center [1444, 235] width 47 height 24
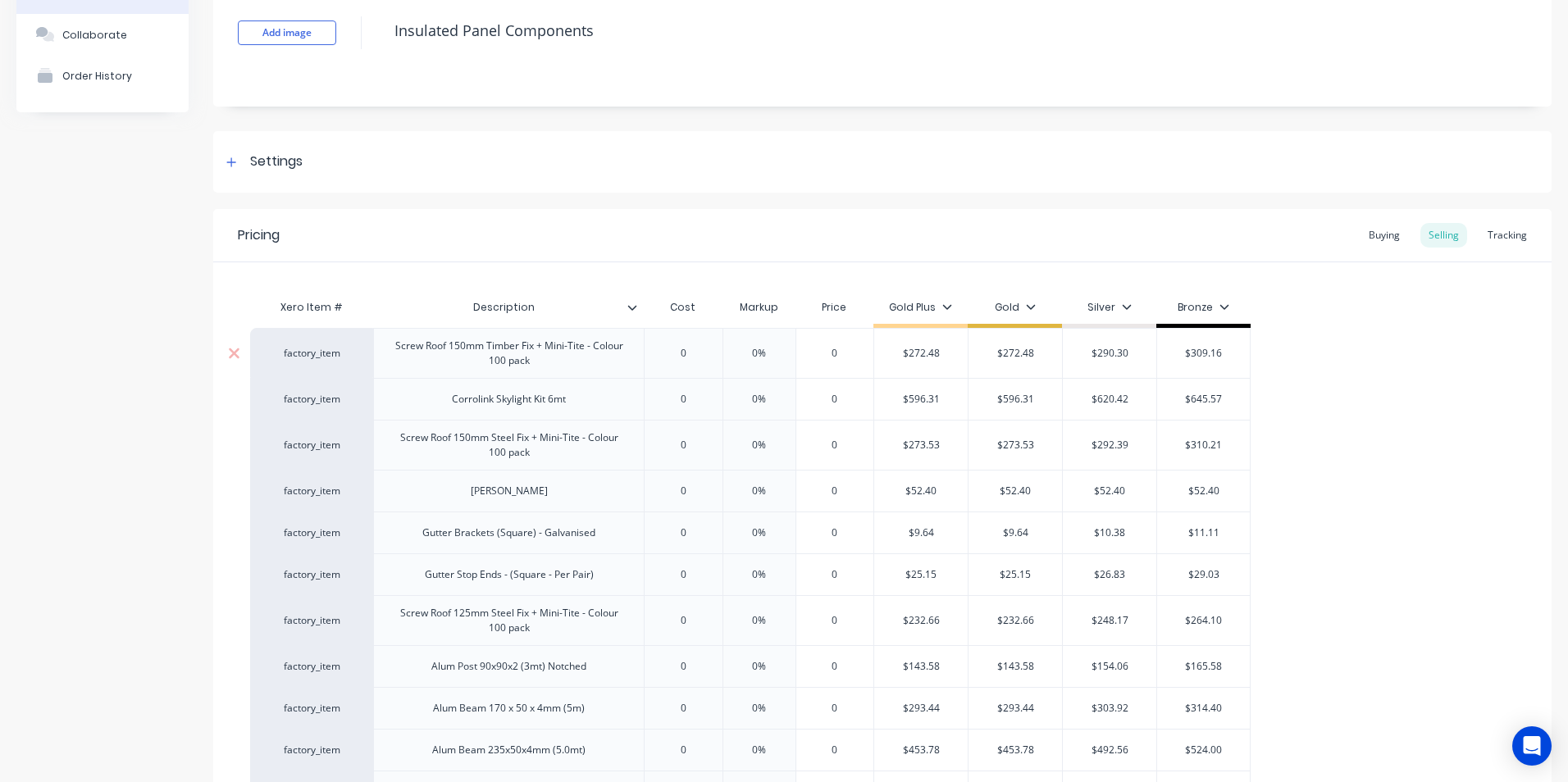
click at [691, 355] on input "0" at bounding box center [682, 353] width 82 height 15
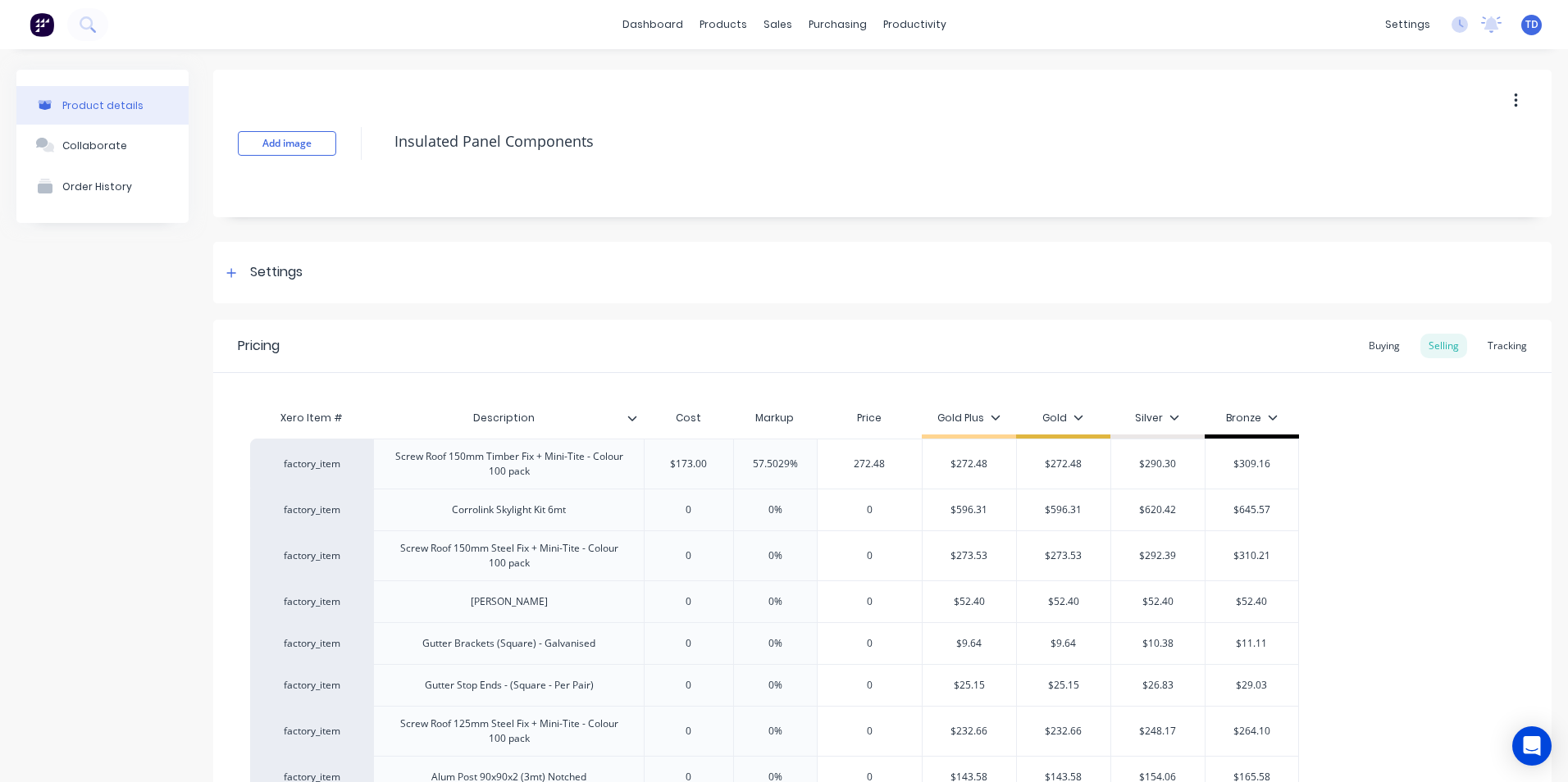
type input "272.48"
type input "$272.48"
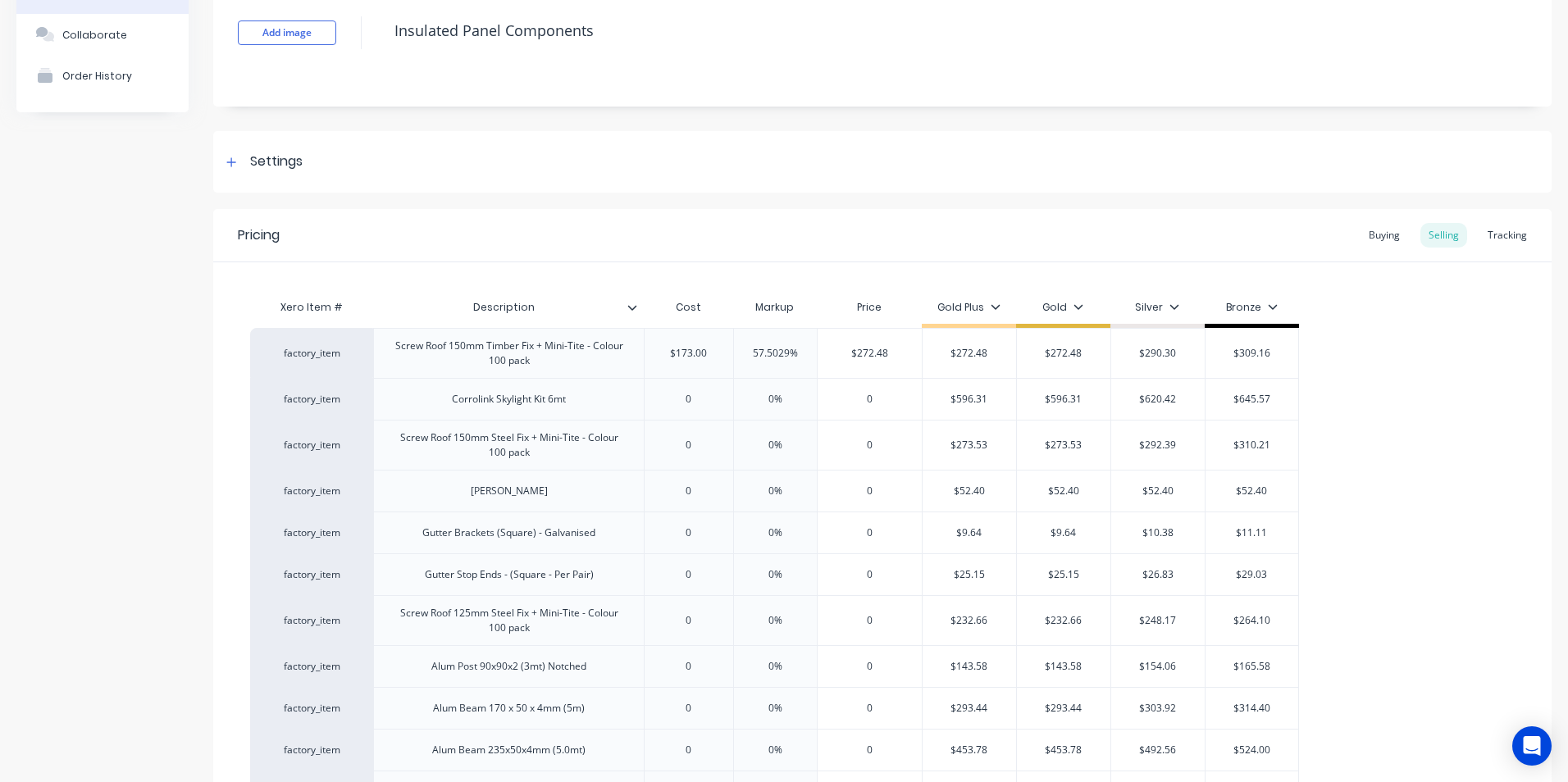
type input "$272.48"
type input "$290.30"
type input "$309.16"
type input "0"
type textarea "x"
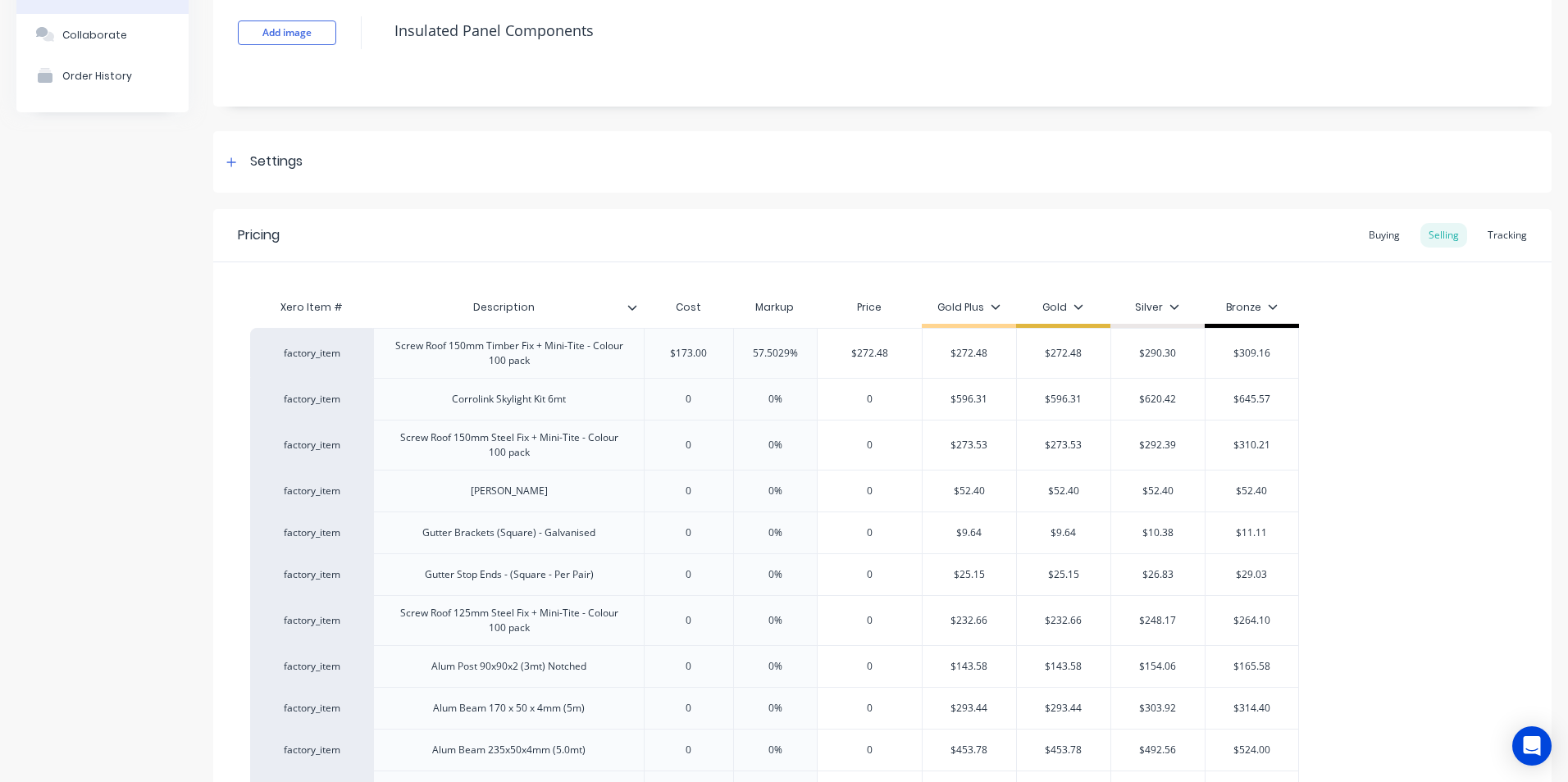
type input "4"
type textarea "x"
type input "47"
type textarea "x"
type input "473"
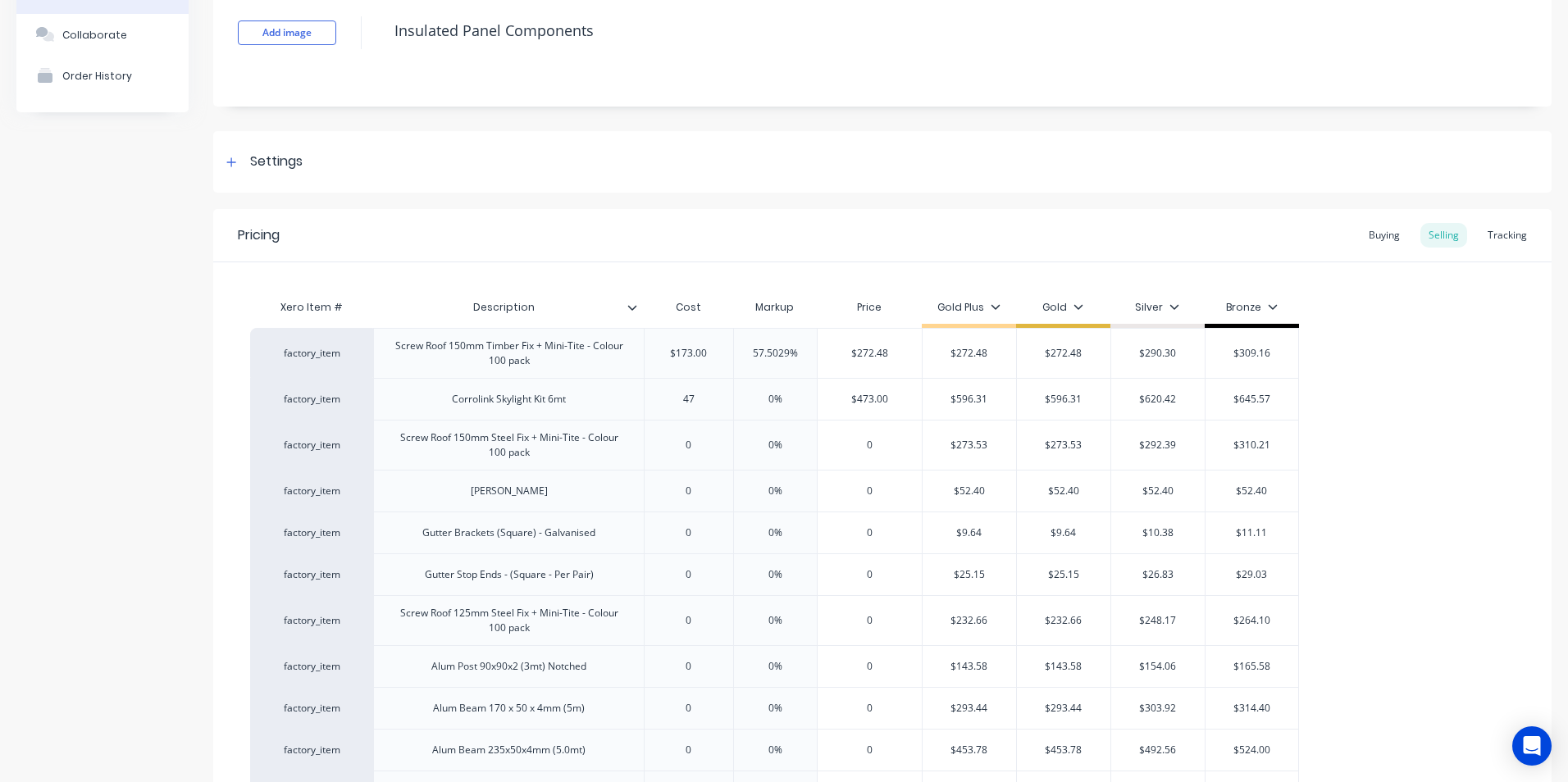
type textarea "x"
type input "473.5"
type textarea "x"
type input "473.58"
type textarea "x"
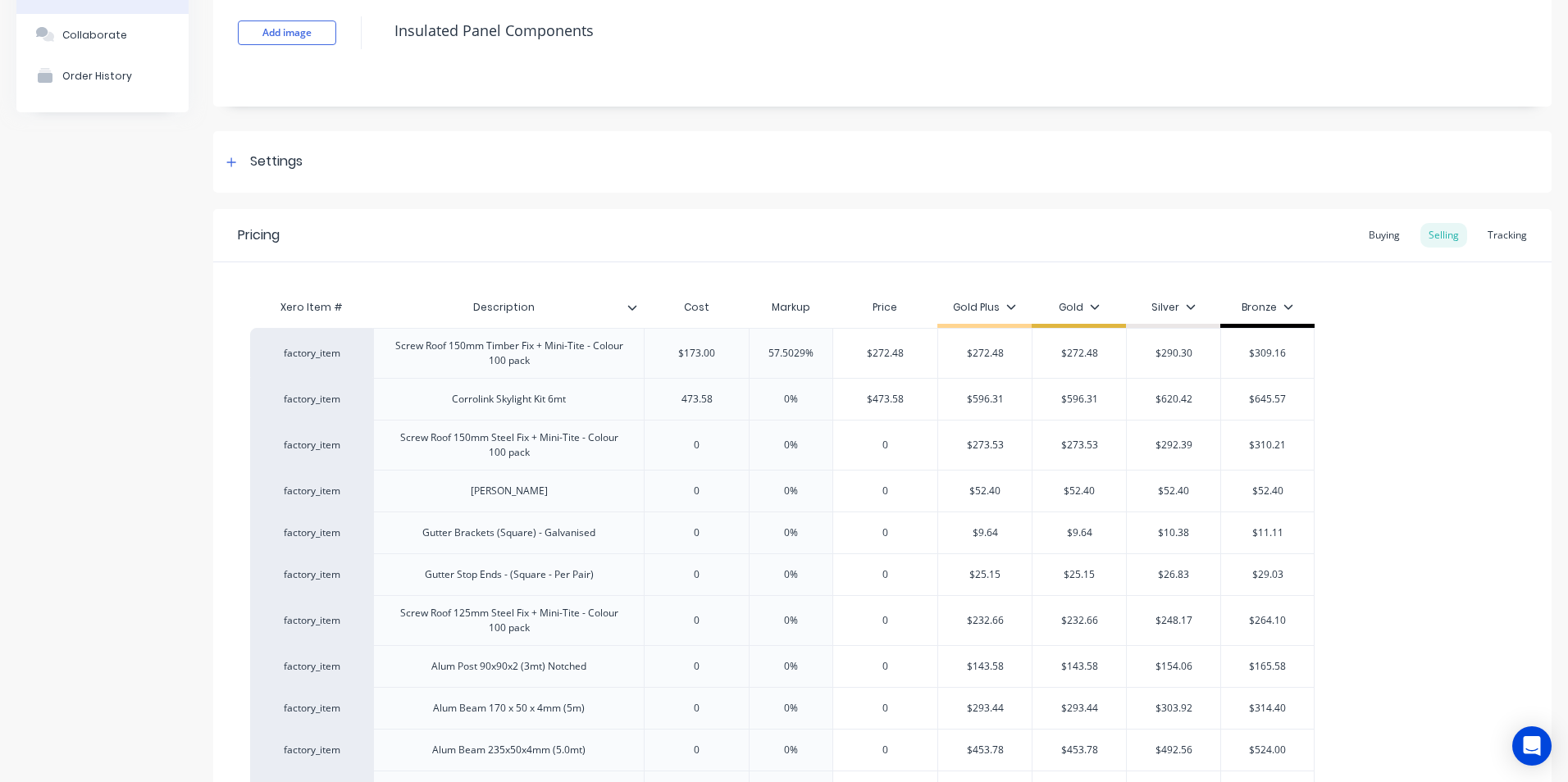
type input "473.58"
type input "0%"
type input "5"
type textarea "x"
type input "59"
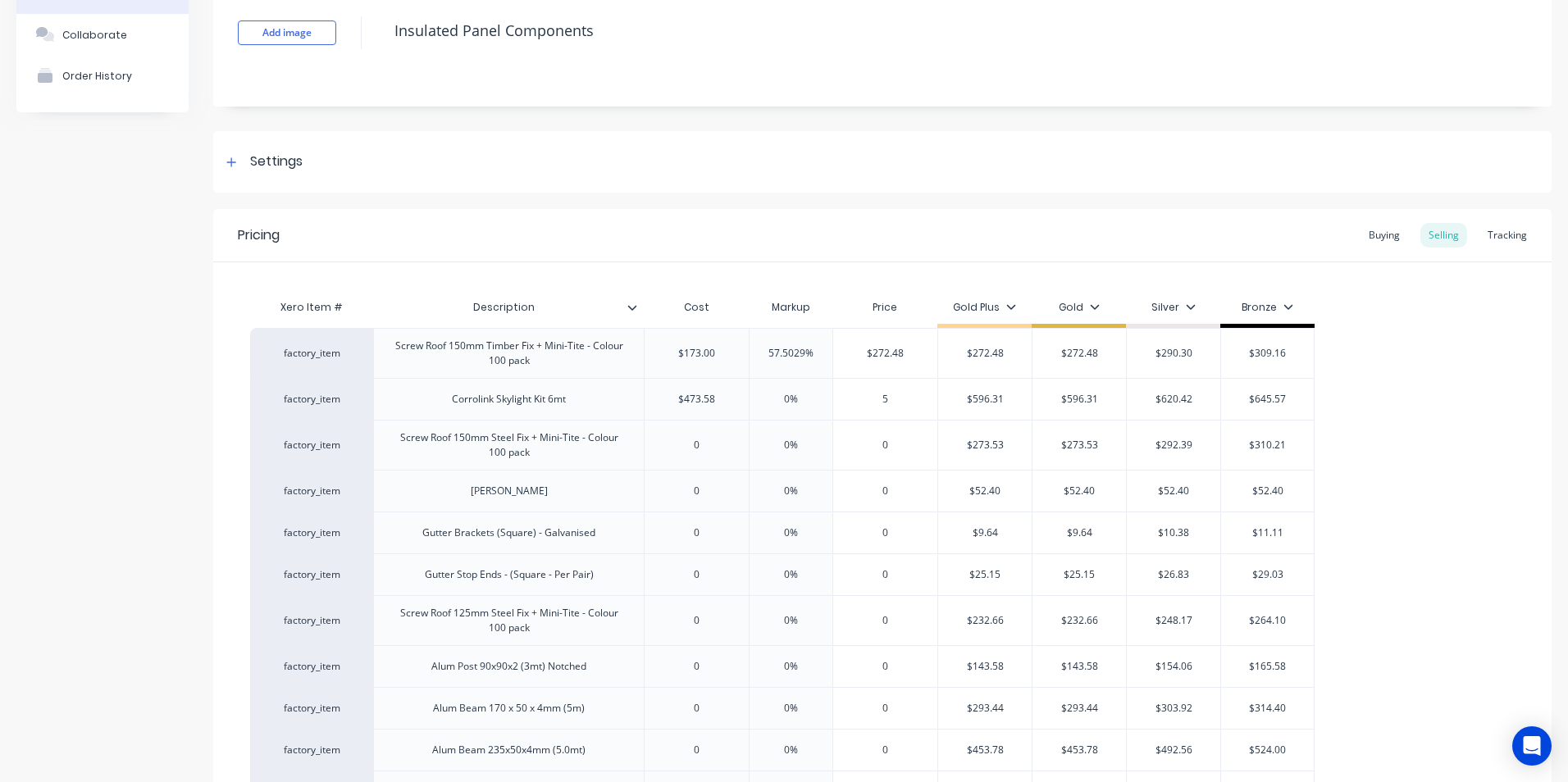
type textarea "x"
type input "596"
type textarea "x"
type input "596.3"
type textarea "x"
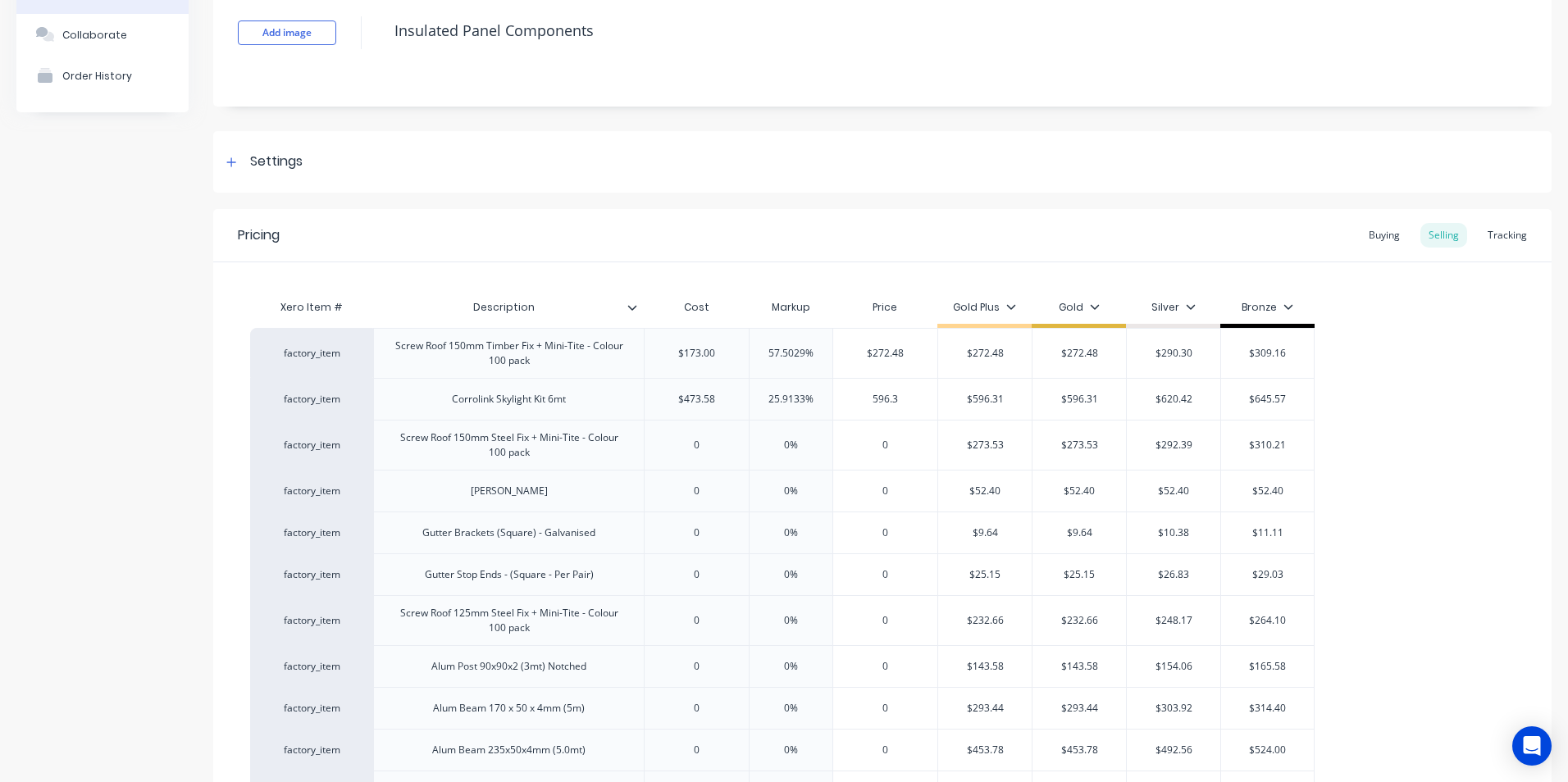
type input "596.31"
type textarea "x"
type input "596.31"
type input "$596.31"
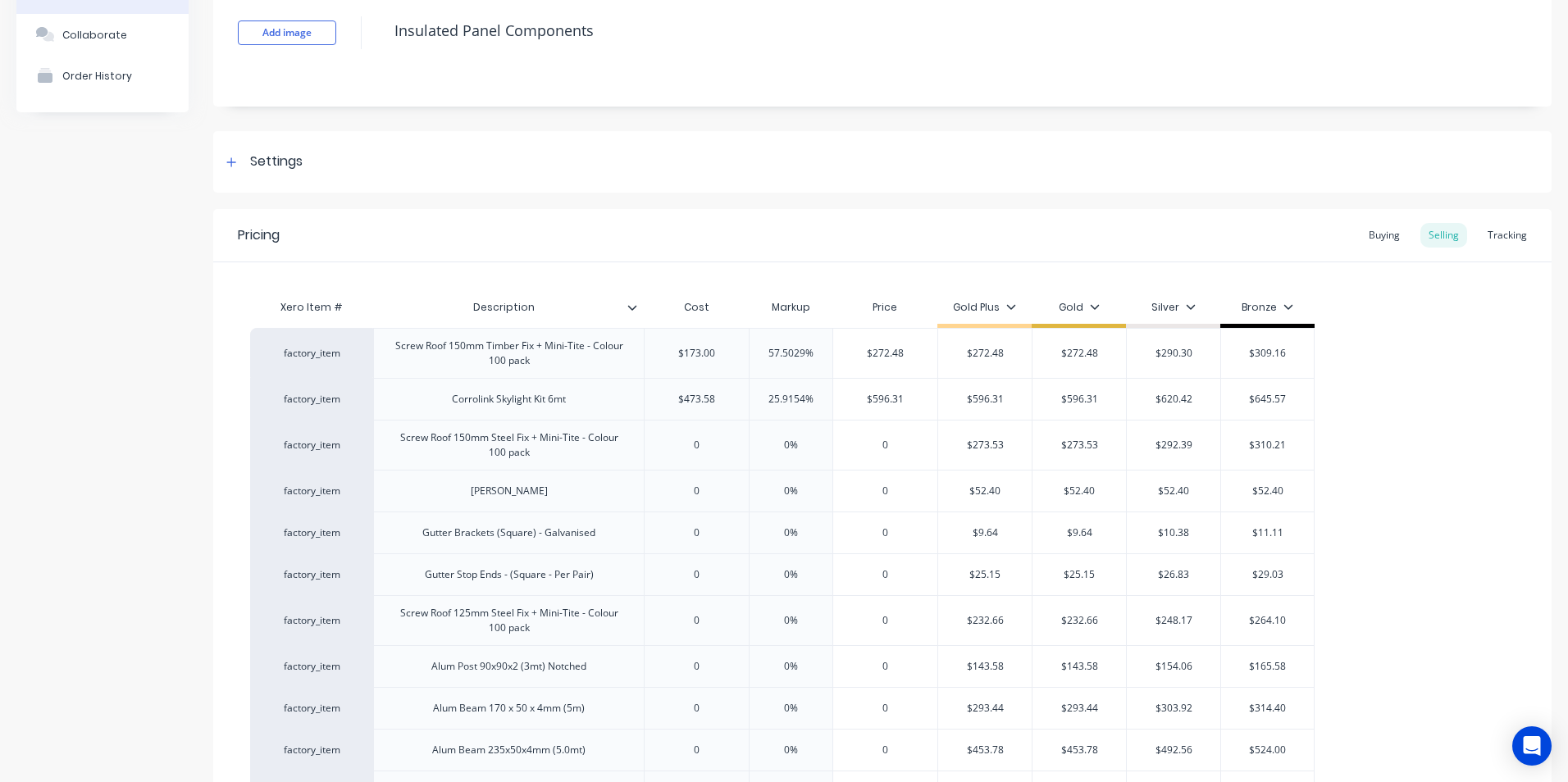
type input "$620.42"
type input "$645.57"
type input "0"
type textarea "x"
type input "1"
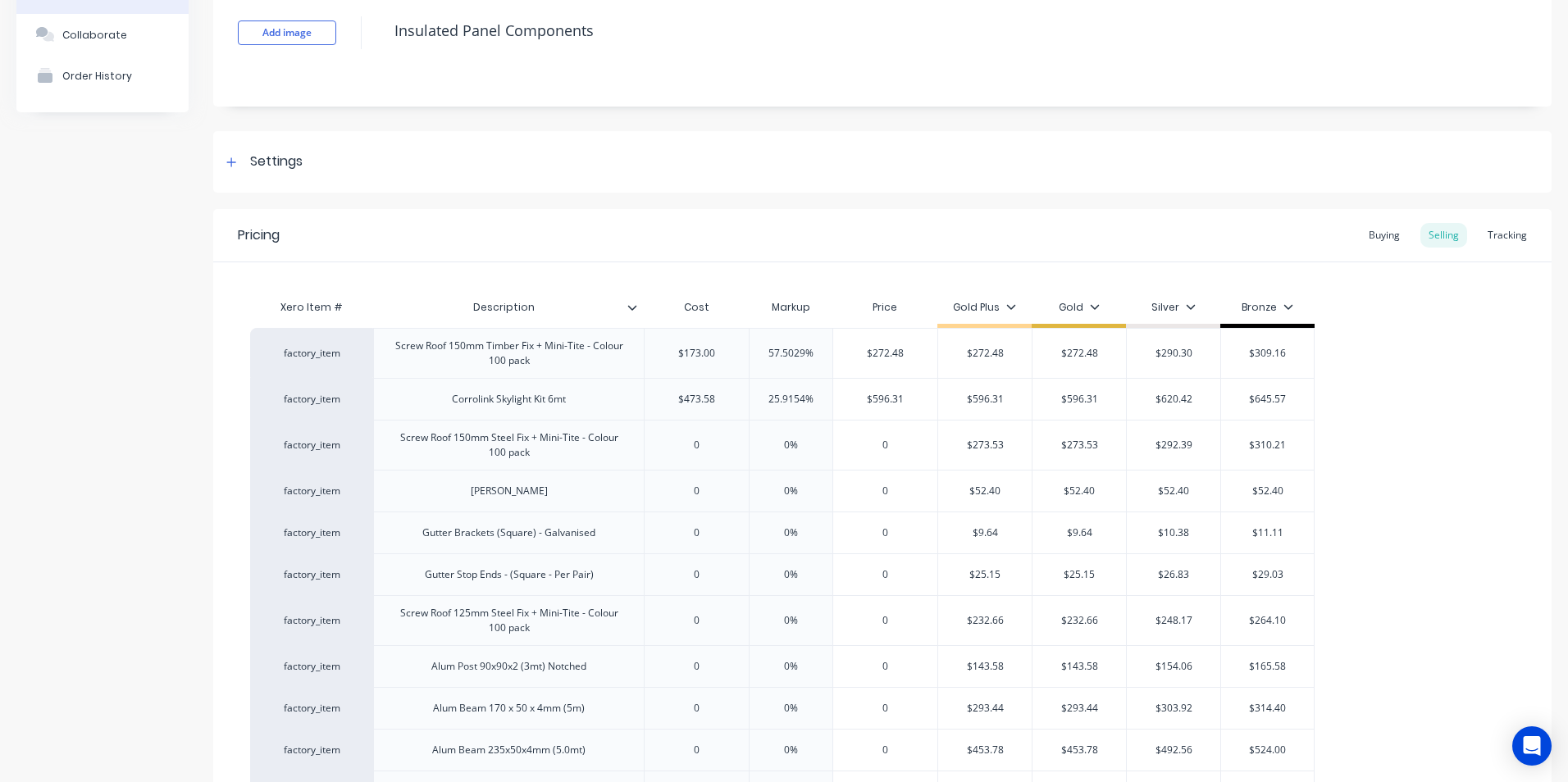
type textarea "x"
type input "17"
type textarea "x"
type input "174"
type textarea "x"
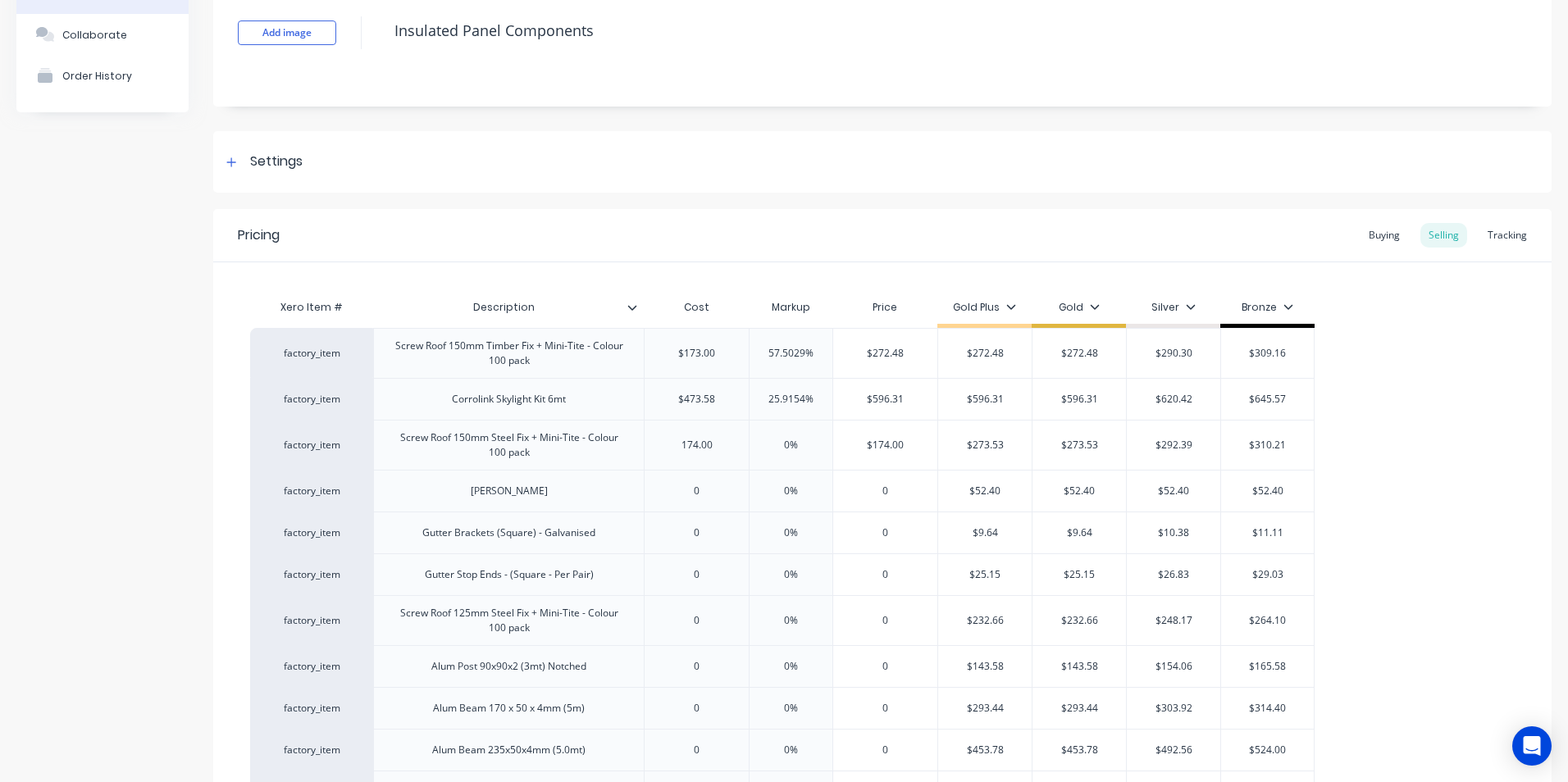
type input "174.00"
type input "0%"
type input "2"
type textarea "x"
type input "27"
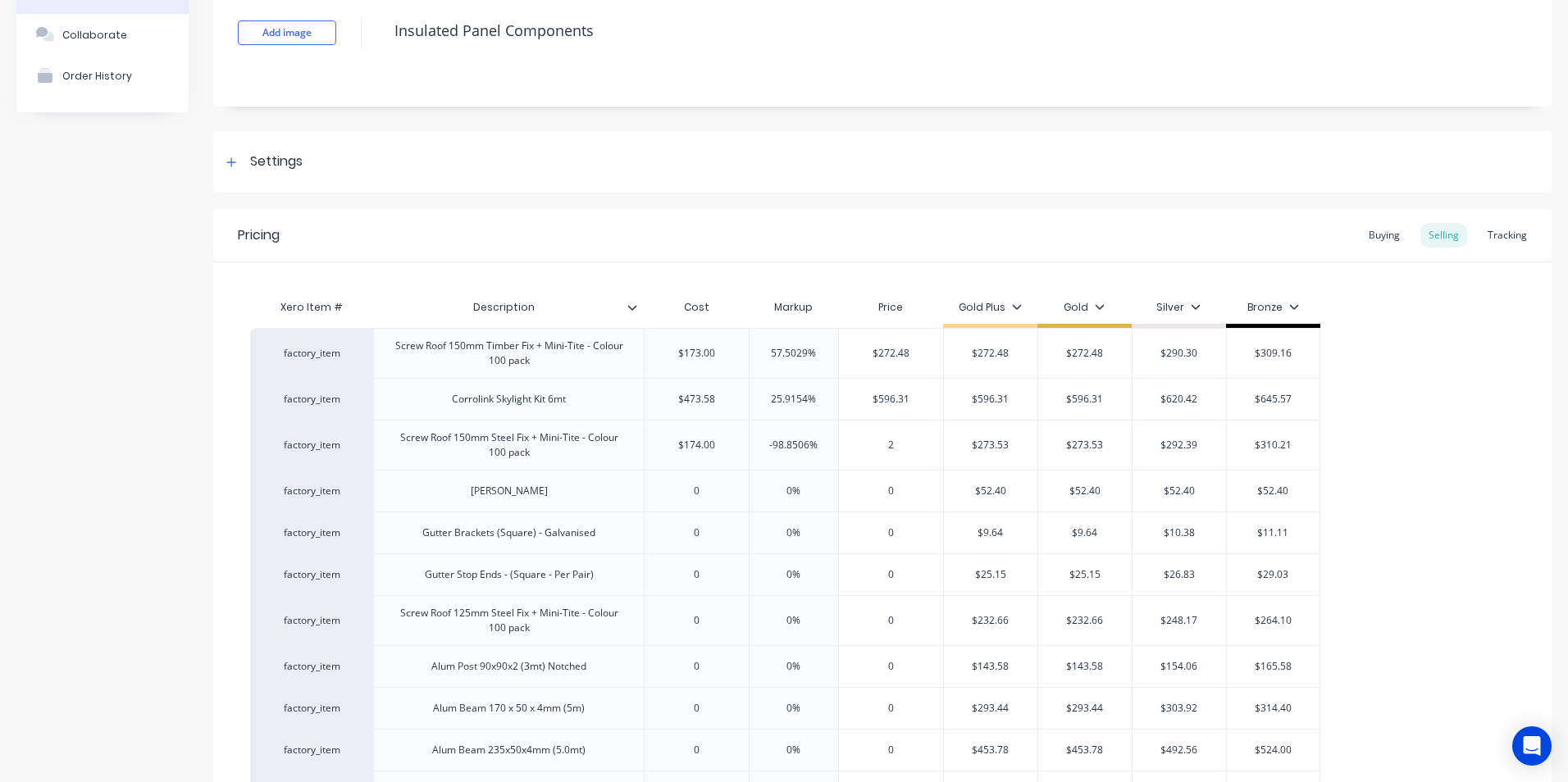
type textarea "x"
type input "273"
type textarea "x"
type input "273.5"
type textarea "x"
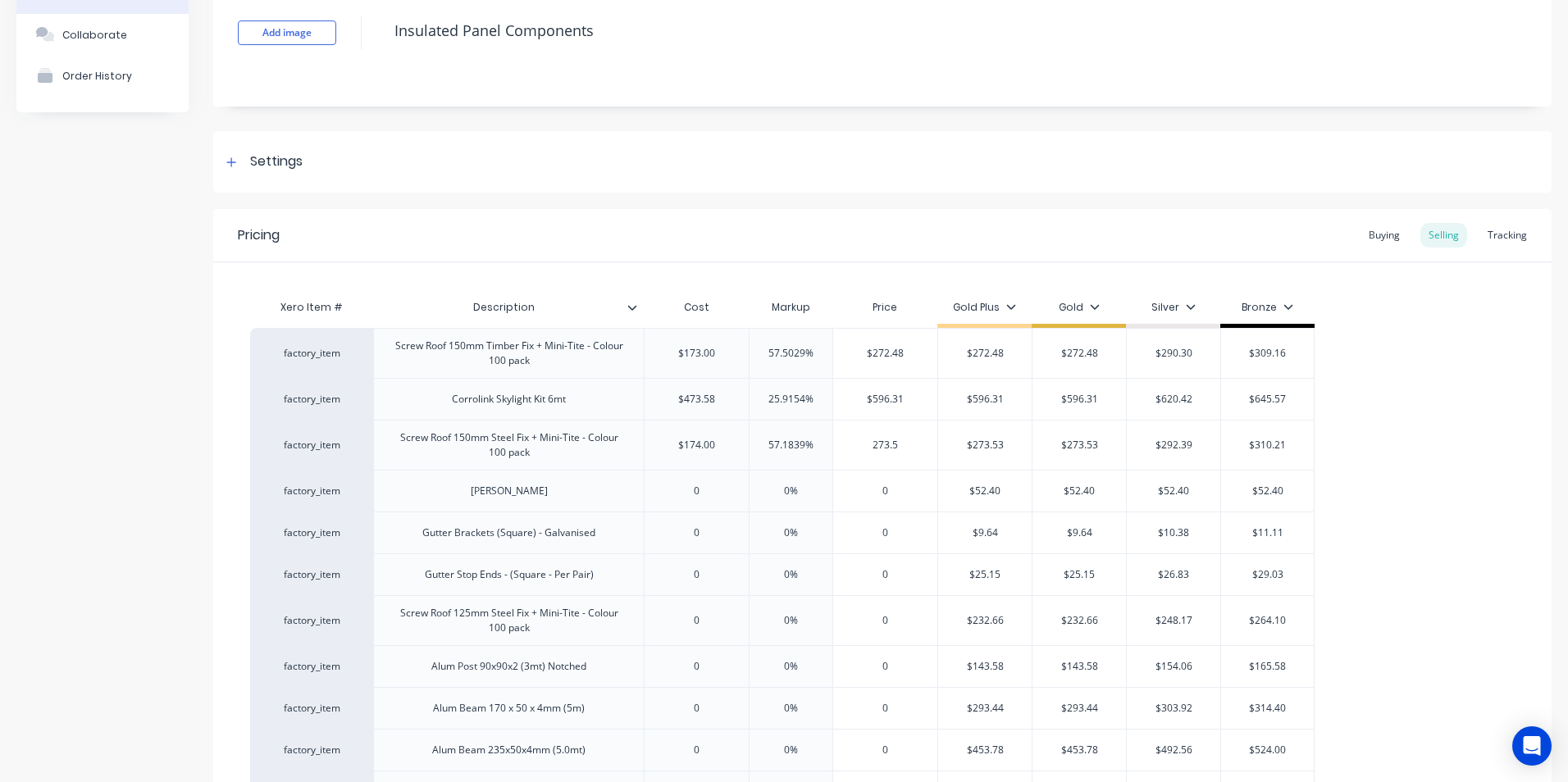
type input "273.53"
type textarea "x"
type input "273.53"
type input "$273.53"
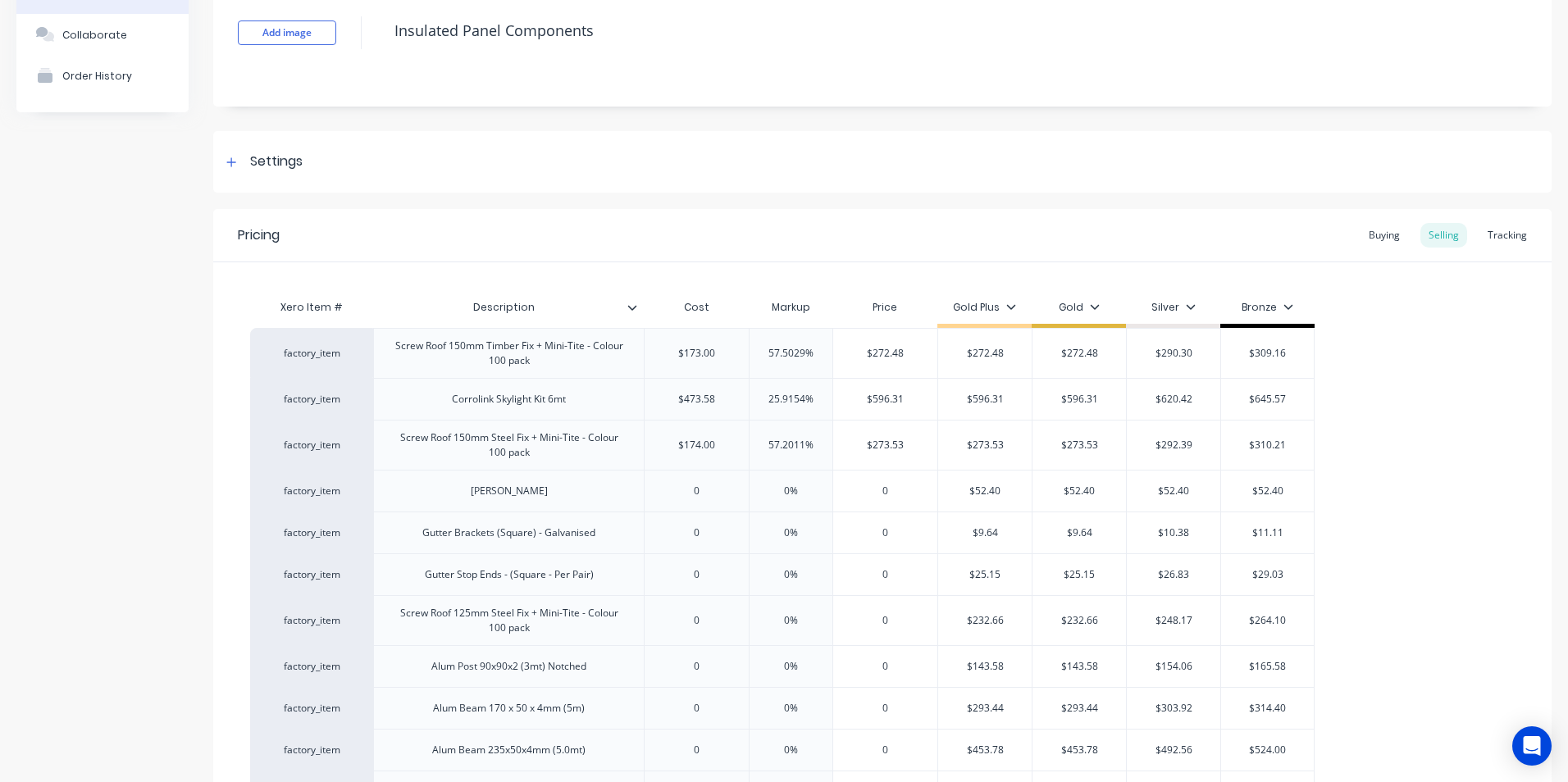
type input "$292.39"
type input "$310.21"
type input "0"
type textarea "x"
type input "0%"
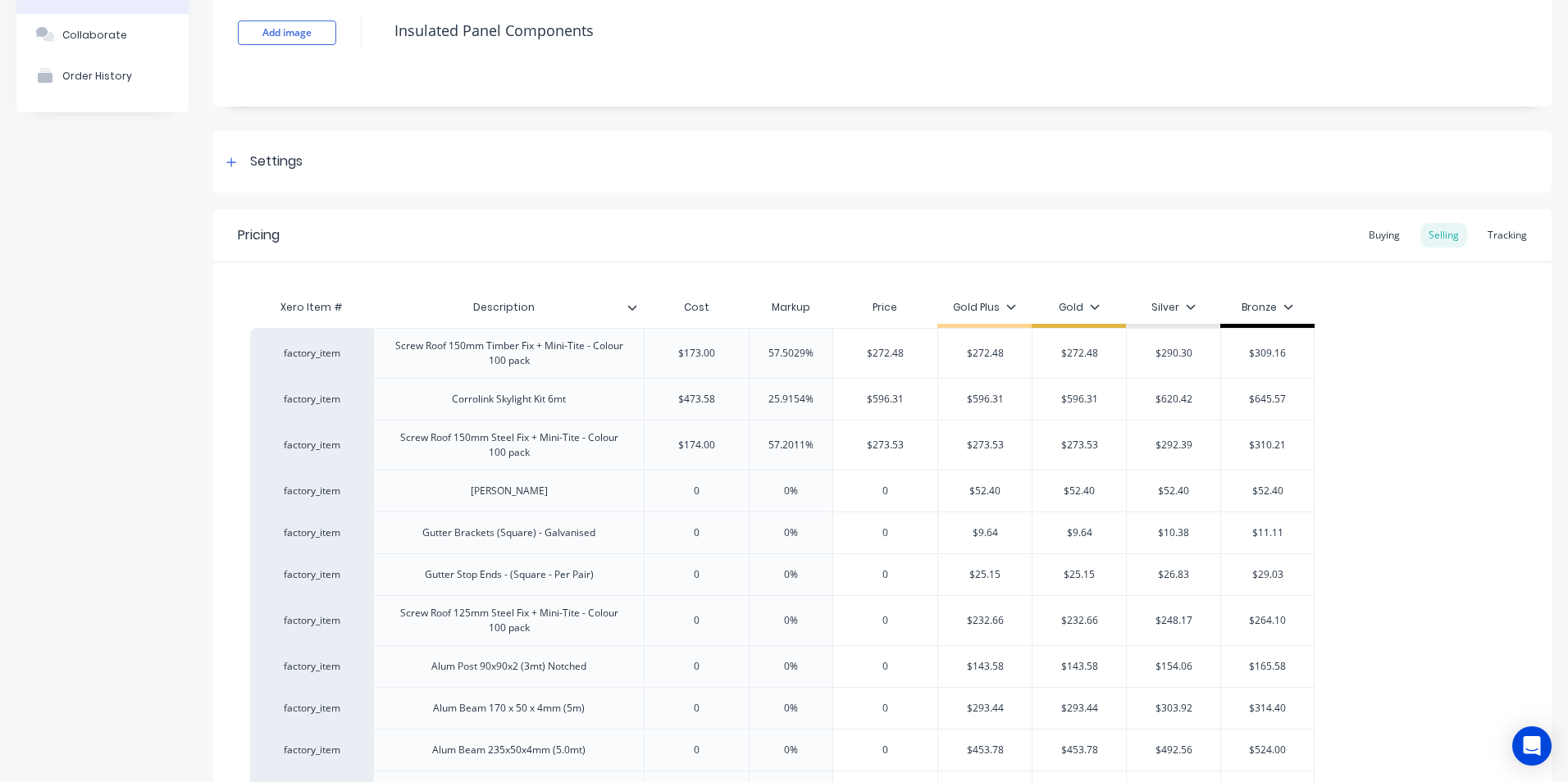
type input "3"
type textarea "x"
type input "38"
type textarea "x"
type input "38.1"
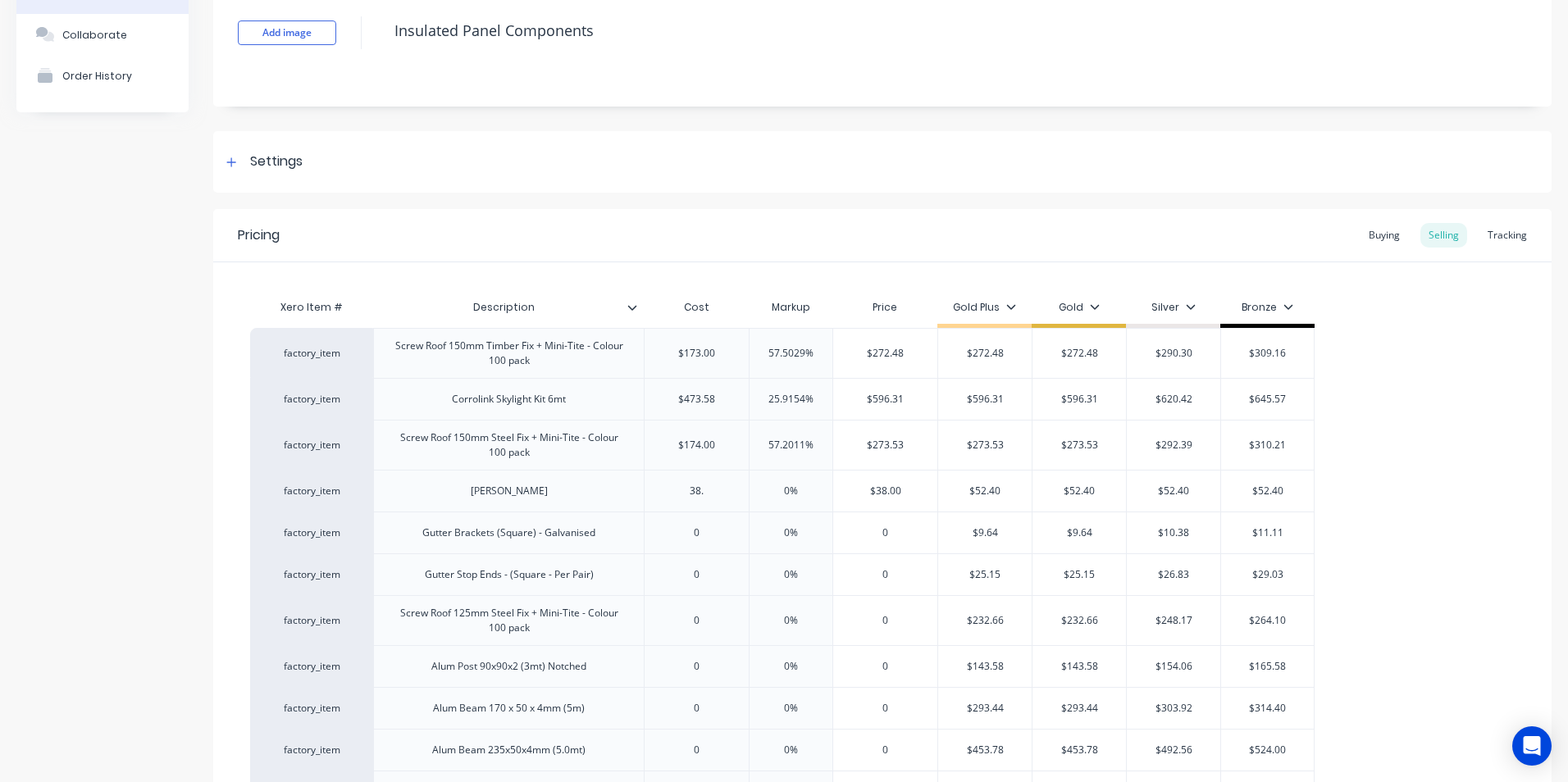
type textarea "x"
type input "38.11"
type textarea "x"
type input "38.1"
type textarea "x"
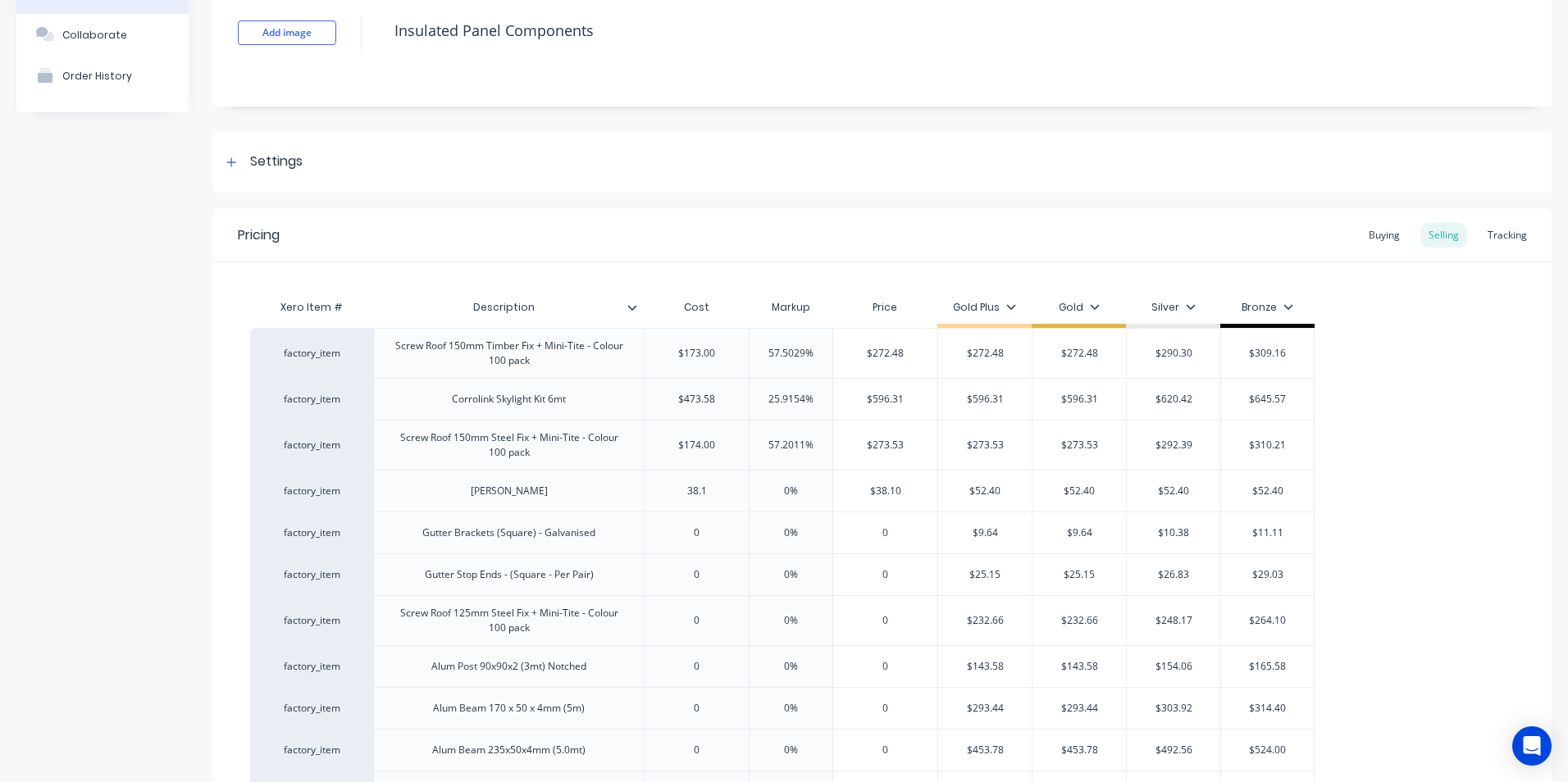
type input "38.13"
type textarea "x"
type input "38.13"
type input "5"
type textarea "x"
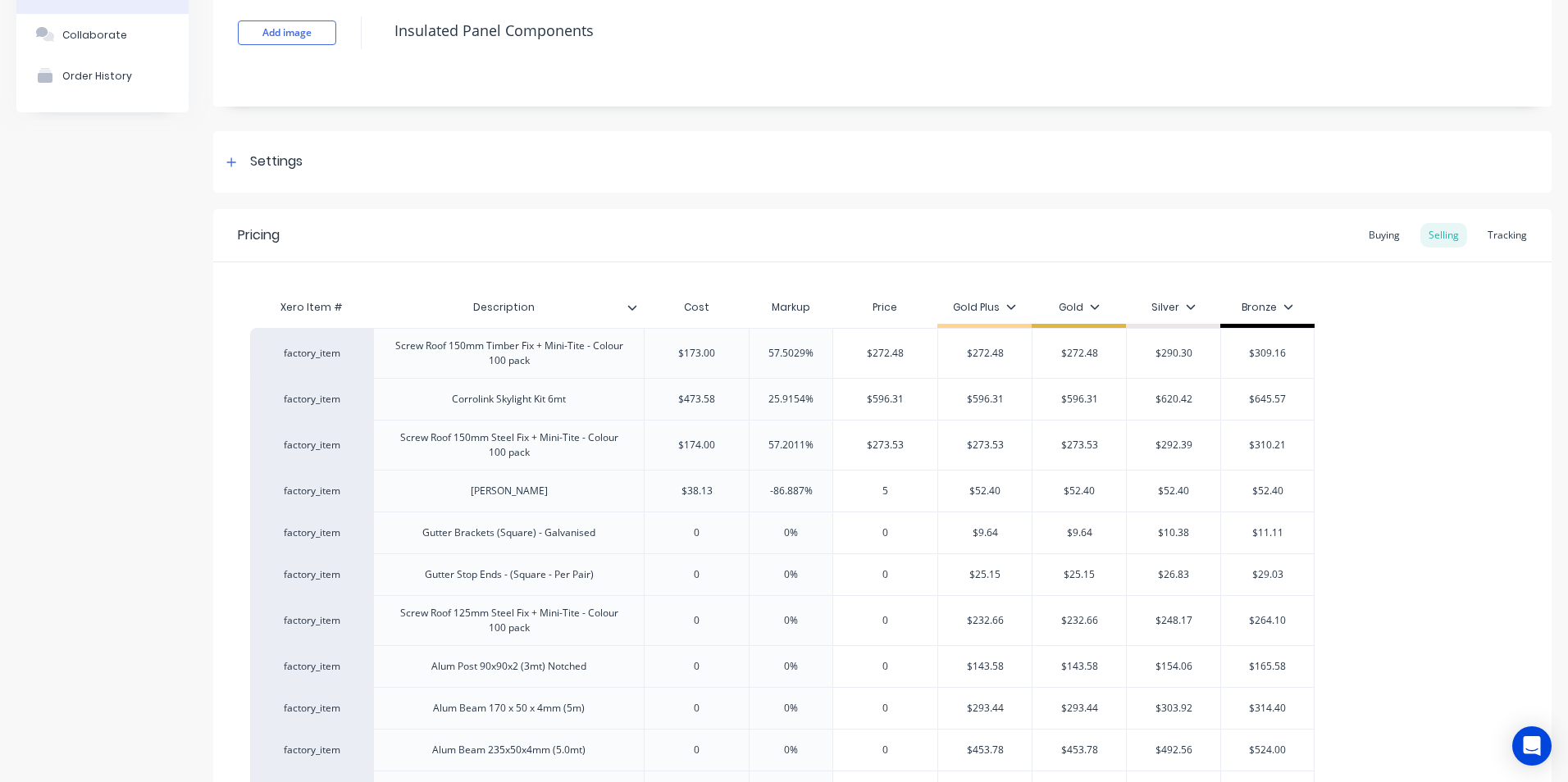
type input "52"
type textarea "x"
type input "52.4"
type textarea "x"
type input "52.40"
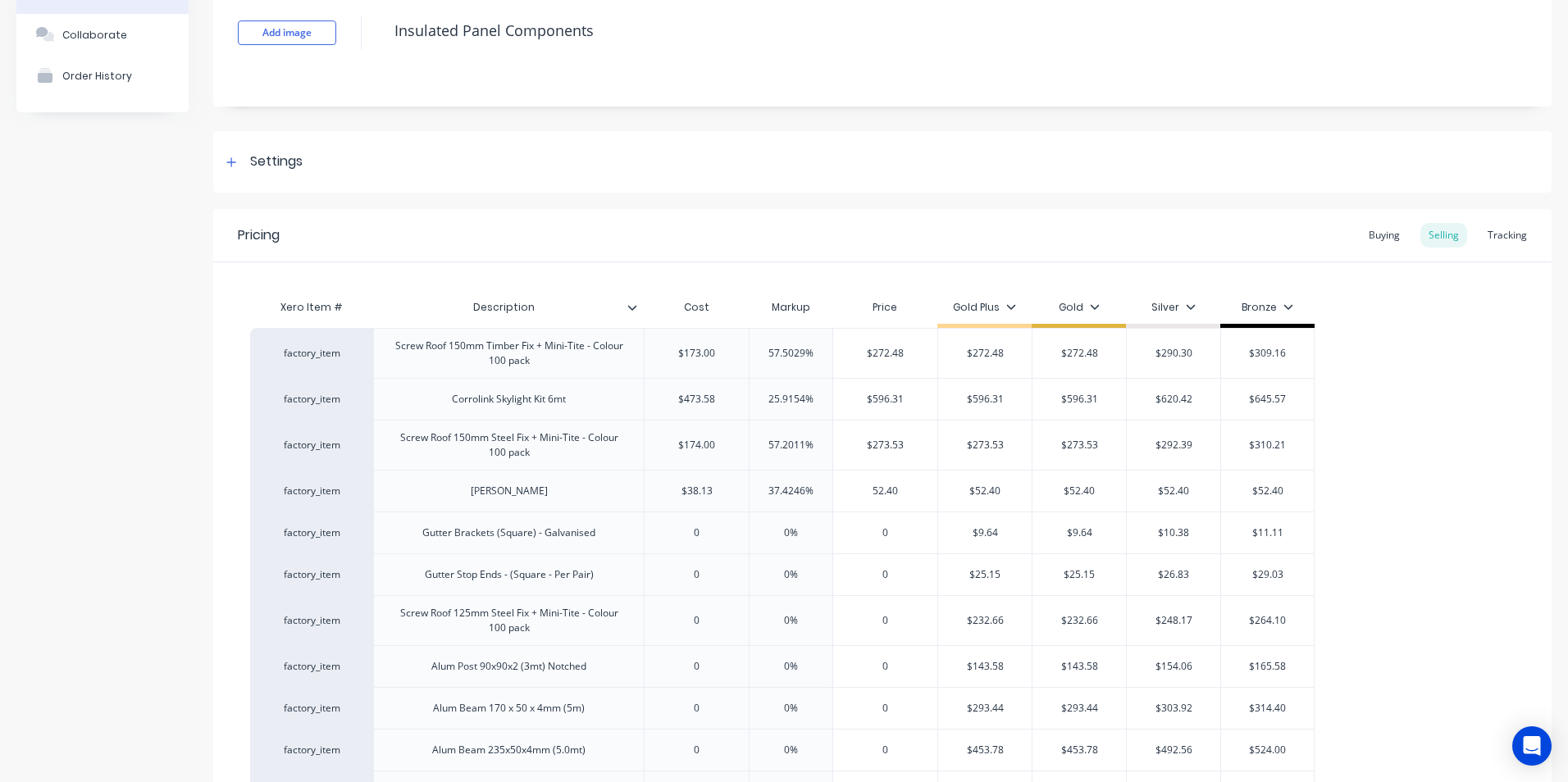
type input "$52.40"
type input "0"
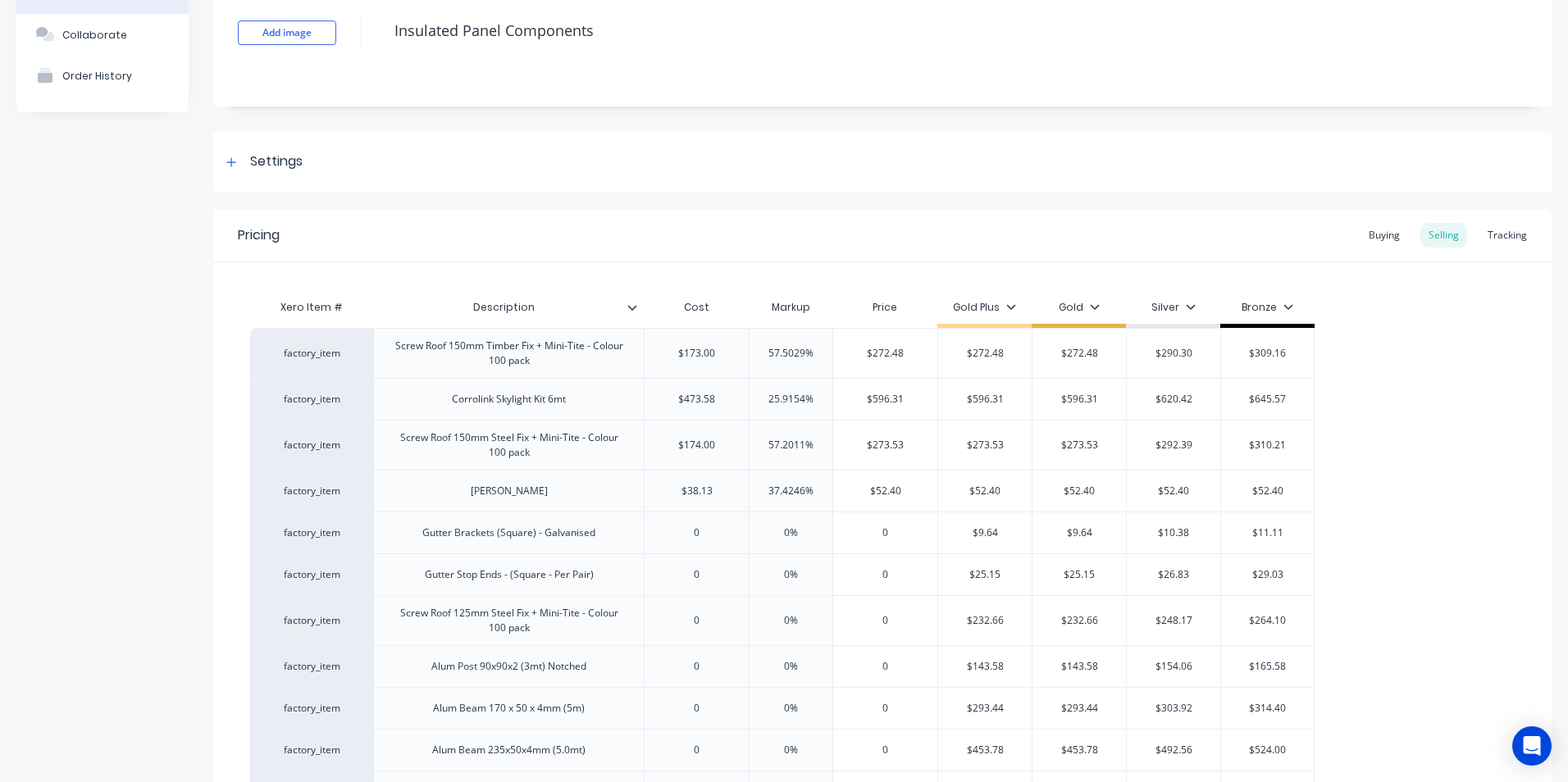
type textarea "x"
type input "0%"
type input "7"
type textarea "x"
type input "7.02"
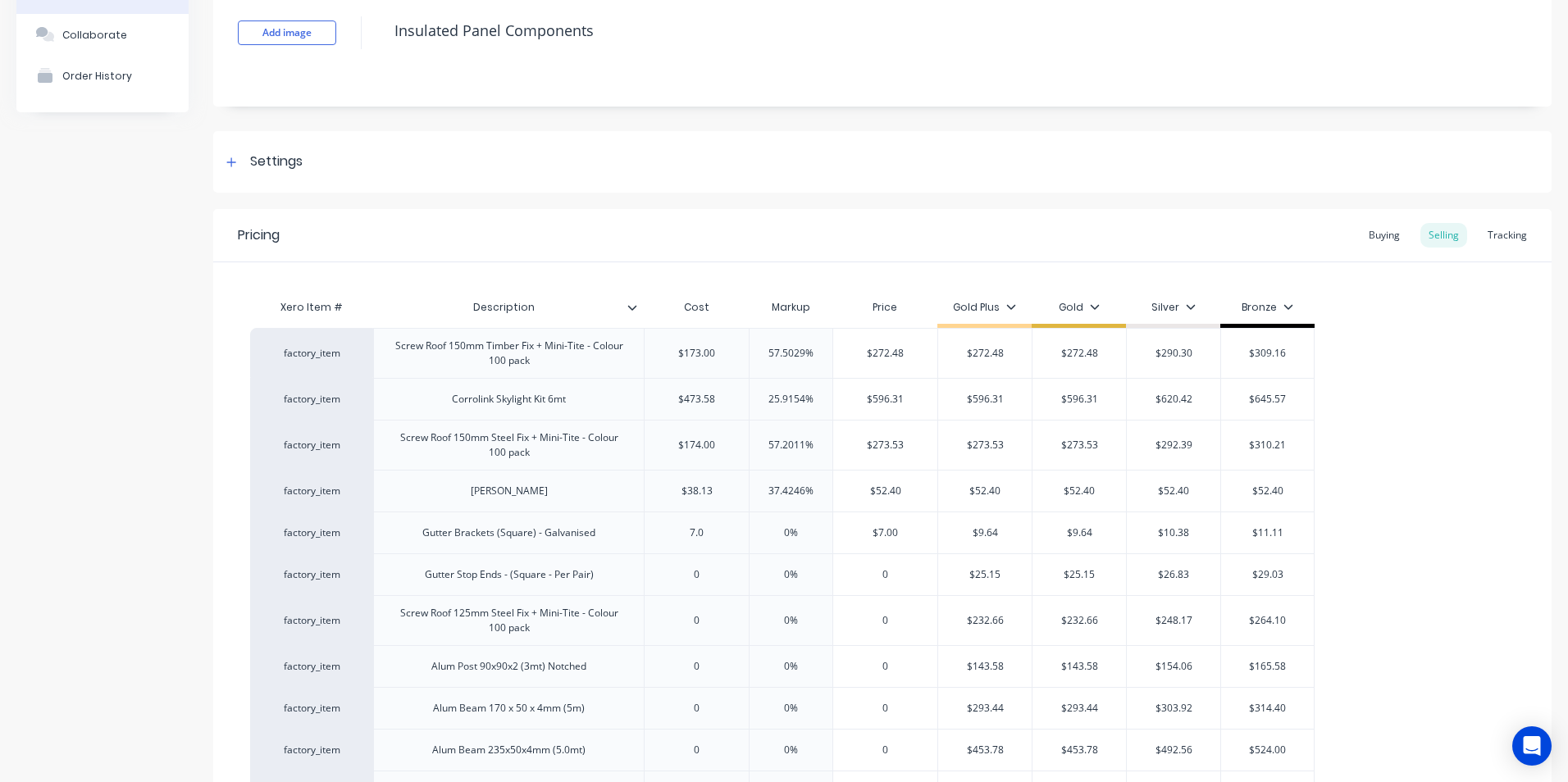
type textarea "x"
type input "7.02"
type input "9"
type textarea "x"
type input "9.6"
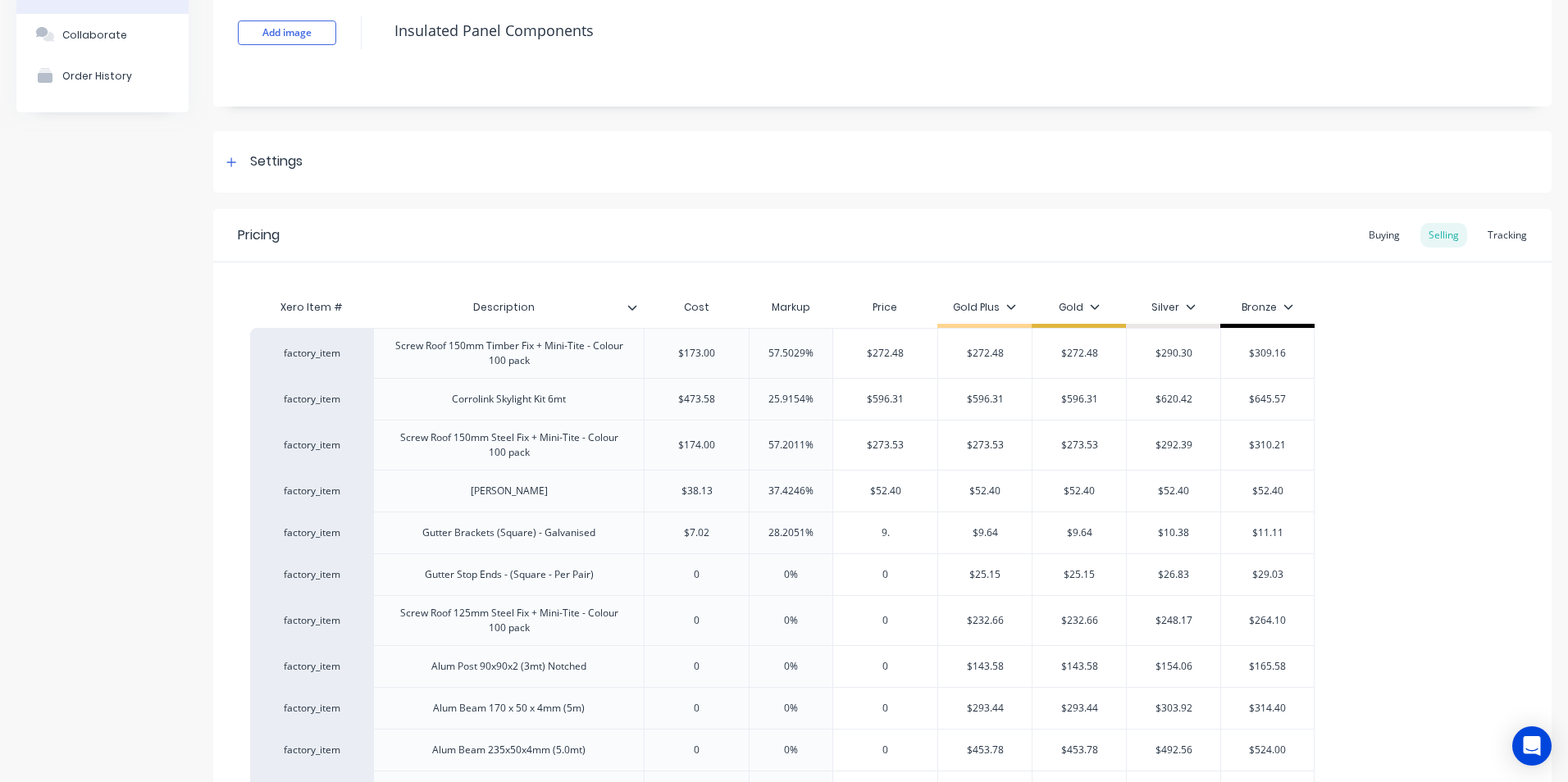
type textarea "x"
type input "9.64"
type textarea "x"
type input "9.64"
type input "$9.64"
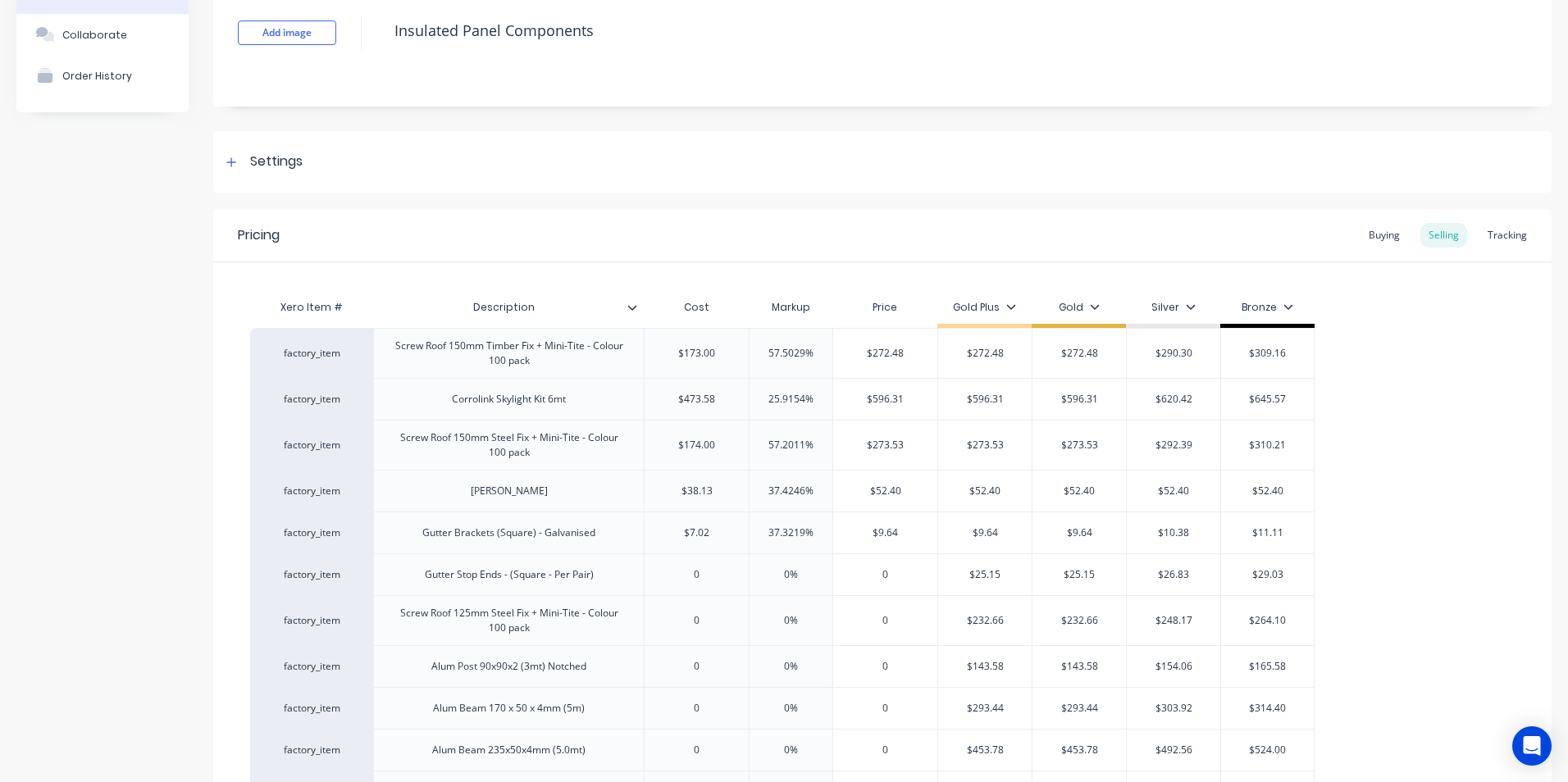
type input "$9.64"
type input "$10.38"
type input "$11.11"
type input "0"
type textarea "x"
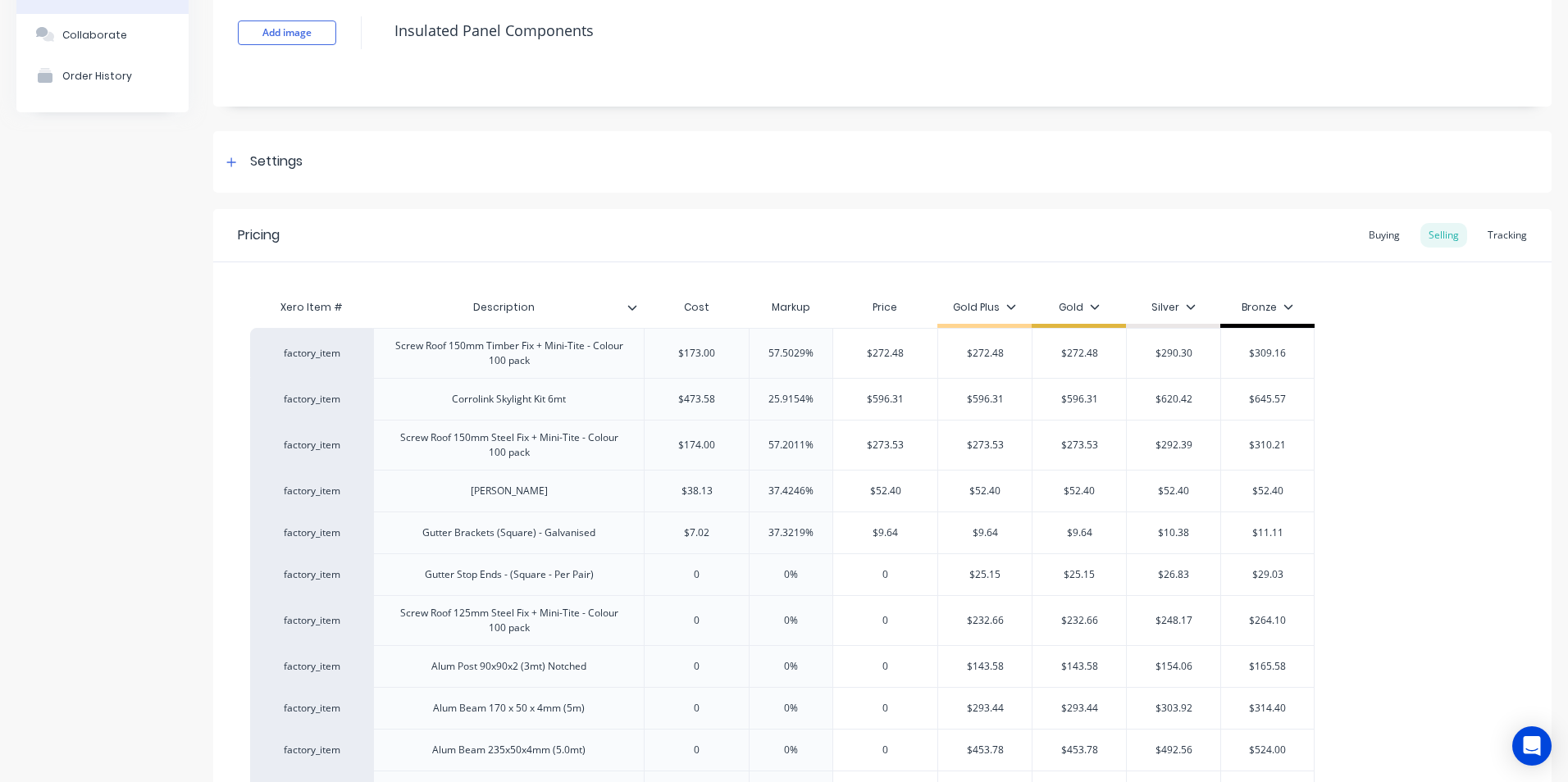
type input "0%"
type input "1"
type textarea "x"
type input "18"
type textarea "x"
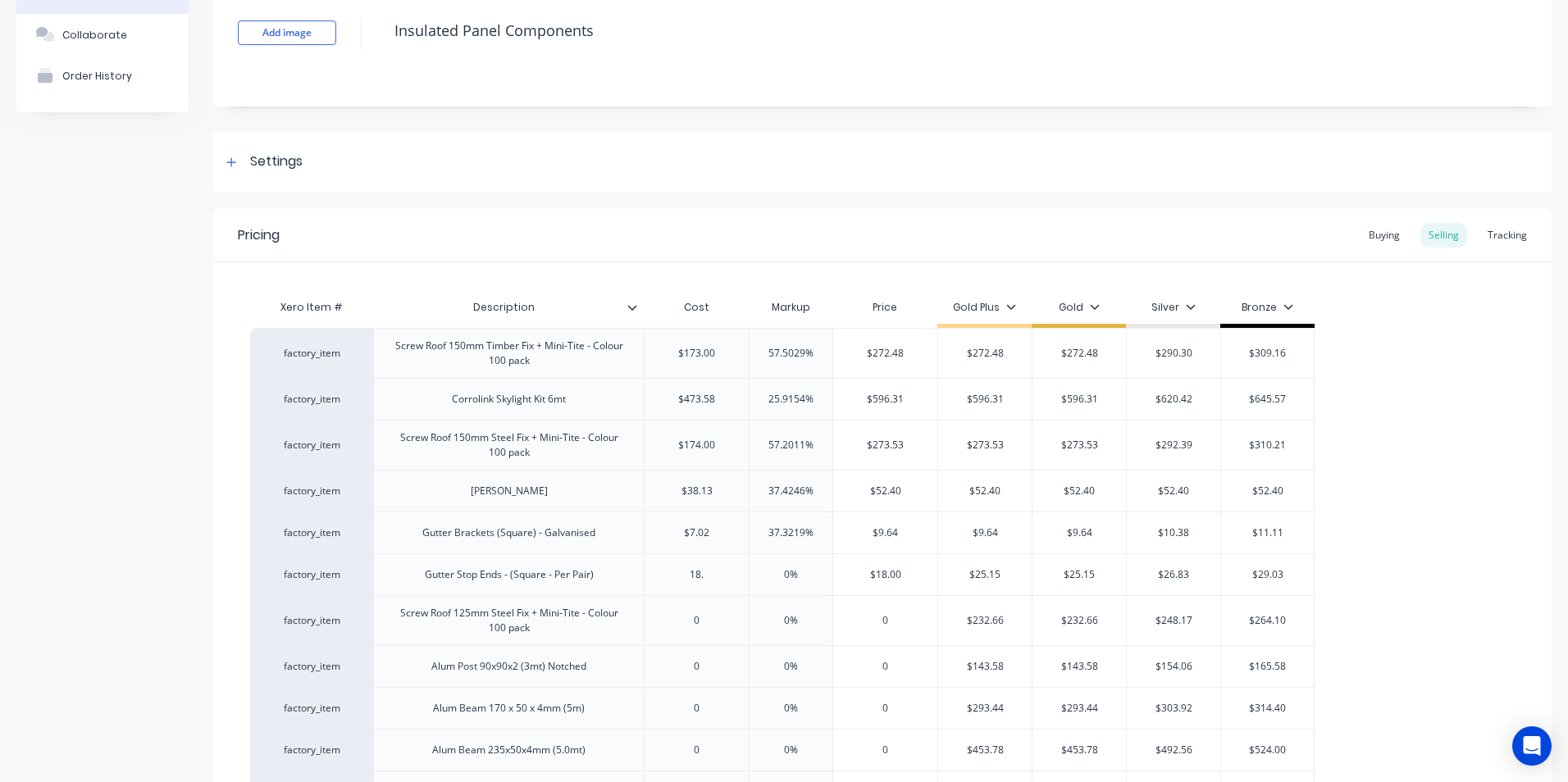
type input "18.4"
type textarea "x"
type input "18.41"
type textarea "x"
type input "18.41"
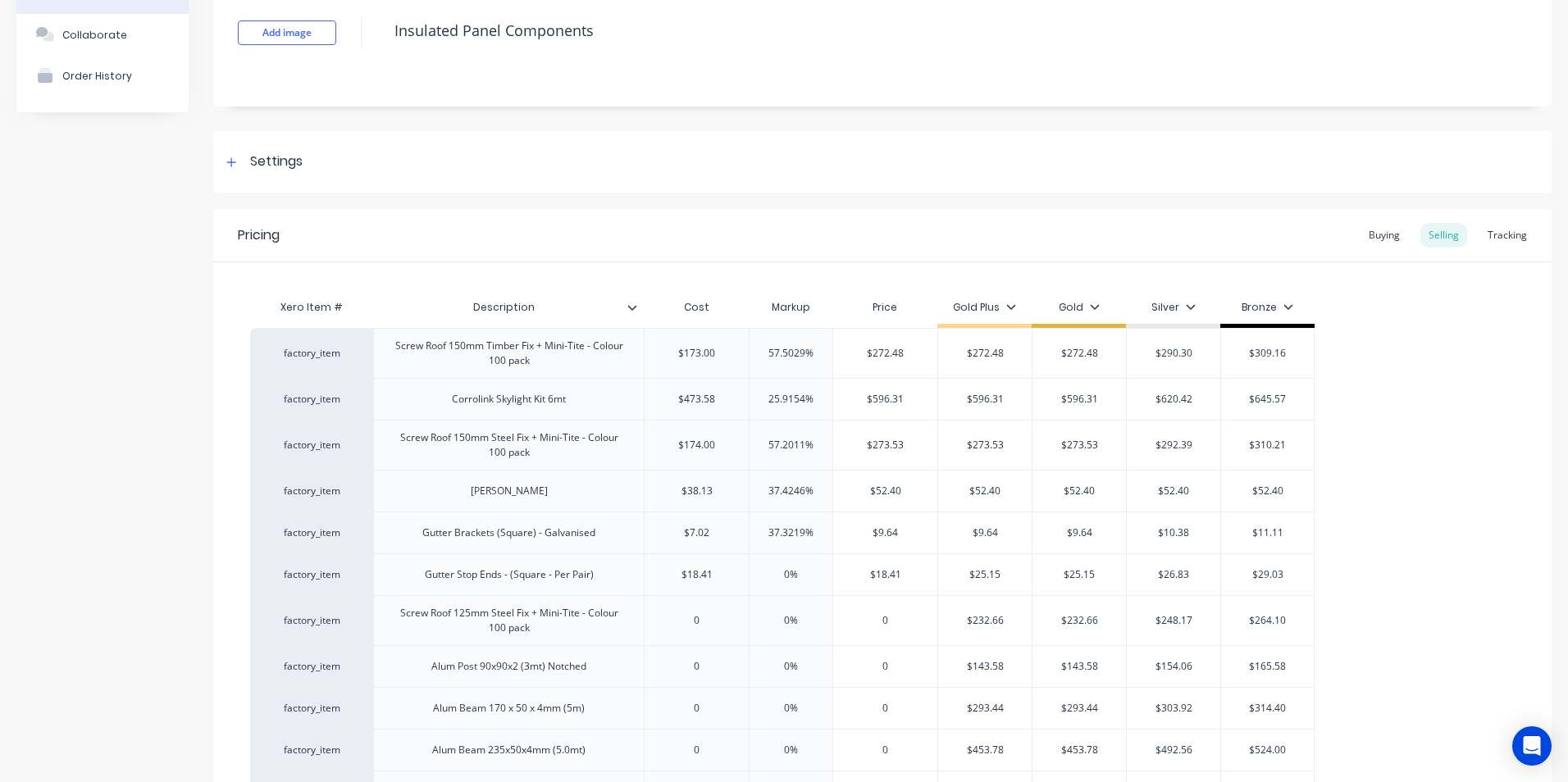
type input "2"
type textarea "x"
type input "25"
type textarea "x"
type input "25.1"
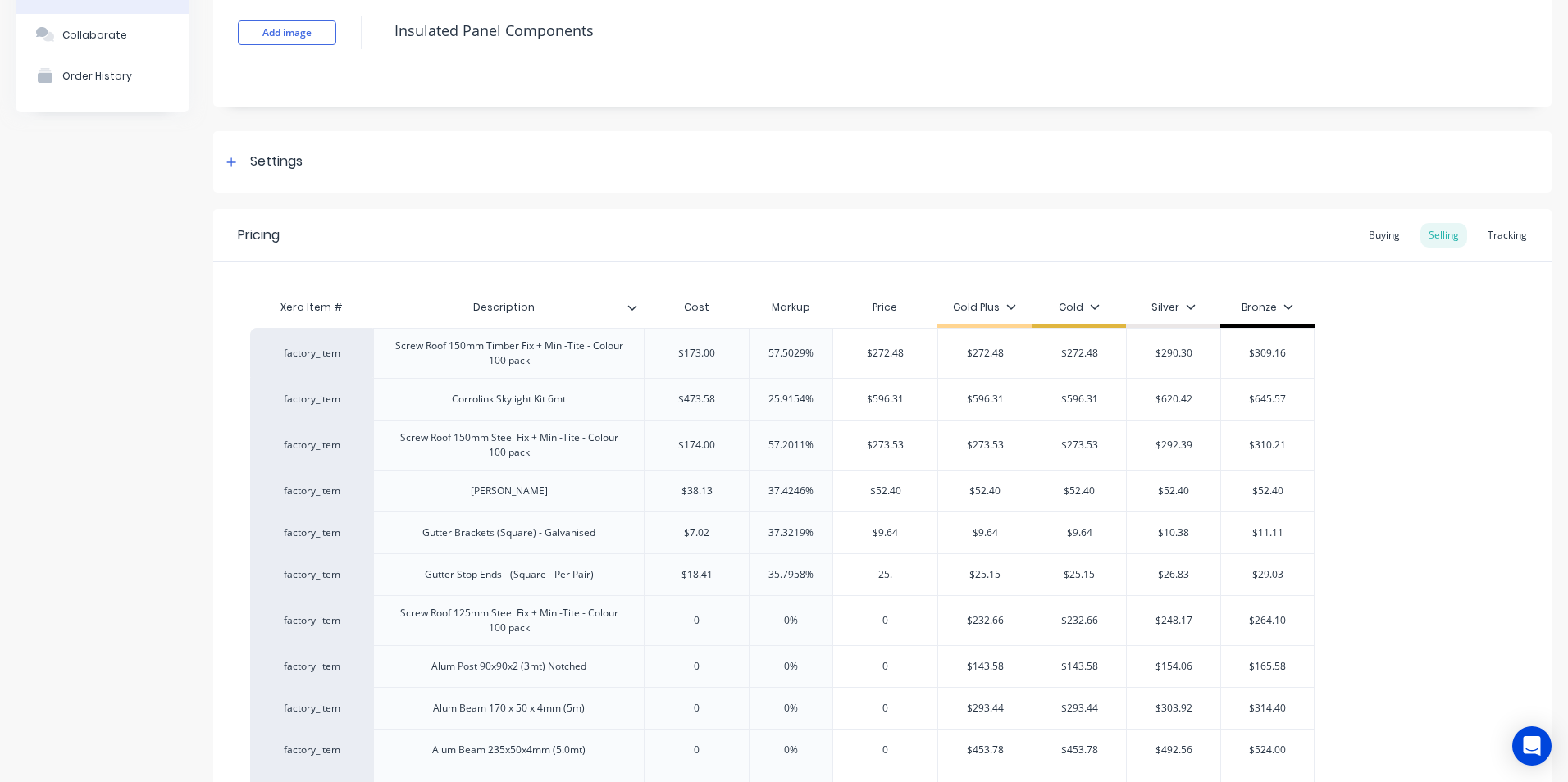
type textarea "x"
type input "25.15"
type textarea "x"
type input "25.15"
type input "$25.15"
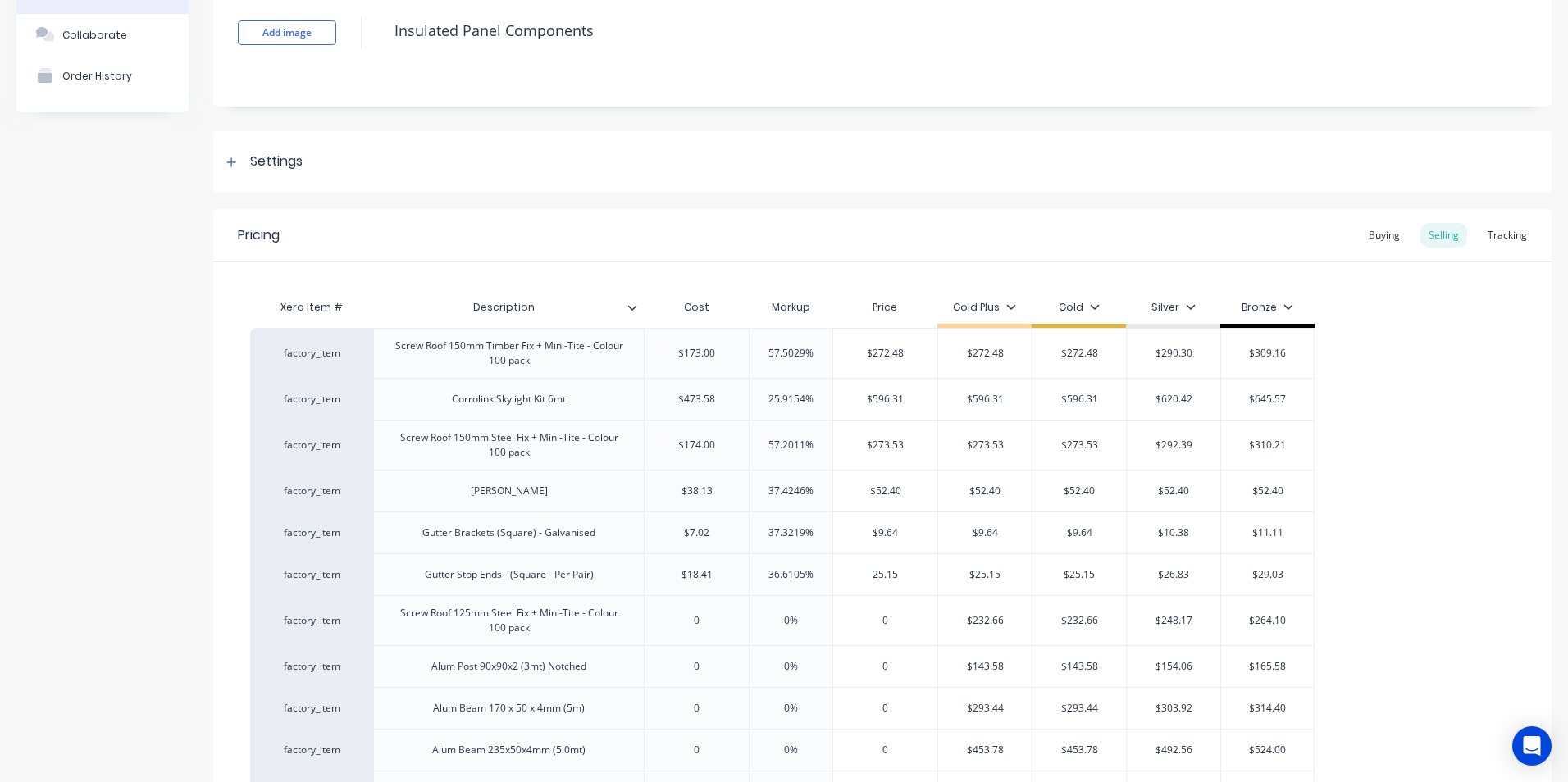
type input "$25.15"
type input "$26.83"
type input "$29.03"
type input "0"
type textarea "x"
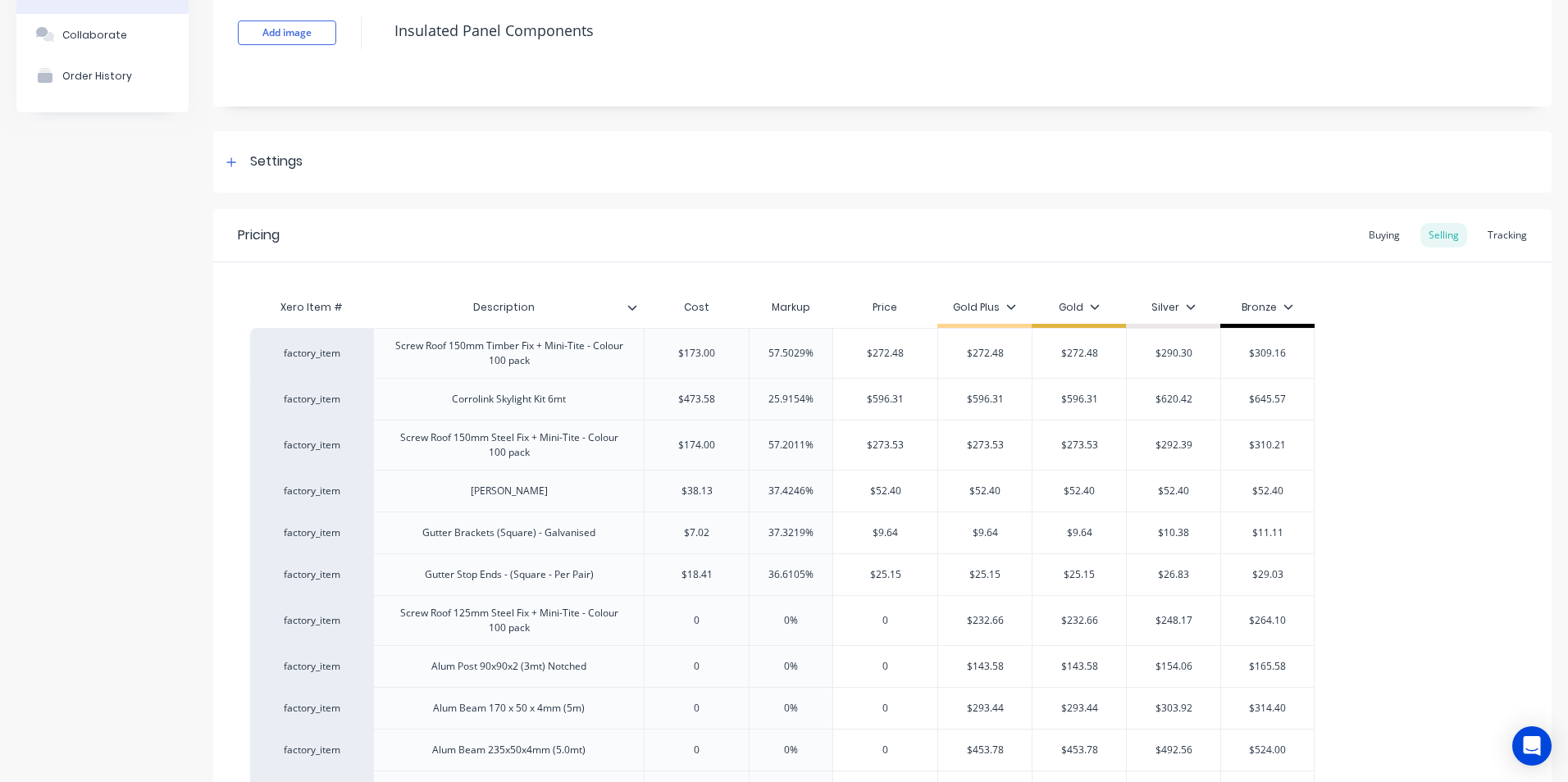
type input "1"
type textarea "x"
type input "14"
type textarea "x"
type input "148"
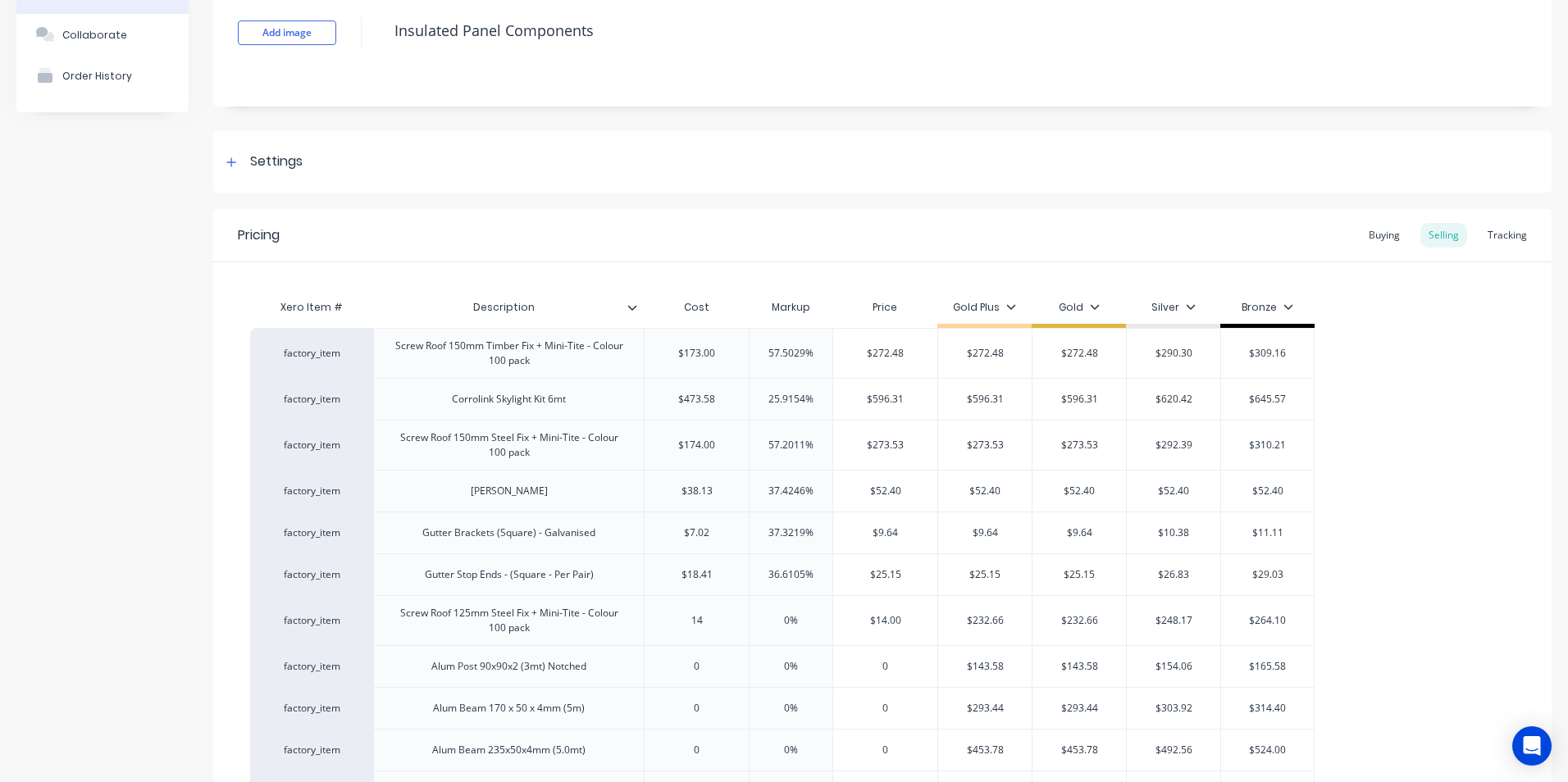
type textarea "x"
type input "148.0"
type input "0%"
type input "2"
type textarea "x"
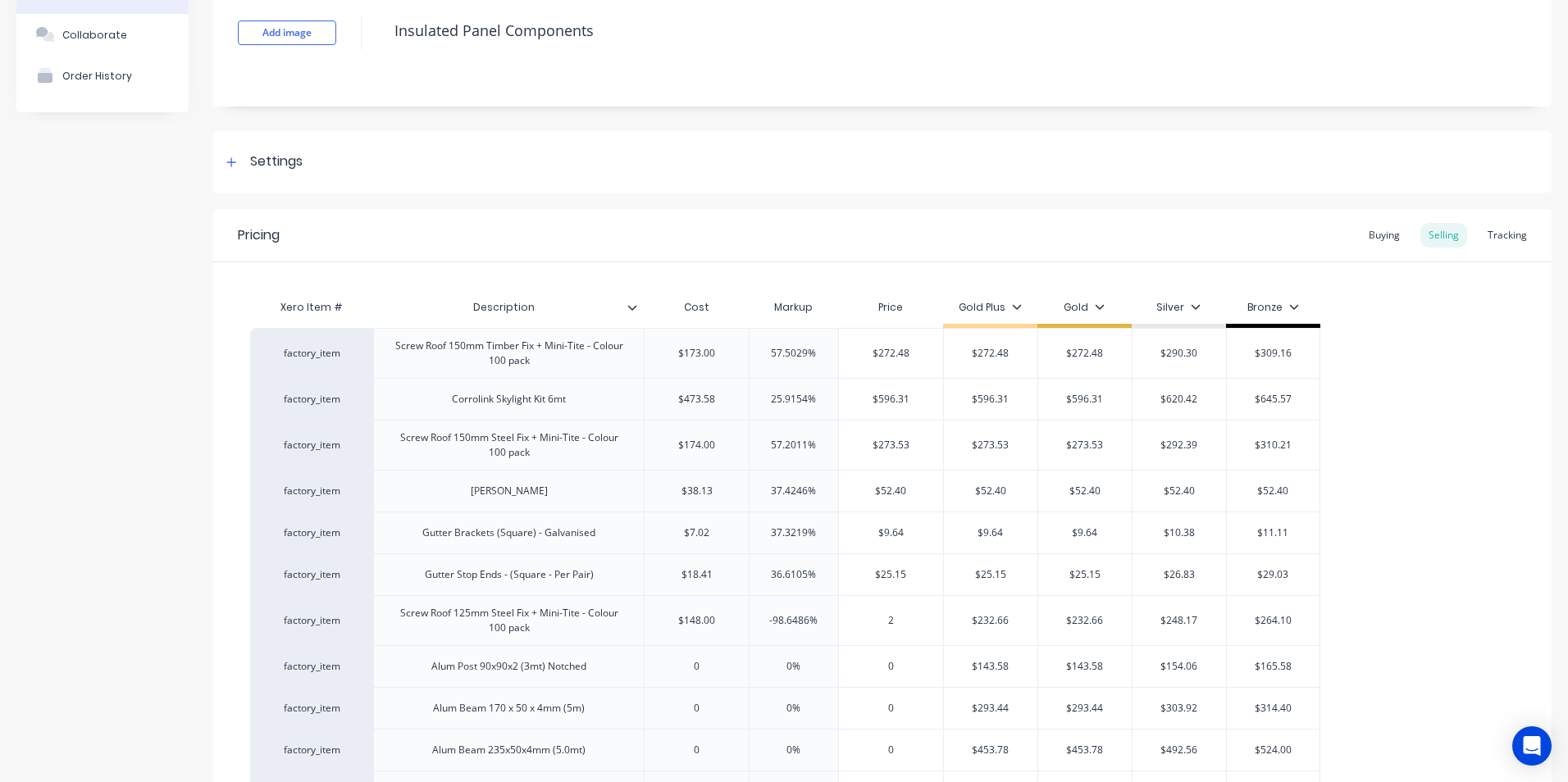
type input "23"
type textarea "x"
type input "232"
type textarea "x"
type input "232.6"
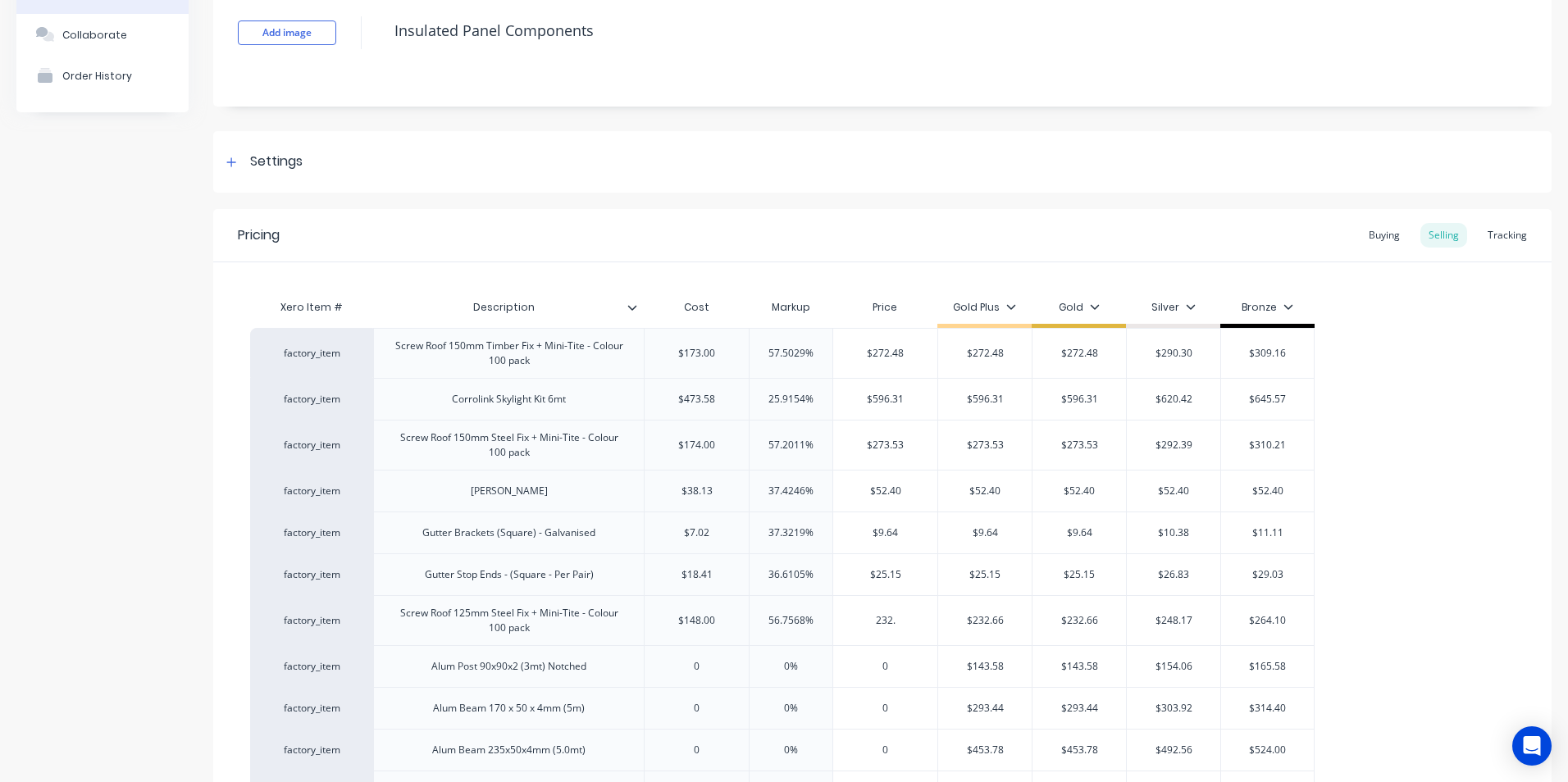
type textarea "x"
type input "232.66"
type textarea "x"
type input "232.66"
type input "$232.66"
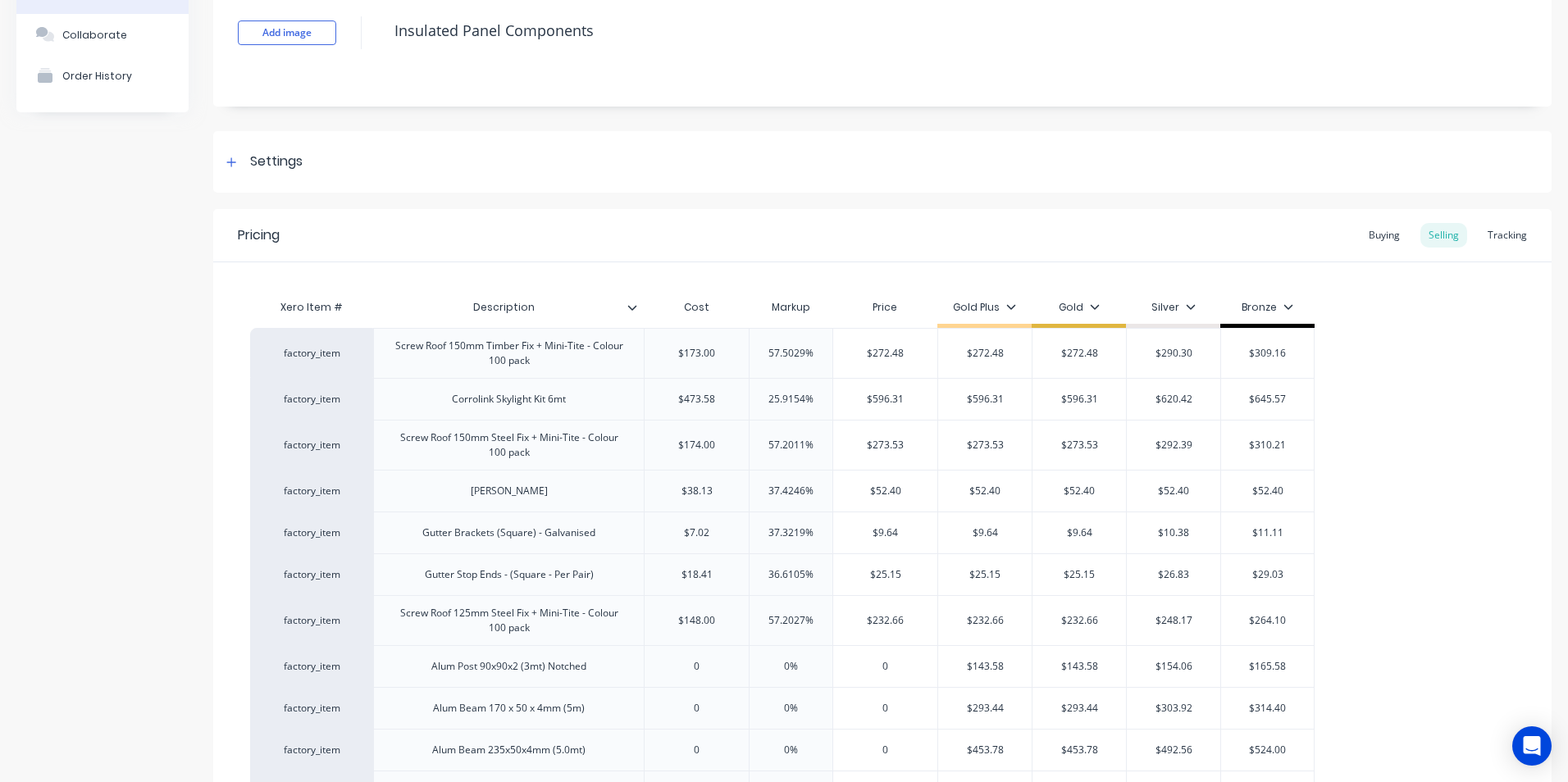
type input "$232.66"
type input "$248.17"
type input "$264.10"
type input "0"
type textarea "x"
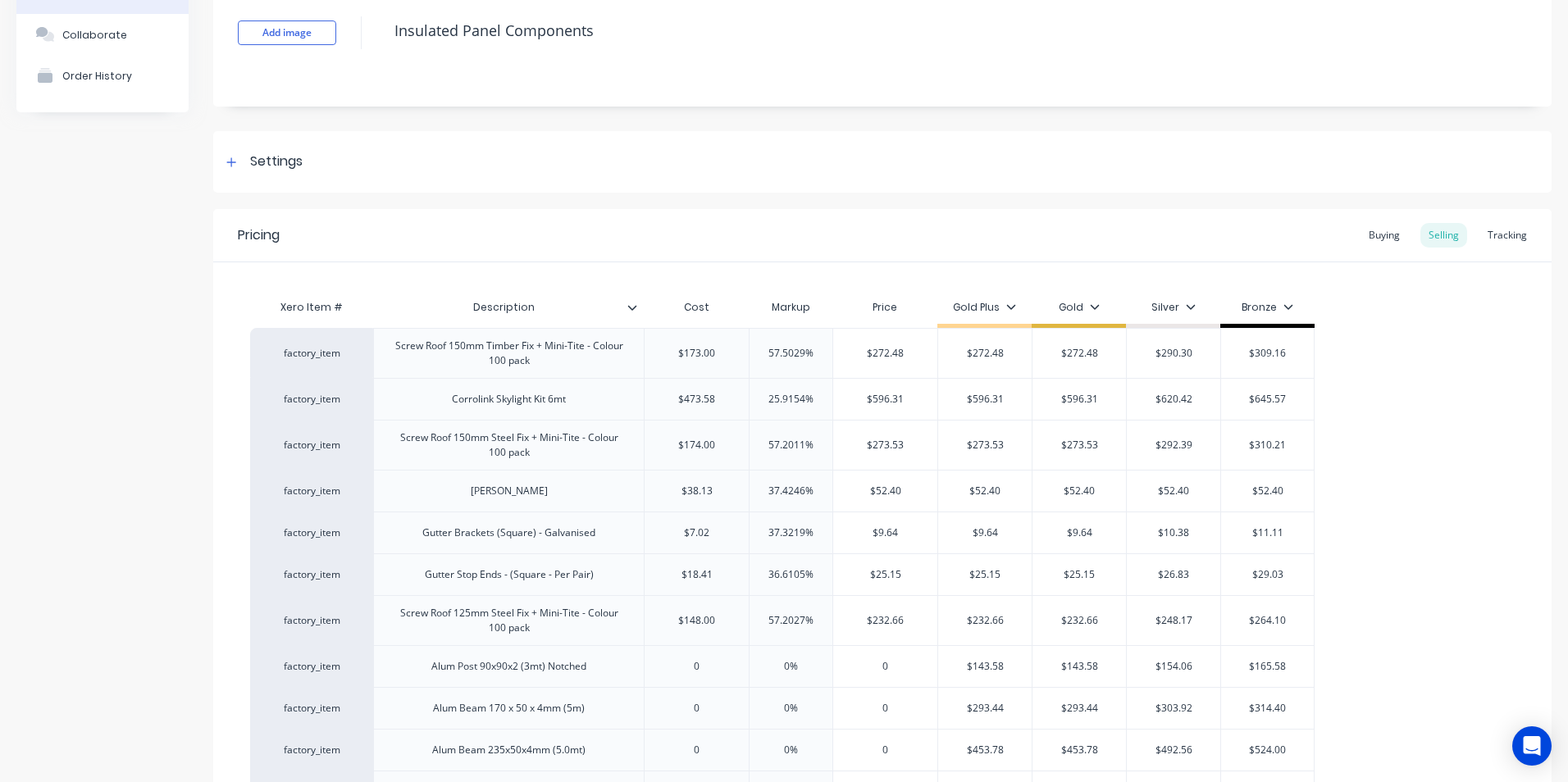
type input "1"
type textarea "x"
type input "10"
type textarea "x"
type input "105"
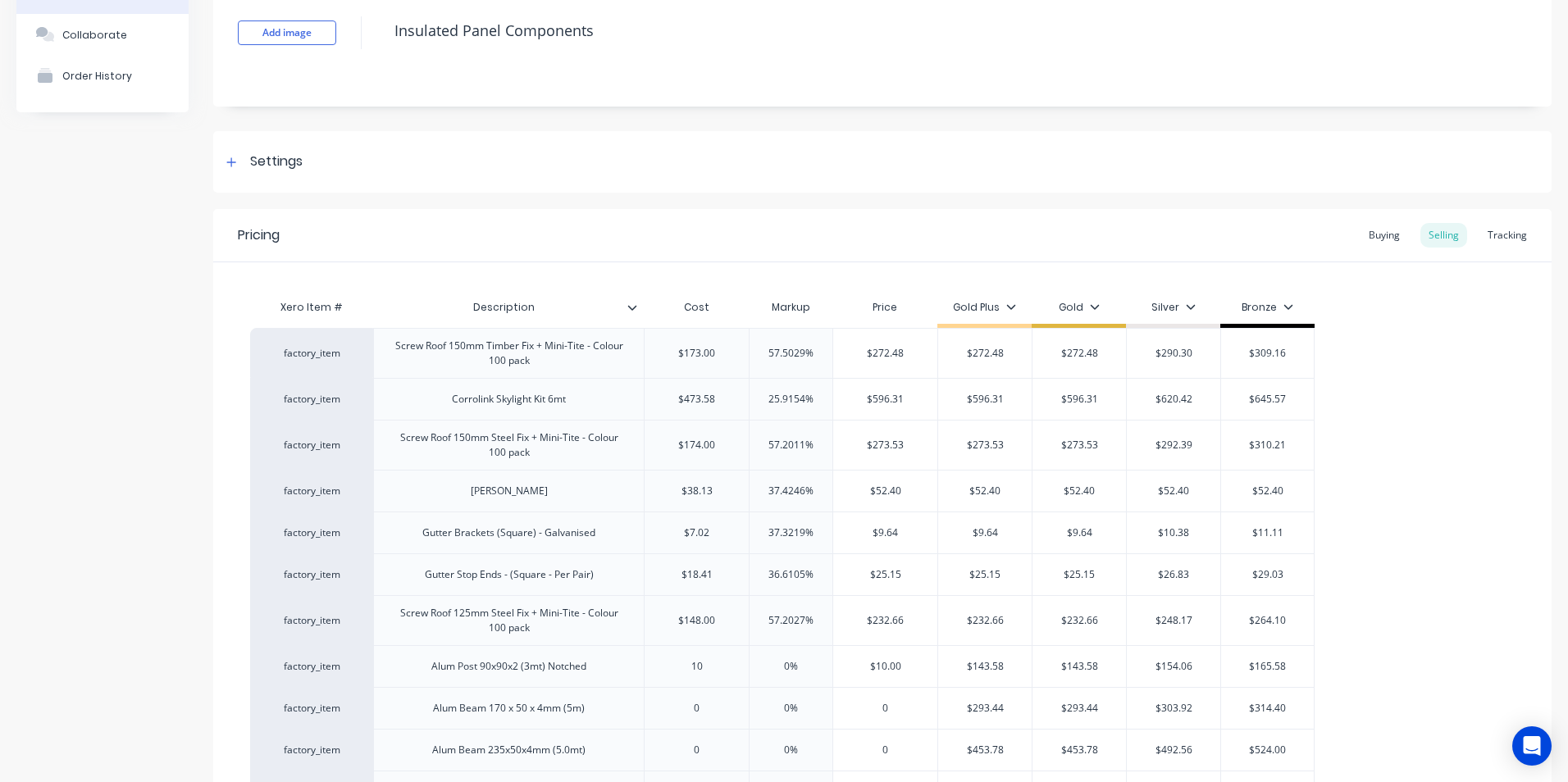
type textarea "x"
type input "105.3"
type textarea "x"
type input "105.30"
type input "0%"
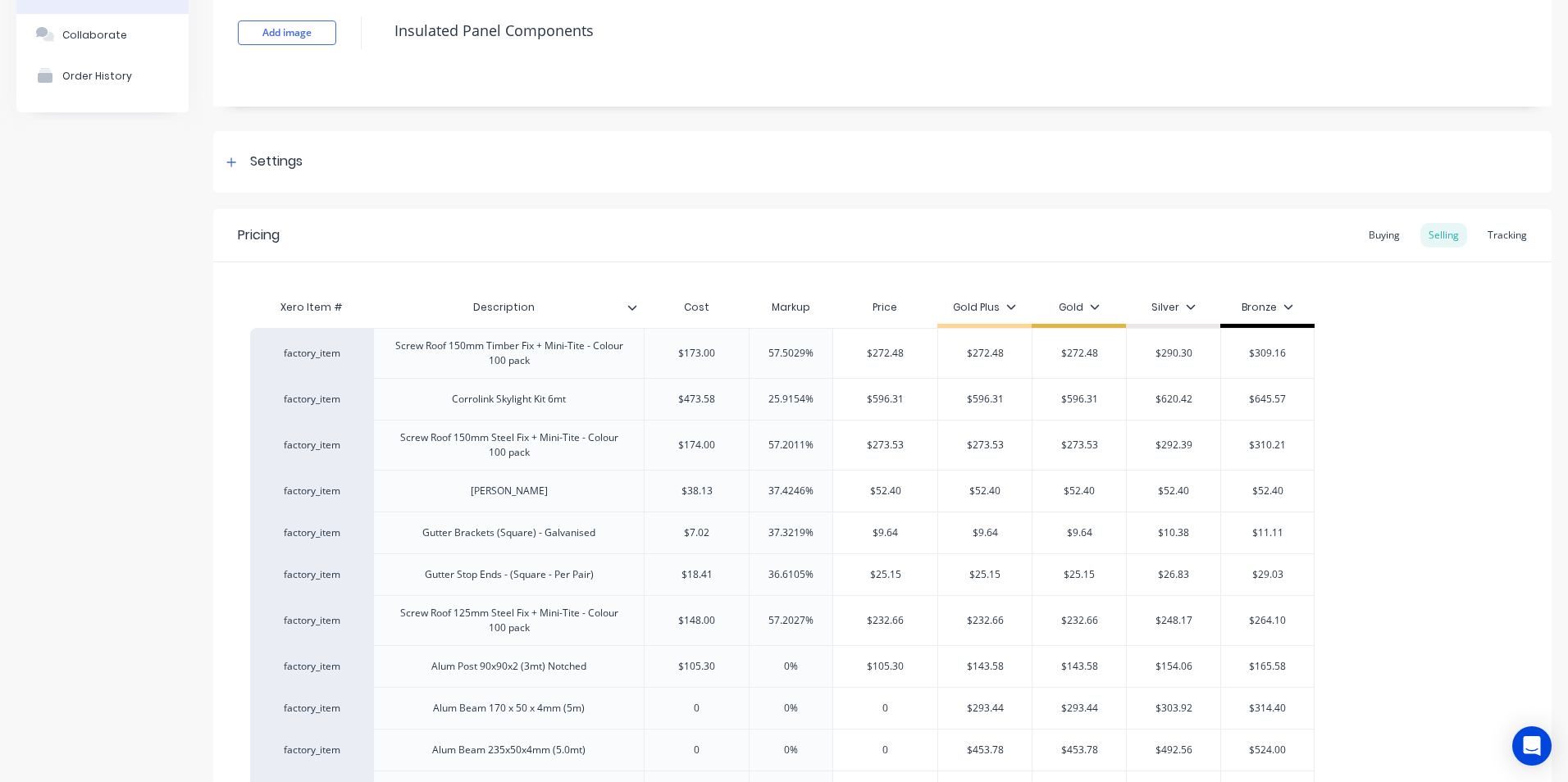
type input "$105.30"
type input "$143.58"
type input "1"
type textarea "x"
type input "14"
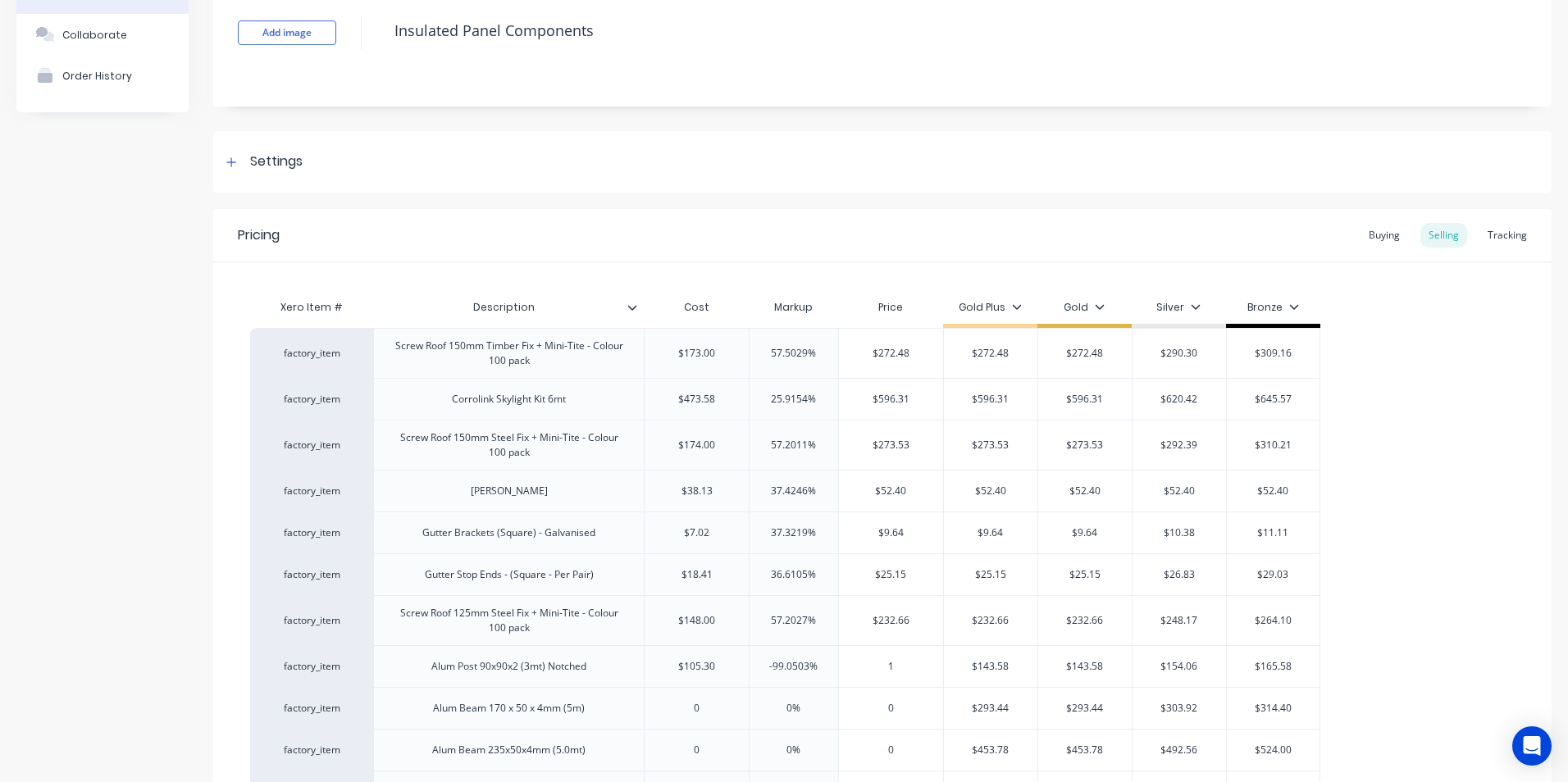
type textarea "x"
type input "143"
type textarea "x"
type input "143.5"
type textarea "x"
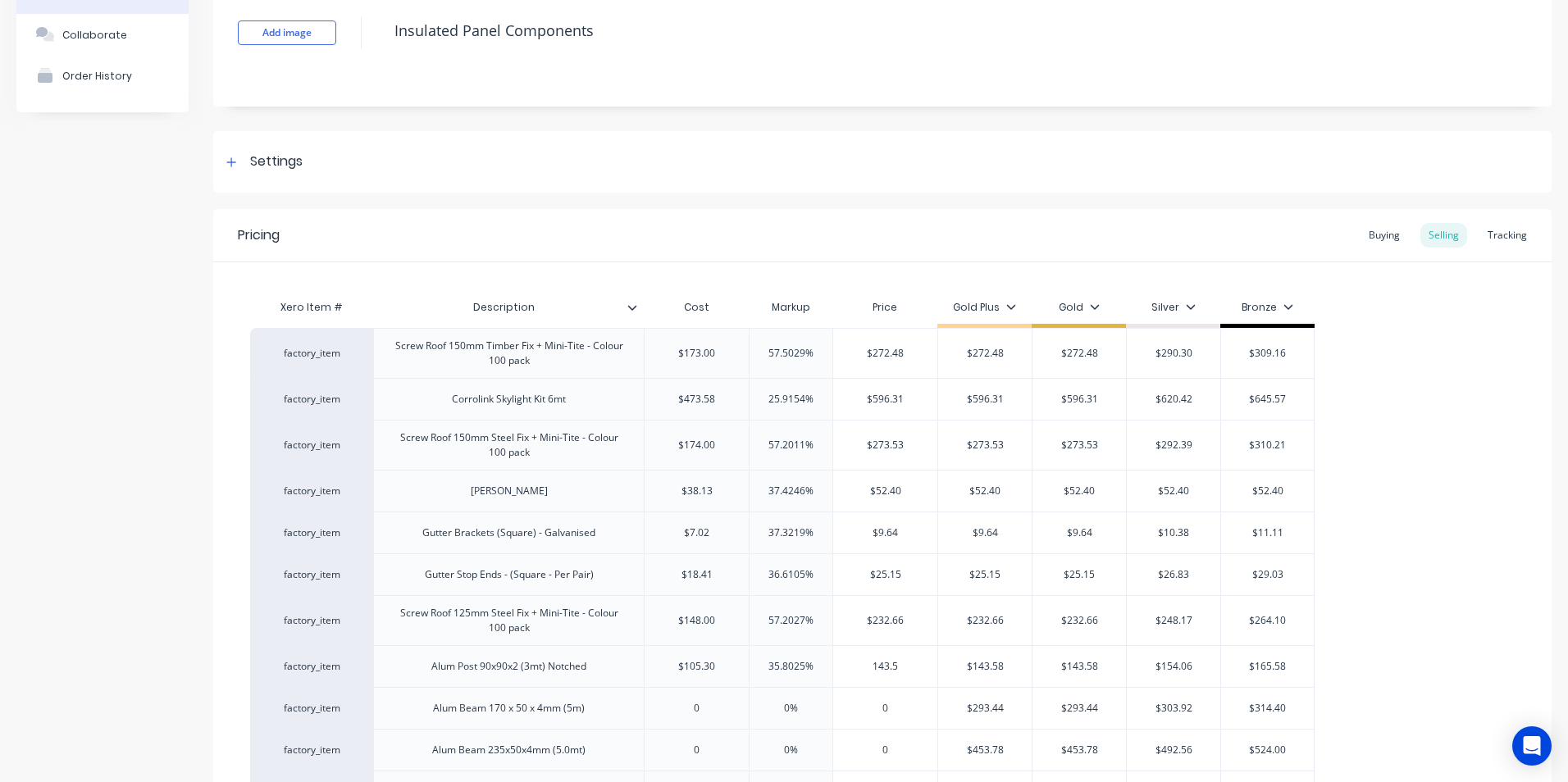
type input "143.58"
type textarea "x"
type input "143.58"
type input "$143.58"
type input "$154.06"
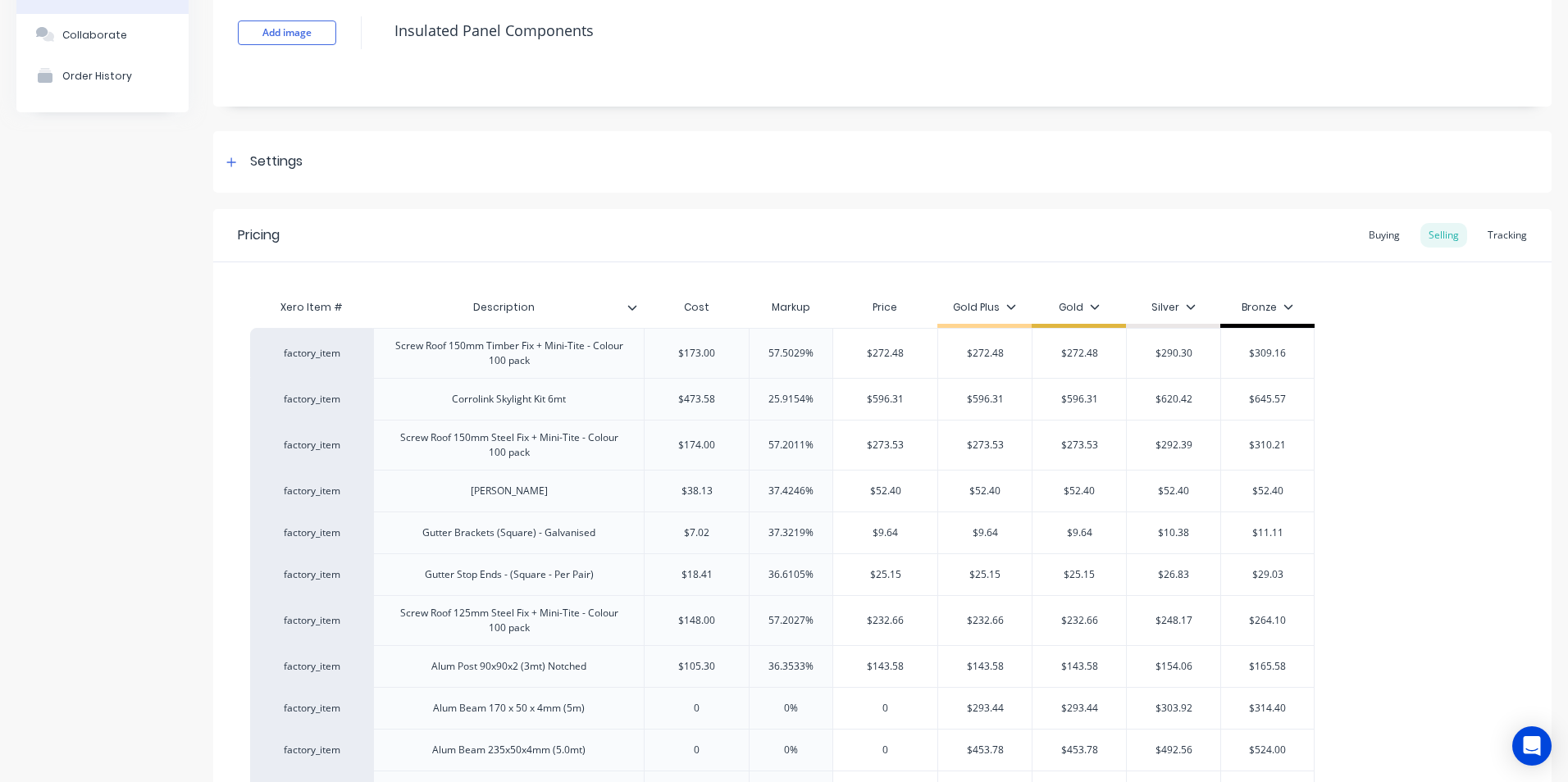
type input "$165.58"
type input "0"
type textarea "x"
type input "0%"
type input "1"
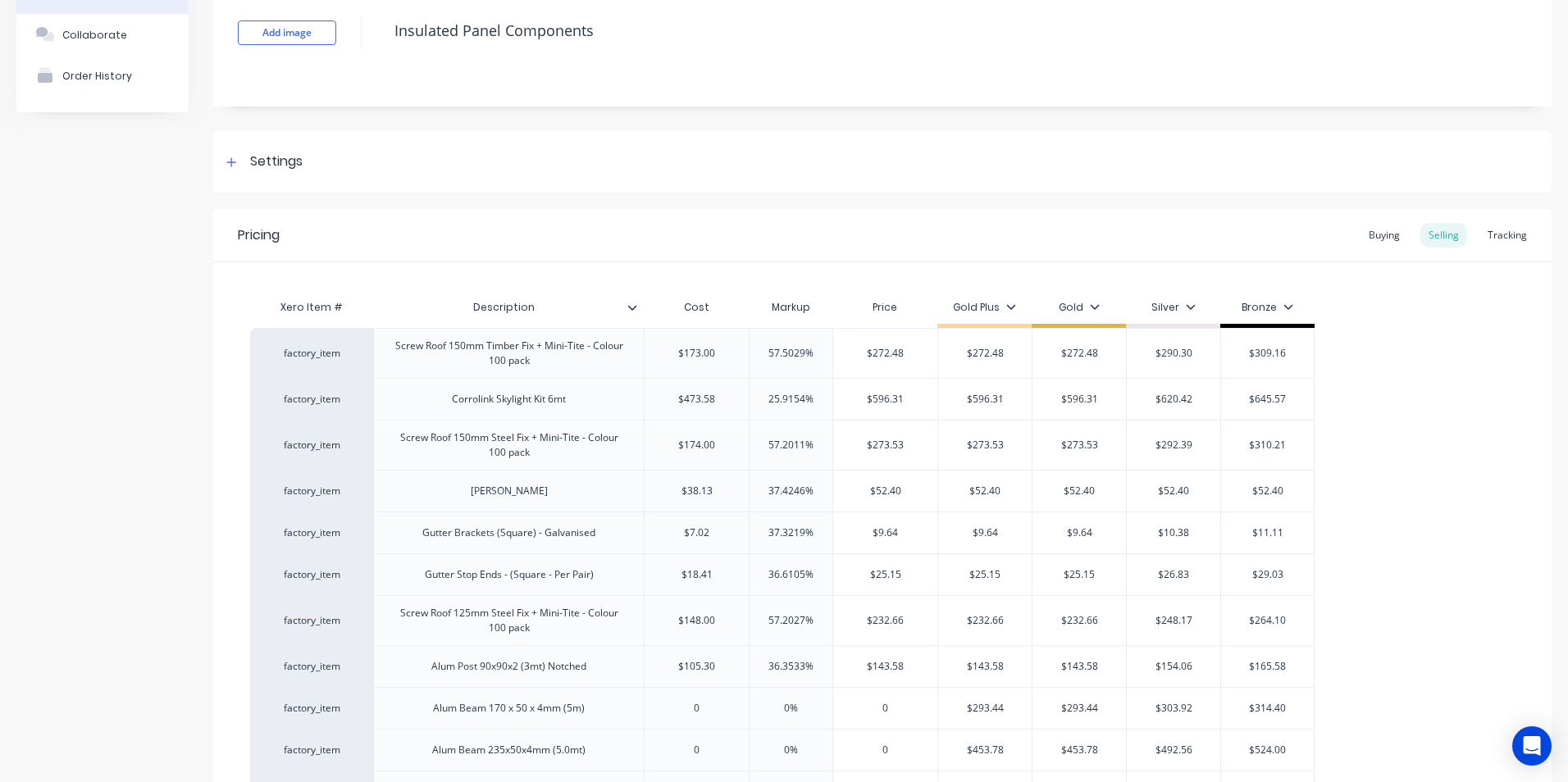
type textarea "x"
type input "10"
type textarea "x"
type input "105"
type textarea "x"
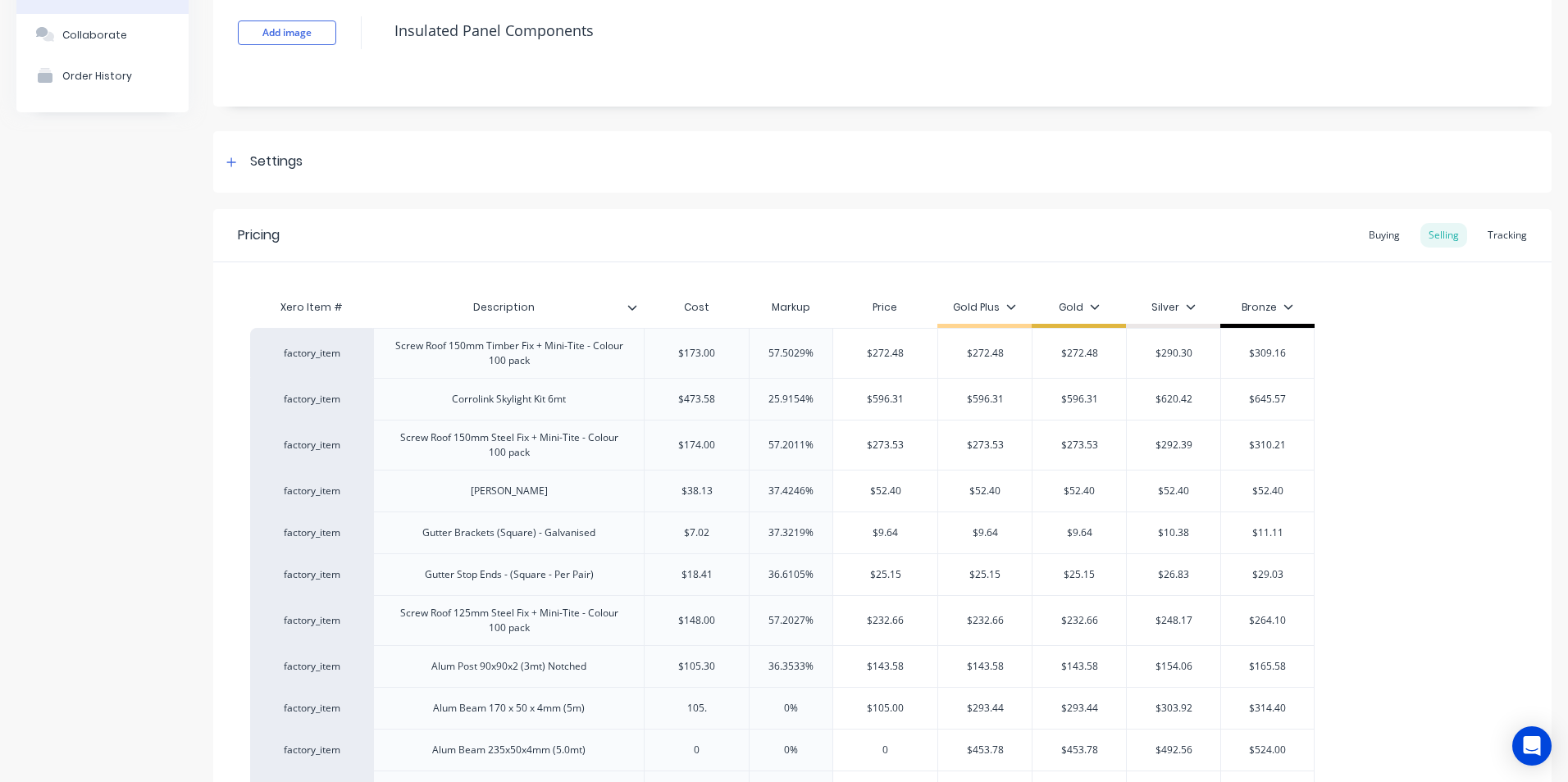
type input "105.3"
type textarea "x"
type input "105.30"
type input "2"
type textarea "x"
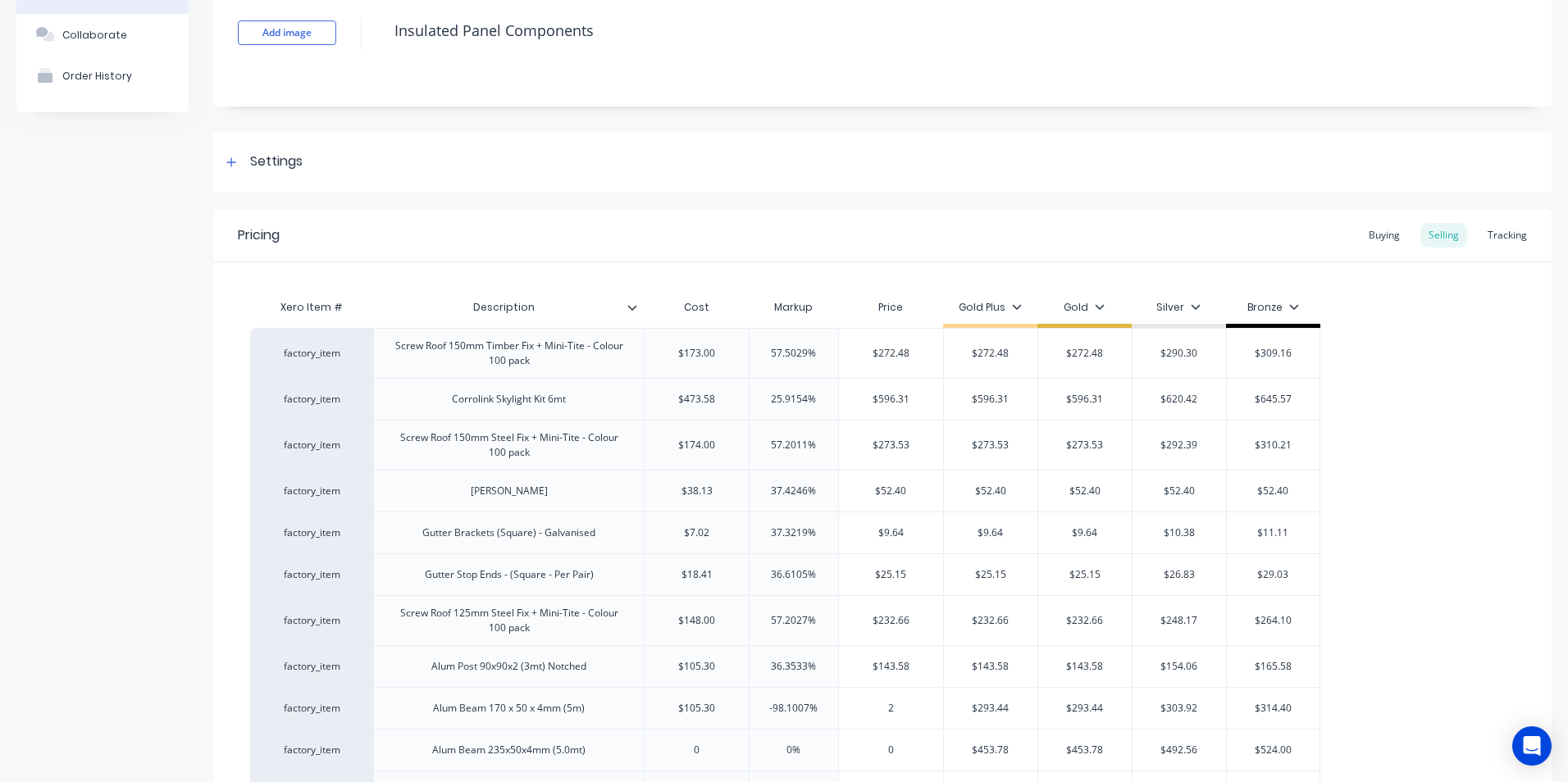
type input "29"
type textarea "x"
type input "293"
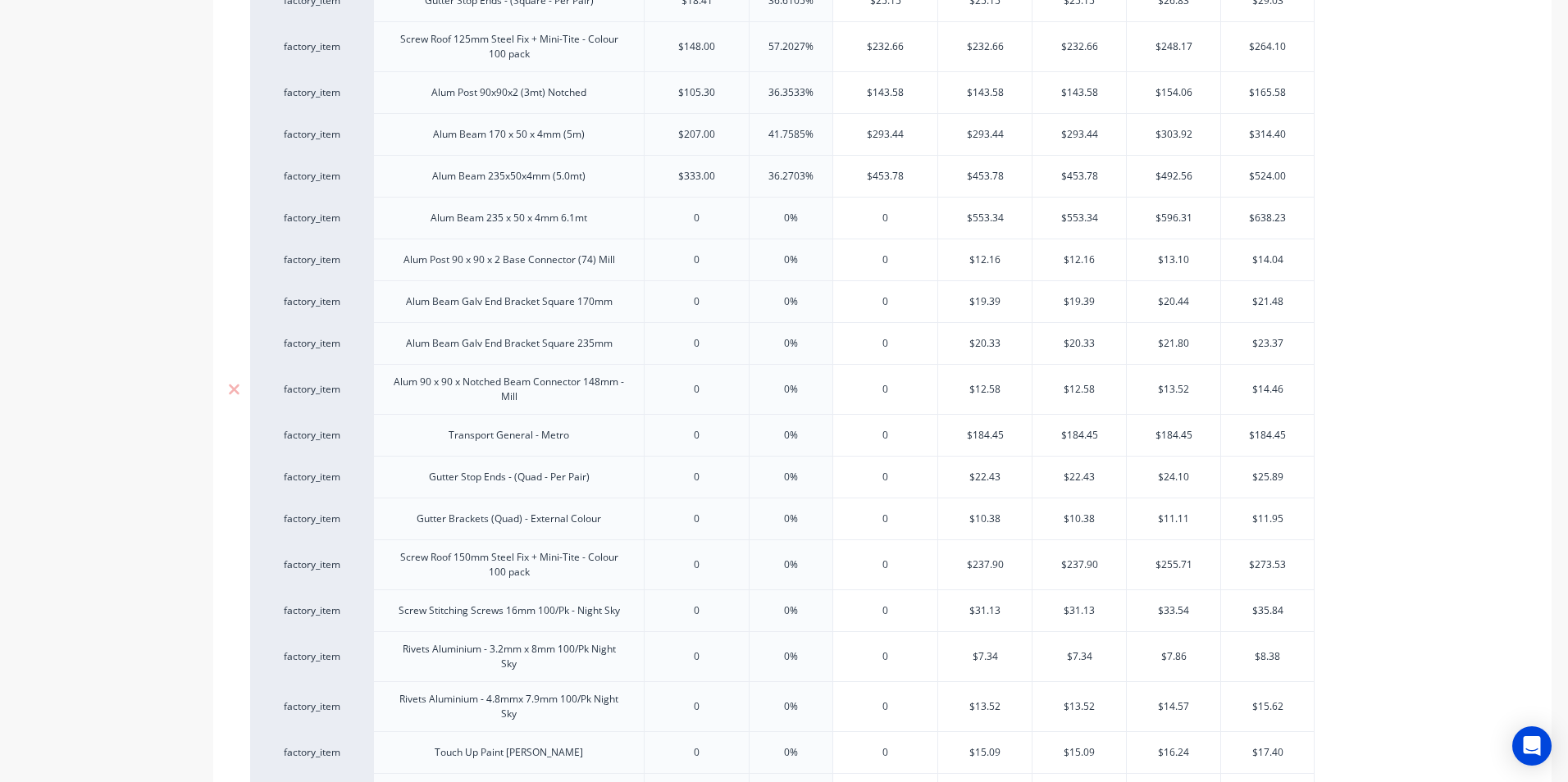
scroll to position [766, 0]
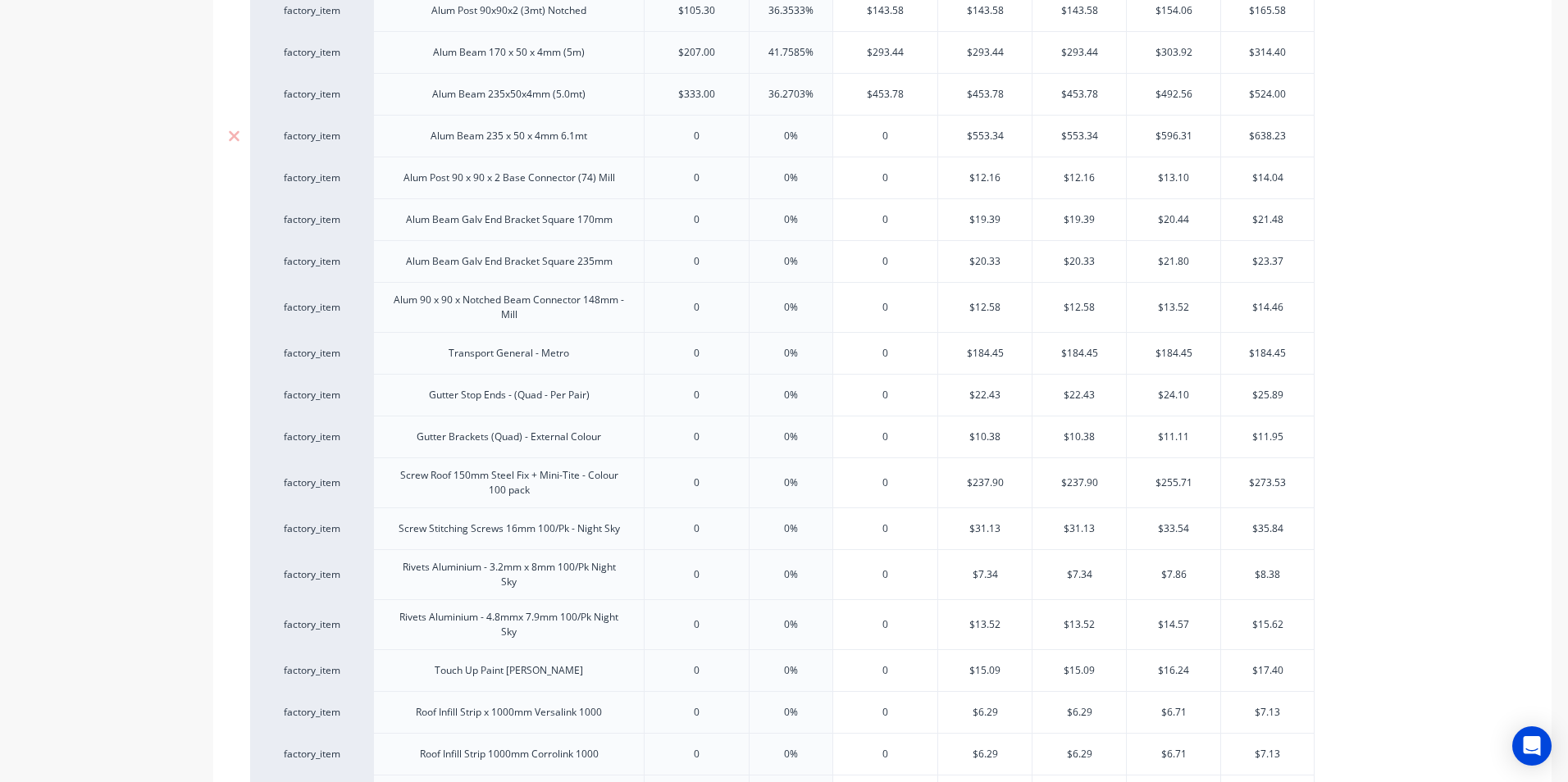
click at [716, 140] on input "0" at bounding box center [696, 136] width 104 height 15
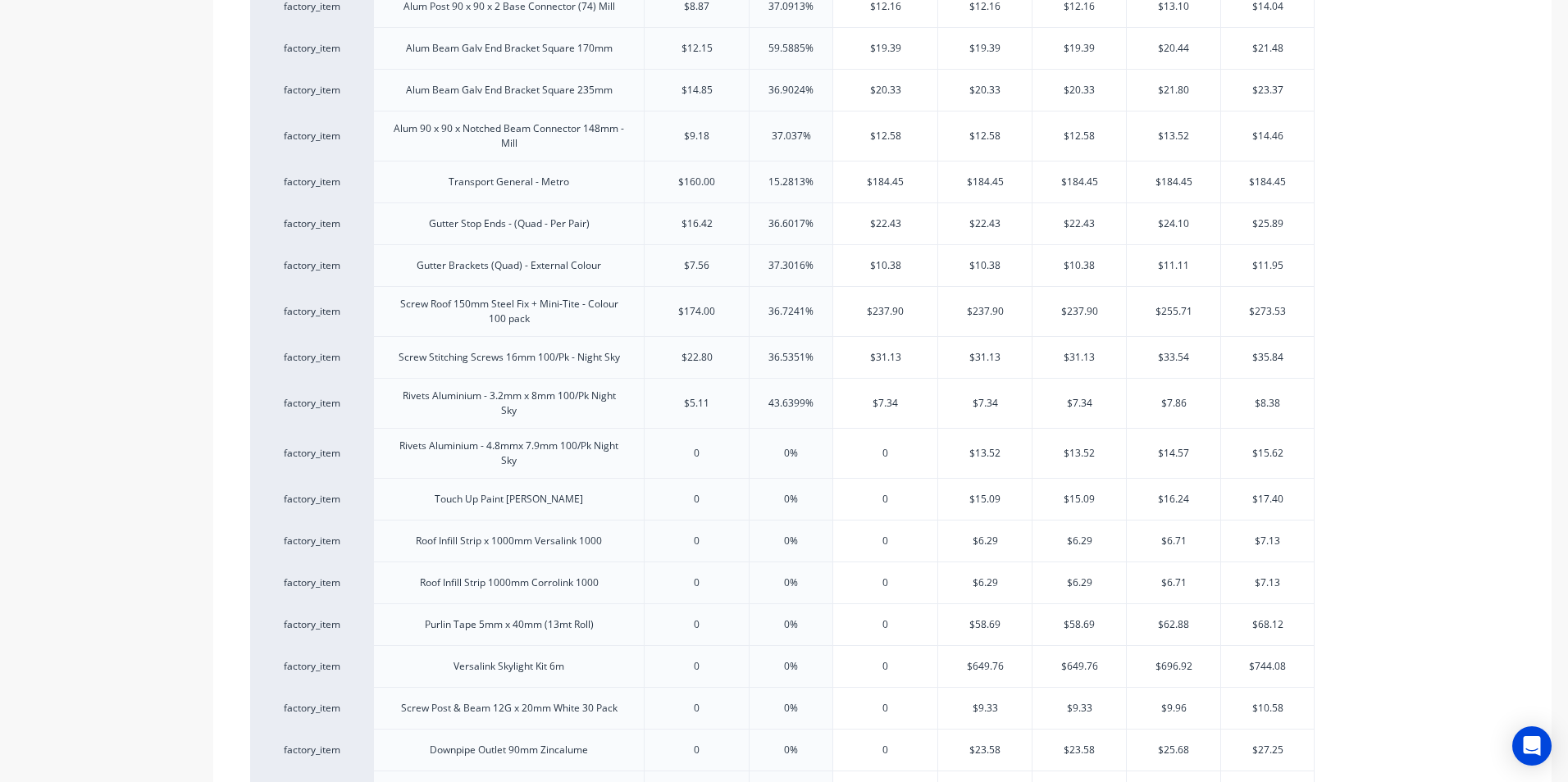
scroll to position [934, 0]
click at [723, 467] on div "0" at bounding box center [696, 456] width 104 height 41
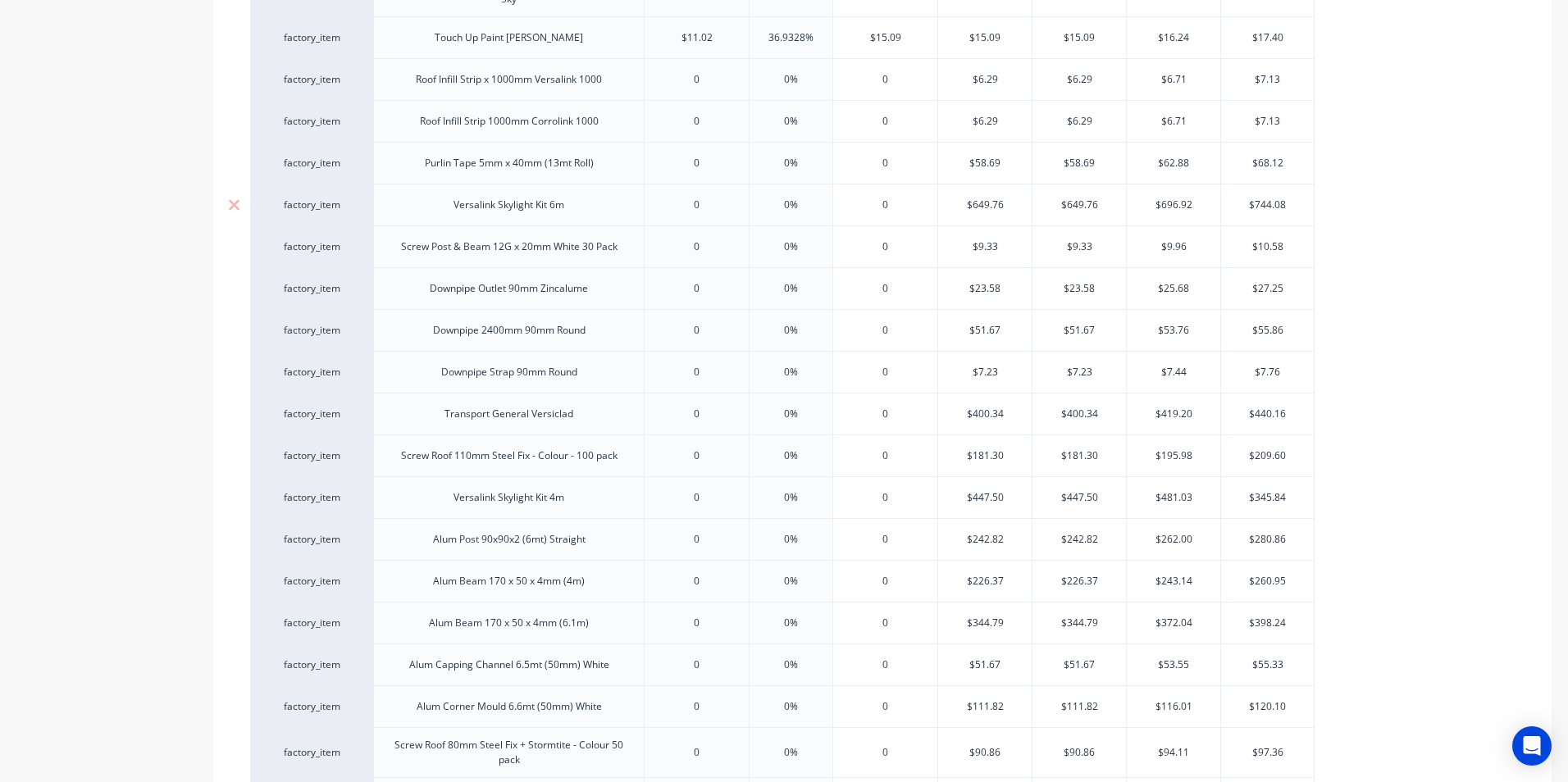
scroll to position [1426, 0]
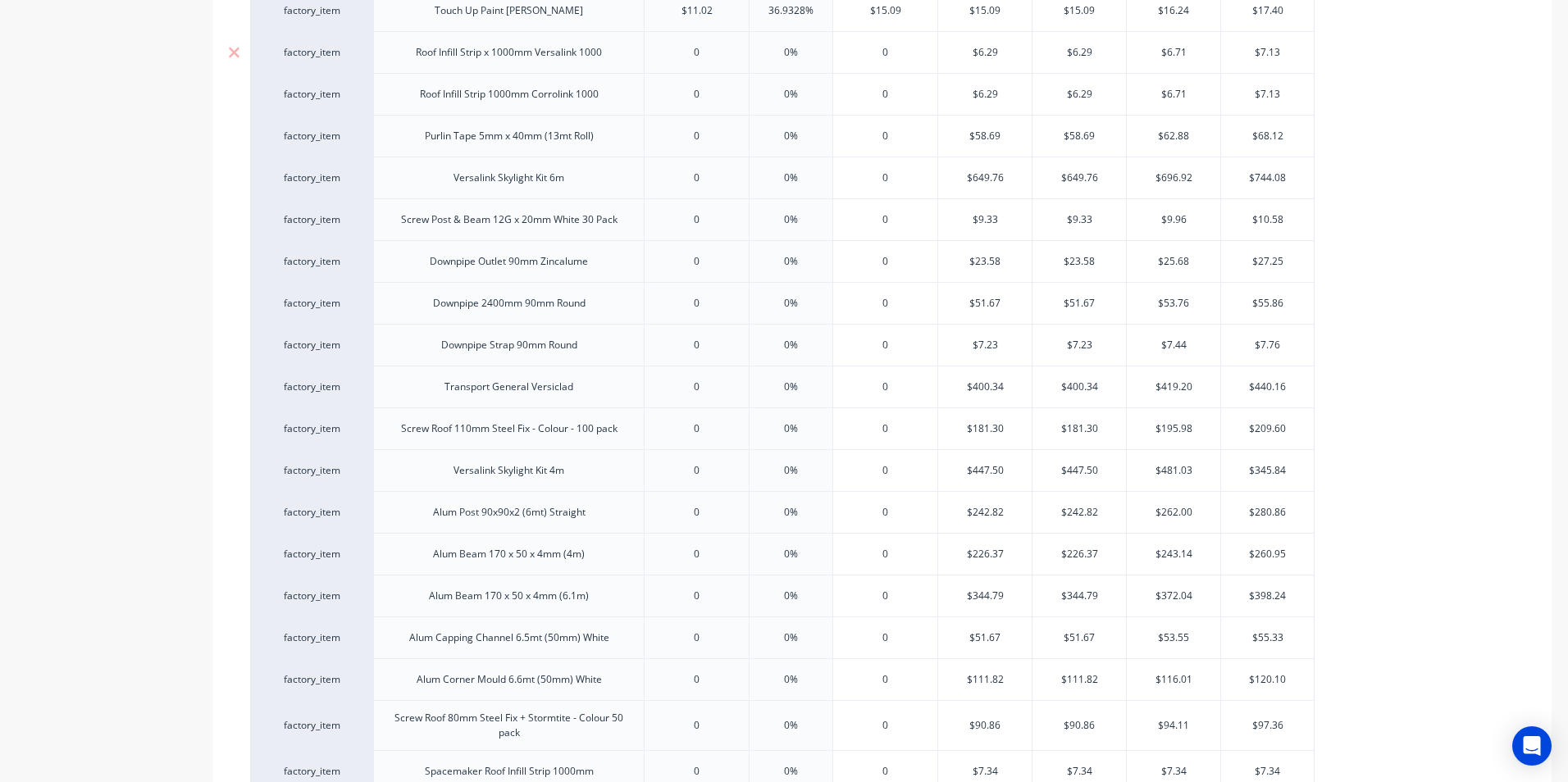
click at [711, 61] on div "0" at bounding box center [696, 52] width 104 height 41
click at [688, 46] on input "0" at bounding box center [696, 52] width 104 height 15
click at [705, 44] on div "0" at bounding box center [696, 52] width 104 height 41
click at [704, 51] on input "0" at bounding box center [696, 52] width 104 height 15
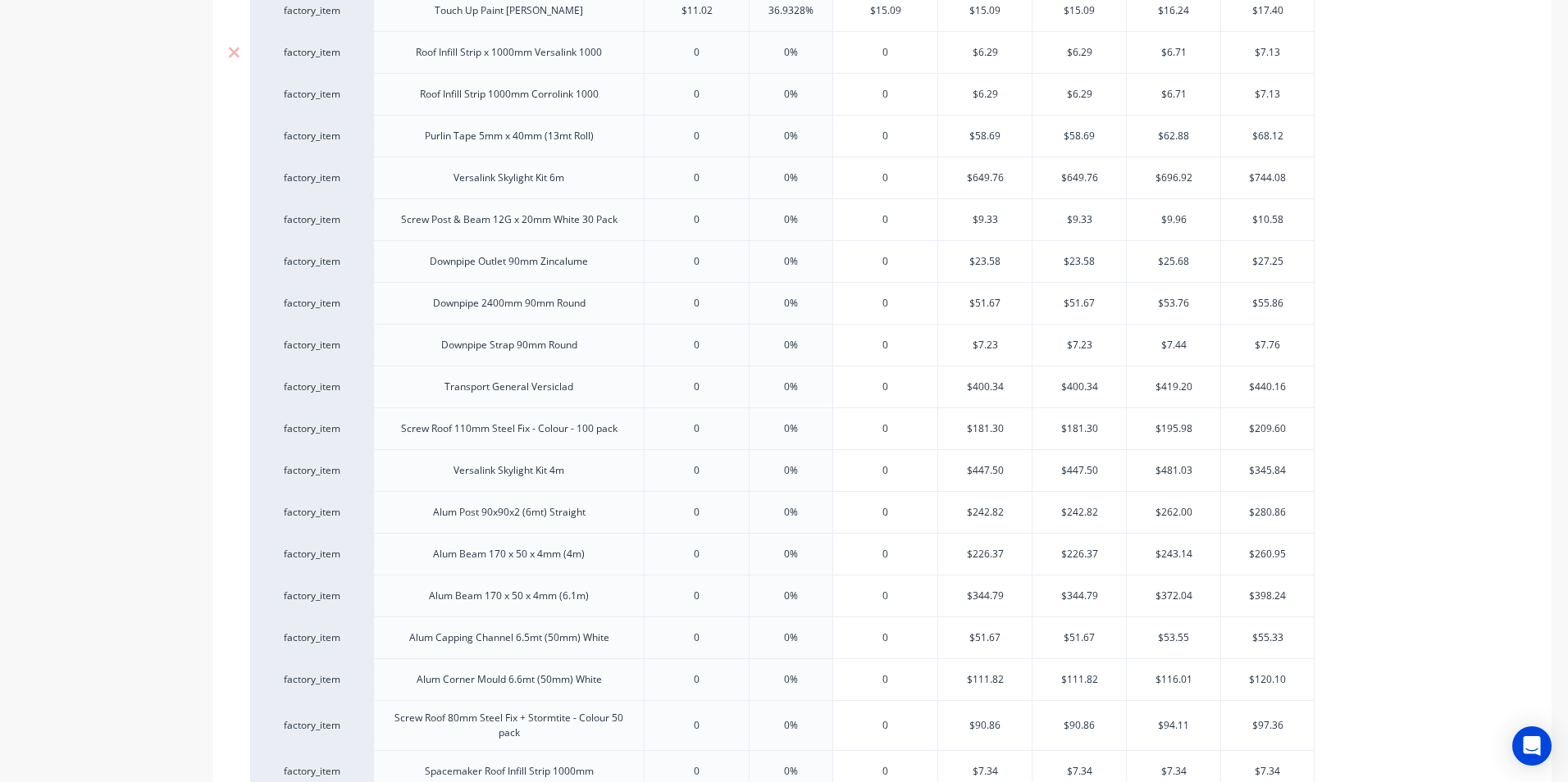
click at [704, 51] on input "0" at bounding box center [696, 52] width 104 height 15
click at [701, 54] on input "0" at bounding box center [696, 52] width 104 height 15
click at [702, 99] on input "0" at bounding box center [696, 94] width 104 height 15
click at [698, 49] on input "0" at bounding box center [696, 52] width 104 height 15
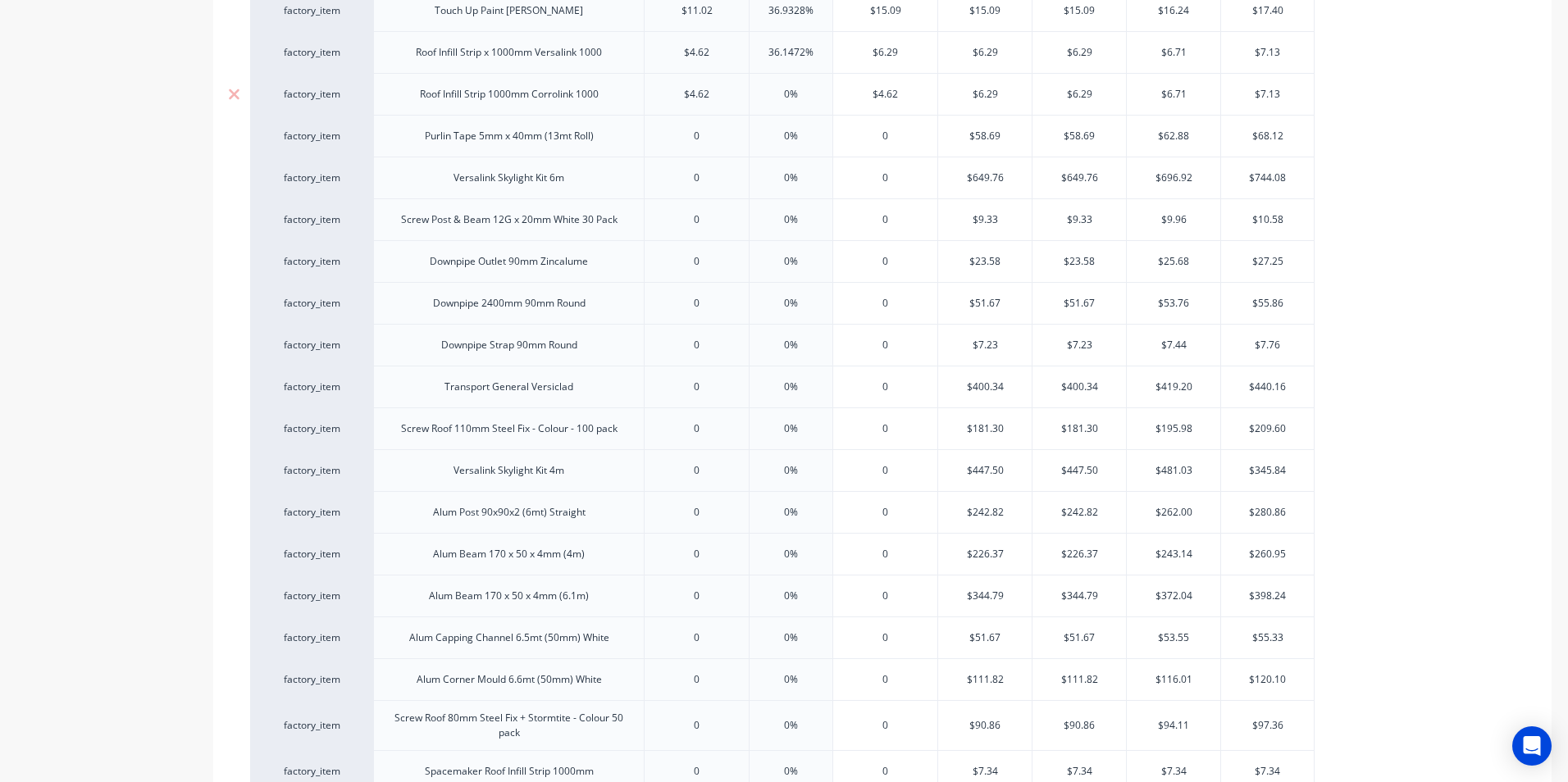
click at [900, 94] on input "$4.62" at bounding box center [885, 94] width 104 height 15
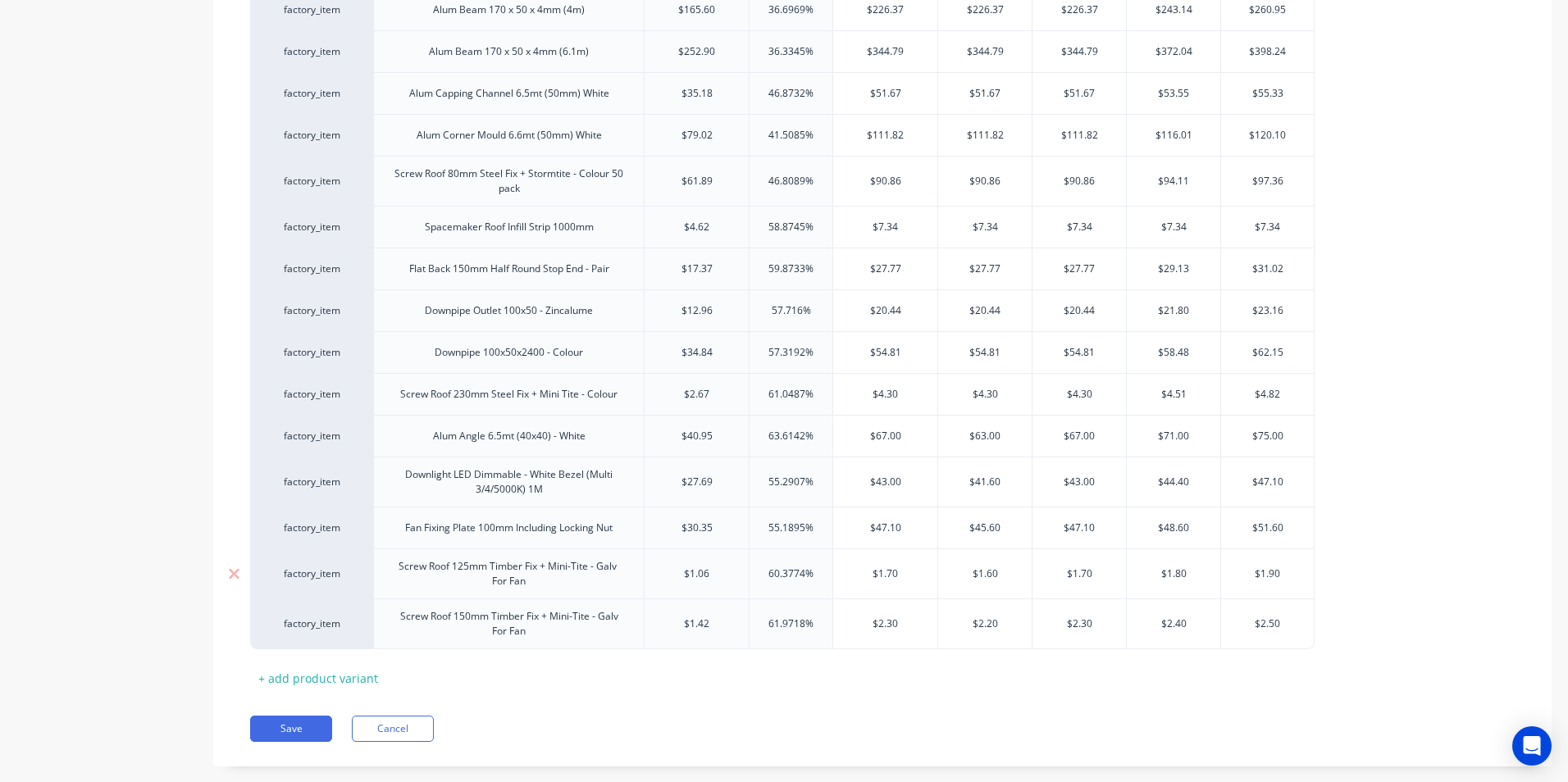
scroll to position [2000, 0]
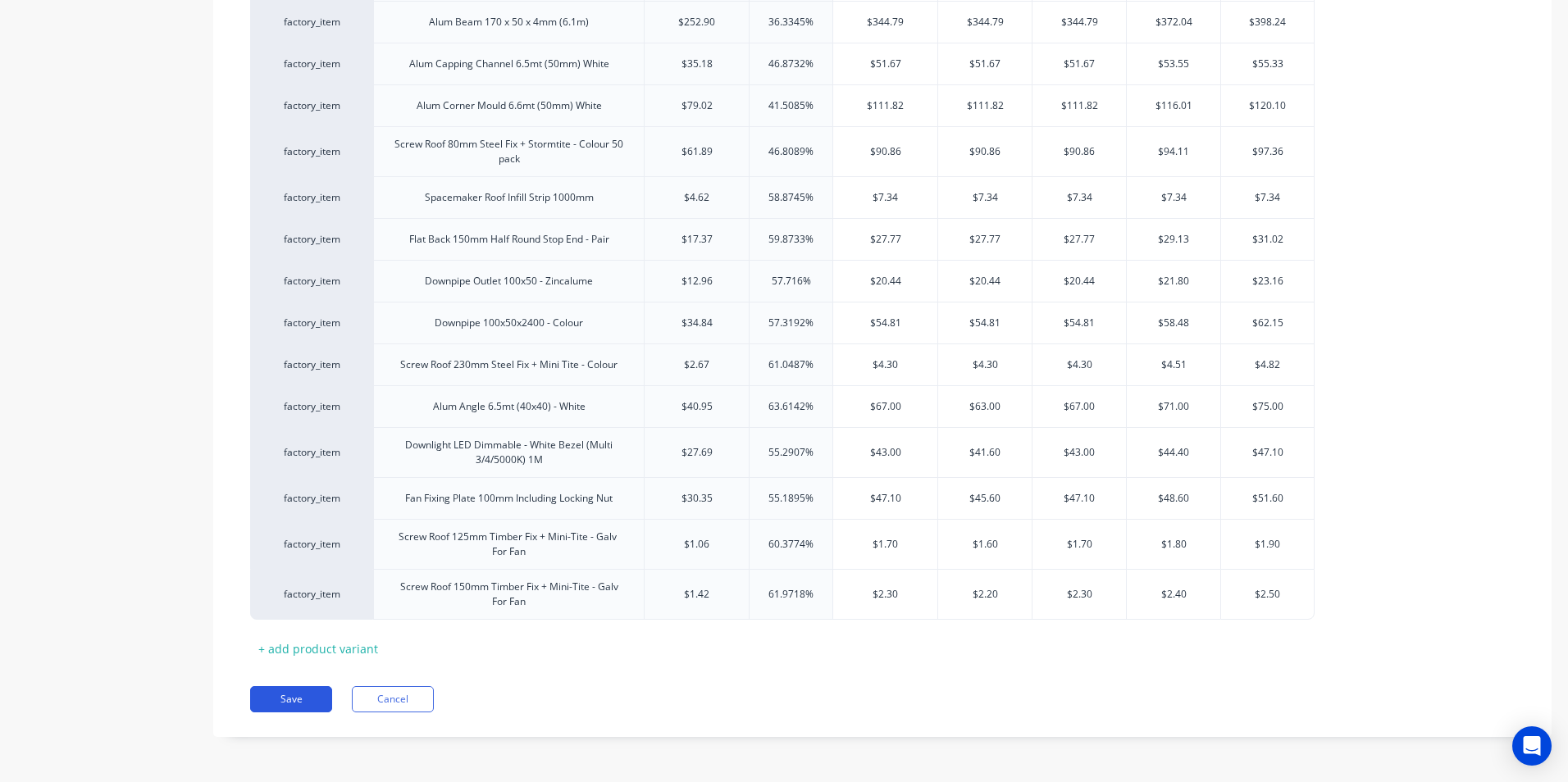
click at [293, 697] on button "Save" at bounding box center [291, 699] width 82 height 26
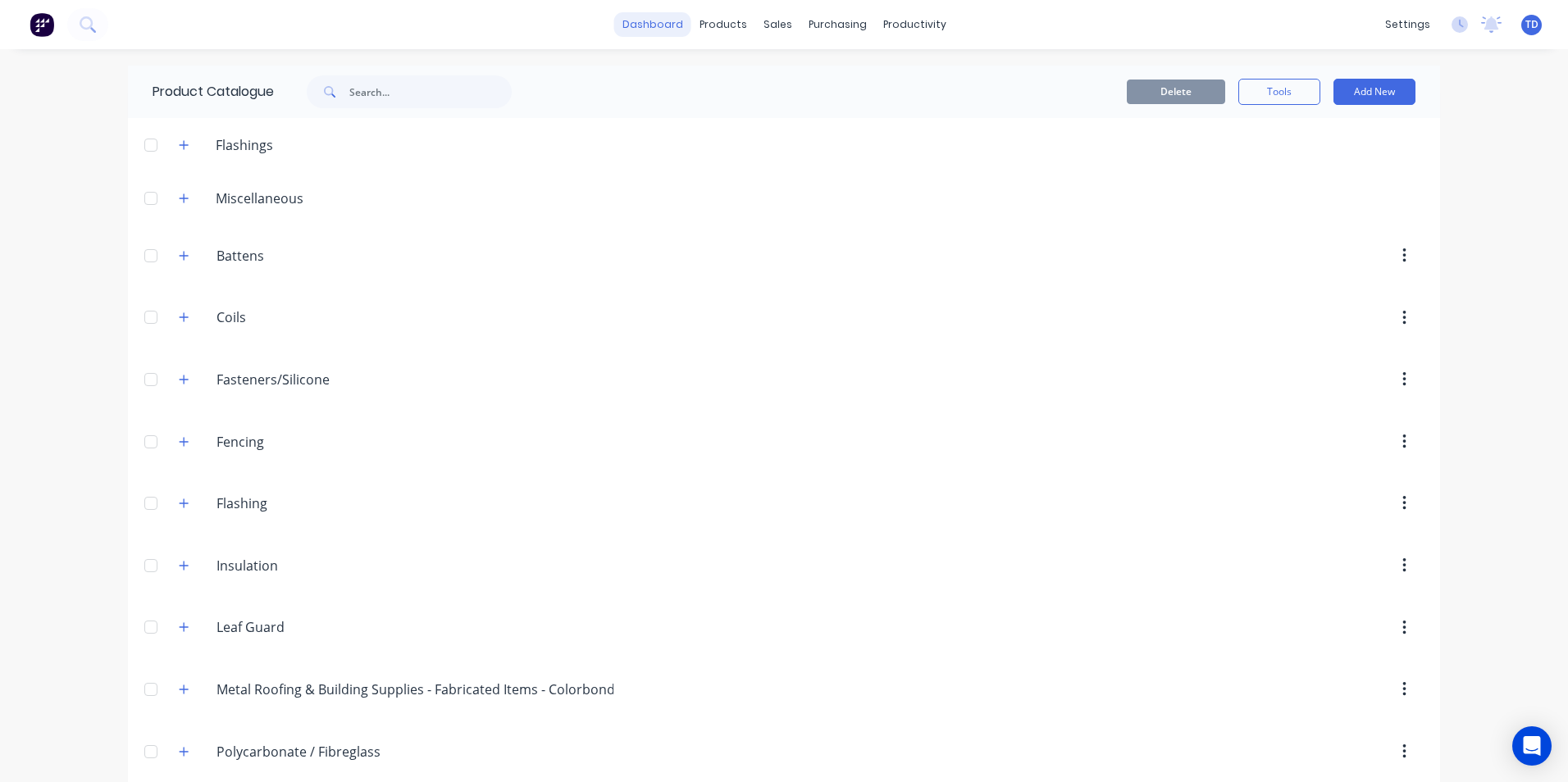
click at [624, 24] on link "dashboard" at bounding box center [652, 24] width 77 height 24
